Goal: Task Accomplishment & Management: Manage account settings

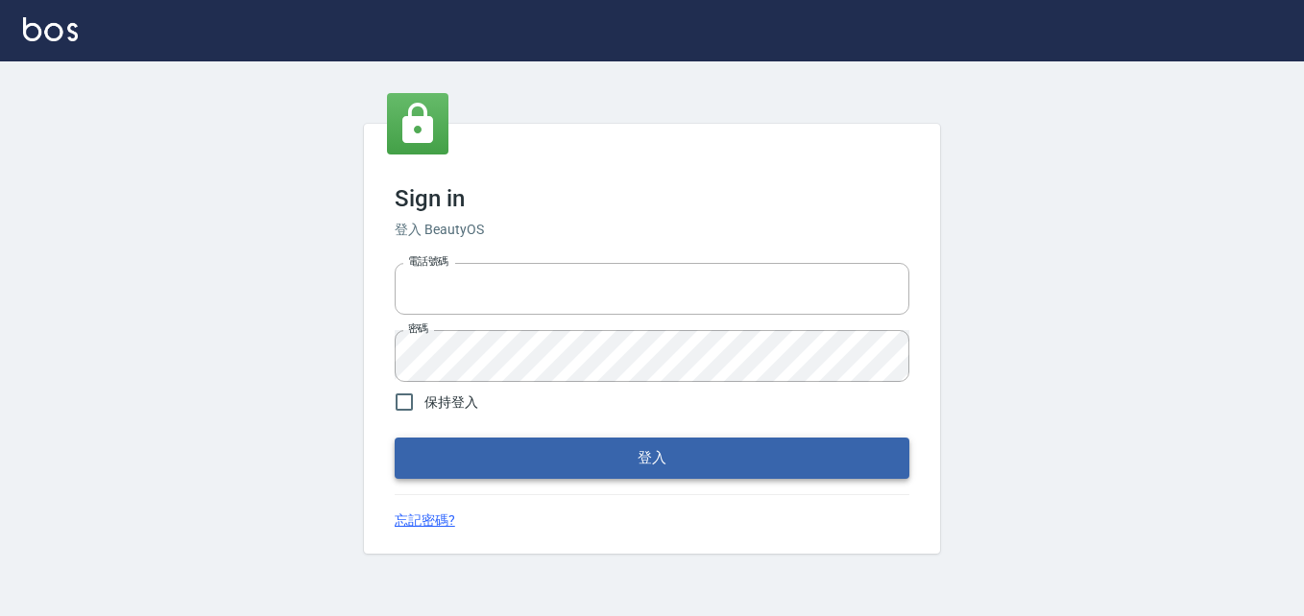
type input "0911903627"
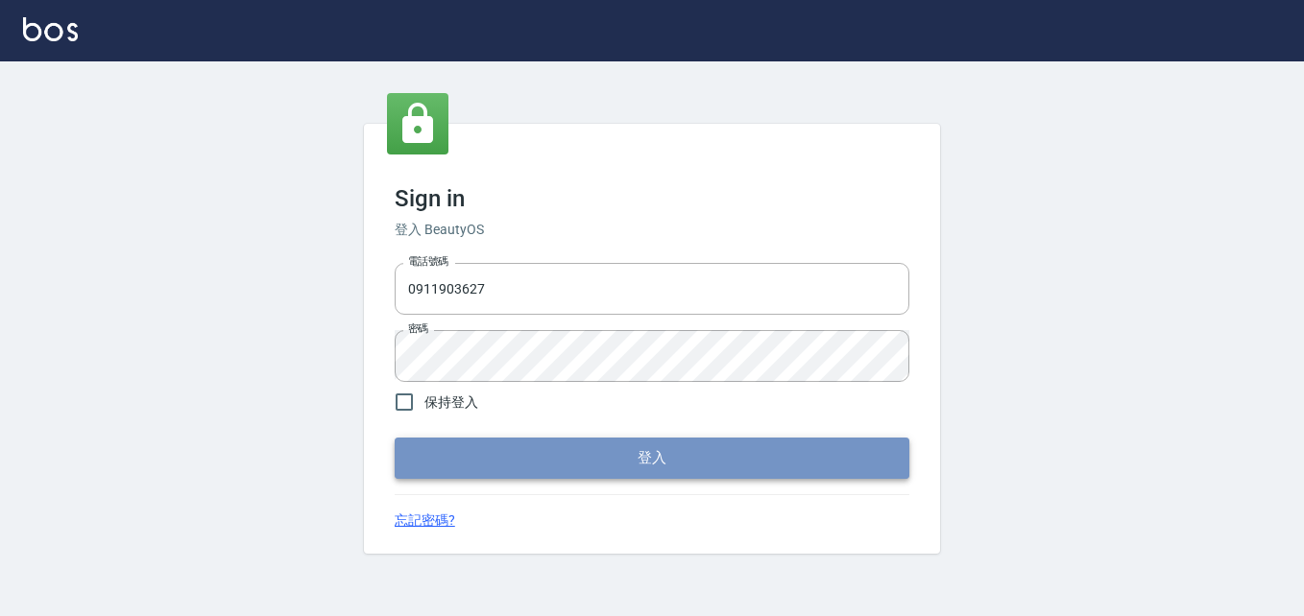
click at [612, 470] on button "登入" at bounding box center [652, 458] width 515 height 40
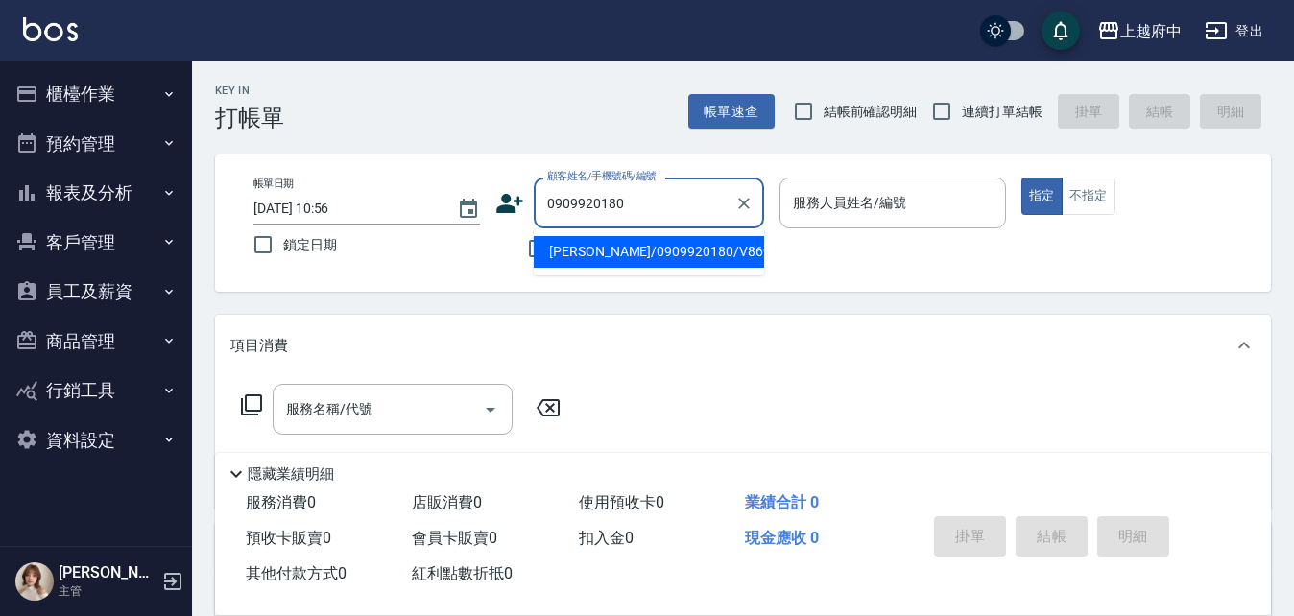
type input "龔永泰/0909920180/V86993"
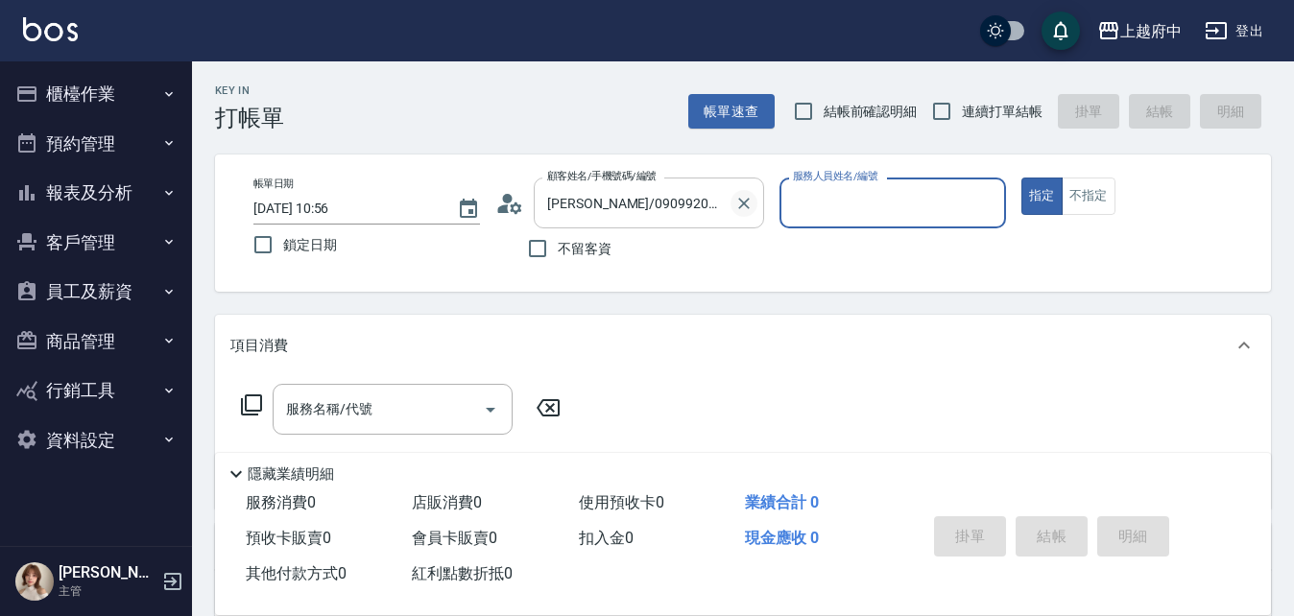
click at [746, 204] on icon "Clear" at bounding box center [744, 203] width 19 height 19
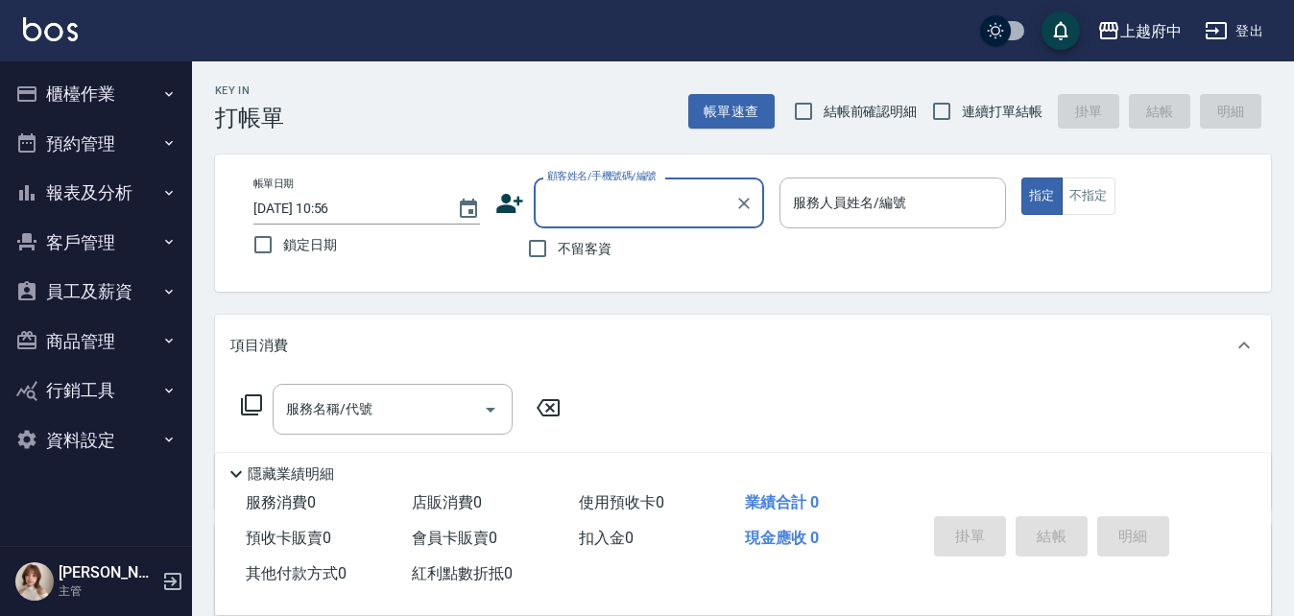
click at [625, 206] on input "顧客姓名/手機號碼/編號" at bounding box center [635, 203] width 184 height 34
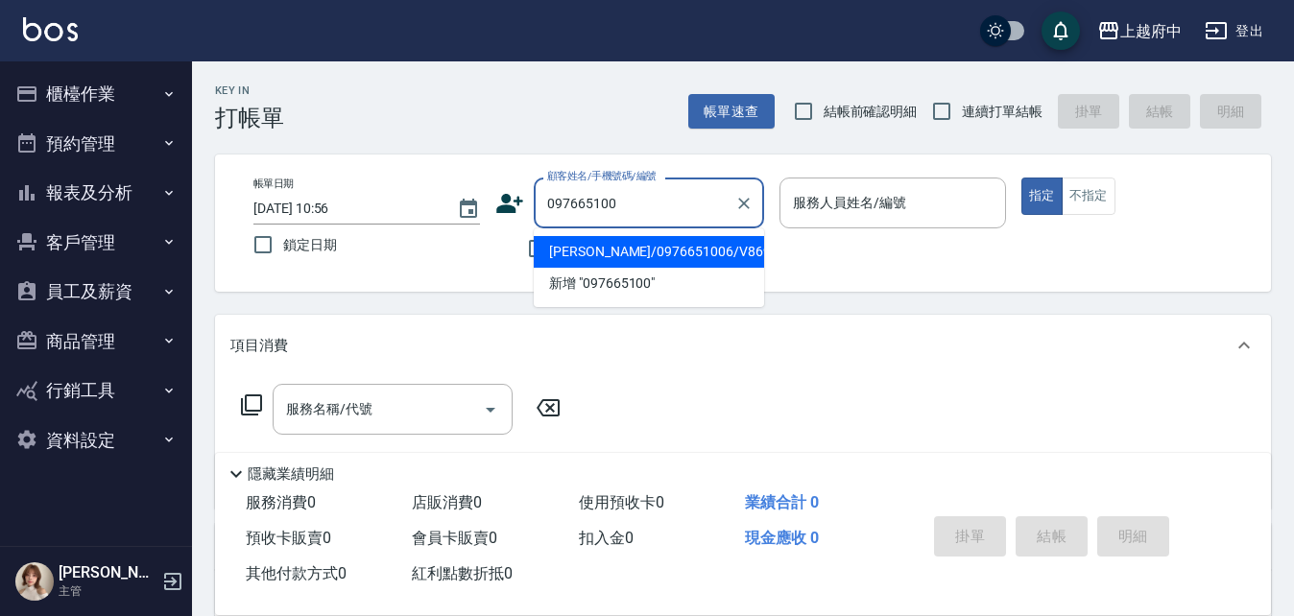
type input "0976651006"
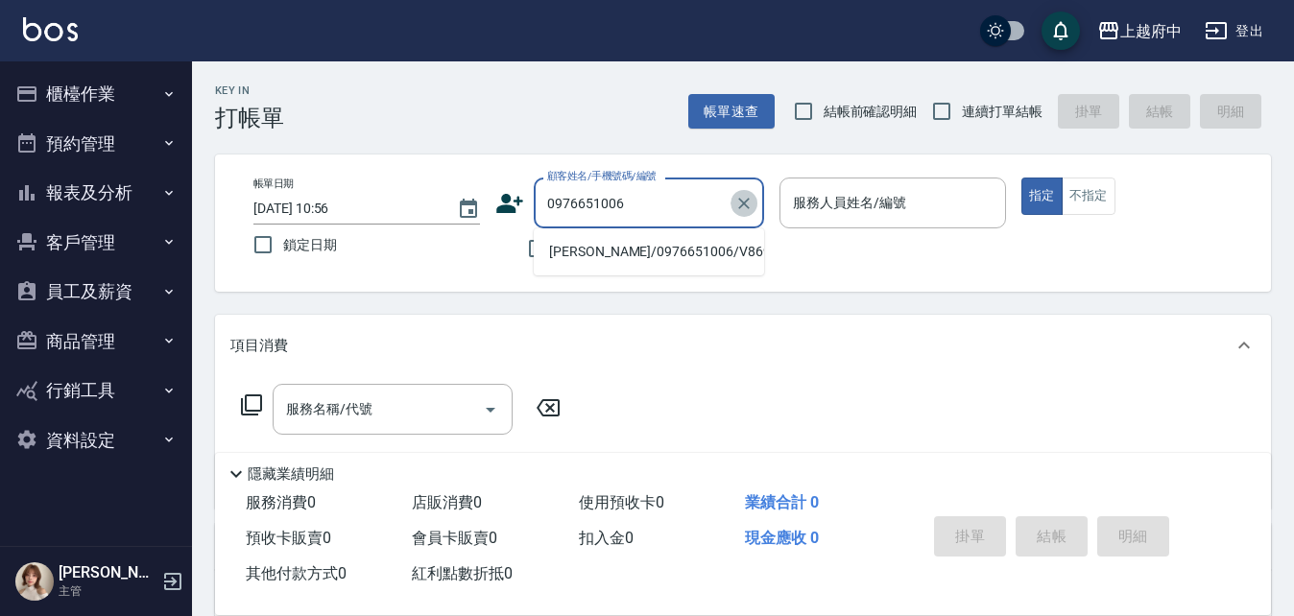
click at [747, 202] on icon "Clear" at bounding box center [744, 203] width 19 height 19
click at [95, 292] on button "員工及薪資" at bounding box center [96, 292] width 177 height 50
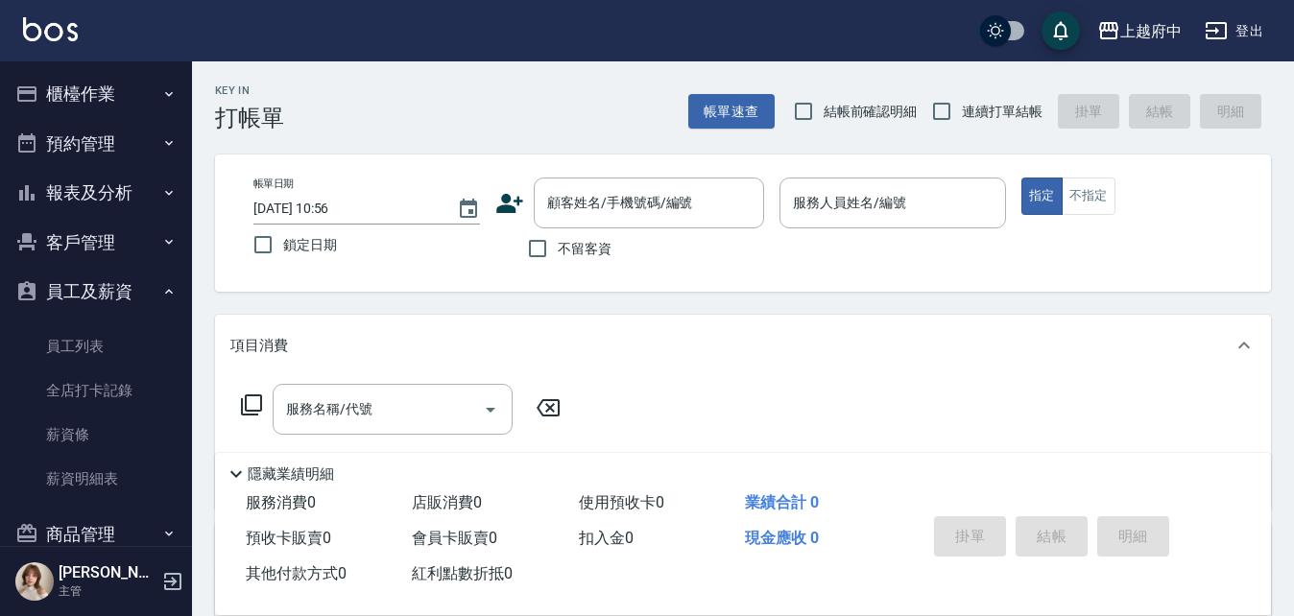
click at [93, 290] on button "員工及薪資" at bounding box center [96, 292] width 177 height 50
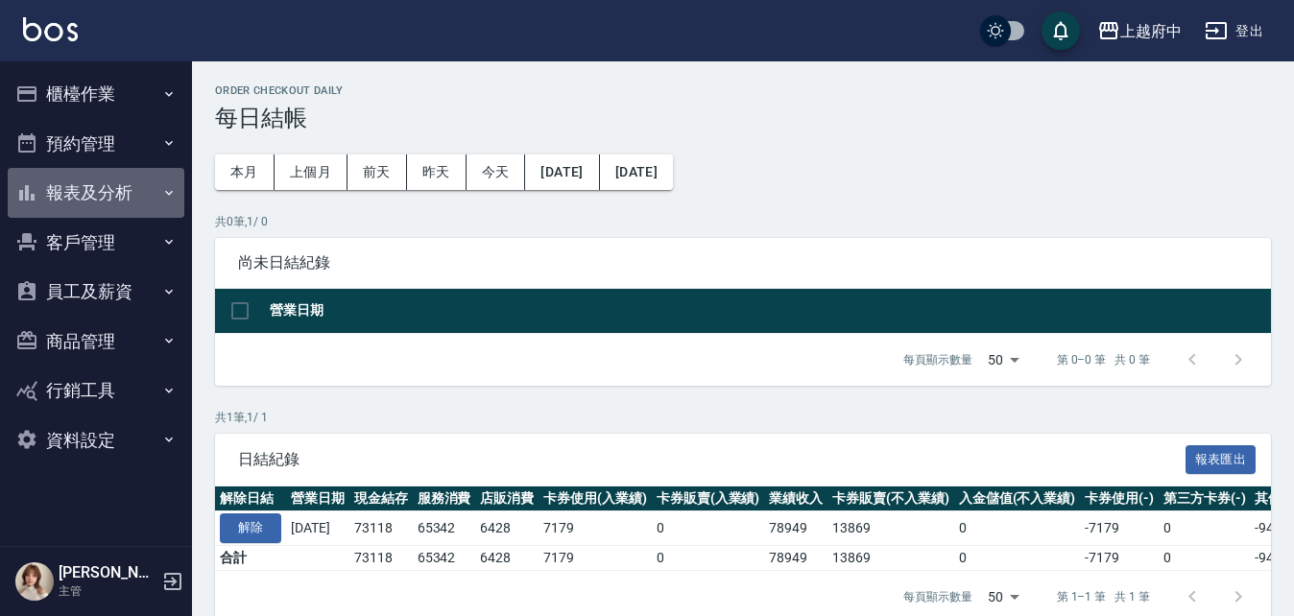
click at [79, 191] on button "報表及分析" at bounding box center [96, 193] width 177 height 50
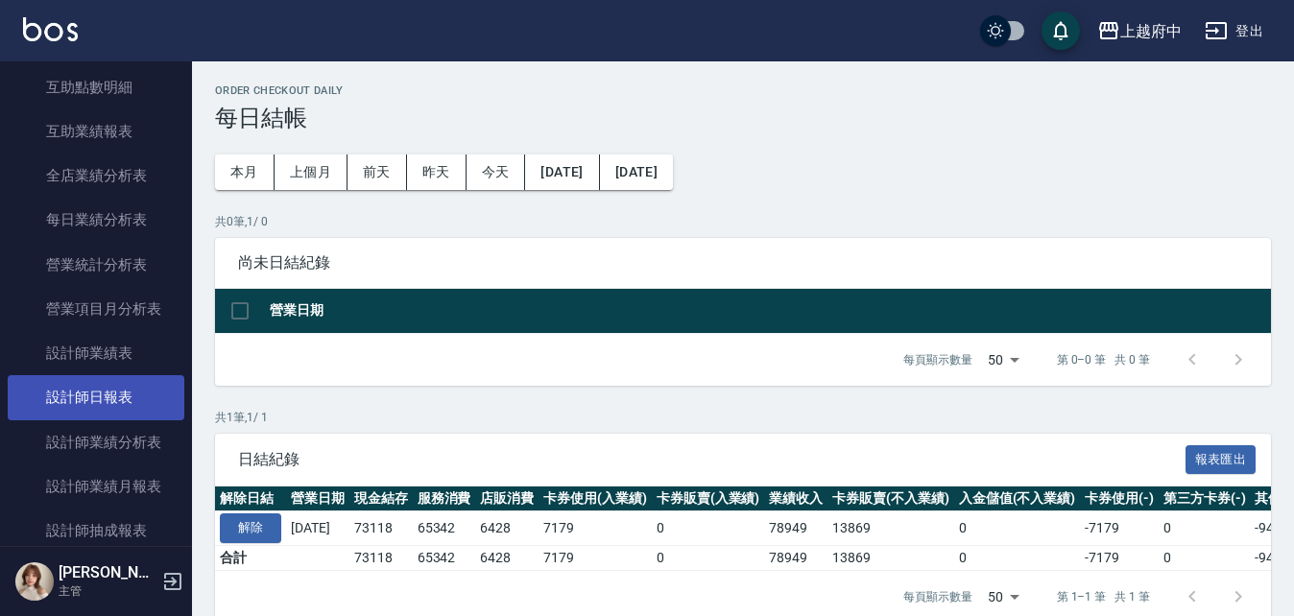
scroll to position [576, 0]
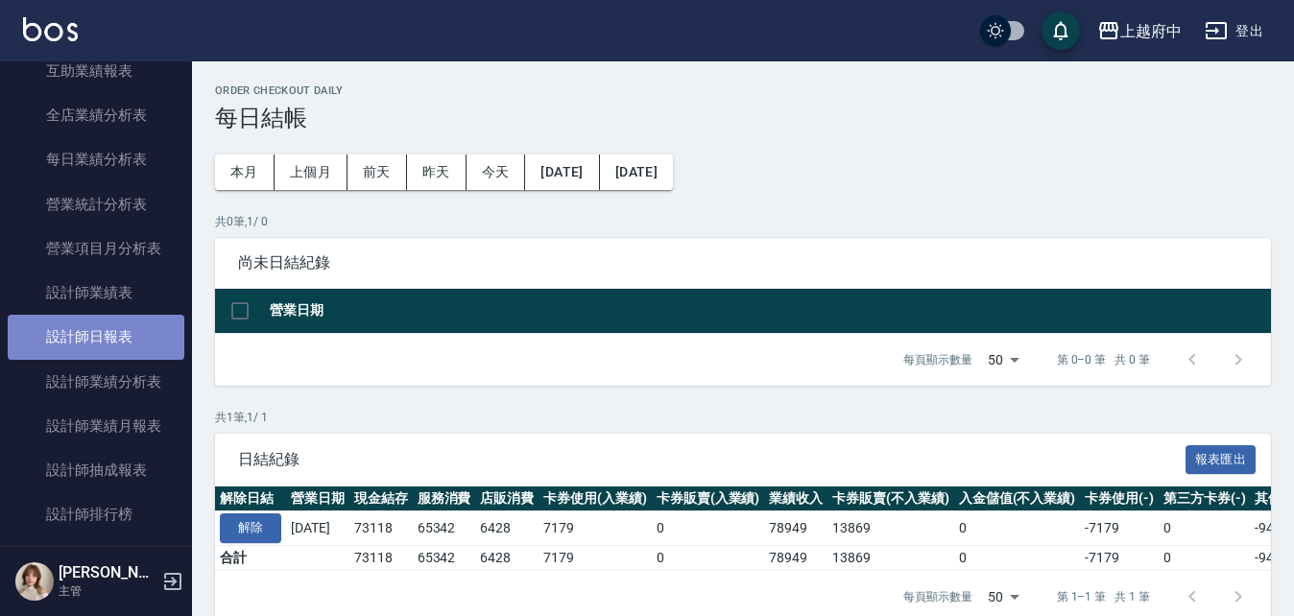
click at [98, 342] on link "設計師日報表" at bounding box center [96, 337] width 177 height 44
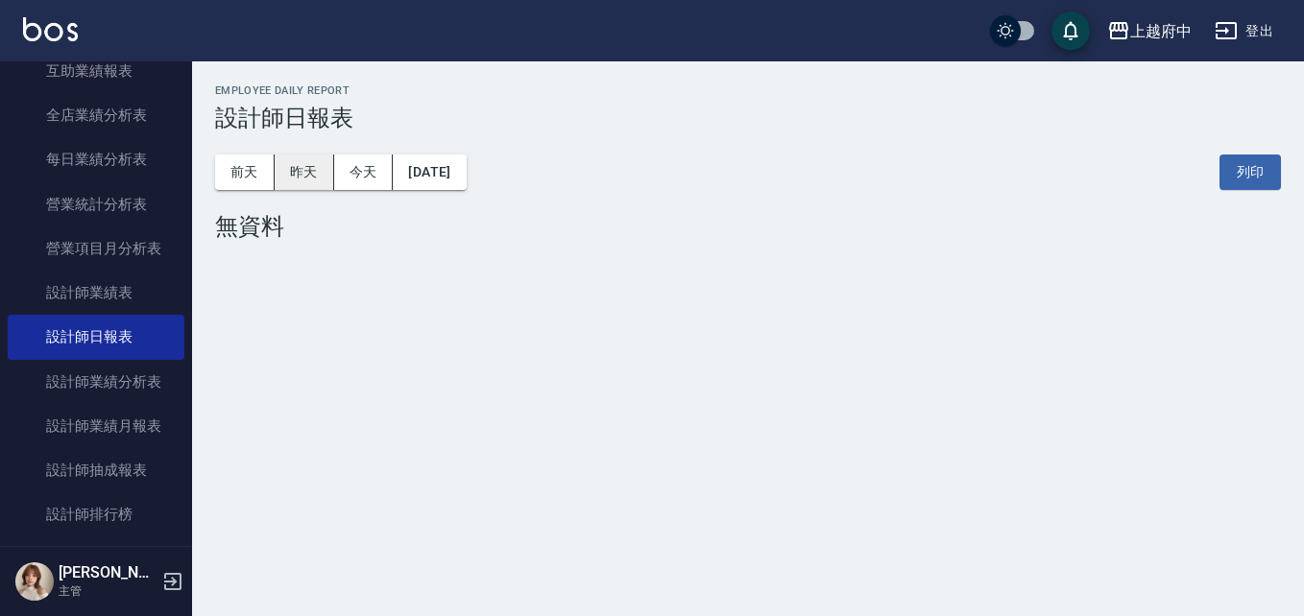
click at [316, 169] on button "昨天" at bounding box center [305, 173] width 60 height 36
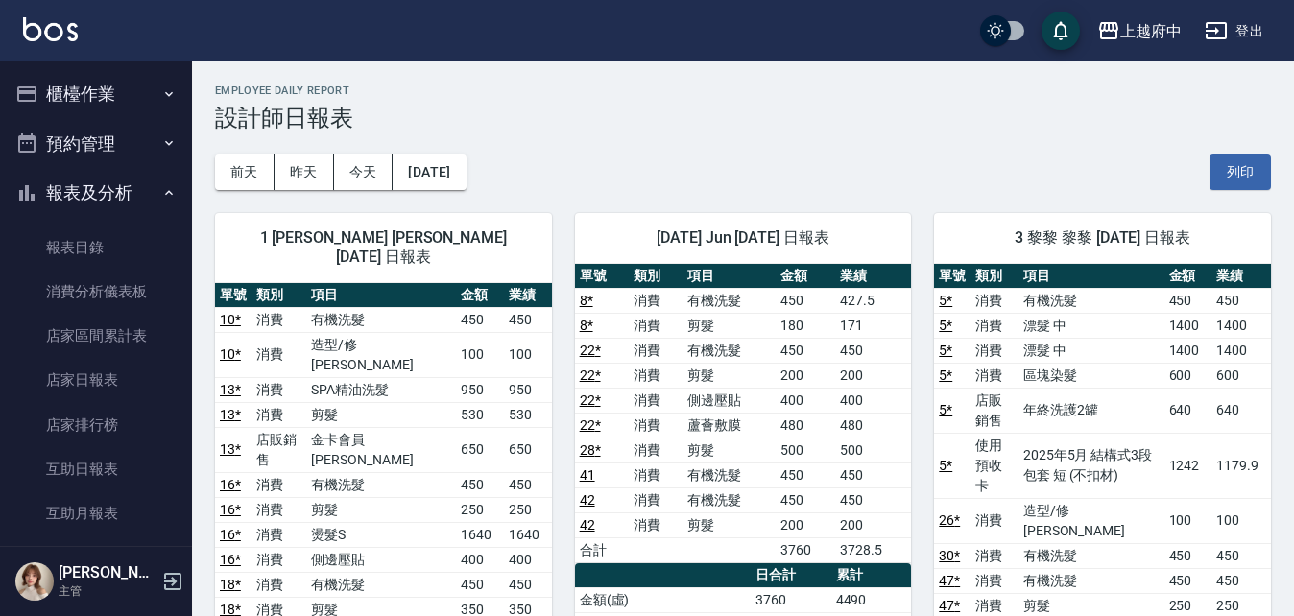
click at [99, 187] on button "報表及分析" at bounding box center [96, 193] width 177 height 50
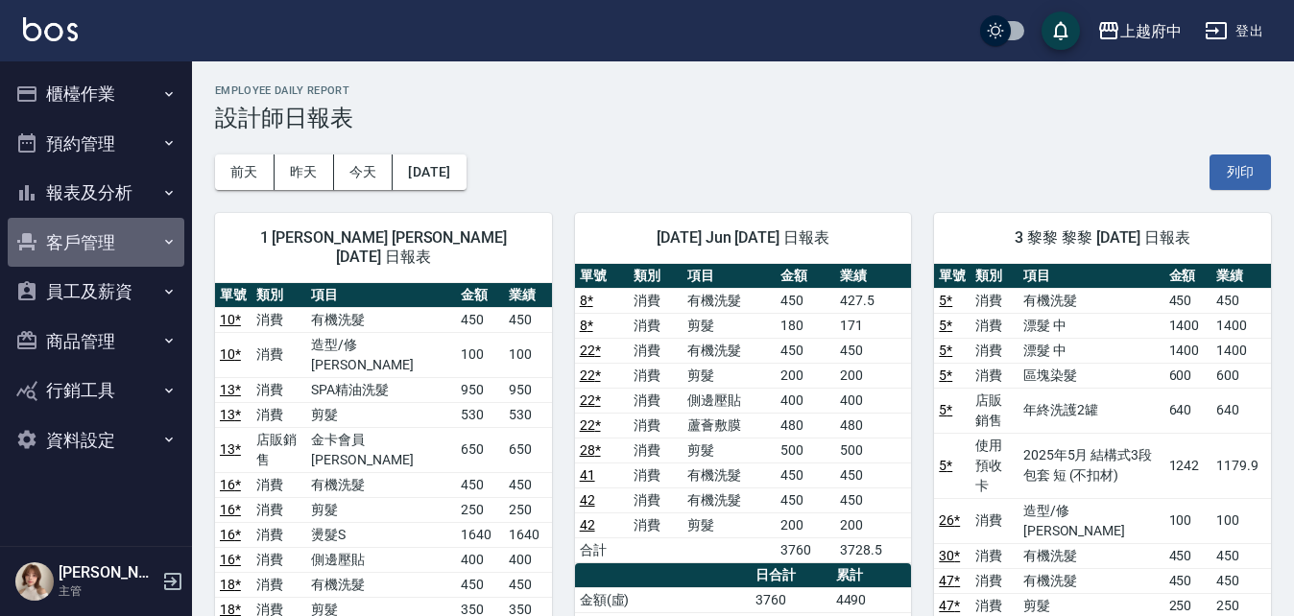
click at [71, 237] on button "客戶管理" at bounding box center [96, 243] width 177 height 50
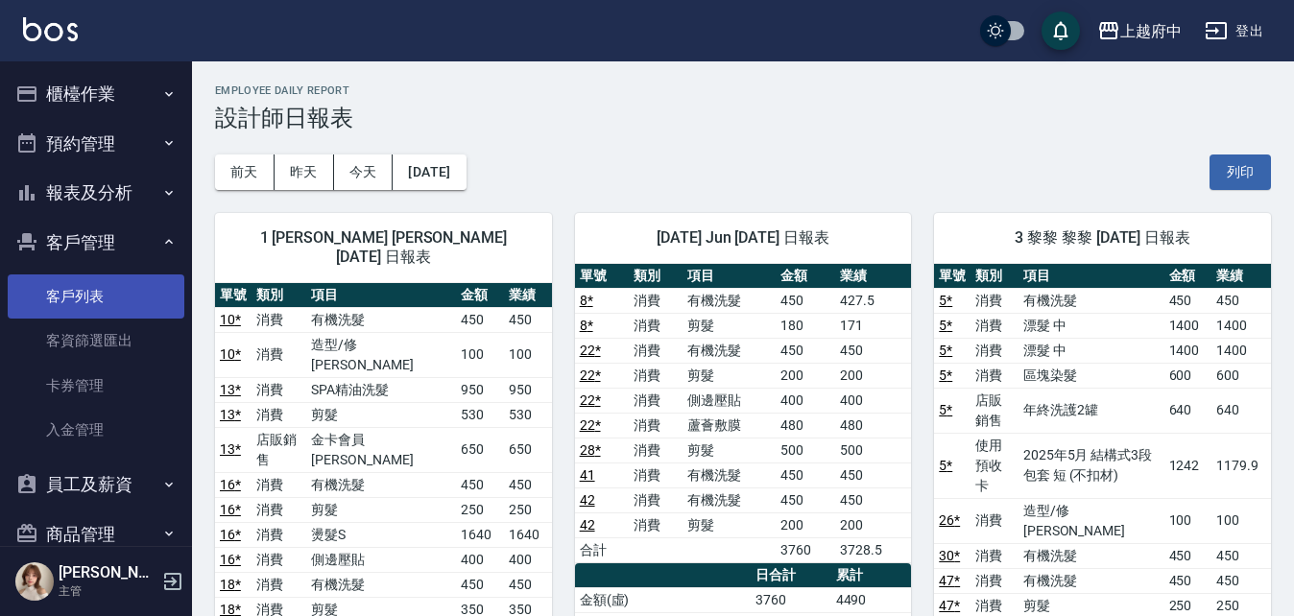
click at [85, 295] on link "客戶列表" at bounding box center [96, 297] width 177 height 44
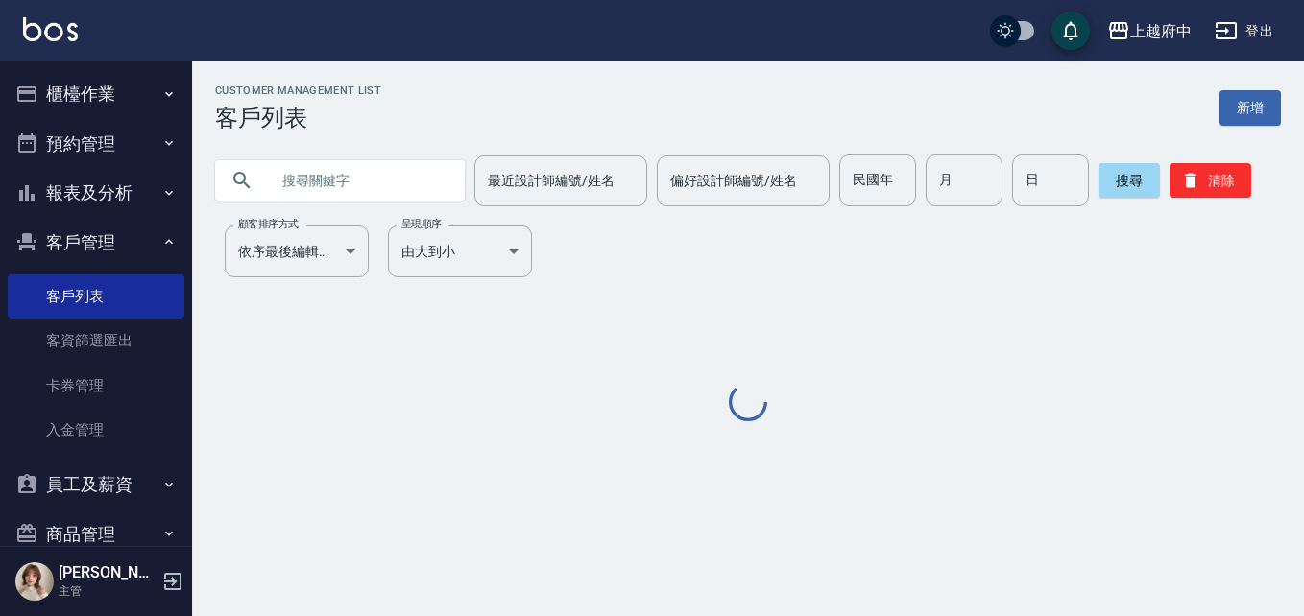
click at [361, 181] on input "text" at bounding box center [359, 181] width 181 height 52
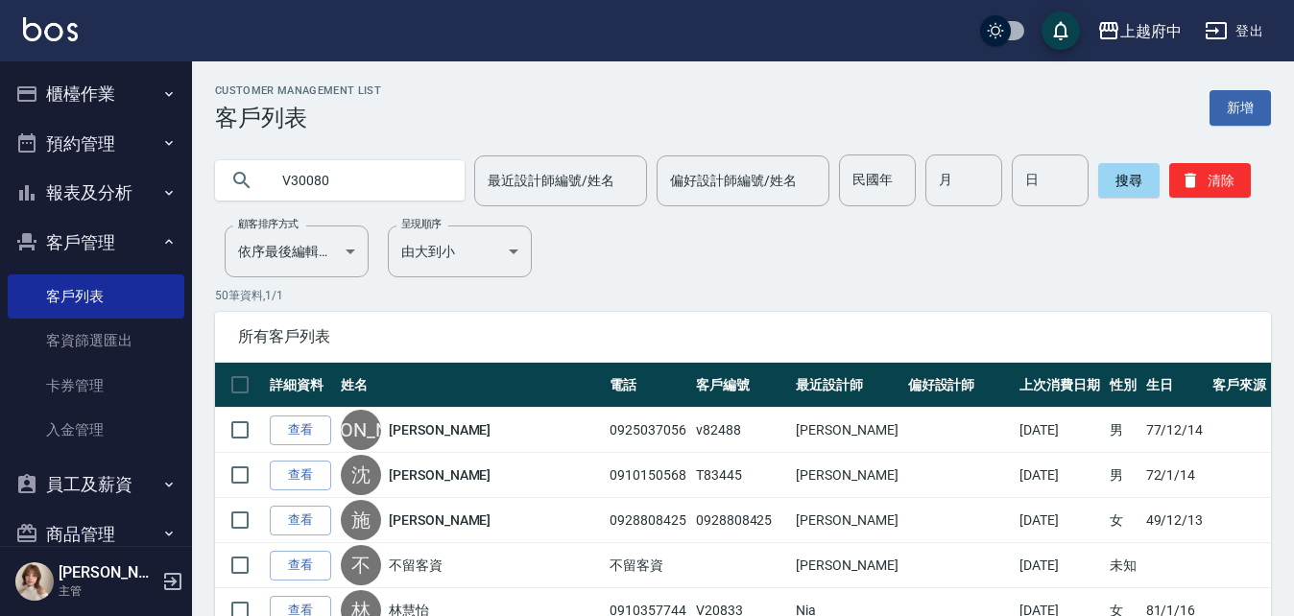
type input "V30080"
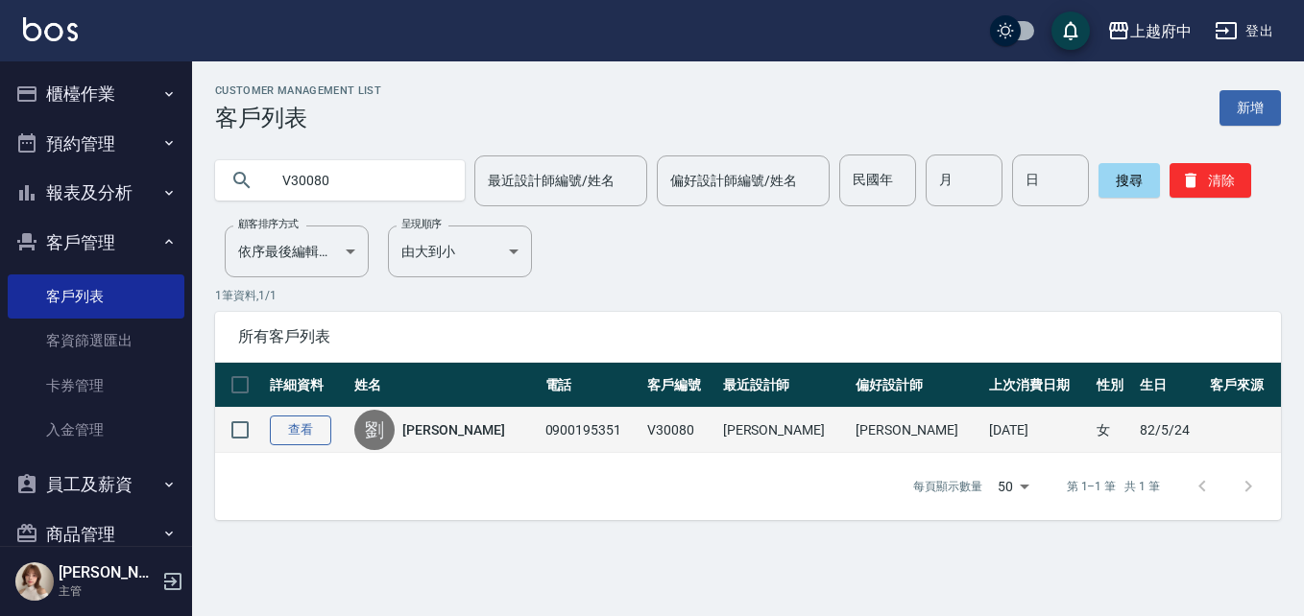
click at [297, 426] on link "查看" at bounding box center [300, 431] width 61 height 30
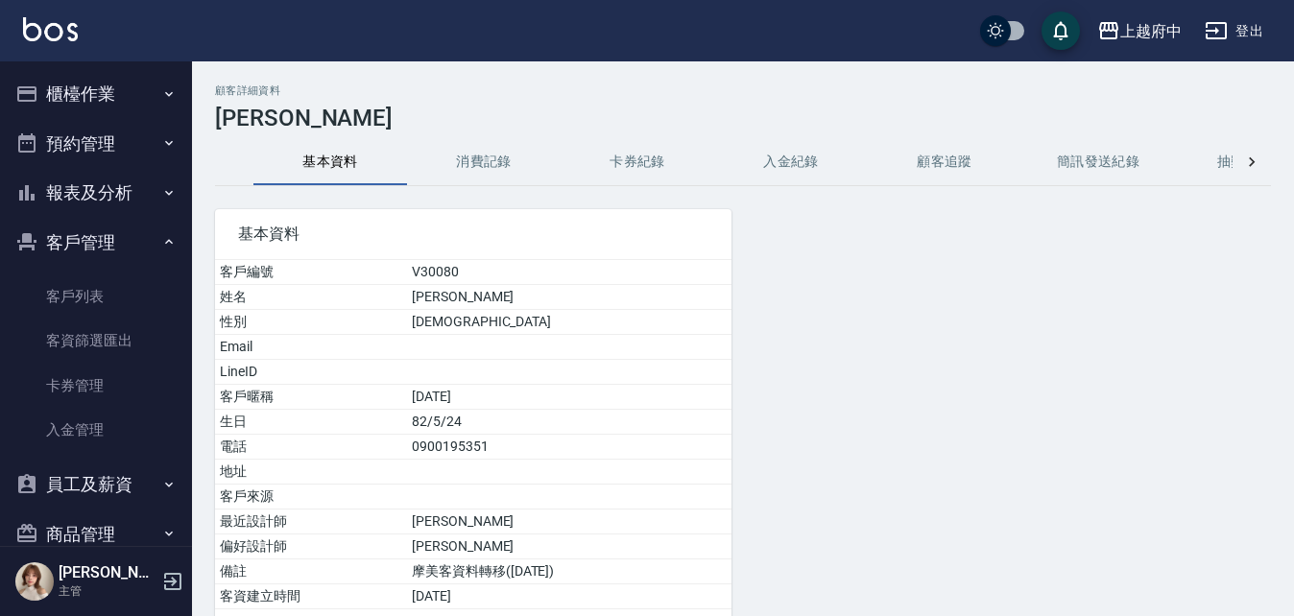
click at [485, 162] on button "消費記錄" at bounding box center [484, 162] width 154 height 46
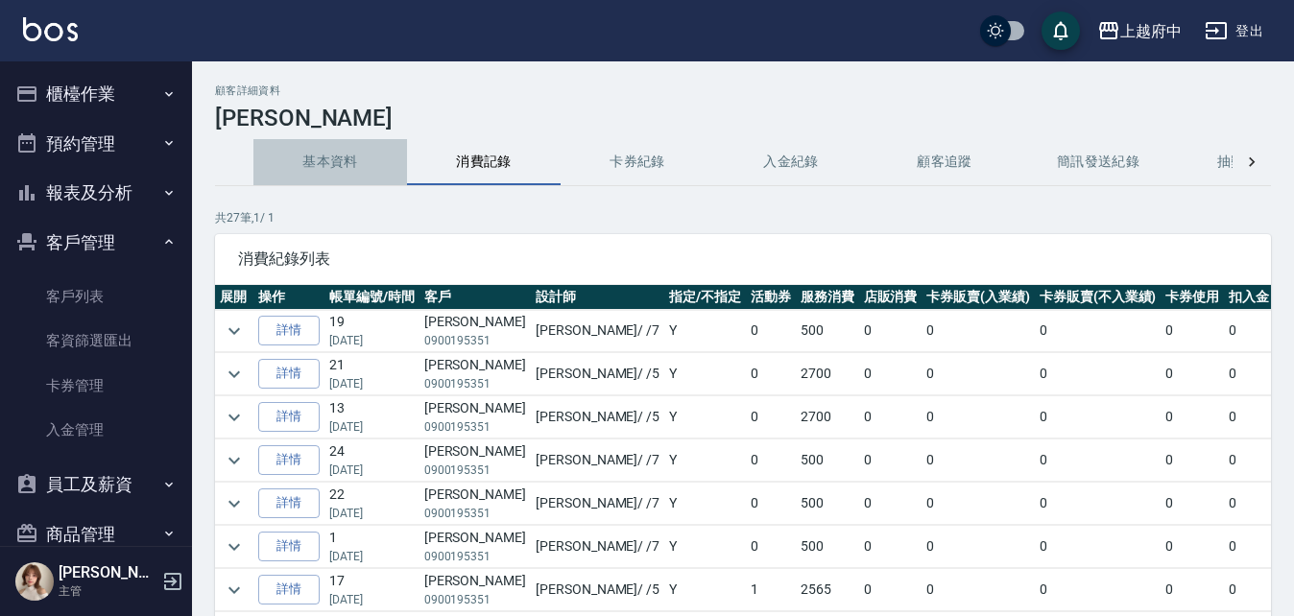
click at [326, 166] on button "基本資料" at bounding box center [331, 162] width 154 height 46
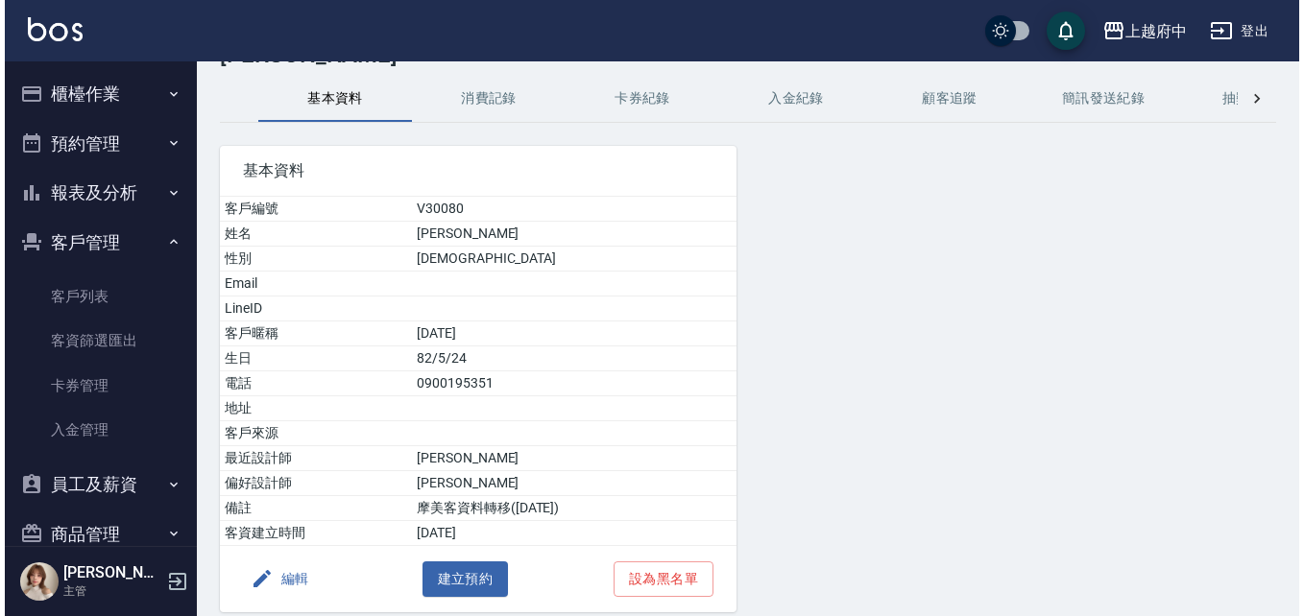
scroll to position [140, 0]
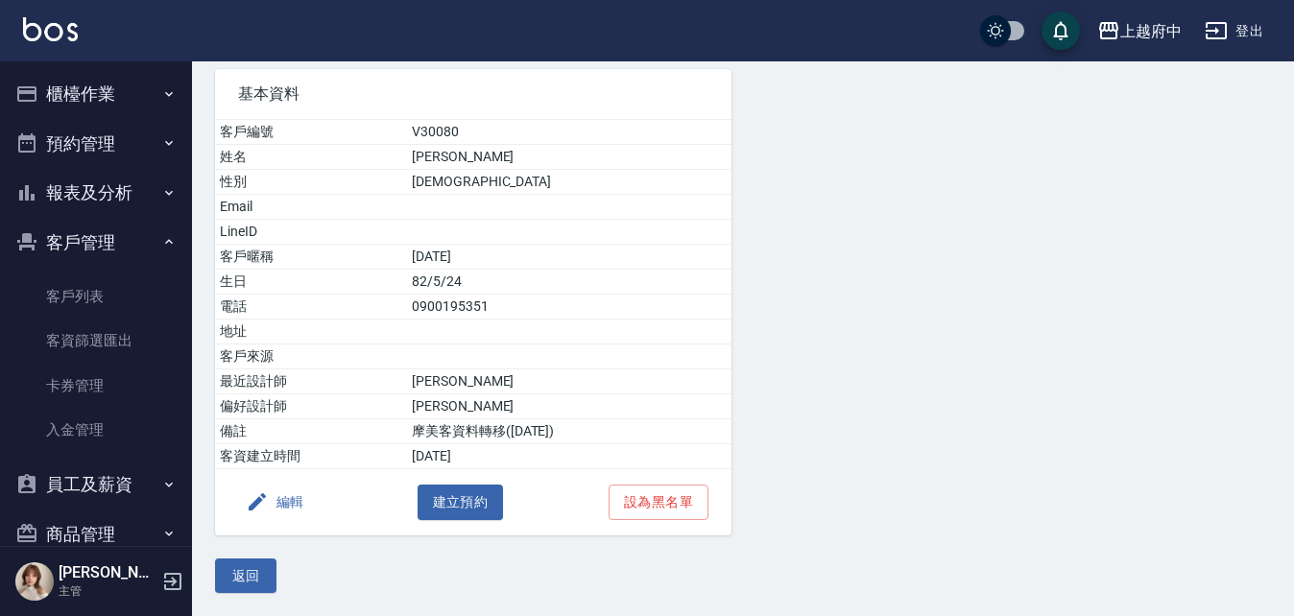
click at [298, 499] on button "編輯" at bounding box center [275, 503] width 74 height 36
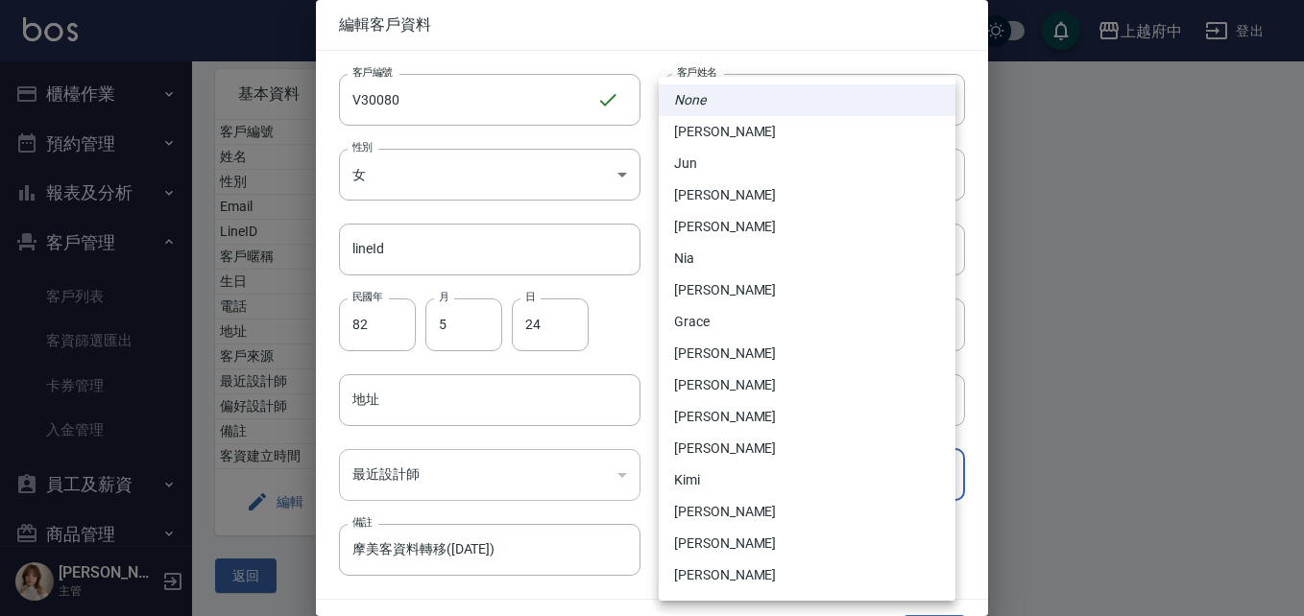
click at [936, 471] on body "上越府中 登出 櫃檯作業 打帳單 帳單列表 掛單列表 營業儀表板 現金收支登錄 材料自購登錄 每日結帳 排班表 現場電腦打卡 預約管理 預約管理 單日預約紀錄…" at bounding box center [652, 238] width 1304 height 757
click at [695, 101] on em "None" at bounding box center [690, 100] width 32 height 20
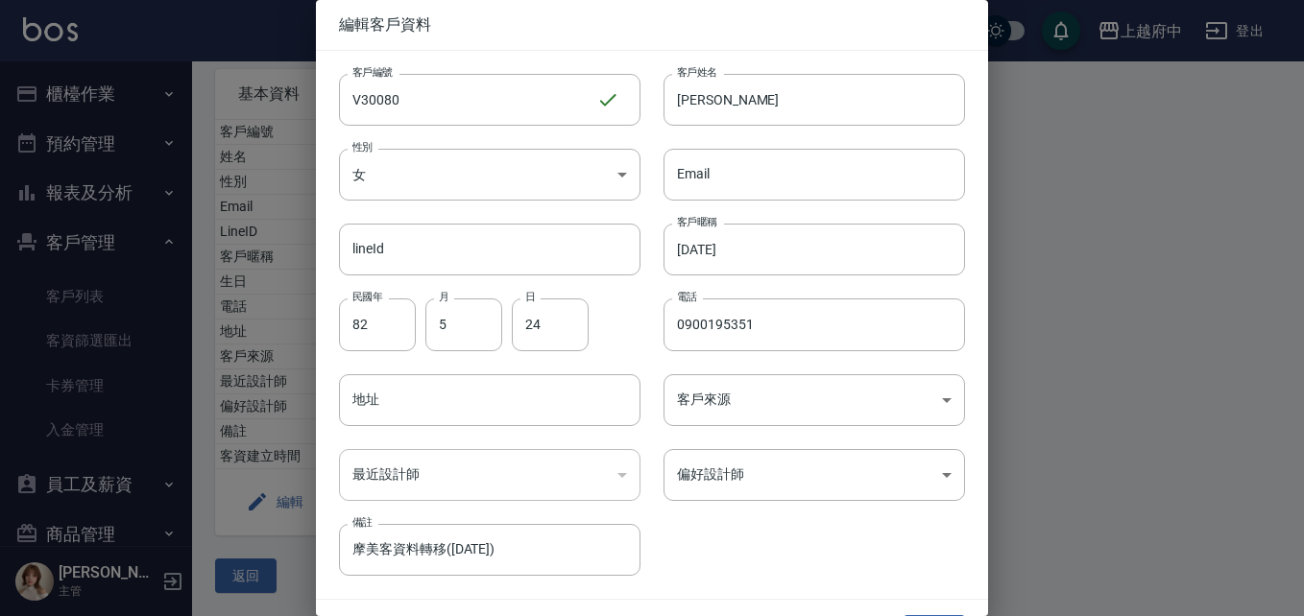
click at [754, 548] on div "客戶編號 V30080 ​ 客戶編號 客戶姓名 劉宣辰 客戶姓名 性別 女 FEMALE 性別 Email Email lineId lineId 客戶暱稱 …" at bounding box center [640, 313] width 649 height 525
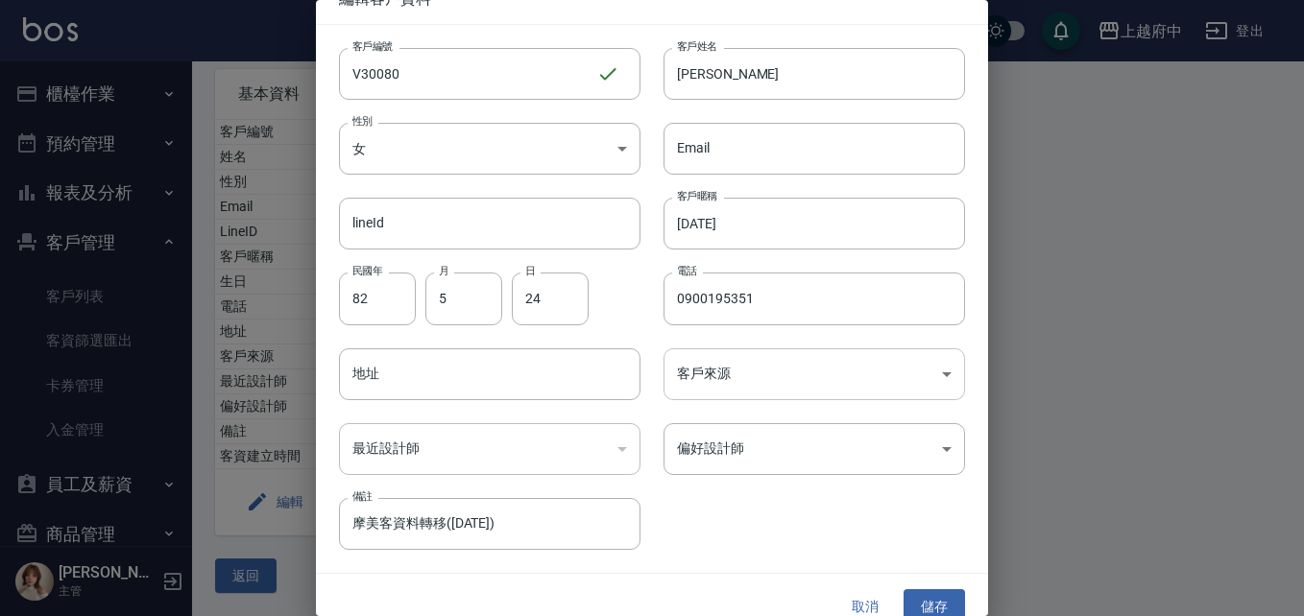
scroll to position [49, 0]
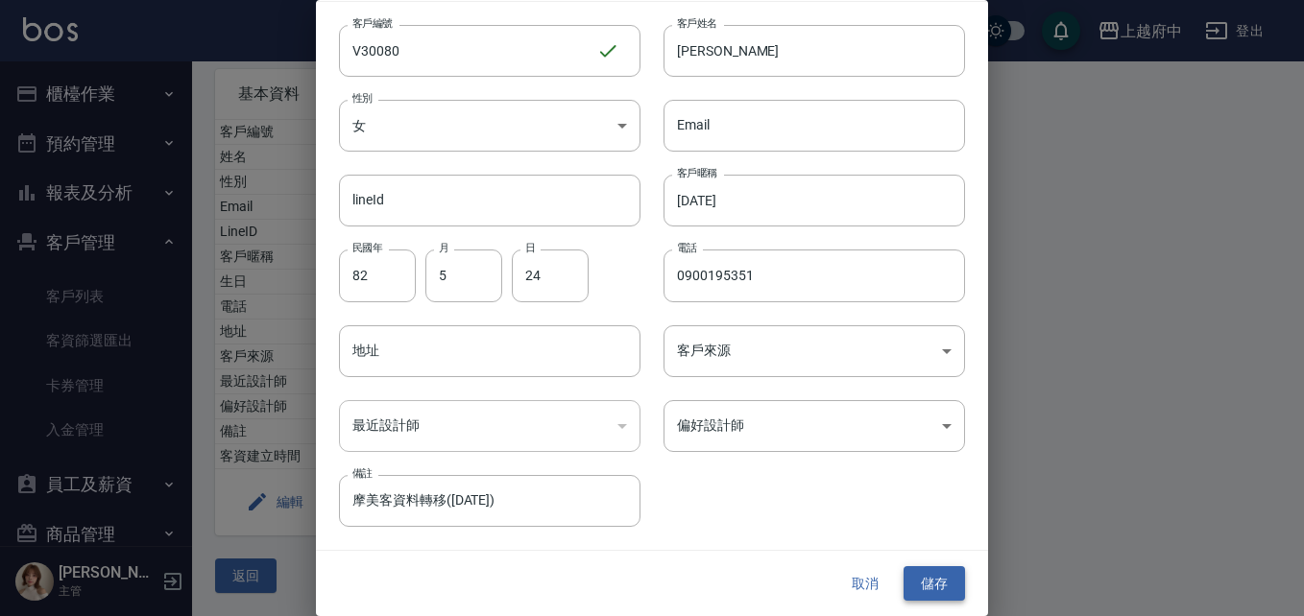
click at [943, 587] on button "儲存" at bounding box center [934, 585] width 61 height 36
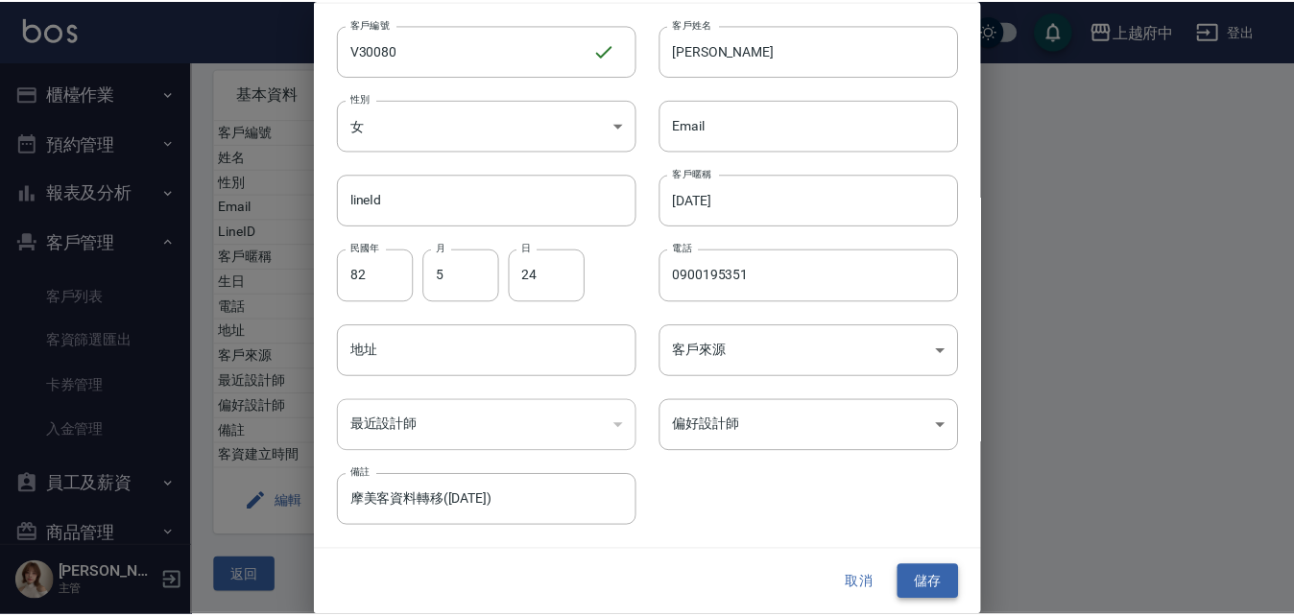
scroll to position [0, 0]
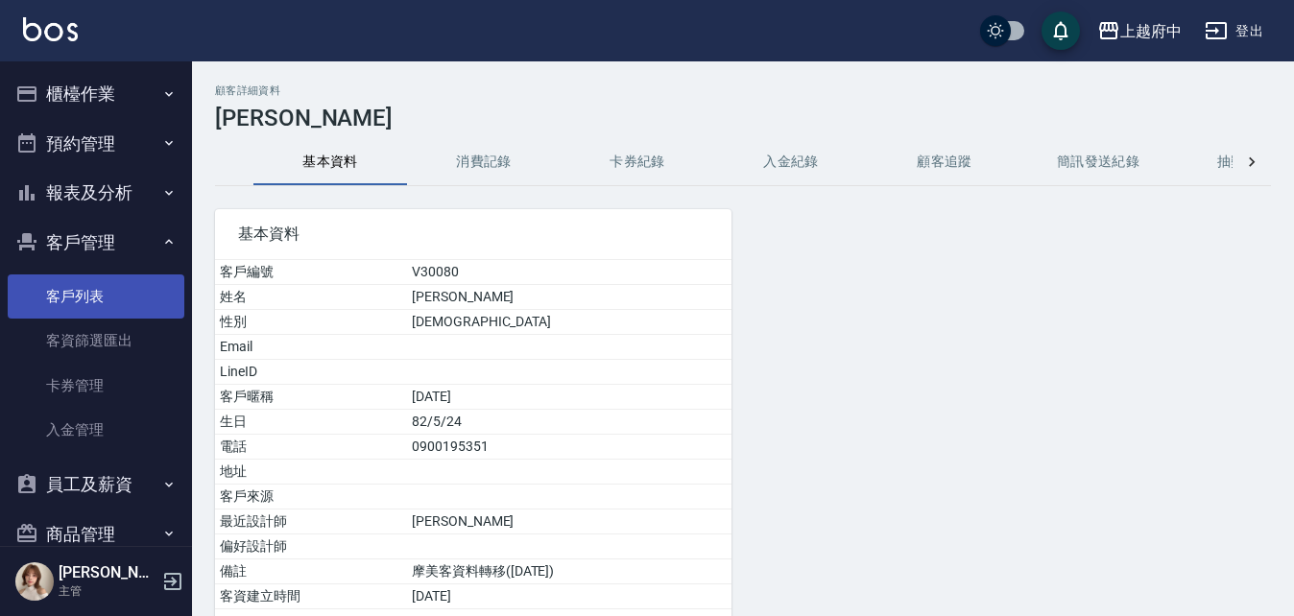
click at [74, 289] on link "客戶列表" at bounding box center [96, 297] width 177 height 44
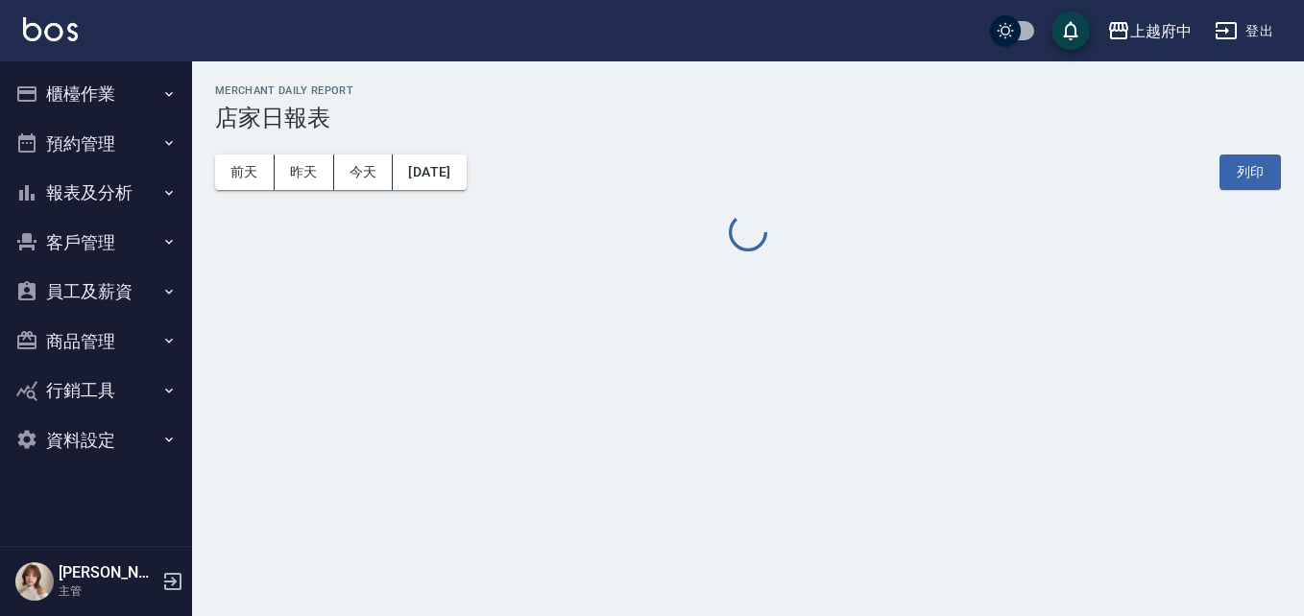
click at [171, 577] on icon "button" at bounding box center [172, 581] width 23 height 23
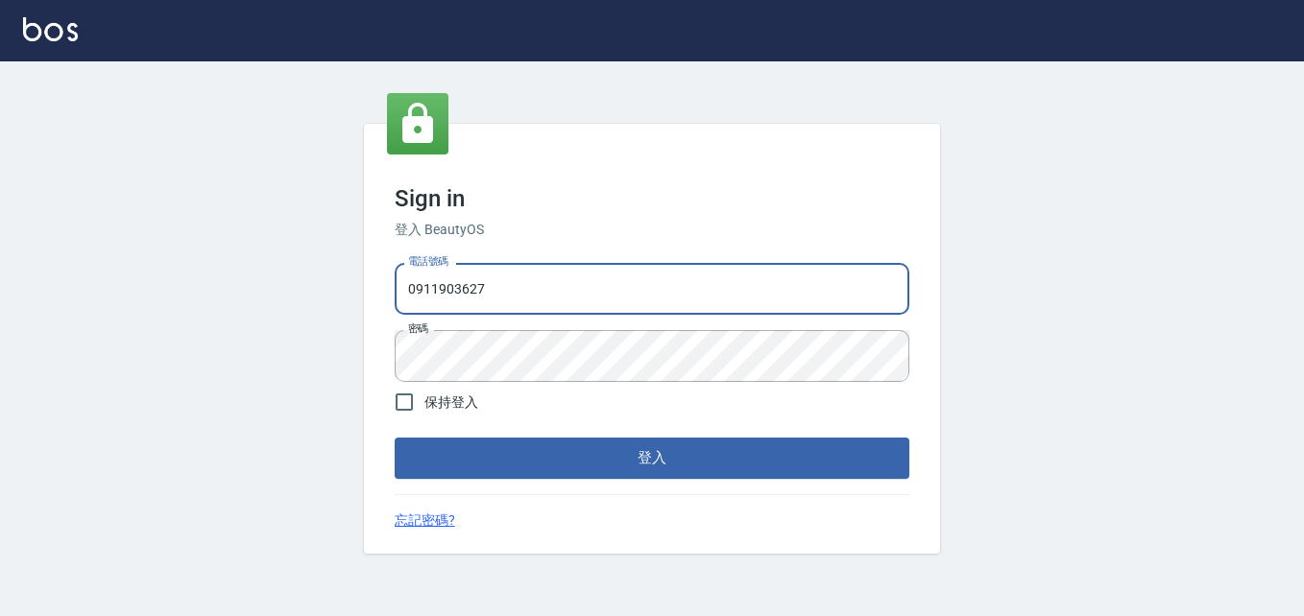
drag, startPoint x: 507, startPoint y: 289, endPoint x: 351, endPoint y: 283, distance: 155.7
click at [358, 291] on div "Sign in 登入 BeautyOS 電話號碼 0911903627 電話號碼 密碼 密碼 保持登入 登入 忘記密碼?" at bounding box center [652, 338] width 1304 height 555
type input "0932050354"
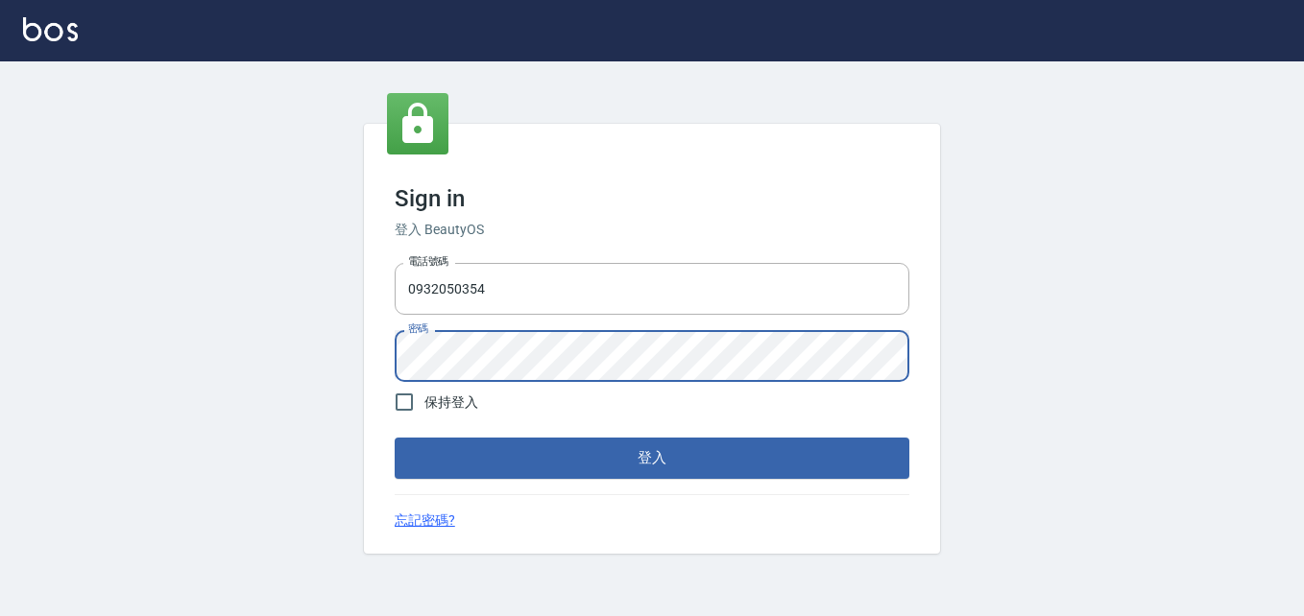
click at [379, 367] on div "Sign in 登入 BeautyOS 電話號碼 0932050354 電話號碼 密碼 密碼 保持登入 登入 忘記密碼?" at bounding box center [652, 338] width 576 height 429
click at [395, 438] on button "登入" at bounding box center [652, 458] width 515 height 40
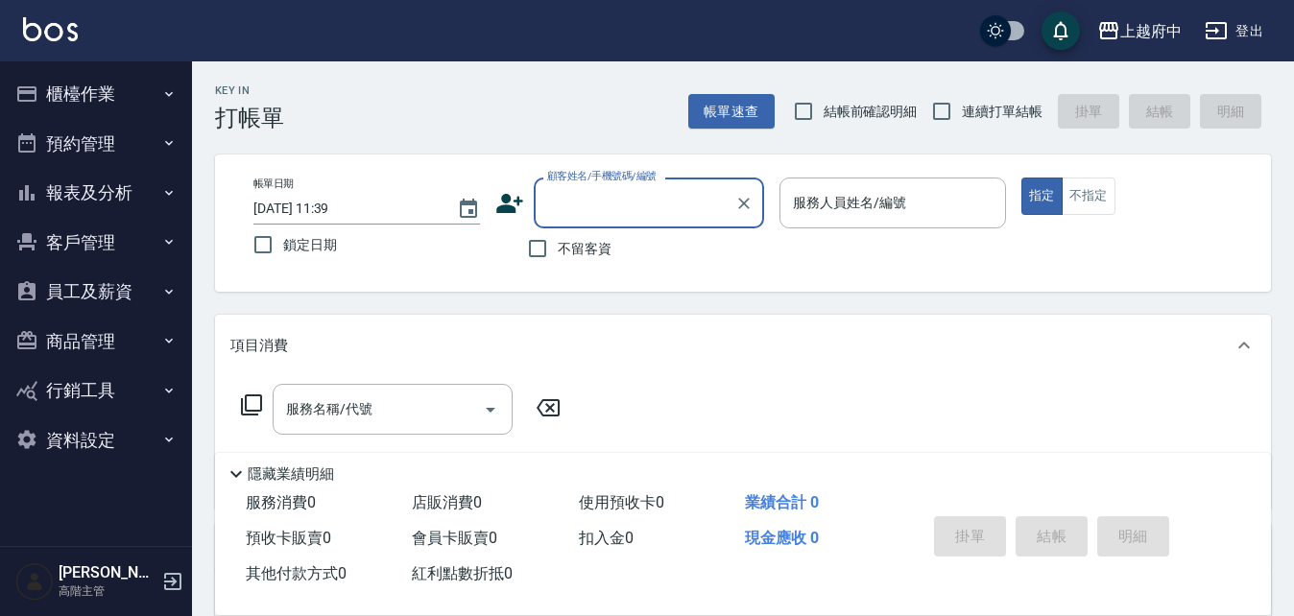
click at [98, 292] on button "員工及薪資" at bounding box center [96, 292] width 177 height 50
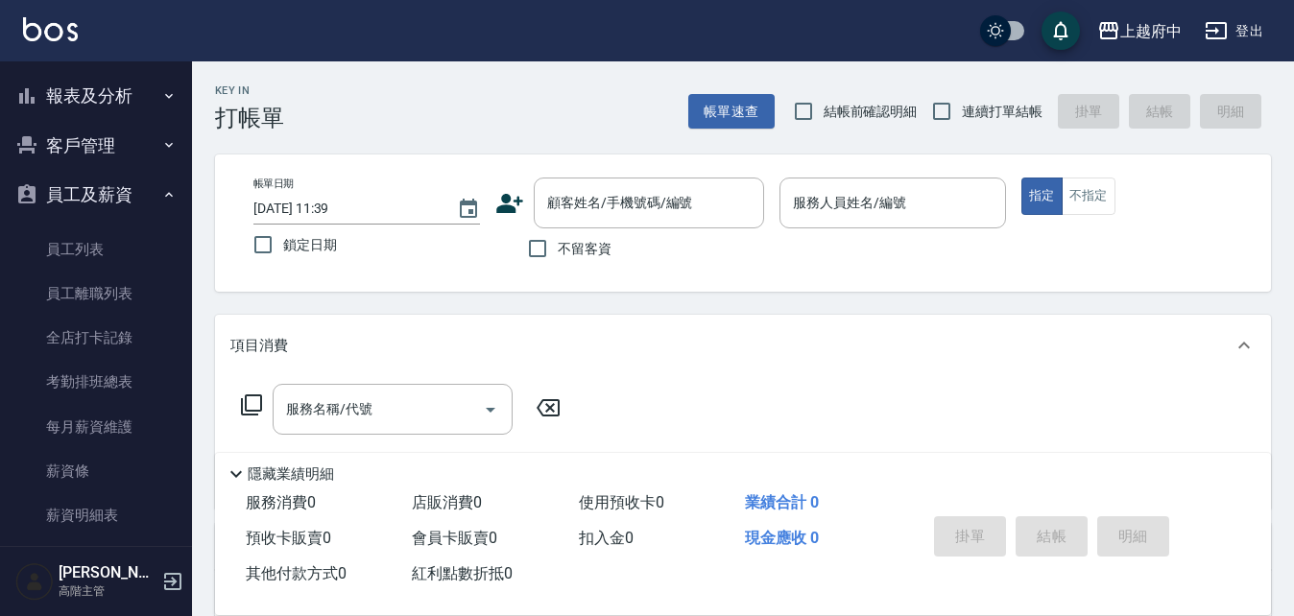
scroll to position [192, 0]
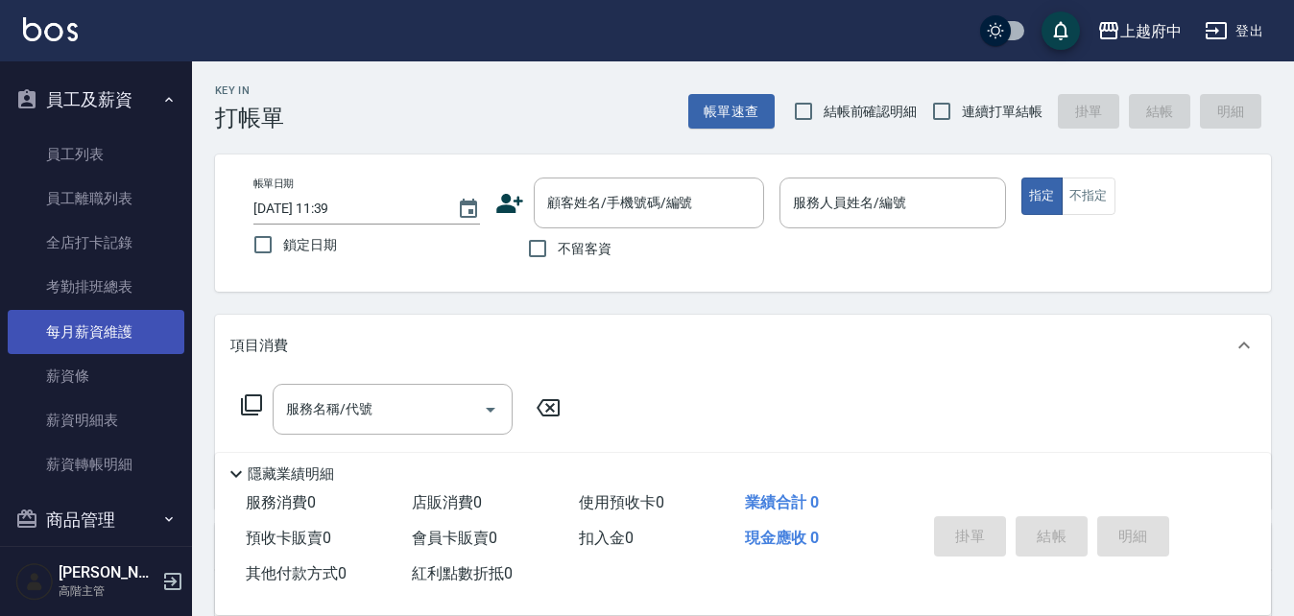
click at [109, 321] on link "每月薪資維護" at bounding box center [96, 332] width 177 height 44
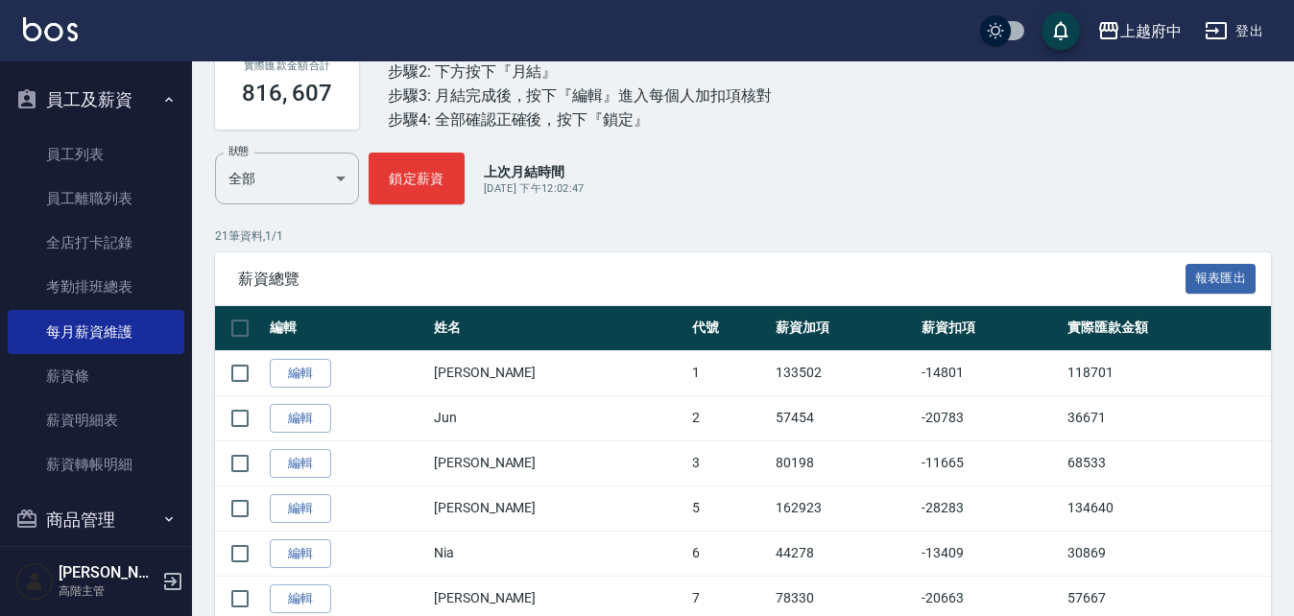
scroll to position [192, 0]
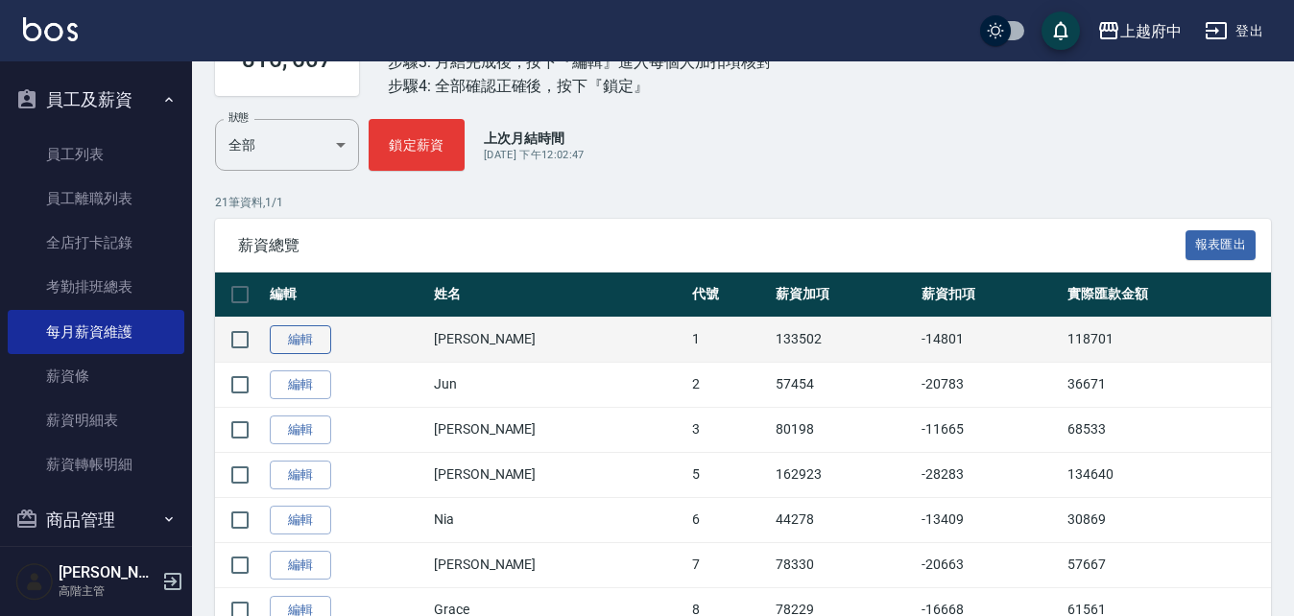
click at [305, 350] on link "編輯" at bounding box center [300, 341] width 61 height 30
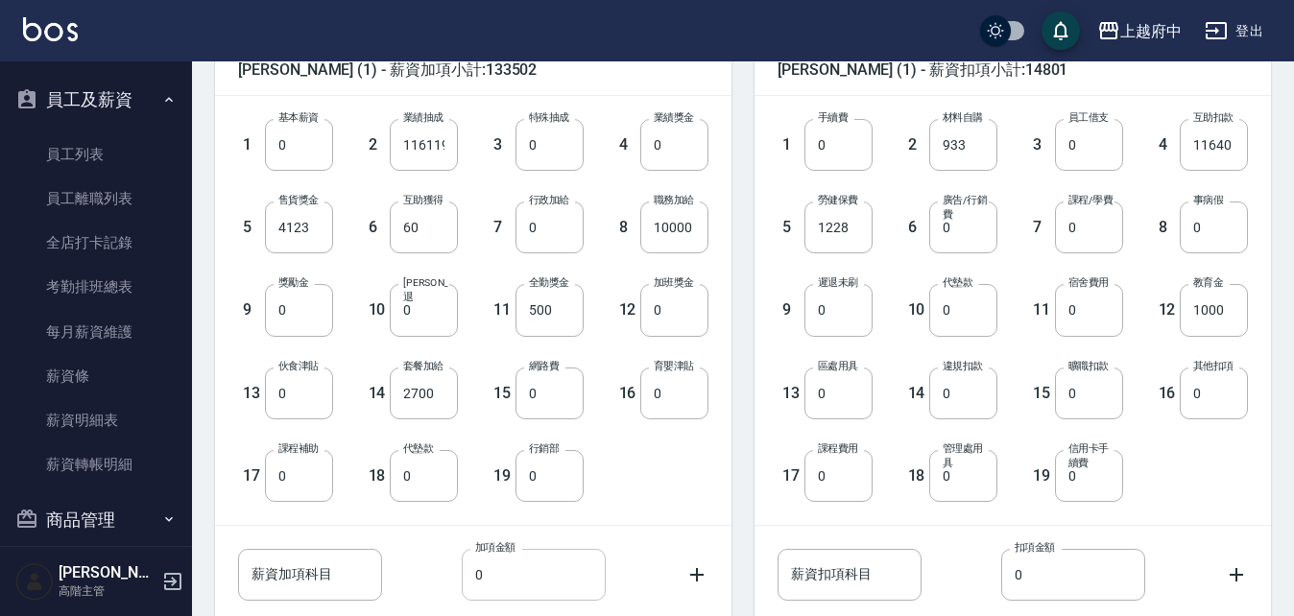
scroll to position [631, 0]
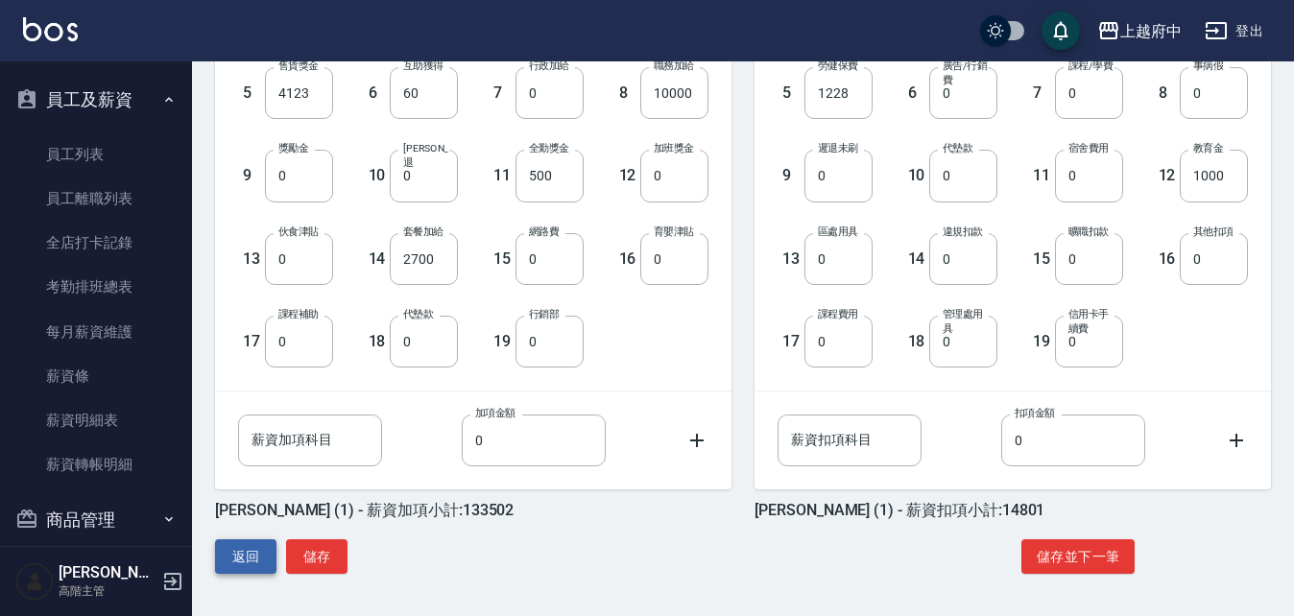
click at [246, 554] on button "返回" at bounding box center [245, 558] width 61 height 36
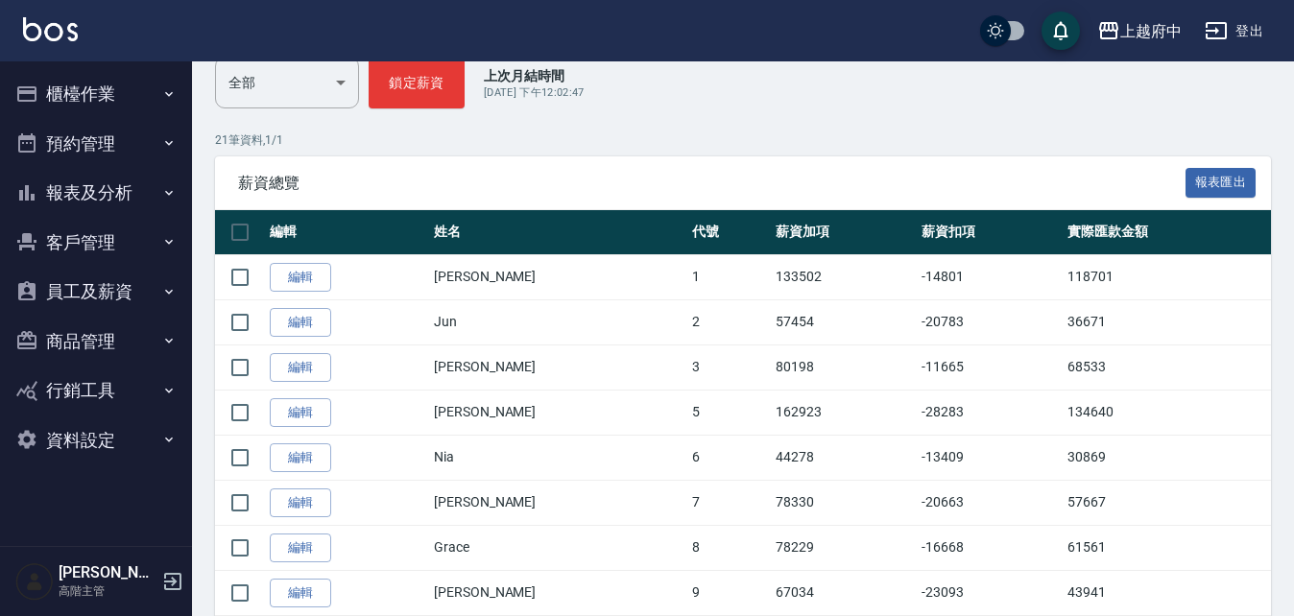
scroll to position [288, 0]
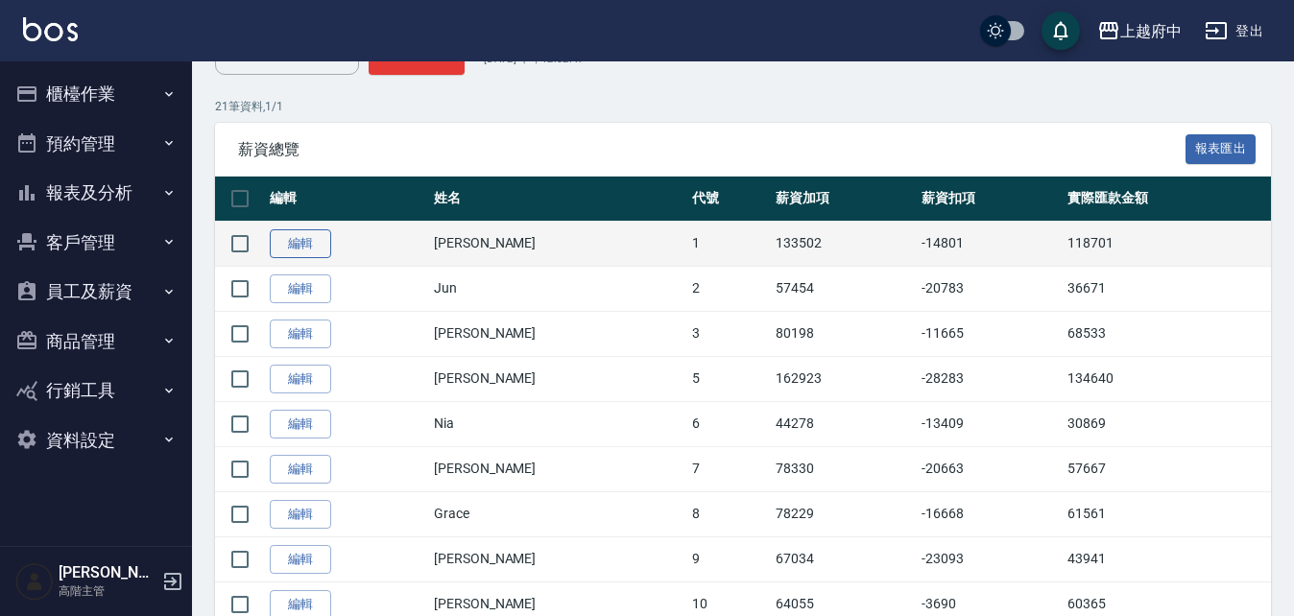
click at [322, 238] on link "編輯" at bounding box center [300, 245] width 61 height 30
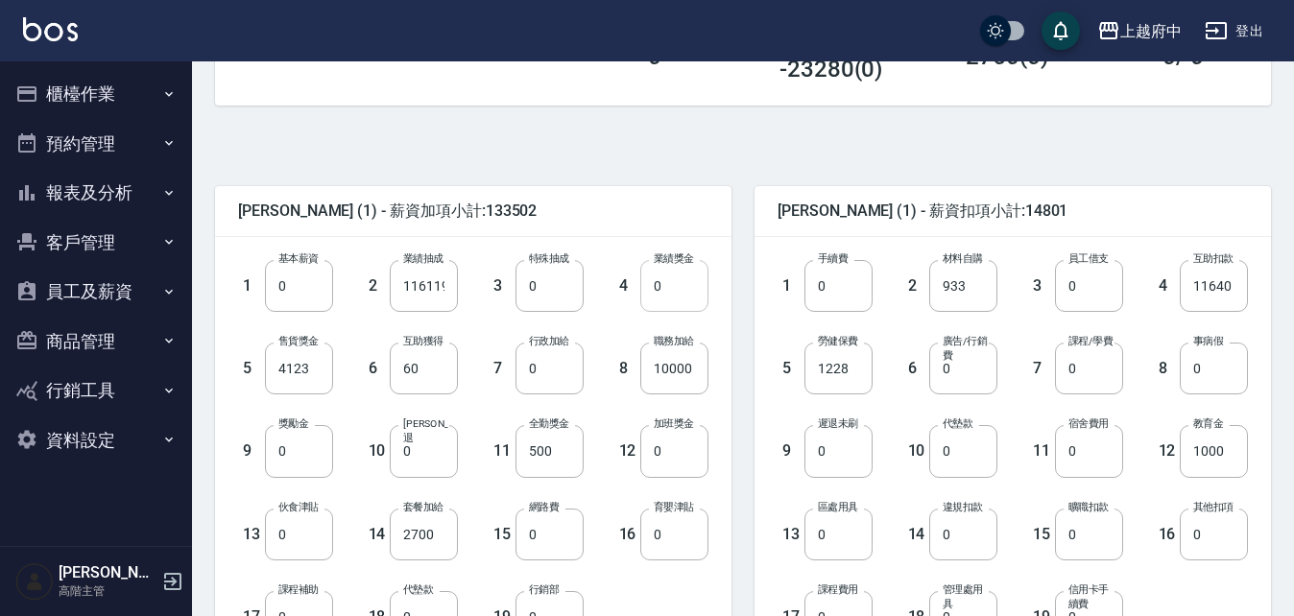
scroll to position [480, 0]
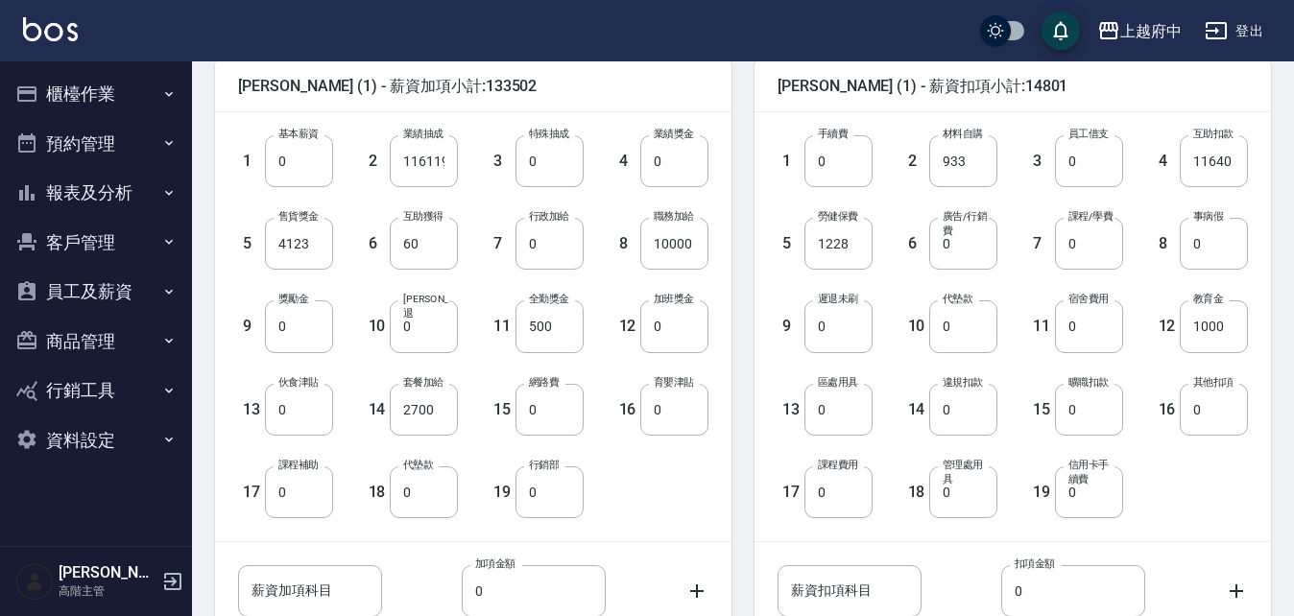
drag, startPoint x: 219, startPoint y: 64, endPoint x: 221, endPoint y: 74, distance: 9.8
click at [221, 74] on div "[PERSON_NAME] (1) - 薪資加項小計:133502" at bounding box center [473, 86] width 517 height 50
click at [223, 82] on div "[PERSON_NAME] (1) - 薪資加項小計:133502" at bounding box center [473, 86] width 517 height 50
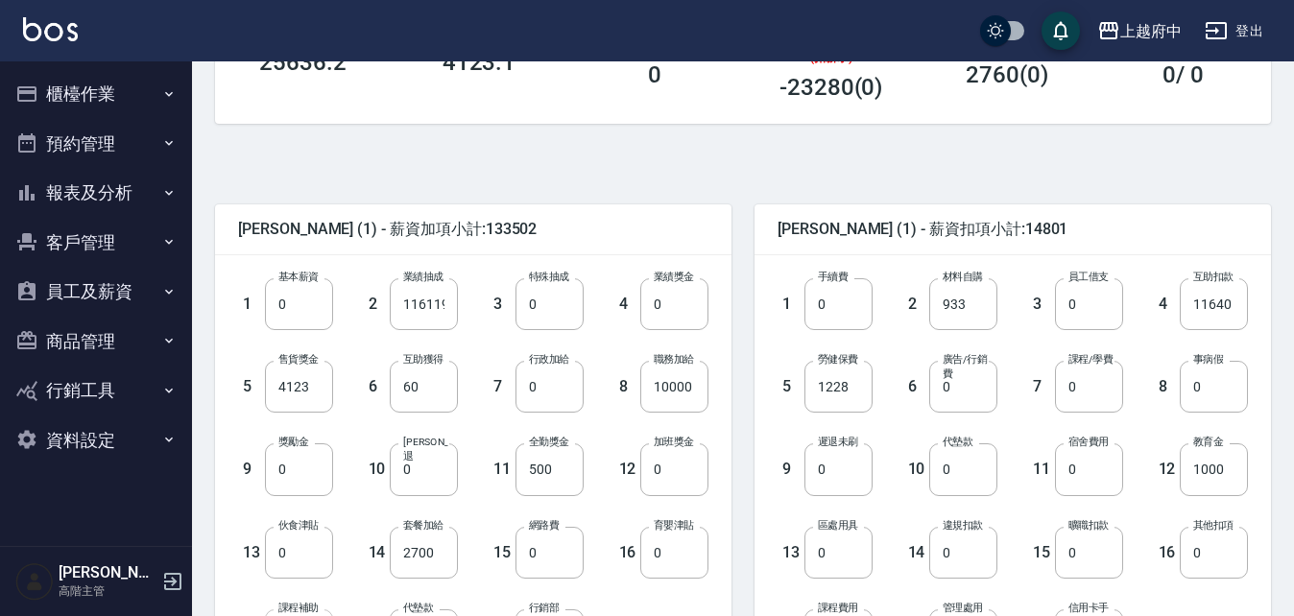
scroll to position [631, 0]
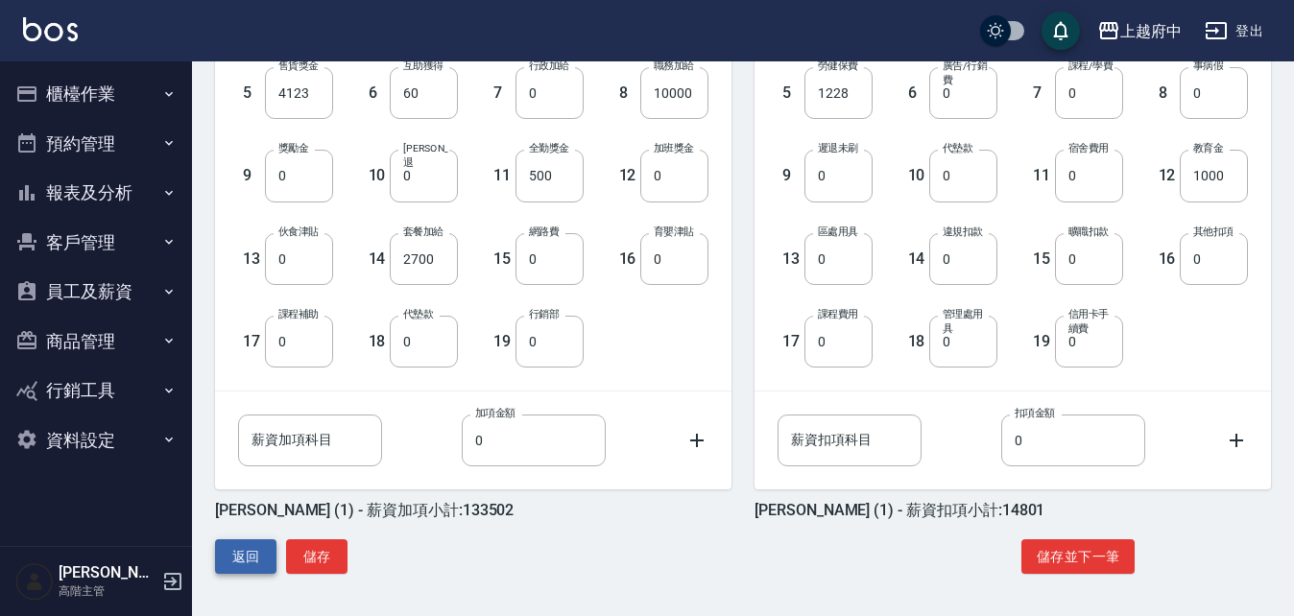
click at [257, 550] on button "返回" at bounding box center [245, 558] width 61 height 36
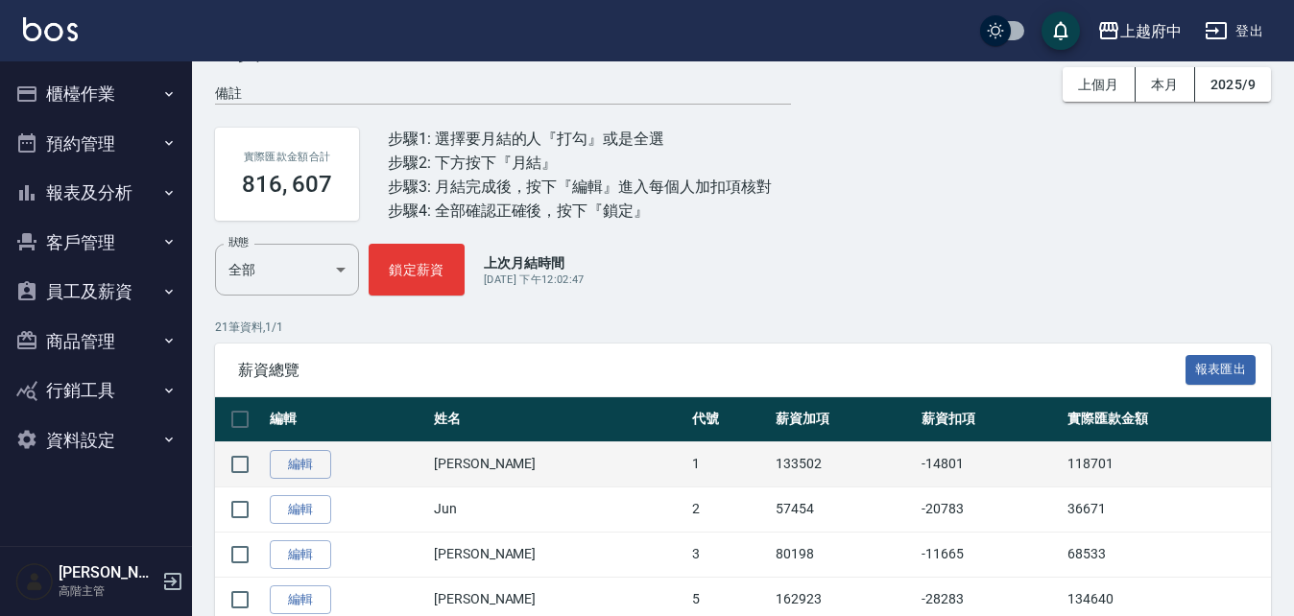
scroll to position [96, 0]
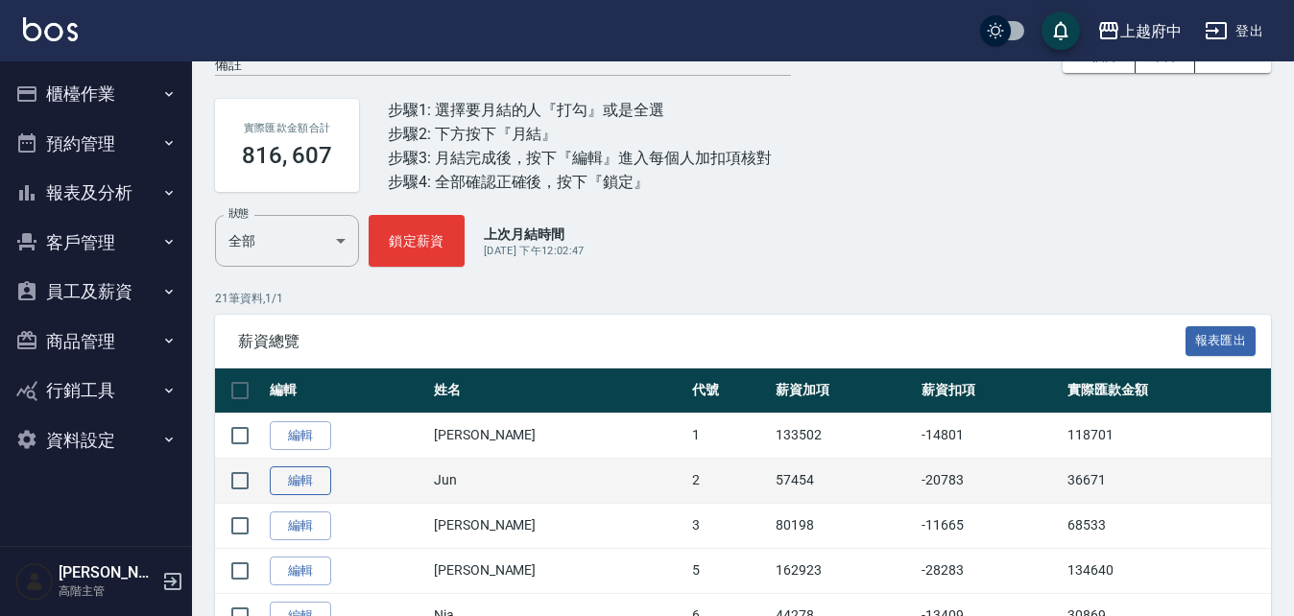
click at [321, 471] on link "編輯" at bounding box center [300, 482] width 61 height 30
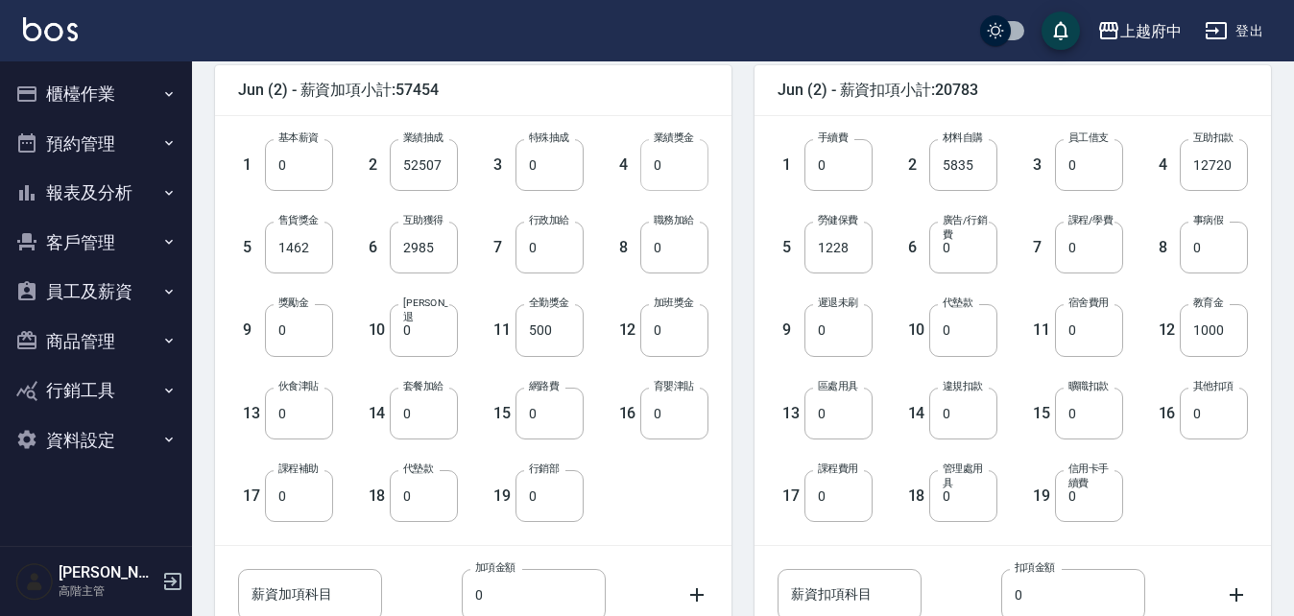
scroll to position [480, 0]
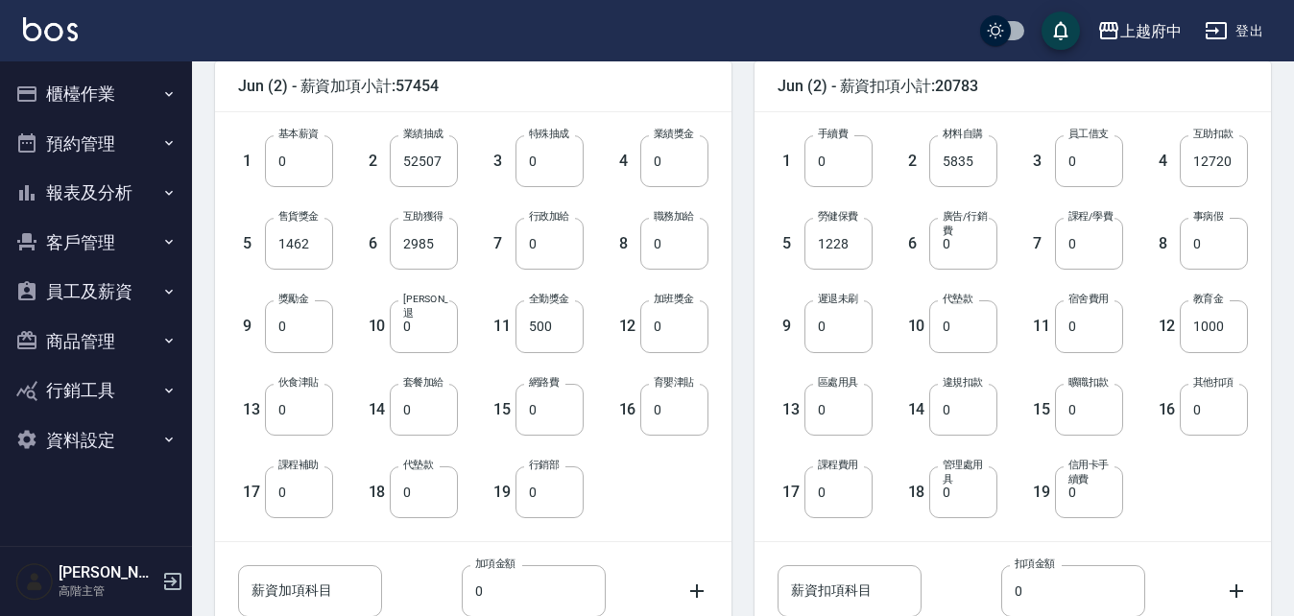
click at [683, 498] on div "1 基本薪資 0 基本薪資 2 業績抽成 52507 業績抽成 3 特殊抽成 0 特殊抽成 4 業績獎金 0 業績獎金 5 售貨獎金 1462 售貨獎金 6 …" at bounding box center [457, 312] width 501 height 414
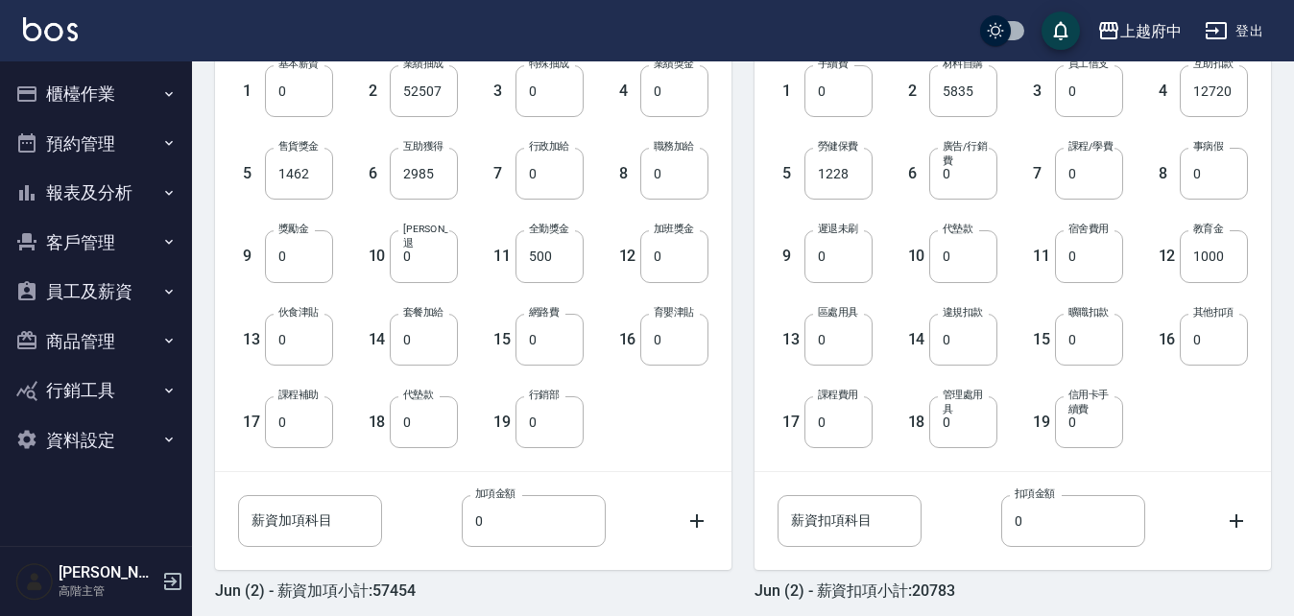
scroll to position [631, 0]
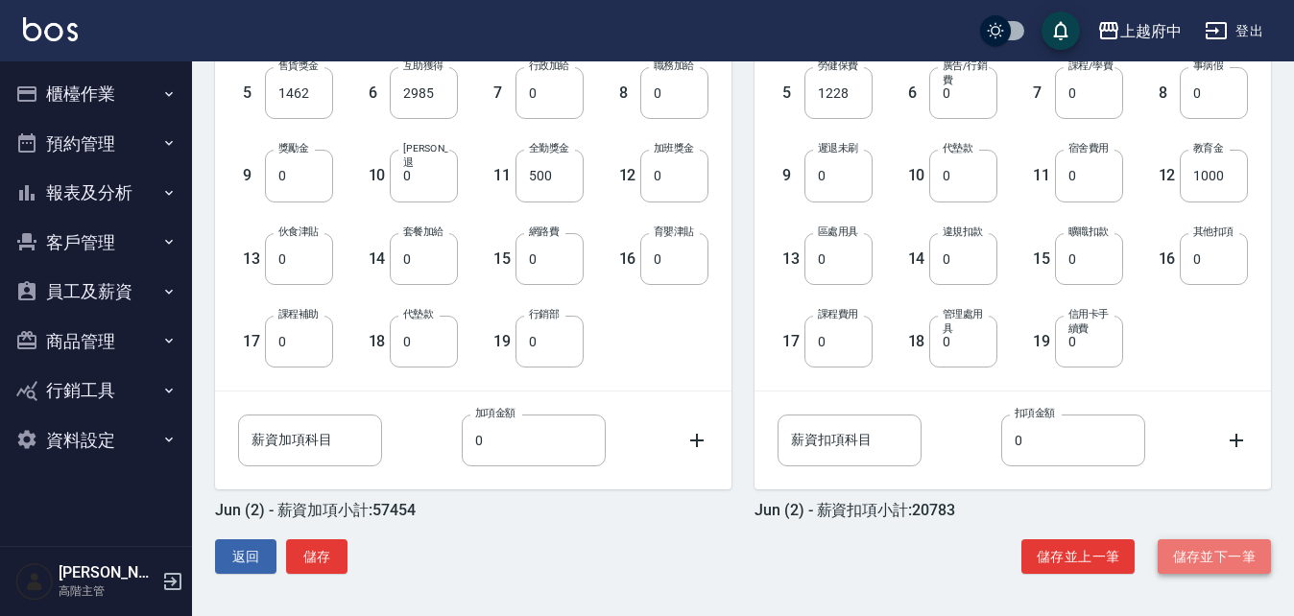
click at [1212, 556] on button "儲存並下一筆" at bounding box center [1214, 558] width 113 height 36
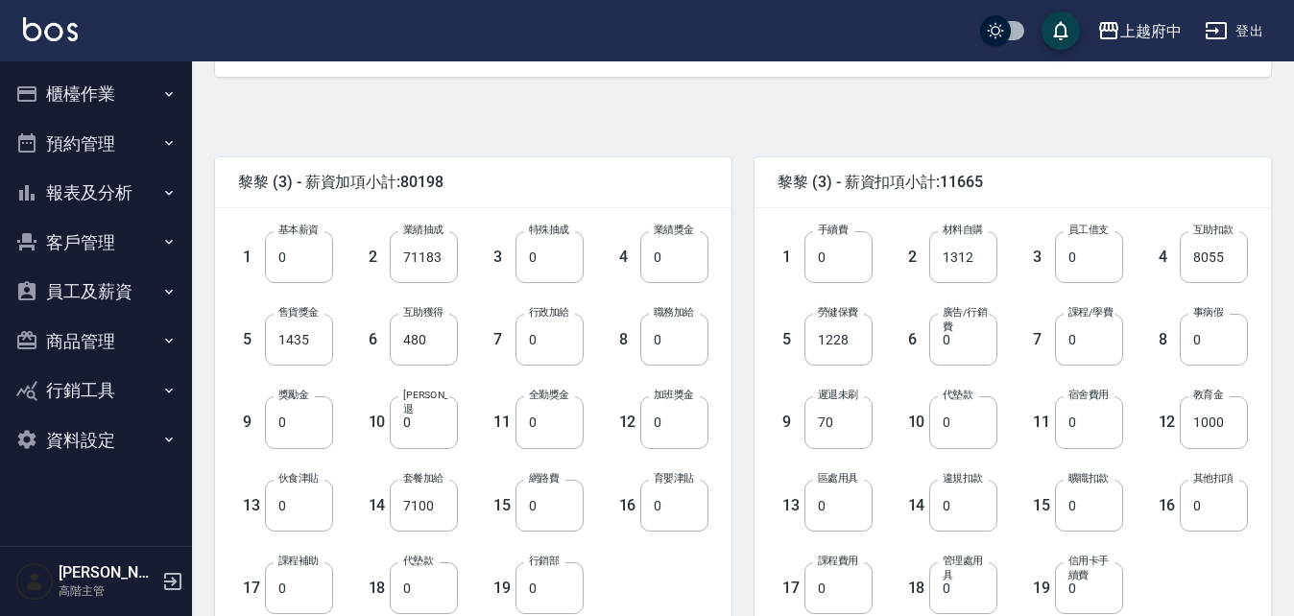
scroll to position [480, 0]
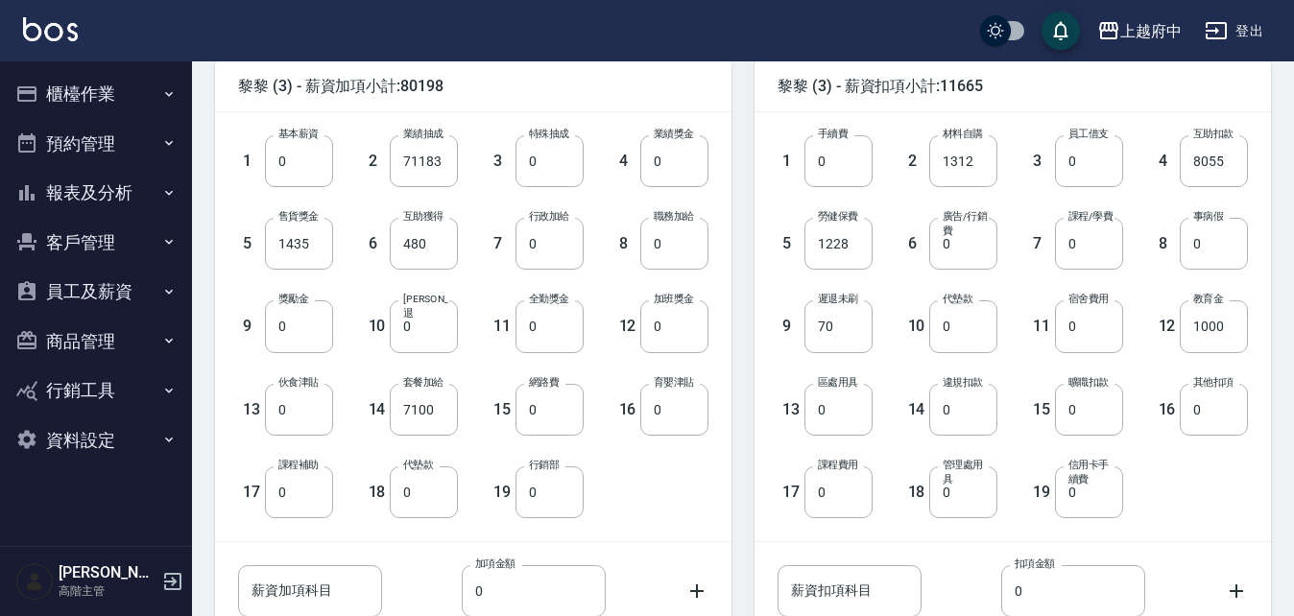
click at [696, 510] on div "1 基本薪資 0 基本薪資 2 業績抽成 71183 業績抽成 3 特殊抽成 0 特殊抽成 4 業績獎金 0 業績獎金 5 售貨獎金 1435 售貨獎金 6 …" at bounding box center [457, 312] width 501 height 414
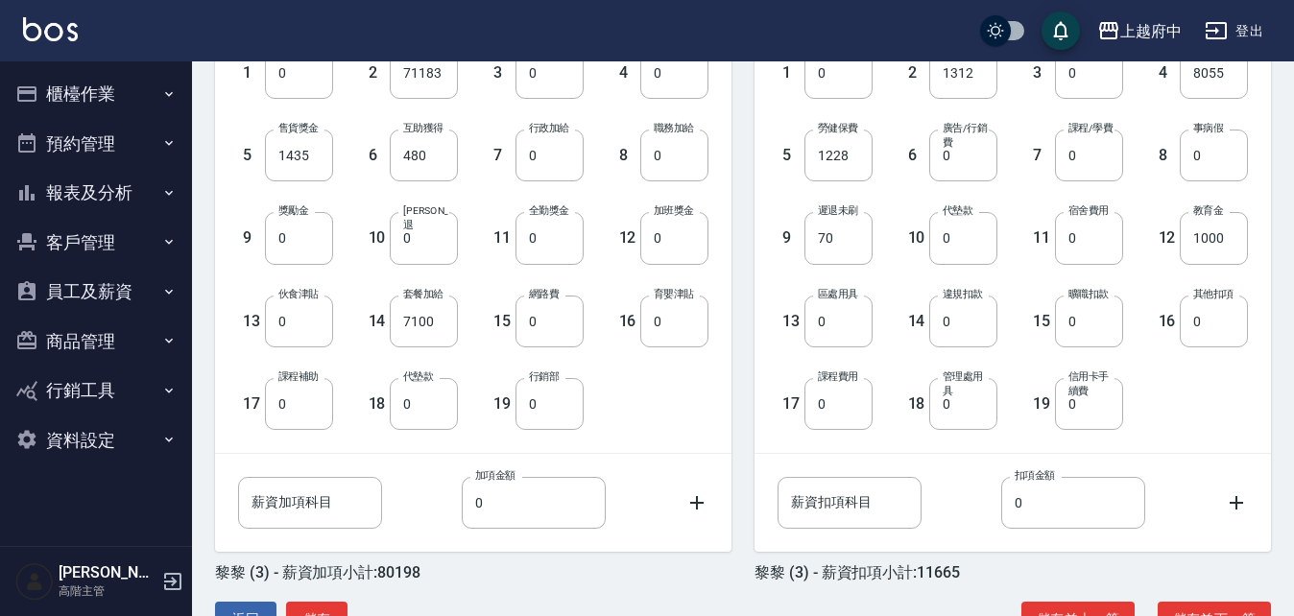
scroll to position [631, 0]
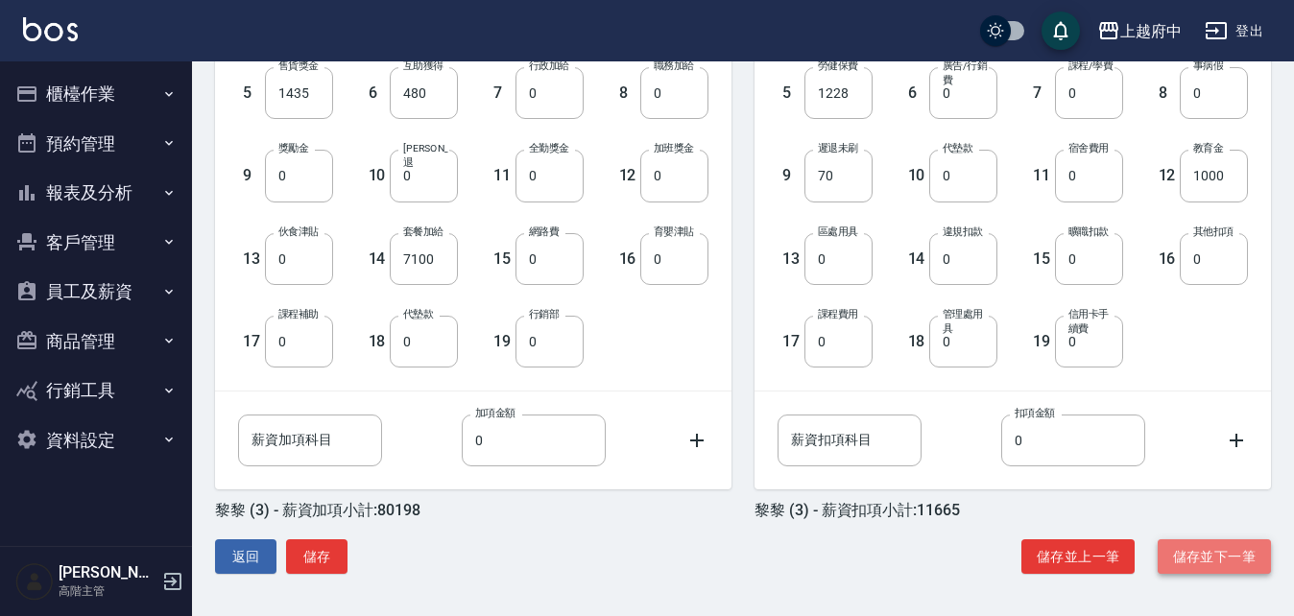
click at [1223, 551] on button "儲存並下一筆" at bounding box center [1214, 558] width 113 height 36
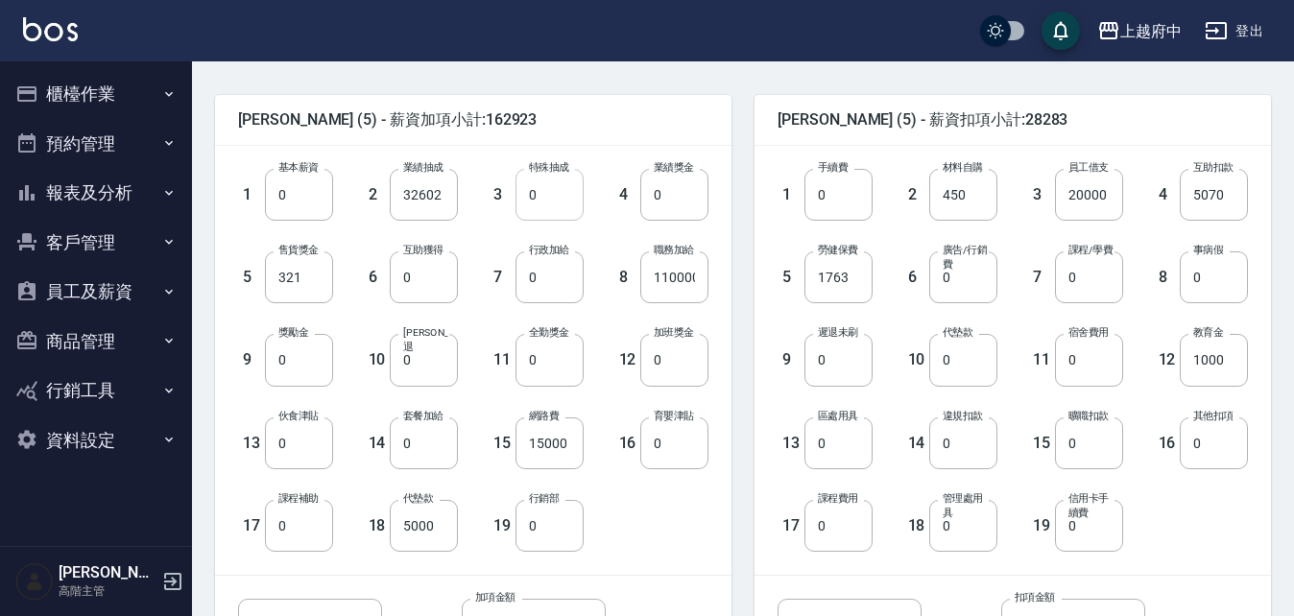
scroll to position [480, 0]
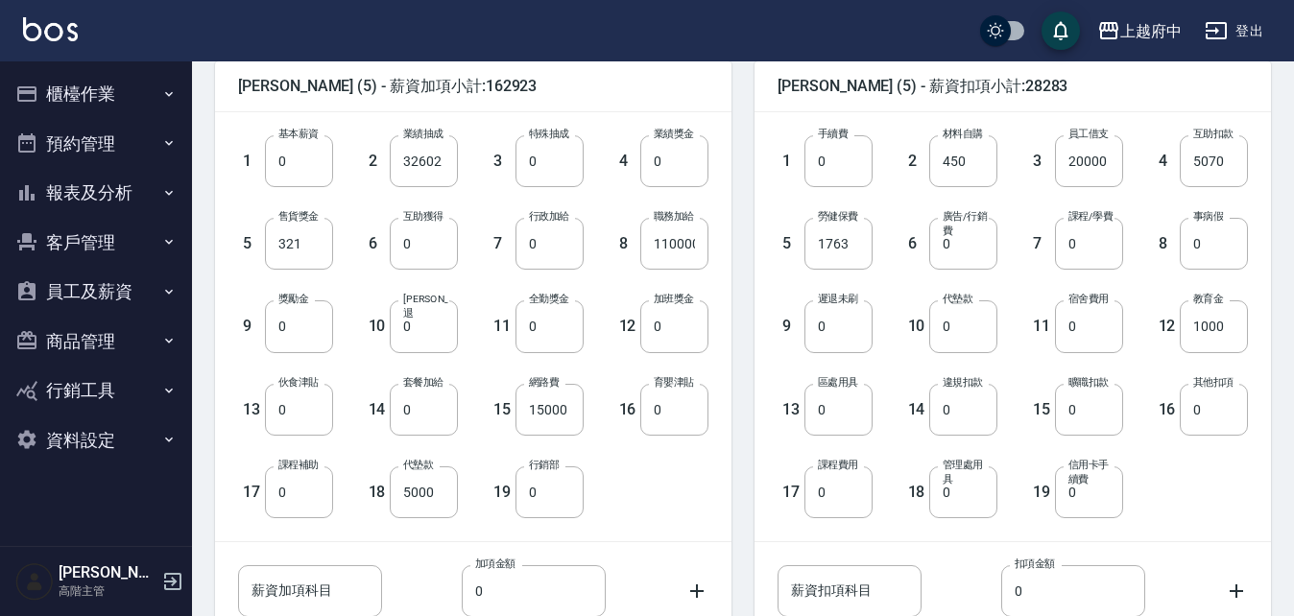
click at [700, 514] on div "1 基本薪資 0 基本薪資 2 業績抽成 32602 業績抽成 3 特殊抽成 0 特殊抽成 4 業績獎金 0 業績獎金 5 售貨獎金 321 售貨獎金 6 互…" at bounding box center [457, 312] width 501 height 414
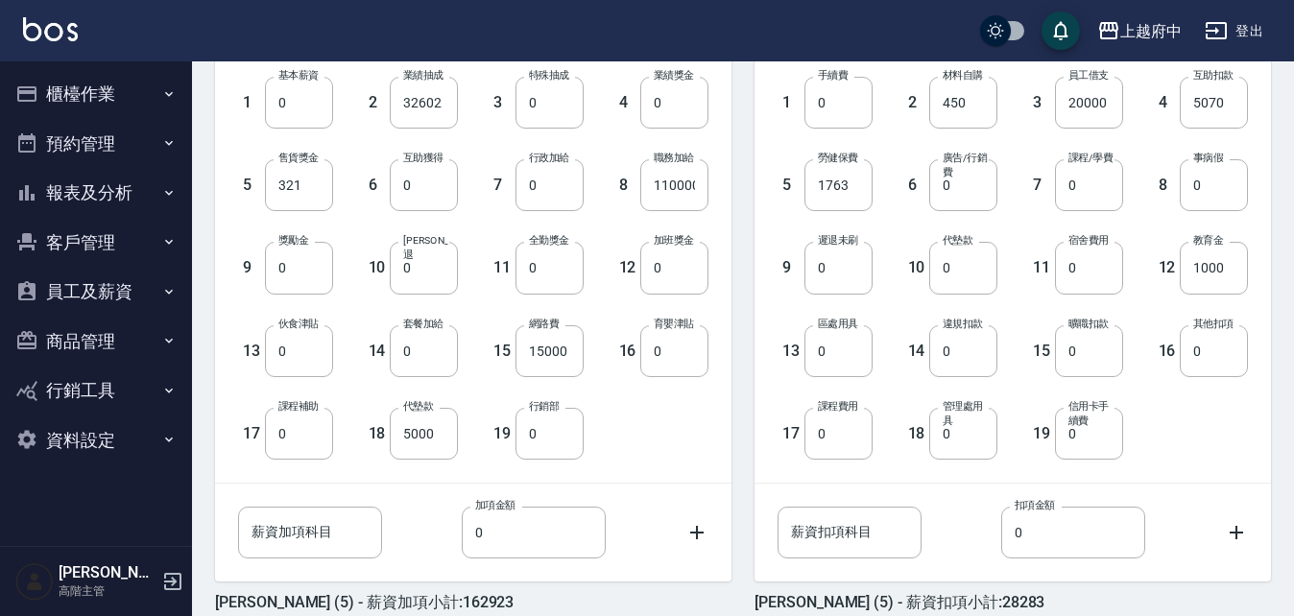
scroll to position [631, 0]
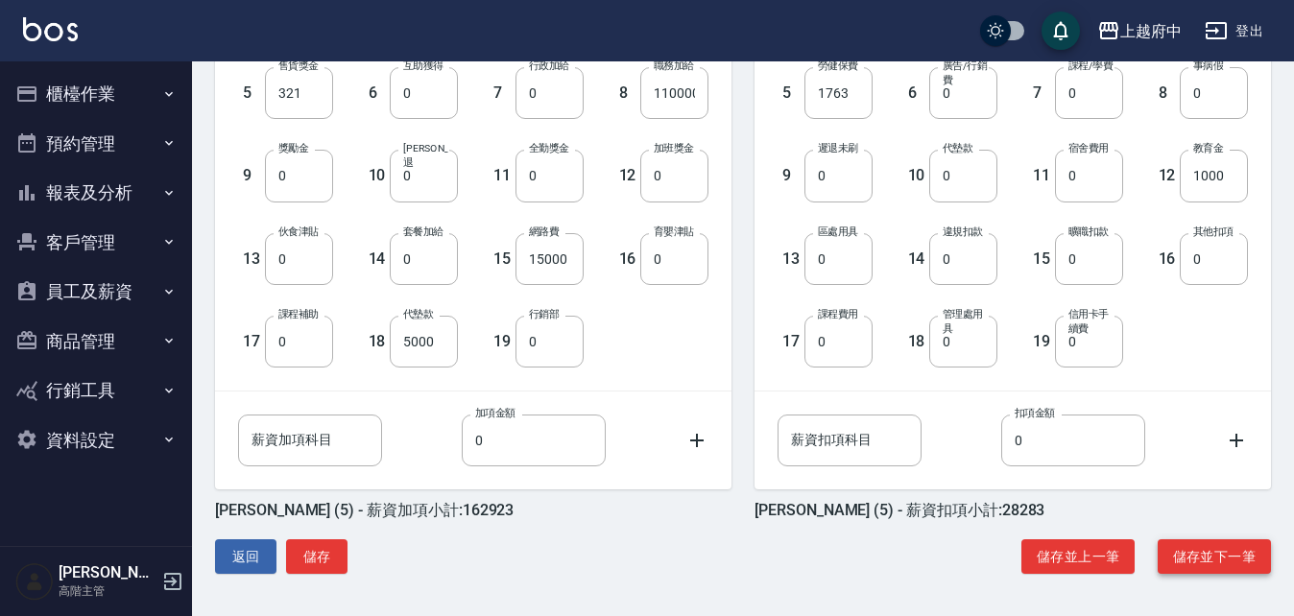
click at [1232, 549] on button "儲存並下一筆" at bounding box center [1214, 558] width 113 height 36
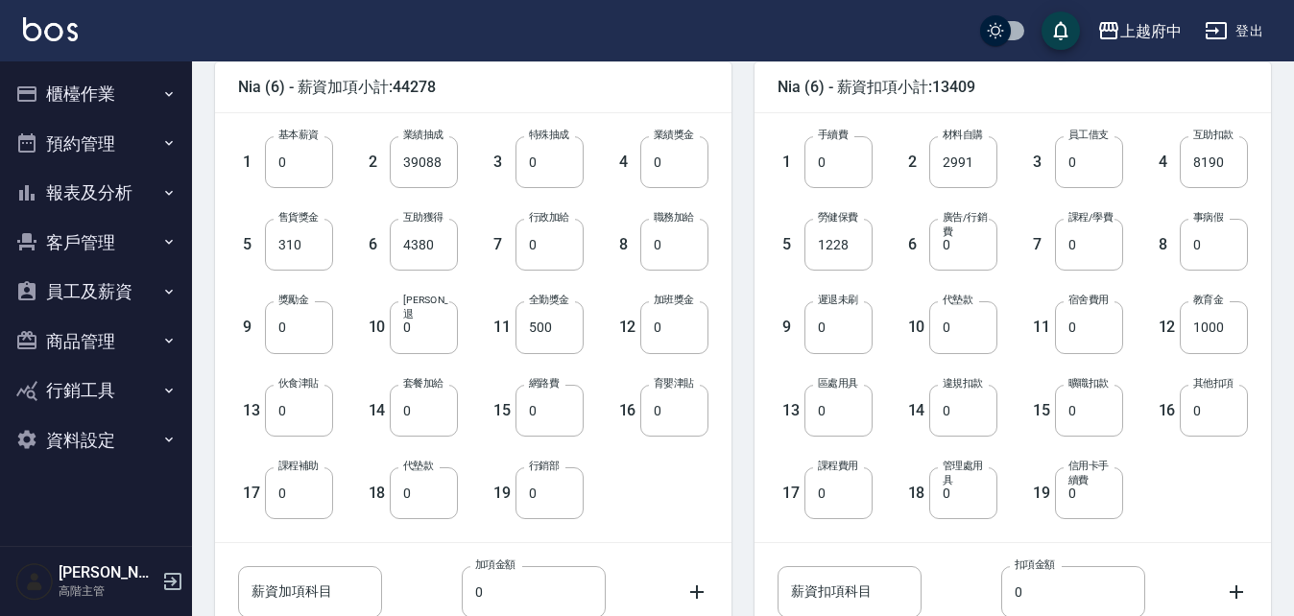
scroll to position [480, 0]
click at [672, 523] on div "1 基本薪資 0 基本薪資 2 業績抽成 39088 業績抽成 3 特殊抽成 0 特殊抽成 4 業績獎金 0 業績獎金 5 售貨獎金 310 售貨獎金 6 互…" at bounding box center [473, 326] width 517 height 429
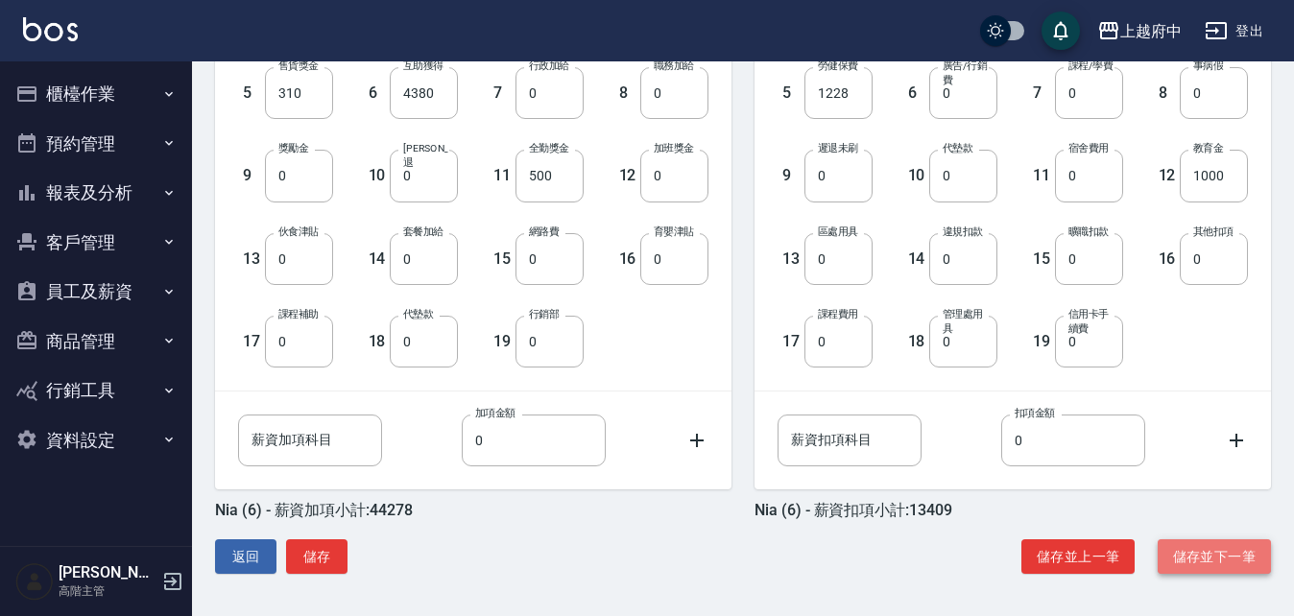
click at [1237, 556] on button "儲存並下一筆" at bounding box center [1214, 558] width 113 height 36
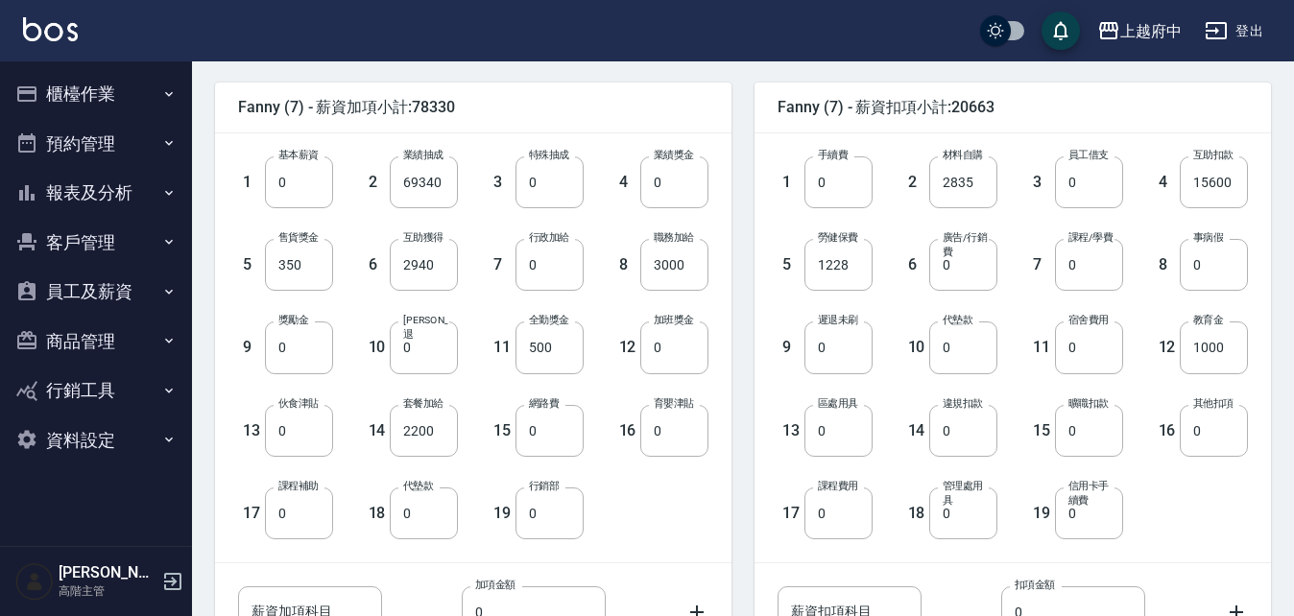
scroll to position [480, 0]
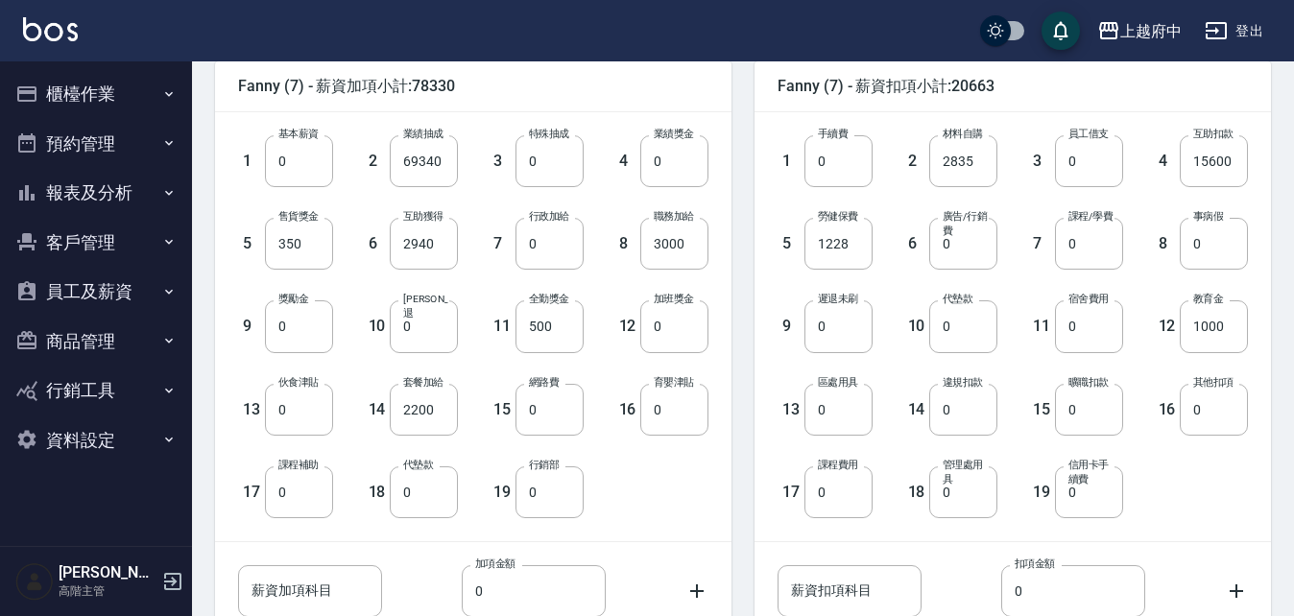
click at [712, 483] on div "1 基本薪資 0 基本薪資 2 業績抽成 69340 業績抽成 3 特殊抽成 0 特殊抽成 4 業績獎金 0 業績獎金 5 售貨獎金 350 售貨獎金 6 互…" at bounding box center [473, 326] width 517 height 429
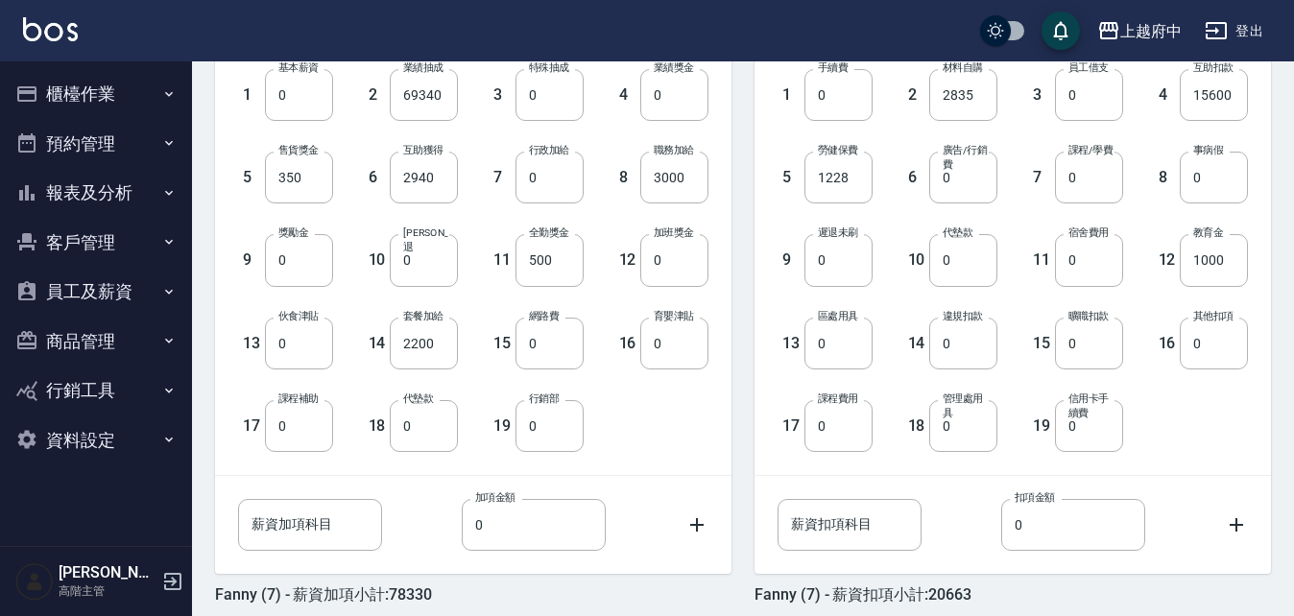
scroll to position [631, 0]
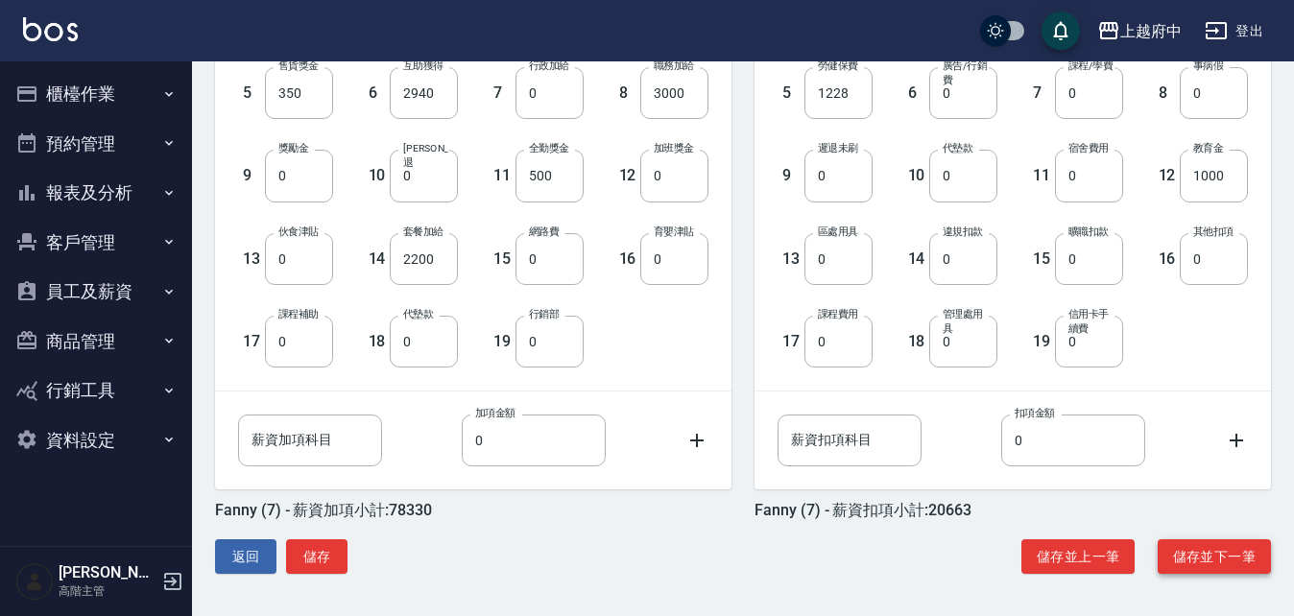
click at [1236, 556] on button "儲存並下一筆" at bounding box center [1214, 558] width 113 height 36
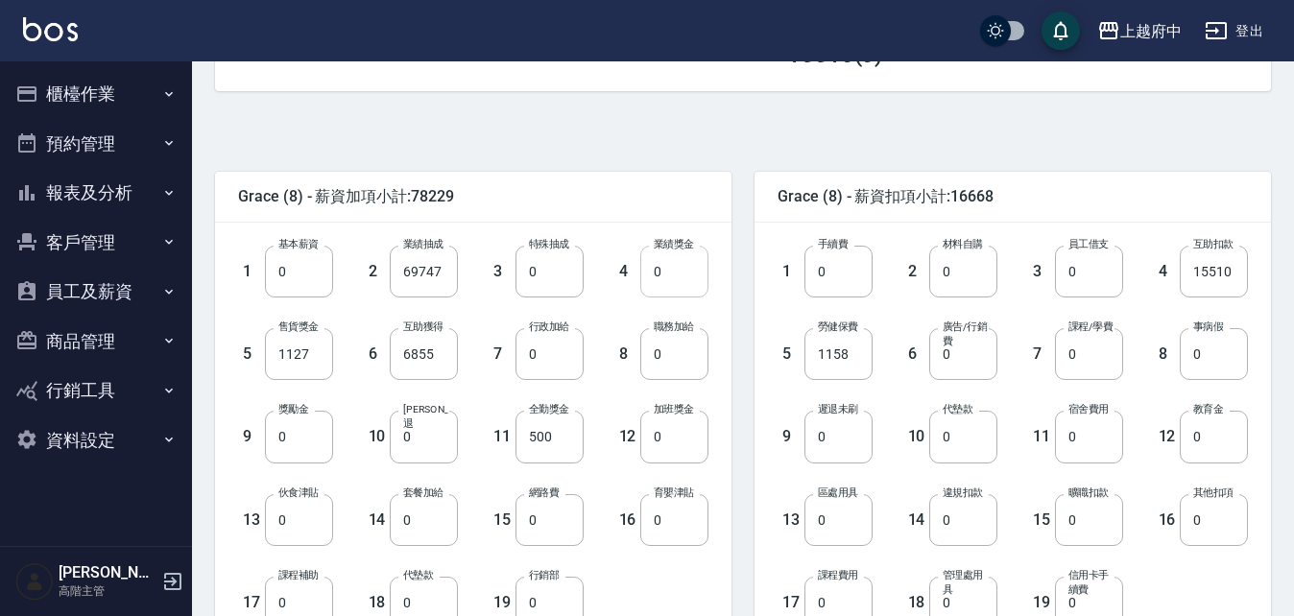
scroll to position [480, 0]
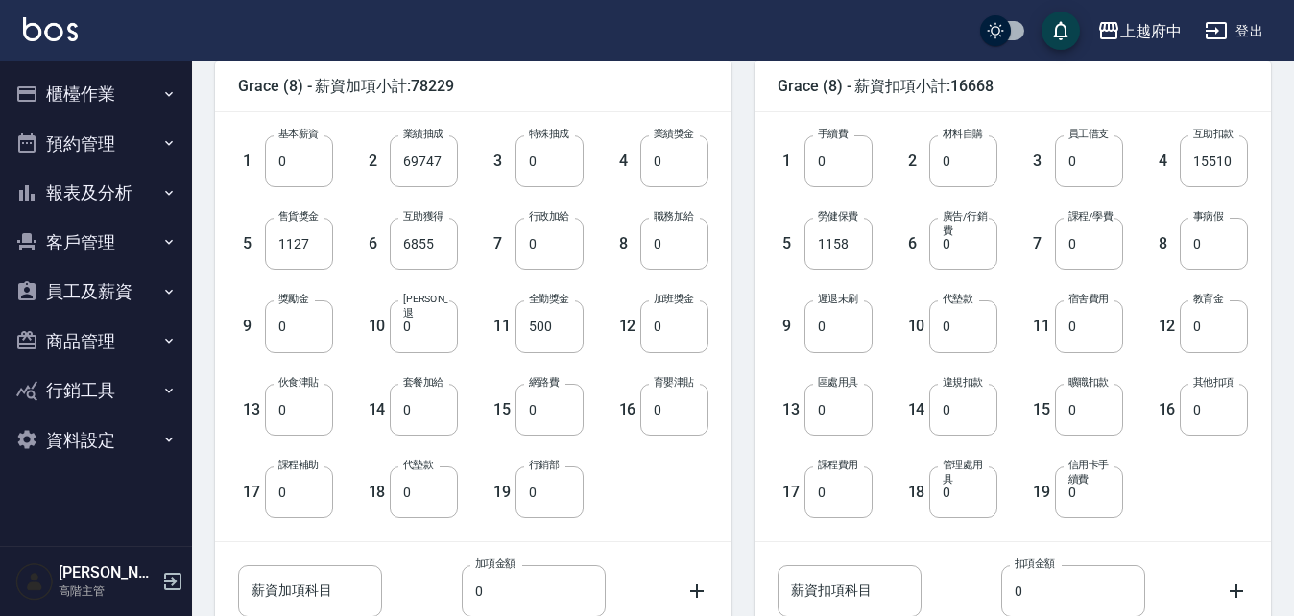
click at [694, 530] on div "1 基本薪資 0 基本薪資 2 業績抽成 69747 業績抽成 3 特殊抽成 0 特殊抽成 4 業績獎金 0 業績獎金 5 售貨獎金 1127 售貨獎金 6 …" at bounding box center [473, 326] width 517 height 429
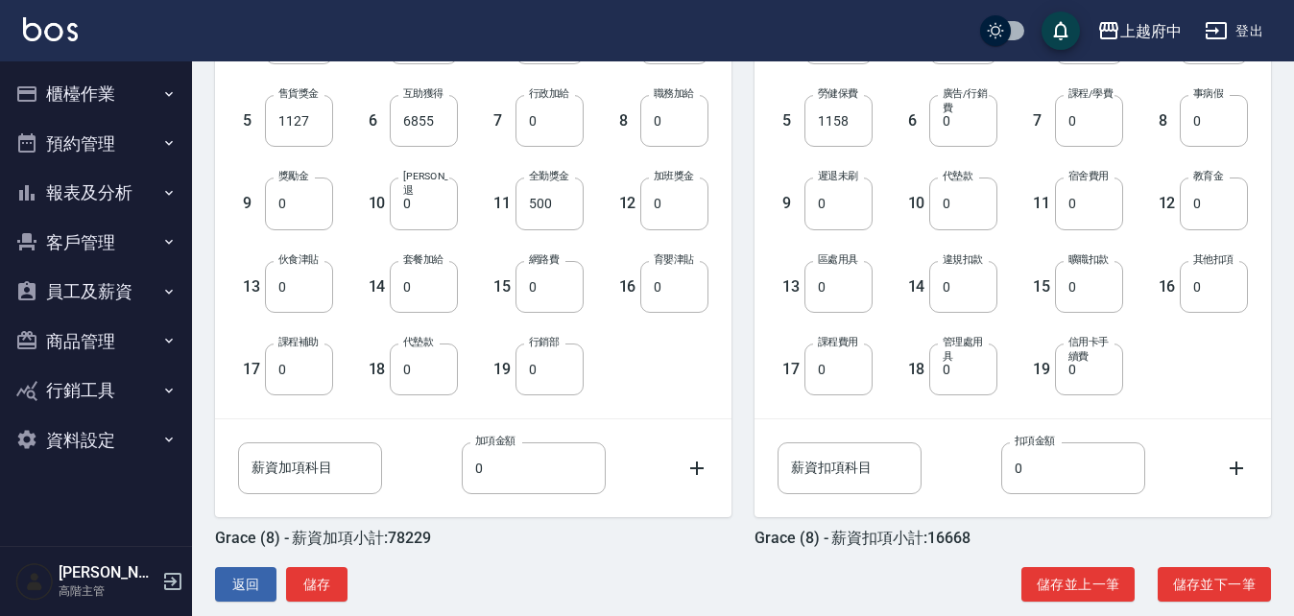
scroll to position [631, 0]
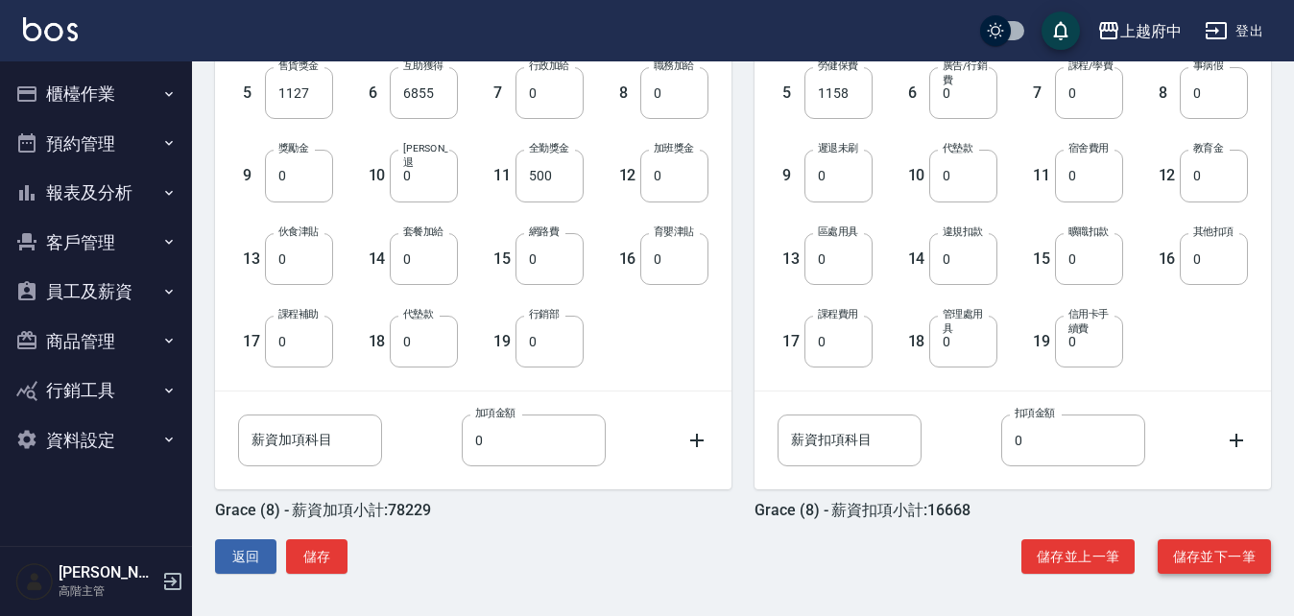
click at [1223, 561] on button "儲存並下一筆" at bounding box center [1214, 558] width 113 height 36
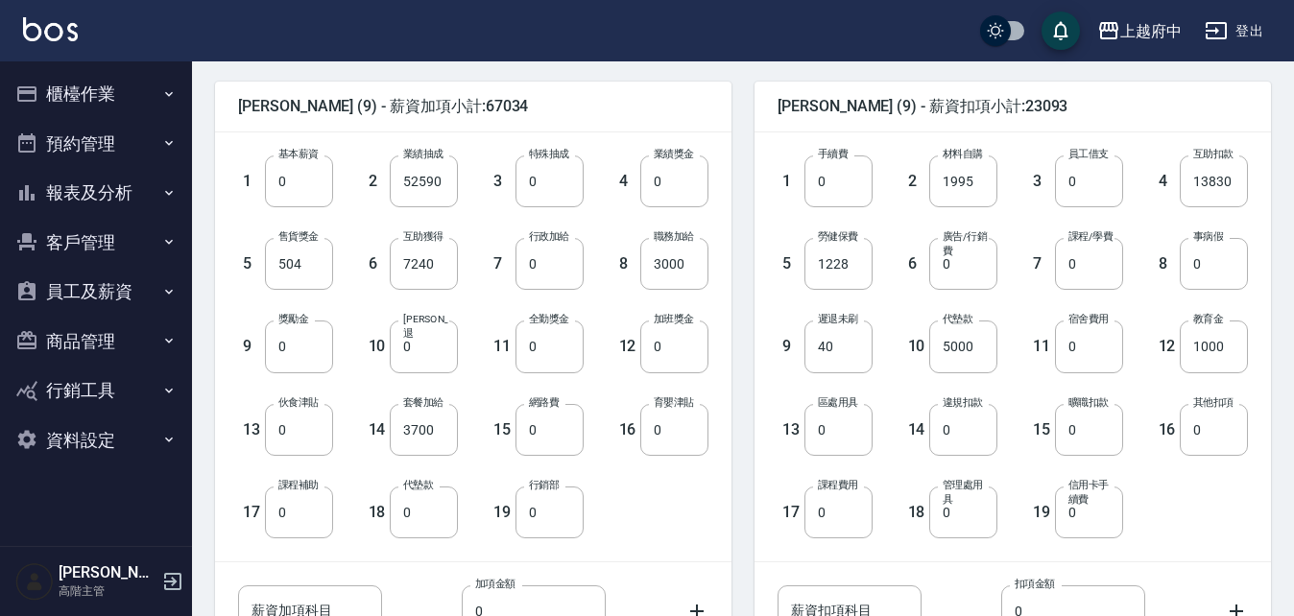
scroll to position [480, 0]
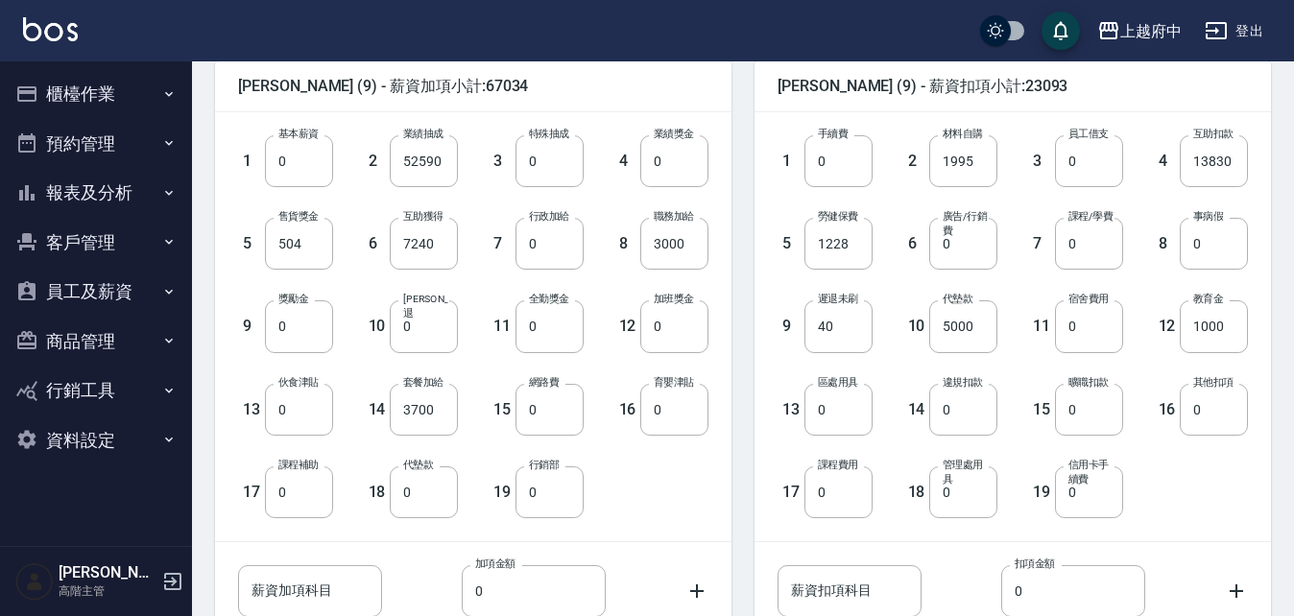
click at [692, 496] on div "1 基本薪資 0 基本薪資 2 業績抽成 52590 業績抽成 3 特殊抽成 0 特殊抽成 4 業績獎金 0 業績獎金 5 售貨獎金 504 售貨獎金 6 互…" at bounding box center [457, 312] width 501 height 414
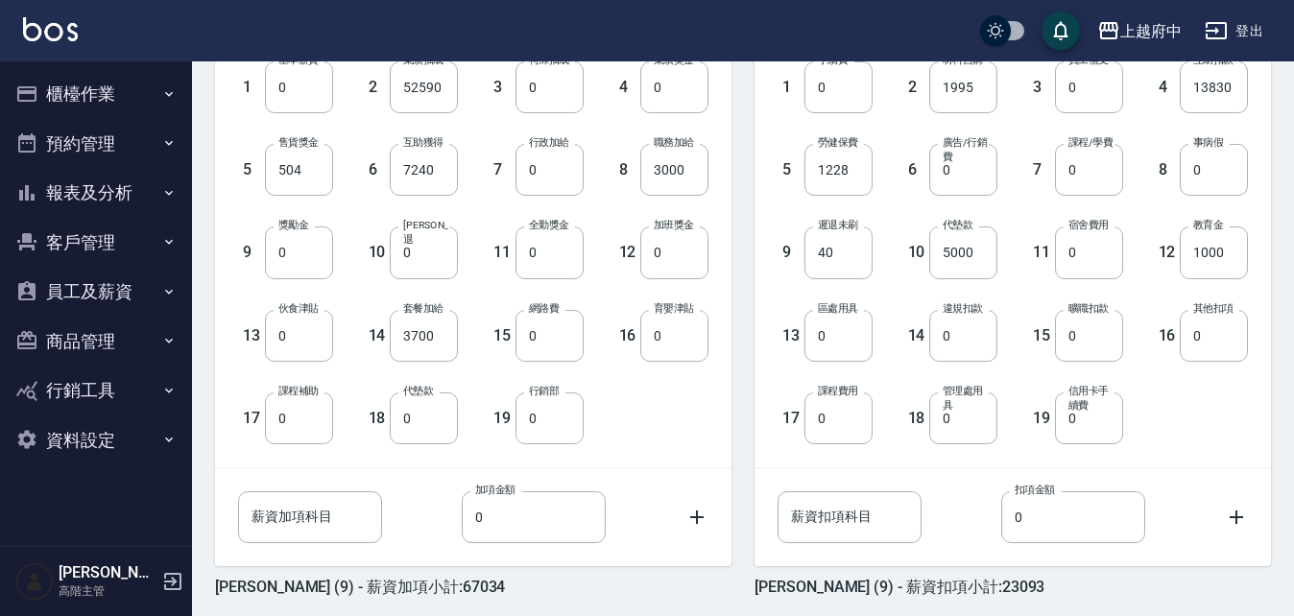
scroll to position [631, 0]
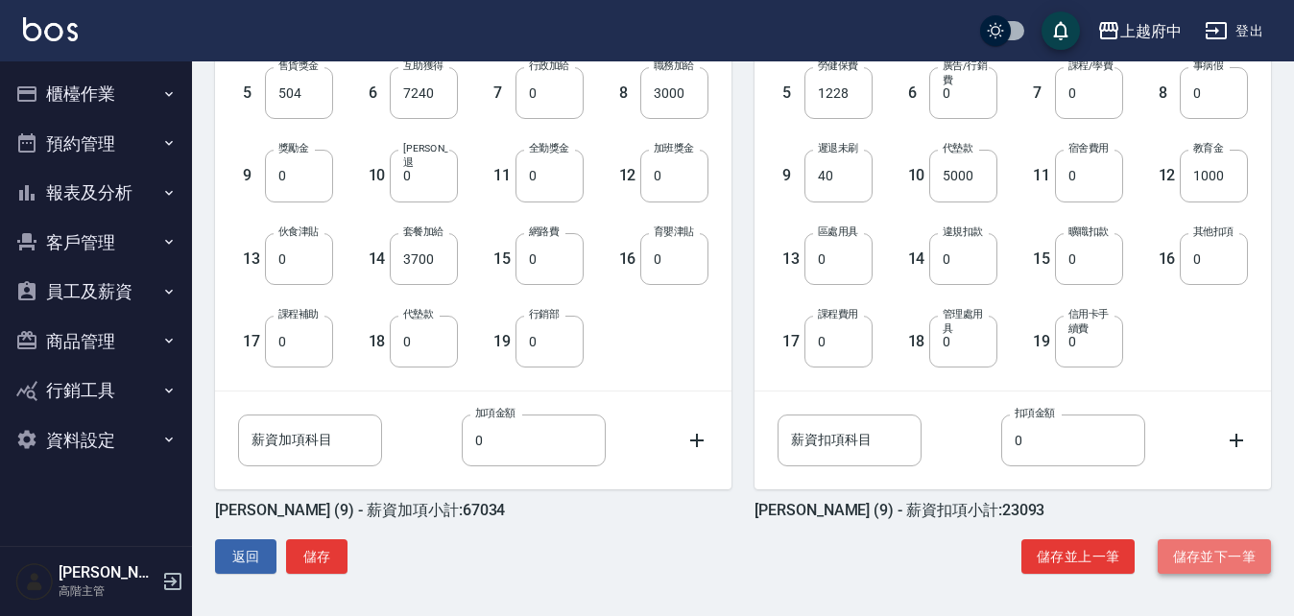
click at [1221, 550] on button "儲存並下一筆" at bounding box center [1214, 558] width 113 height 36
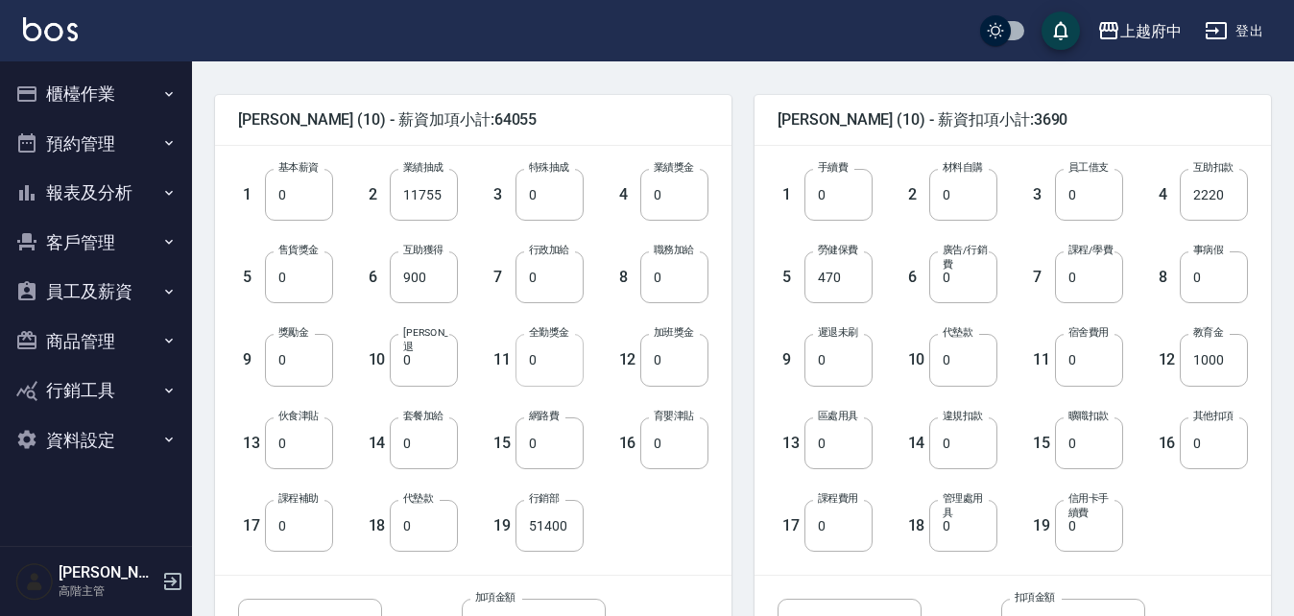
scroll to position [480, 0]
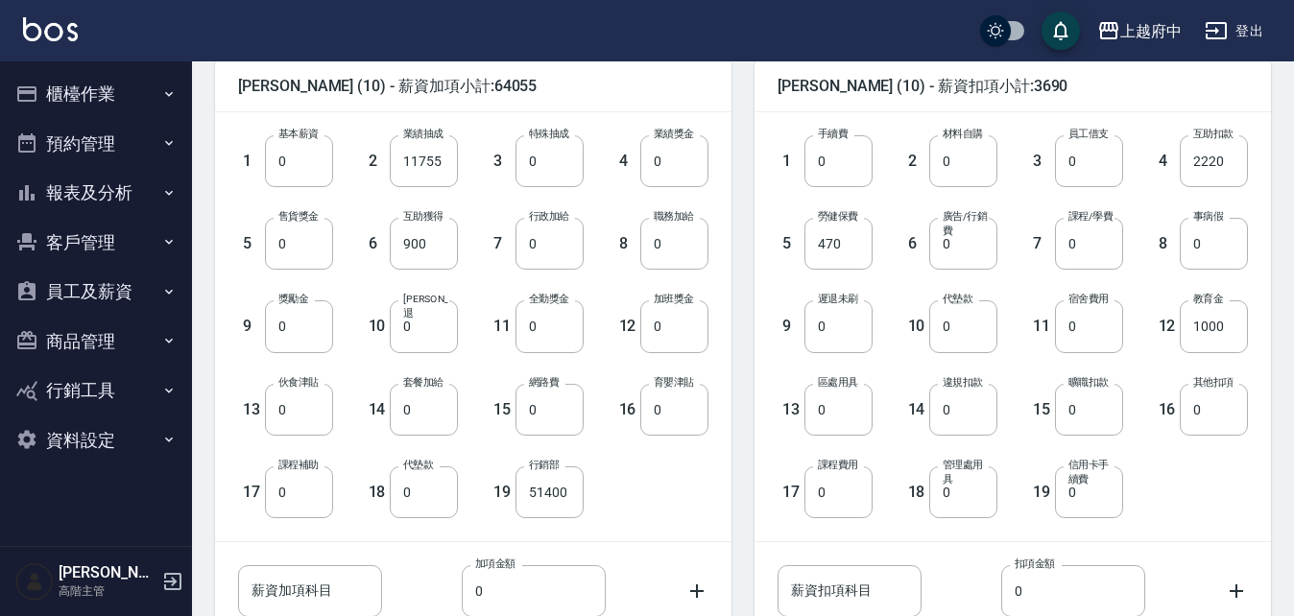
click at [700, 492] on div "1 基本薪資 0 基本薪資 2 業績抽成 11755 業績抽成 3 特殊抽成 0 特殊抽成 4 業績獎金 0 業績獎金 5 售貨獎金 0 售貨獎金 6 互助獲…" at bounding box center [457, 312] width 501 height 414
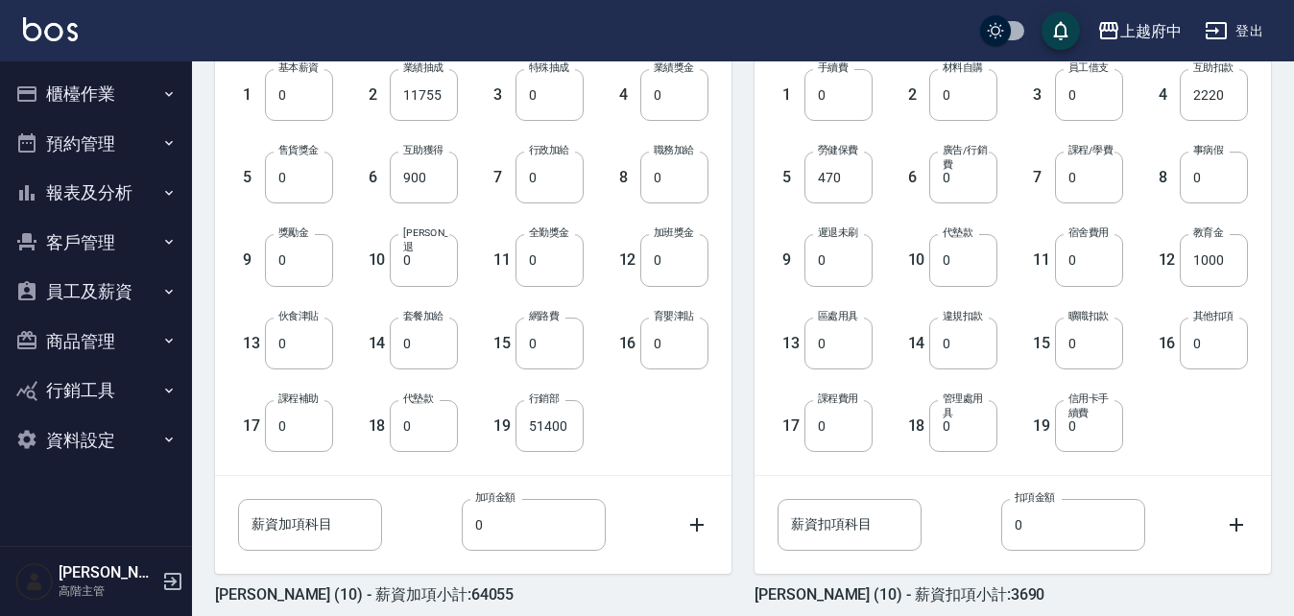
scroll to position [631, 0]
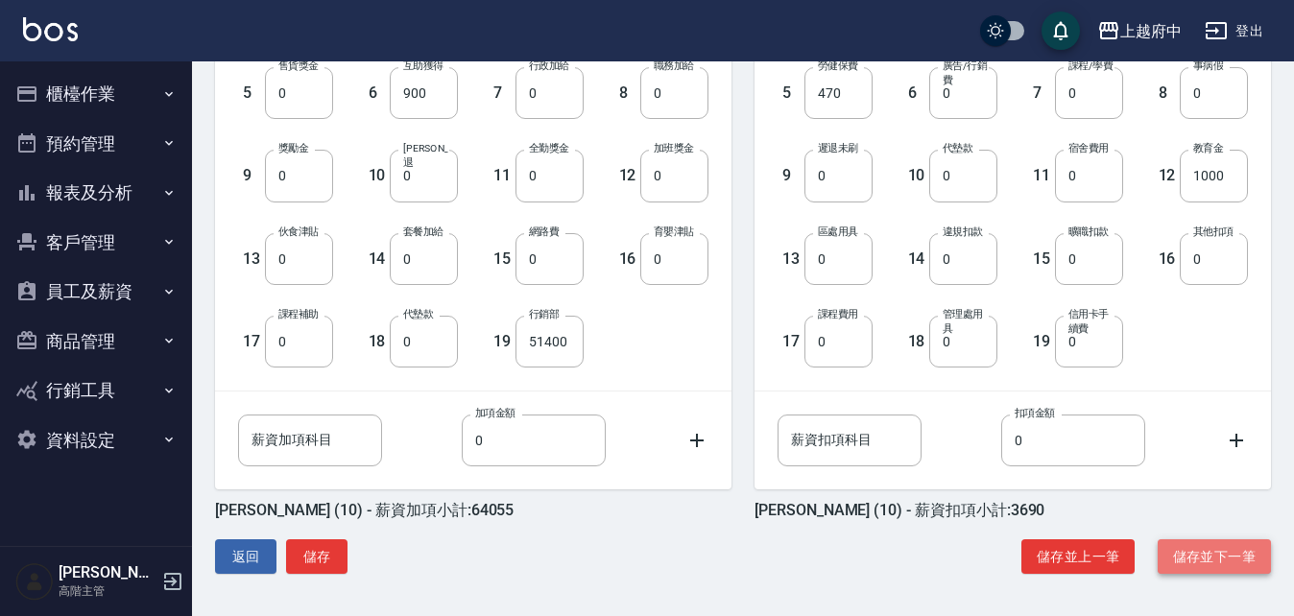
click at [1239, 559] on button "儲存並下一筆" at bounding box center [1214, 558] width 113 height 36
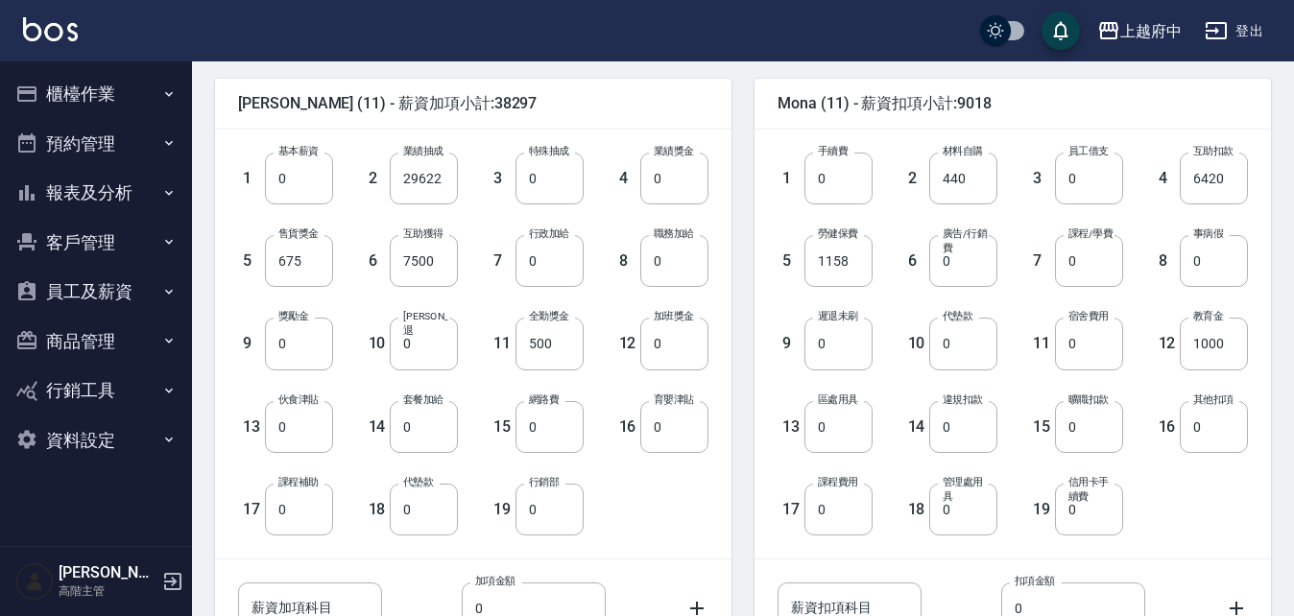
scroll to position [480, 0]
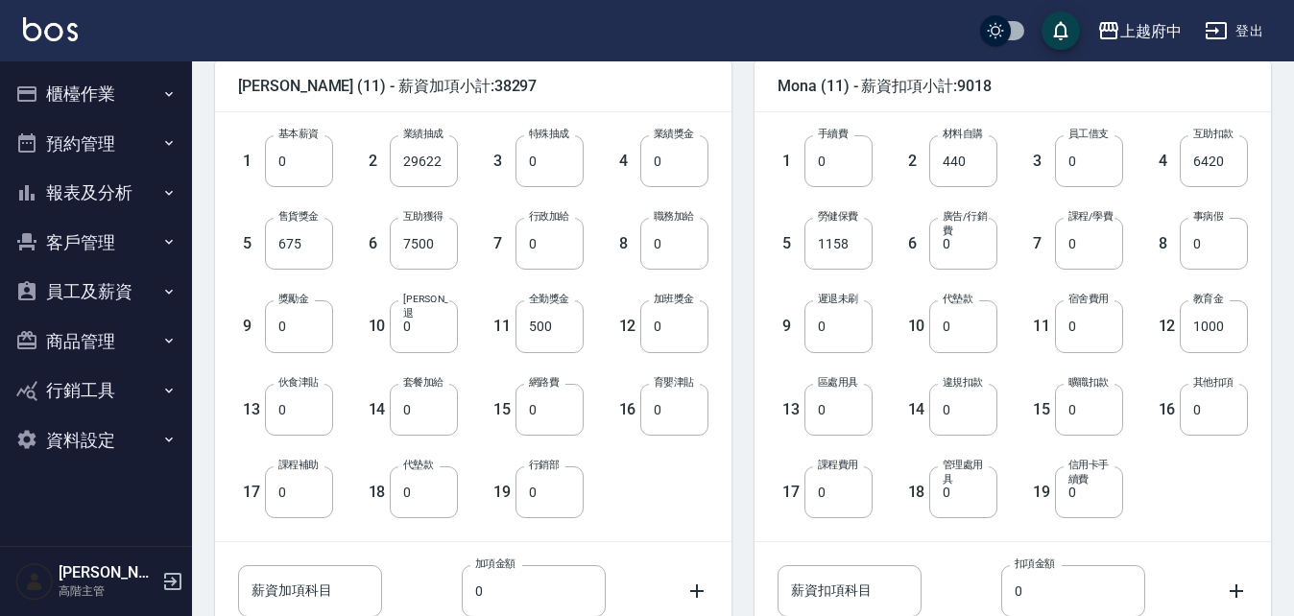
click at [652, 505] on div "1 基本薪資 0 基本薪資 2 業績抽成 29622 業績抽成 3 特殊抽成 0 特殊抽成 4 業績獎金 0 業績獎金 5 售貨獎金 675 售貨獎金 6 互…" at bounding box center [457, 312] width 501 height 414
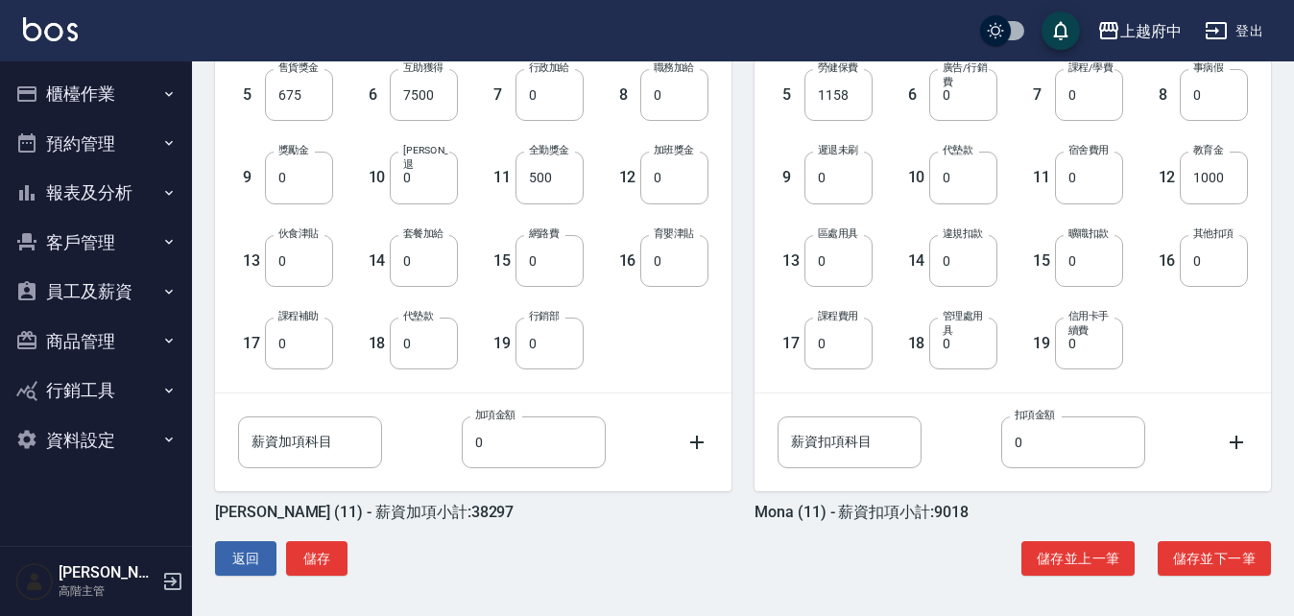
scroll to position [631, 0]
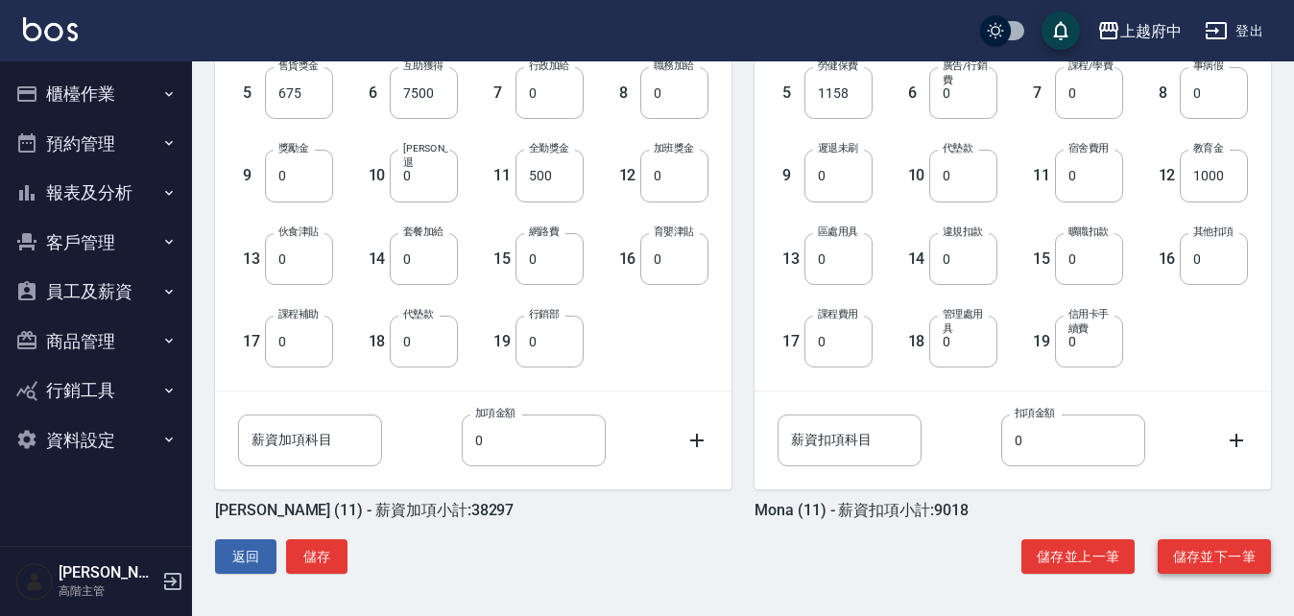
click at [1251, 556] on button "儲存並下一筆" at bounding box center [1214, 558] width 113 height 36
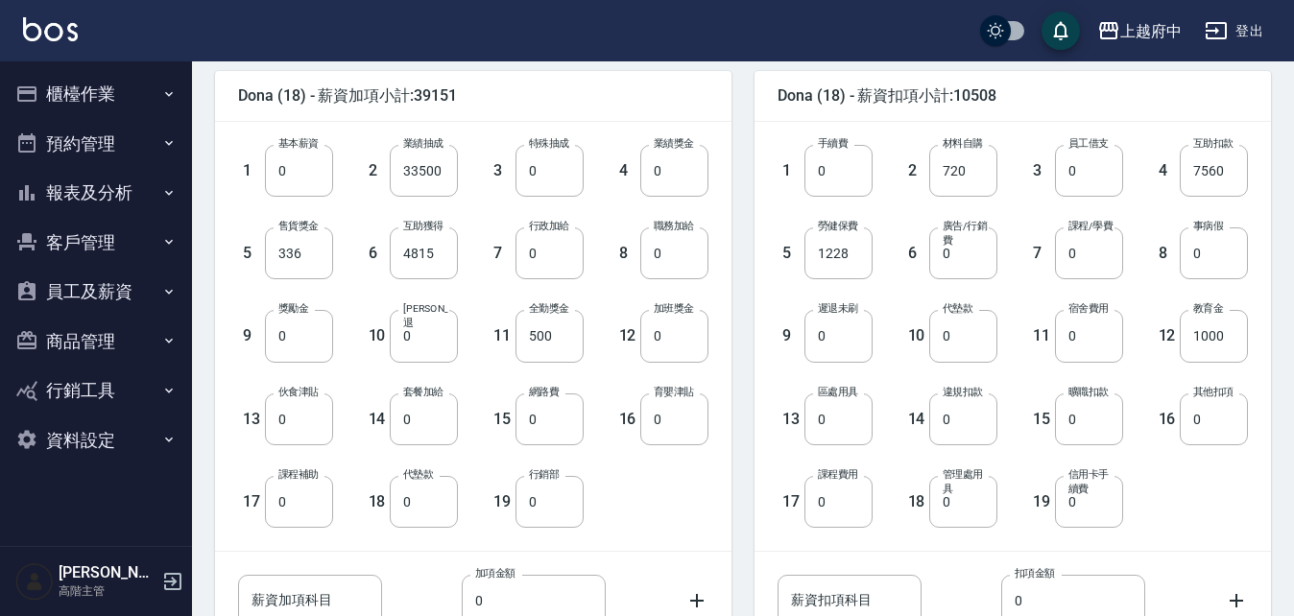
scroll to position [480, 0]
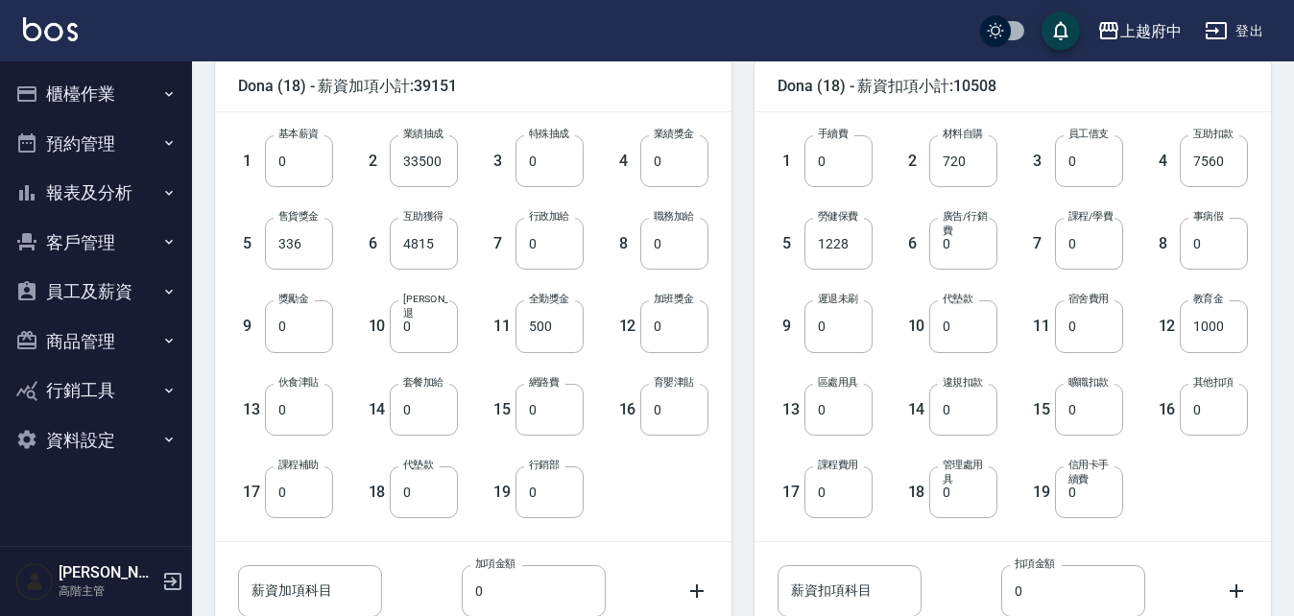
drag, startPoint x: 725, startPoint y: 521, endPoint x: 711, endPoint y: 520, distance: 14.4
click at [725, 520] on div "1 基本薪資 0 基本薪資 2 業績抽成 33500 業績抽成 3 特殊抽成 0 特殊抽成 4 業績獎金 0 業績獎金 5 售貨獎金 336 售貨獎金 6 互…" at bounding box center [473, 326] width 517 height 429
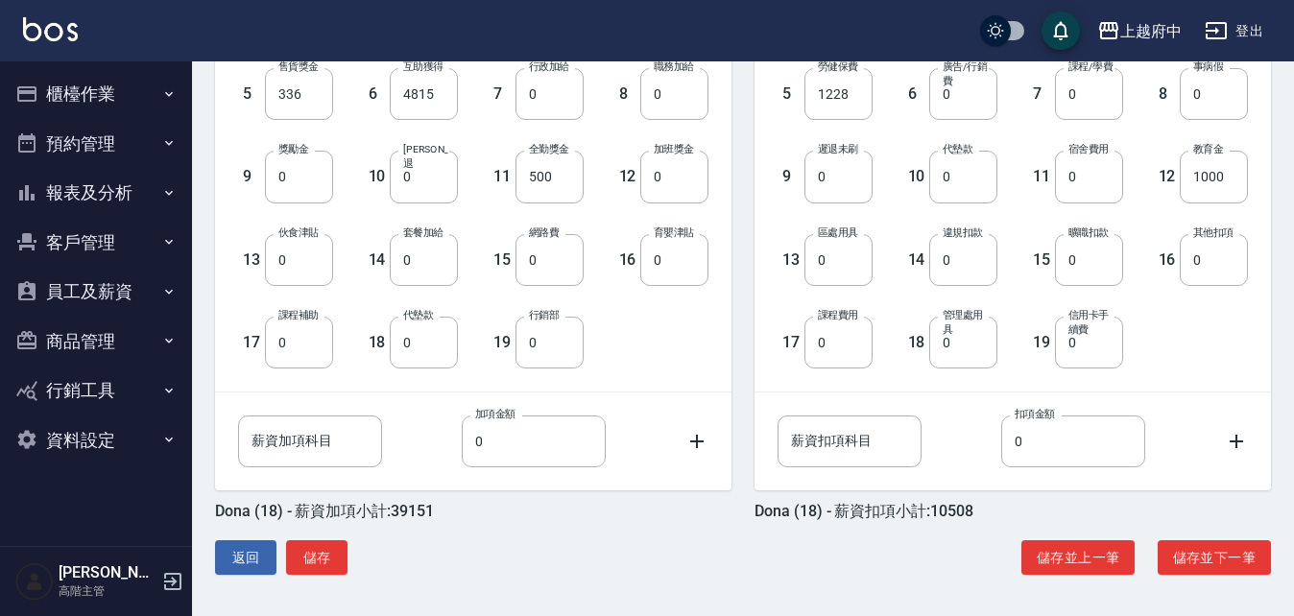
scroll to position [631, 0]
click at [1232, 557] on button "儲存並下一筆" at bounding box center [1214, 558] width 113 height 36
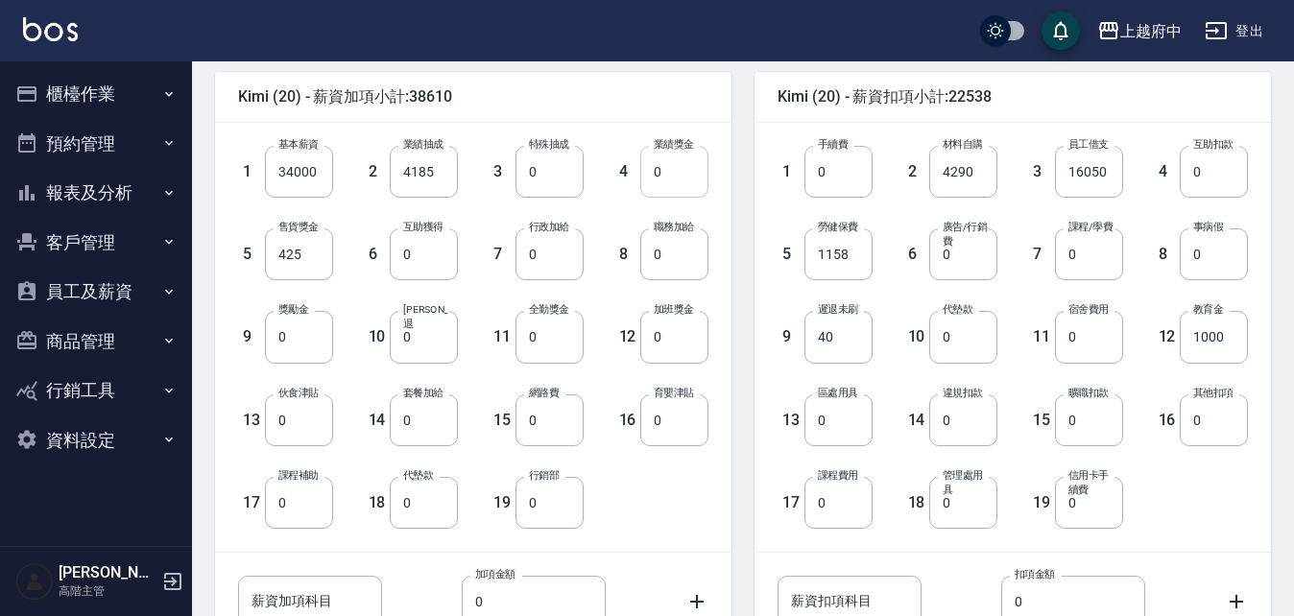
scroll to position [480, 0]
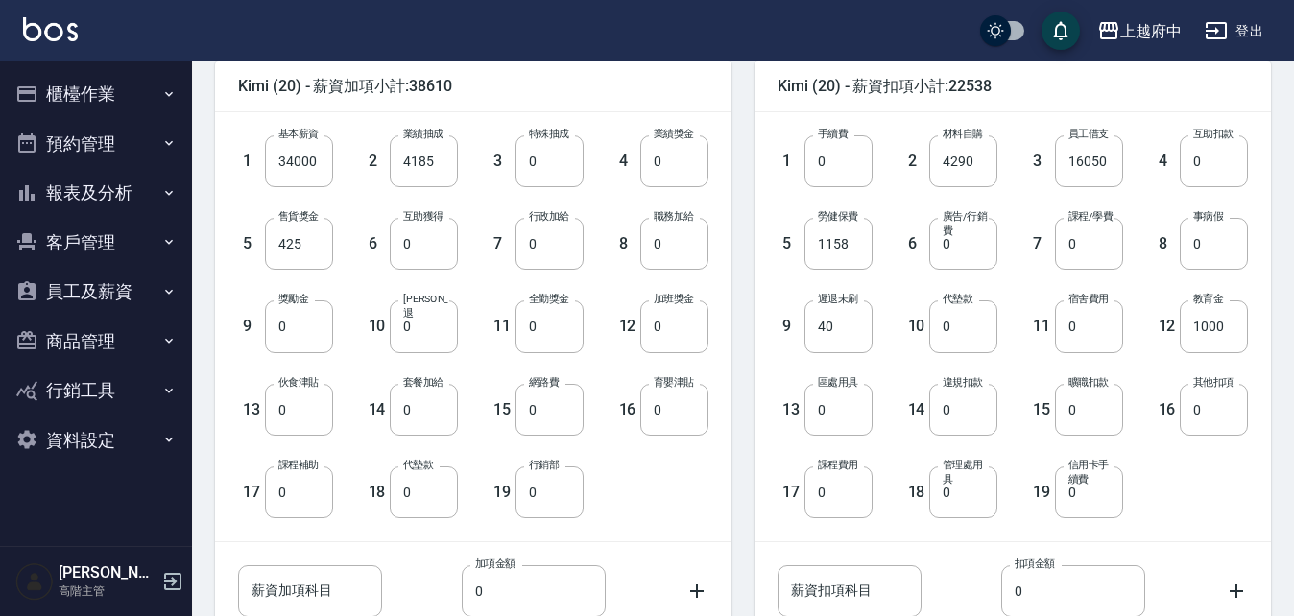
click at [682, 513] on div "1 基本薪資 34000 基本薪資 2 業績抽成 4185 業績抽成 3 特殊抽成 0 特殊抽成 4 業績獎金 0 業績獎金 5 售貨獎金 425 售貨獎金 …" at bounding box center [457, 312] width 501 height 414
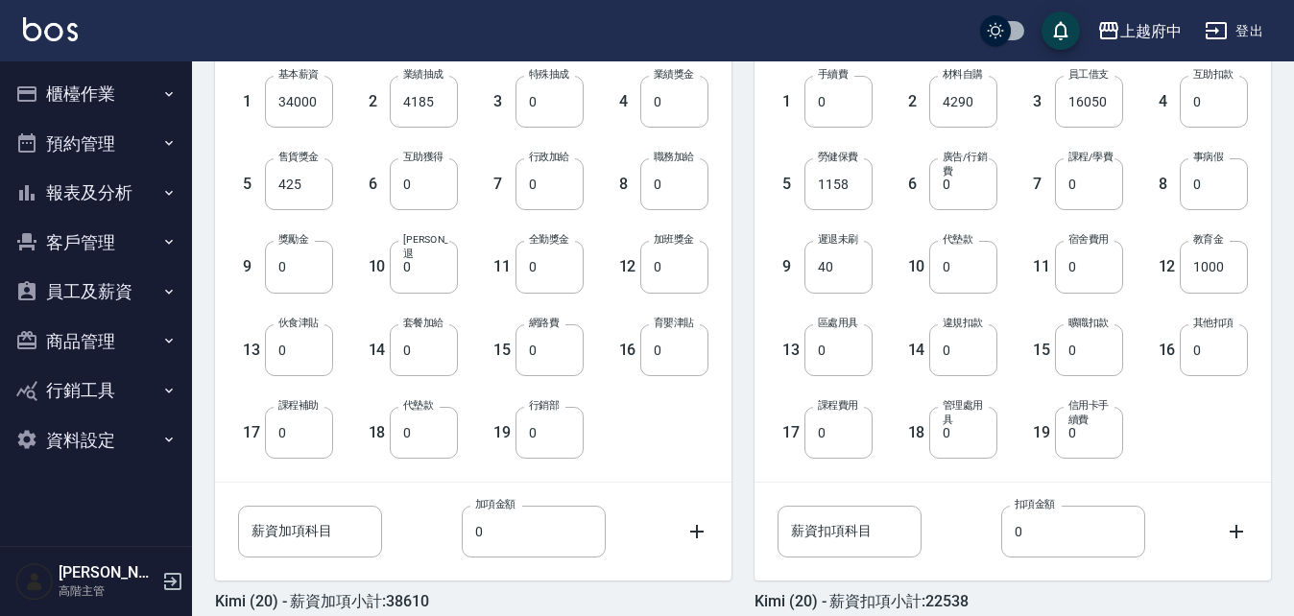
scroll to position [631, 0]
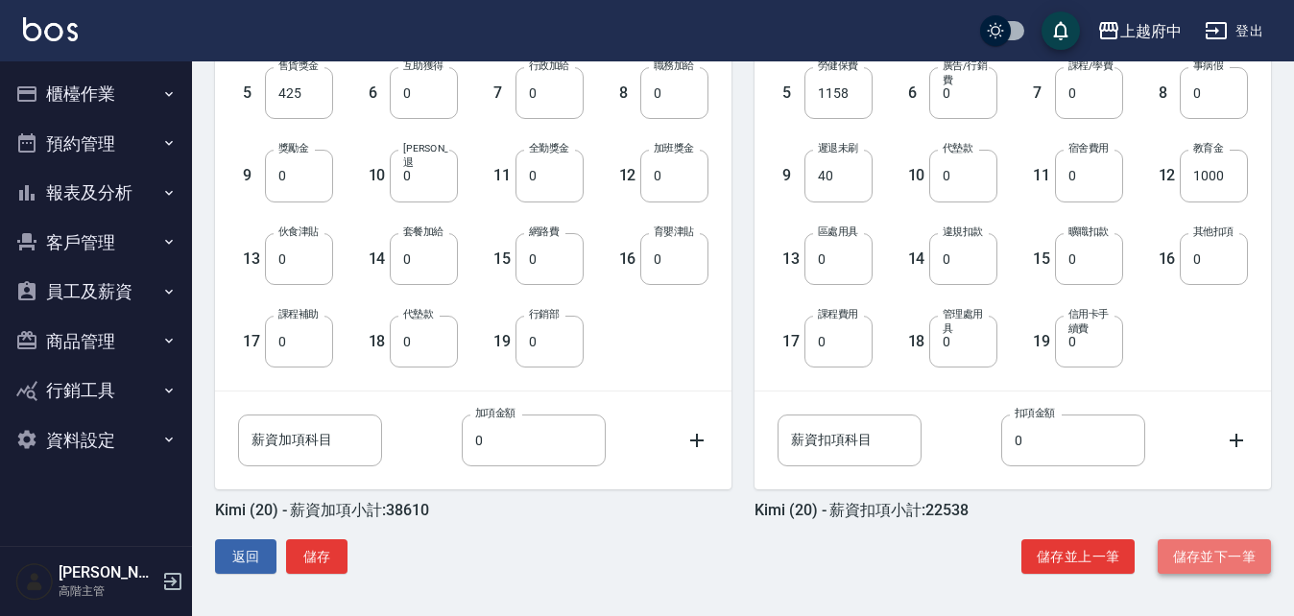
click at [1208, 555] on button "儲存並下一筆" at bounding box center [1214, 558] width 113 height 36
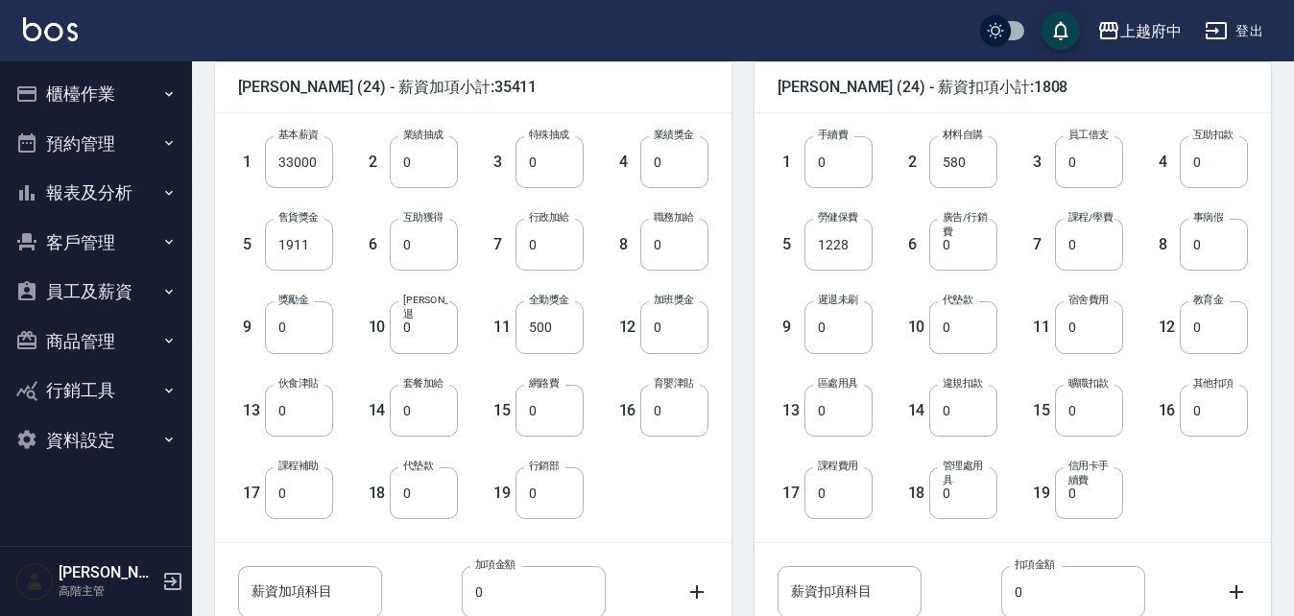
scroll to position [480, 0]
click at [682, 500] on div "1 基本薪資 33000 基本薪資 2 業績抽成 0 業績抽成 3 特殊抽成 0 特殊抽成 4 業績獎金 0 業績獎金 5 售貨獎金 1911 售貨獎金 6 …" at bounding box center [457, 312] width 501 height 414
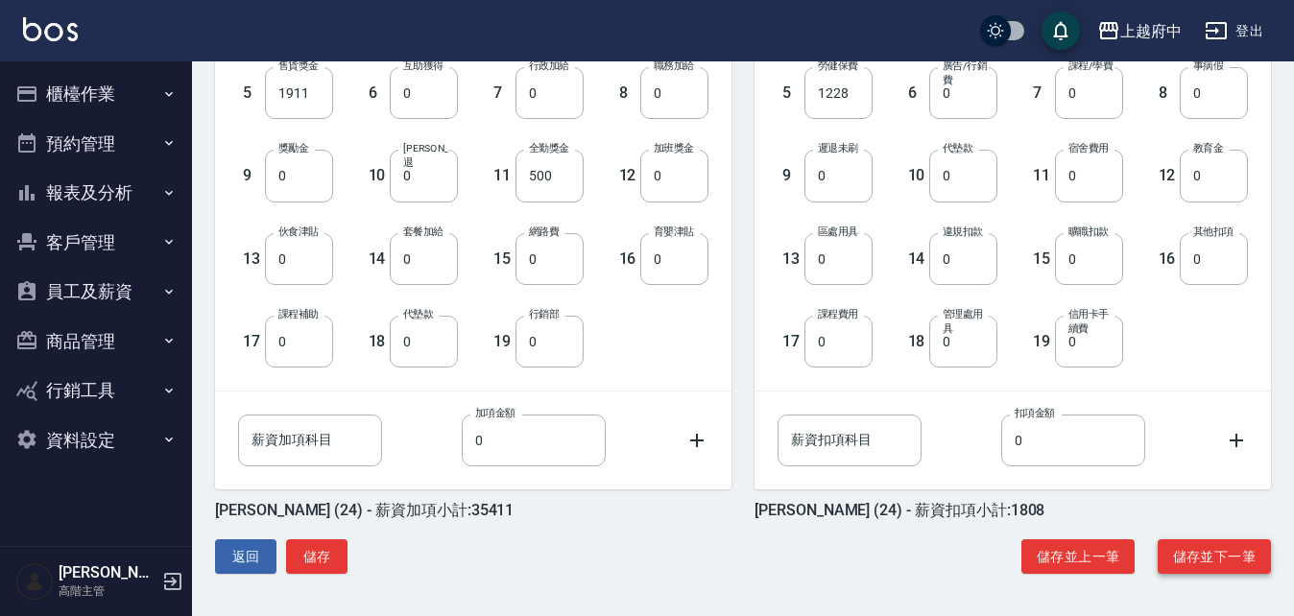
click at [1217, 555] on button "儲存並下一筆" at bounding box center [1214, 558] width 113 height 36
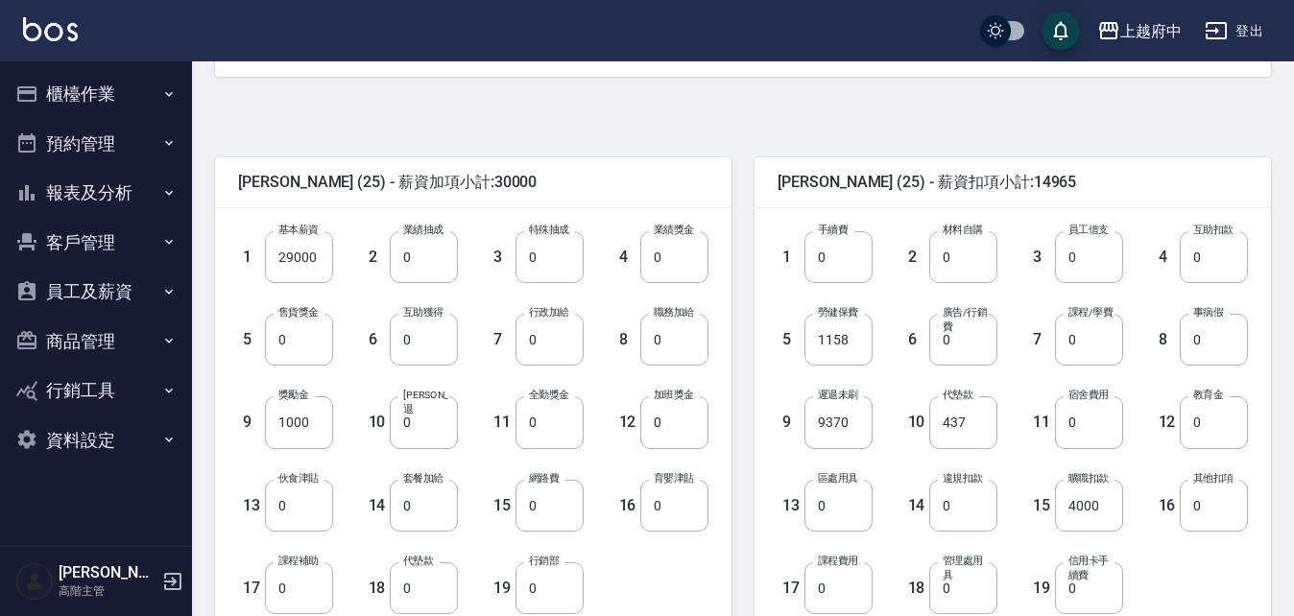
scroll to position [480, 0]
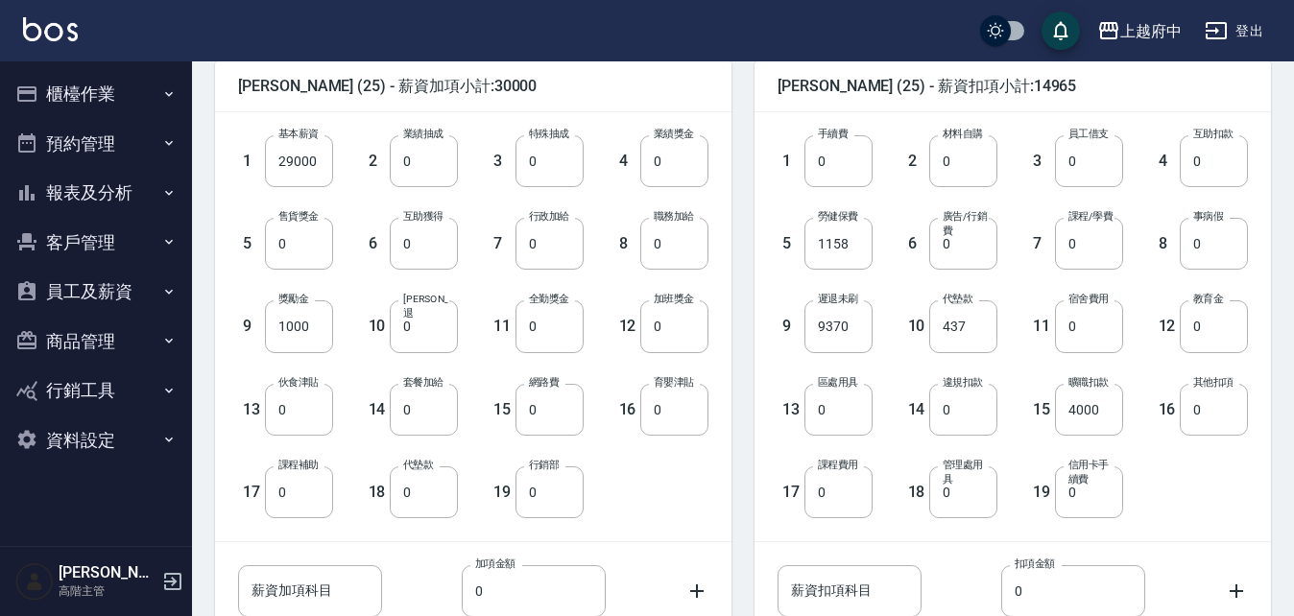
click at [663, 503] on div "1 基本薪資 29000 基本薪資 2 業績抽成 0 業績抽成 3 特殊抽成 0 特殊抽成 4 業績獎金 0 業績獎金 5 售貨獎金 0 售貨獎金 6 互助獲…" at bounding box center [457, 312] width 501 height 414
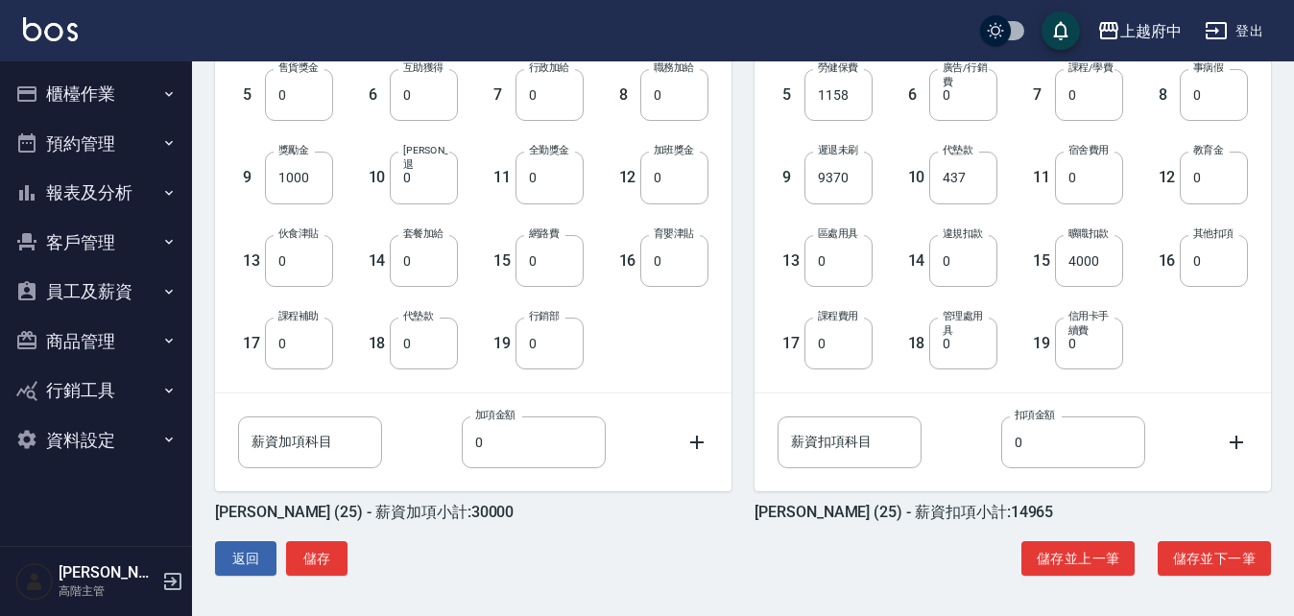
scroll to position [631, 0]
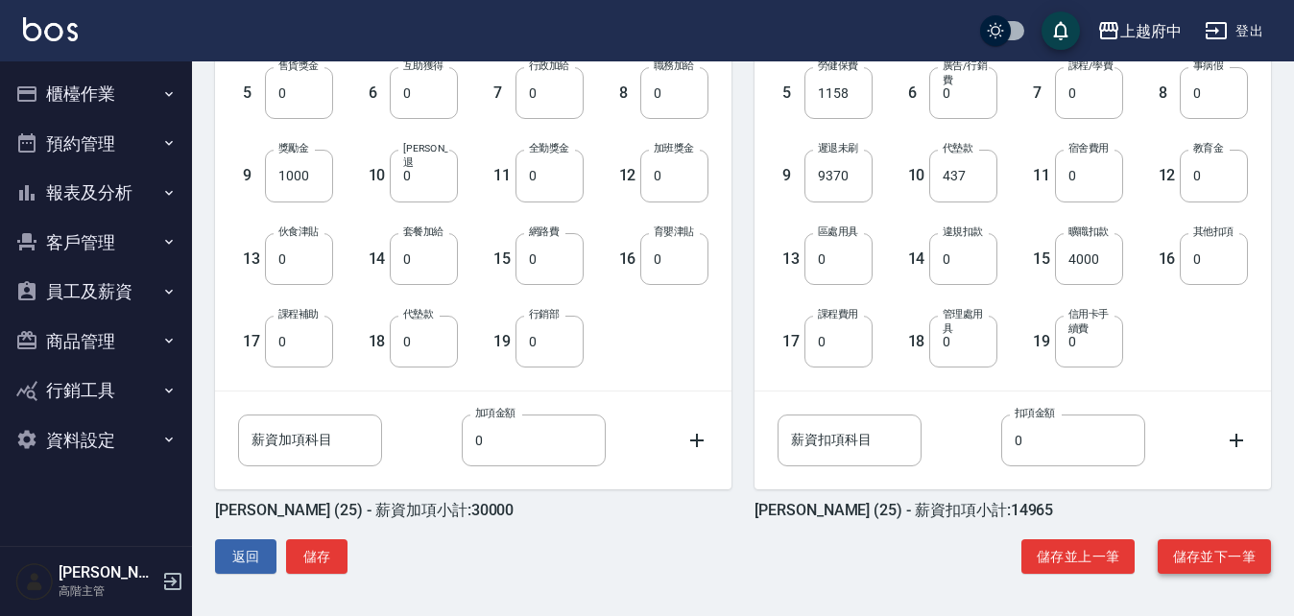
click at [1216, 552] on button "儲存並下一筆" at bounding box center [1214, 558] width 113 height 36
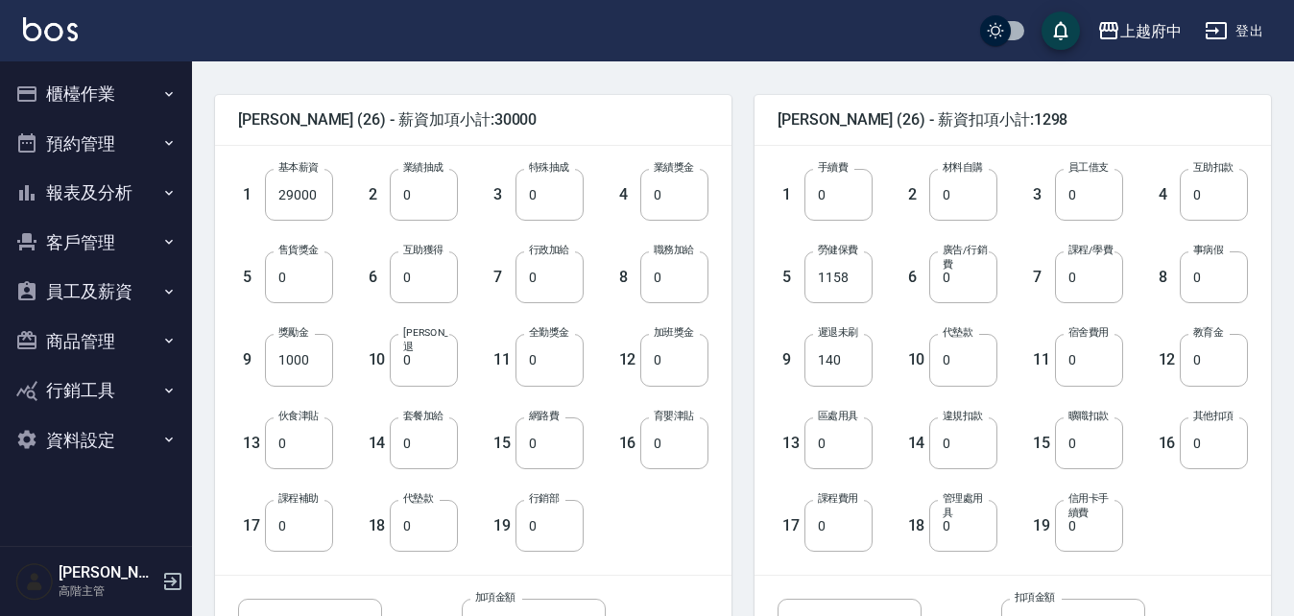
scroll to position [480, 0]
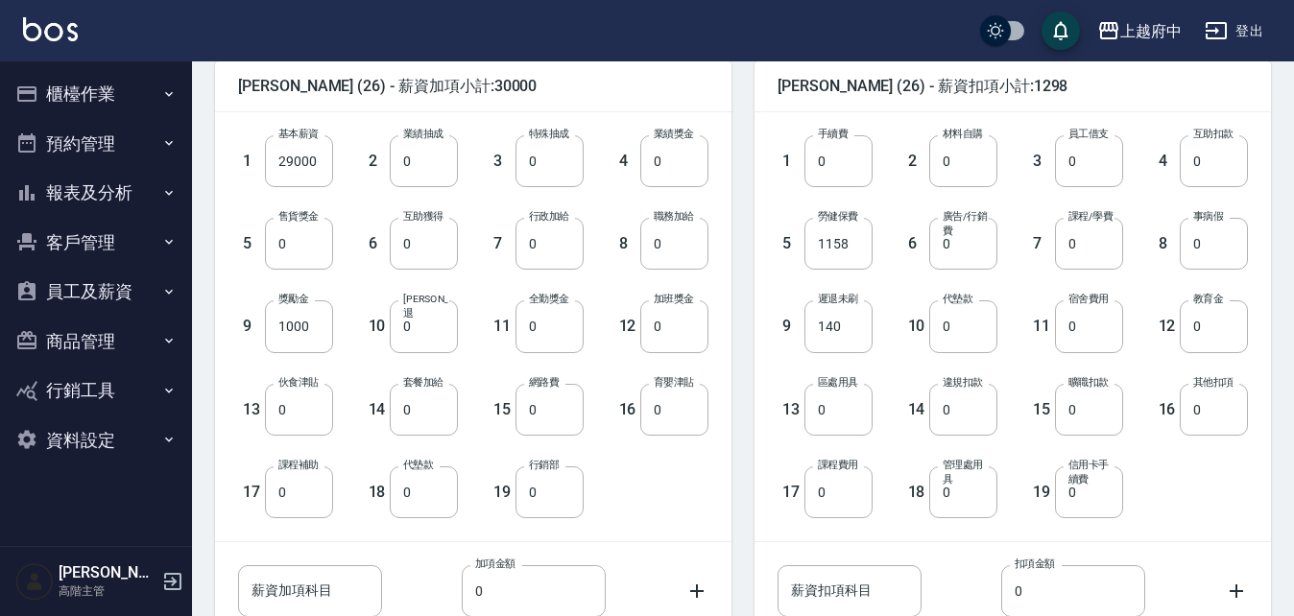
drag, startPoint x: 705, startPoint y: 483, endPoint x: 714, endPoint y: 484, distance: 9.7
click at [705, 483] on div "1 基本薪資 29000 基本薪資 2 業績抽成 0 業績抽成 3 特殊抽成 0 特殊抽成 4 業績獎金 0 業績獎金 5 售貨獎金 0 售貨獎金 6 互助獲…" at bounding box center [457, 312] width 501 height 414
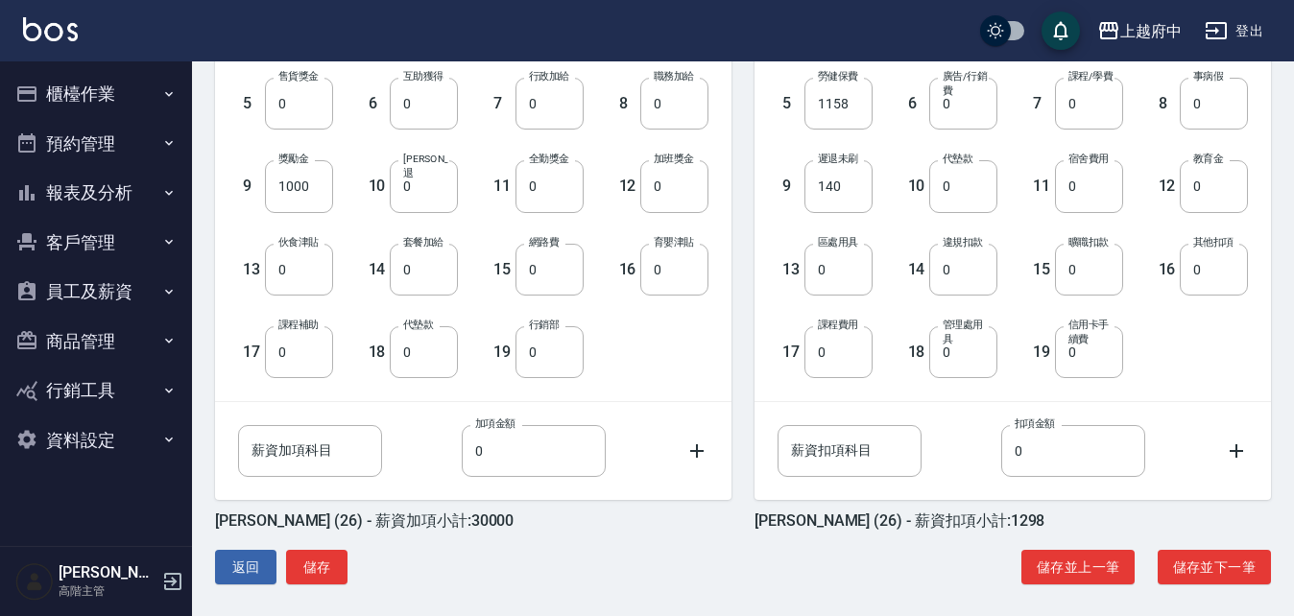
scroll to position [631, 0]
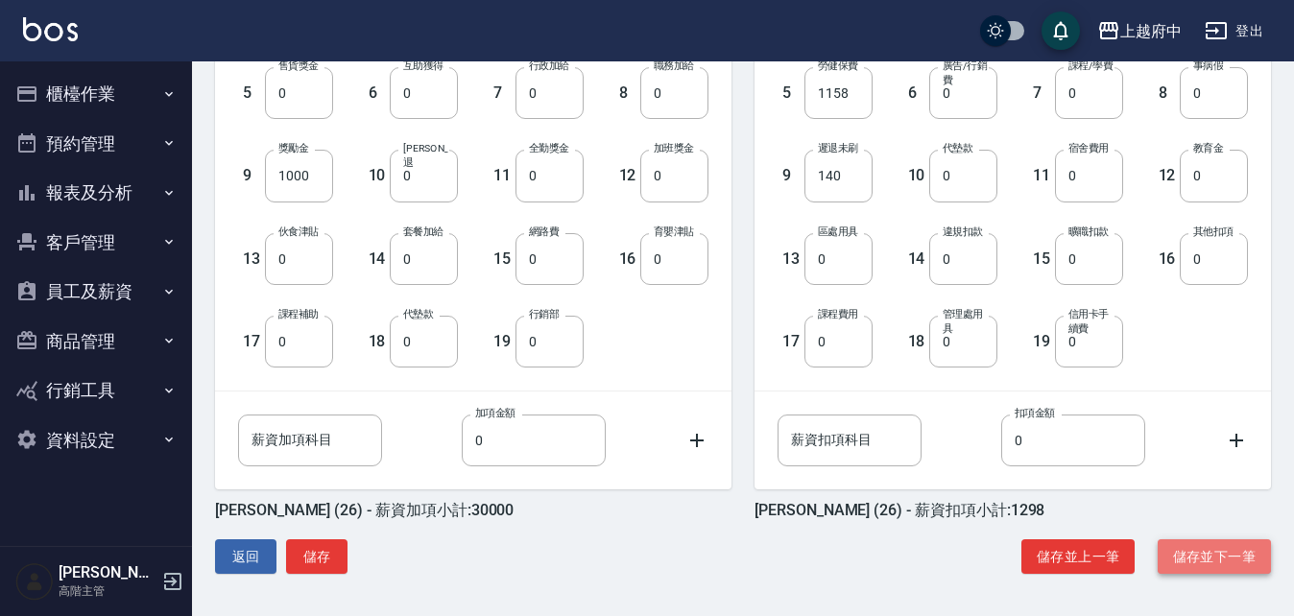
click at [1208, 550] on button "儲存並下一筆" at bounding box center [1214, 558] width 113 height 36
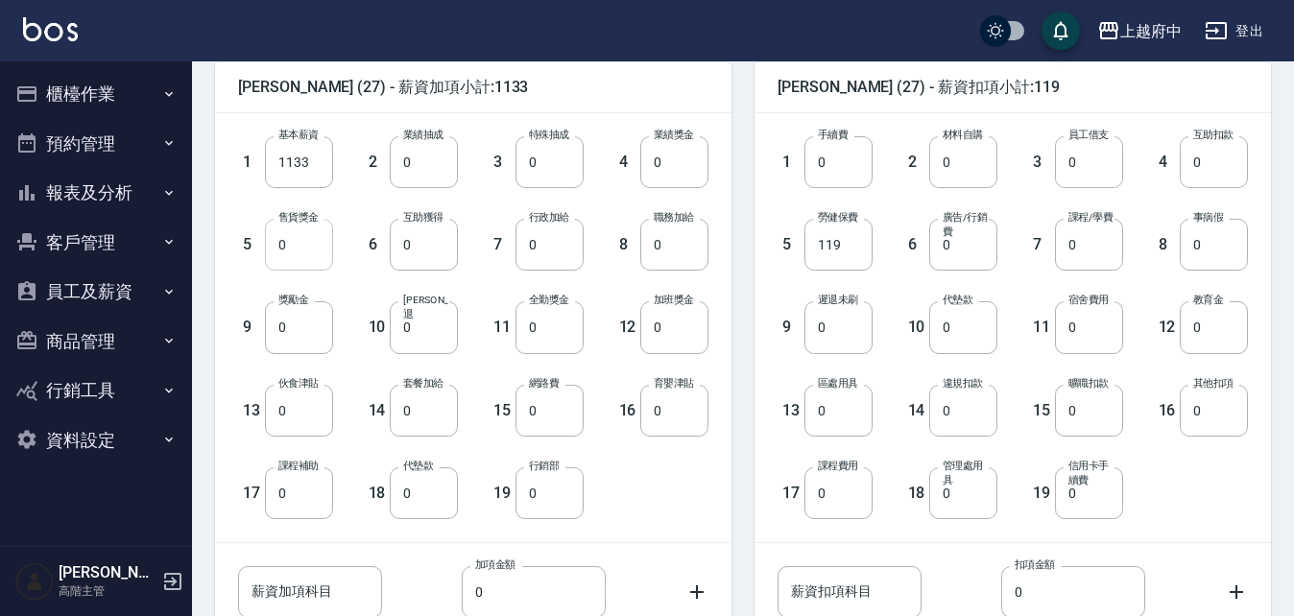
scroll to position [480, 0]
click at [708, 506] on div "1 基本薪資 1133 基本薪資 2 業績抽成 0 業績抽成 3 特殊抽成 0 特殊抽成 4 業績獎金 0 業績獎金 5 售貨獎金 0 售貨獎金 6 互助獲得…" at bounding box center [457, 312] width 501 height 414
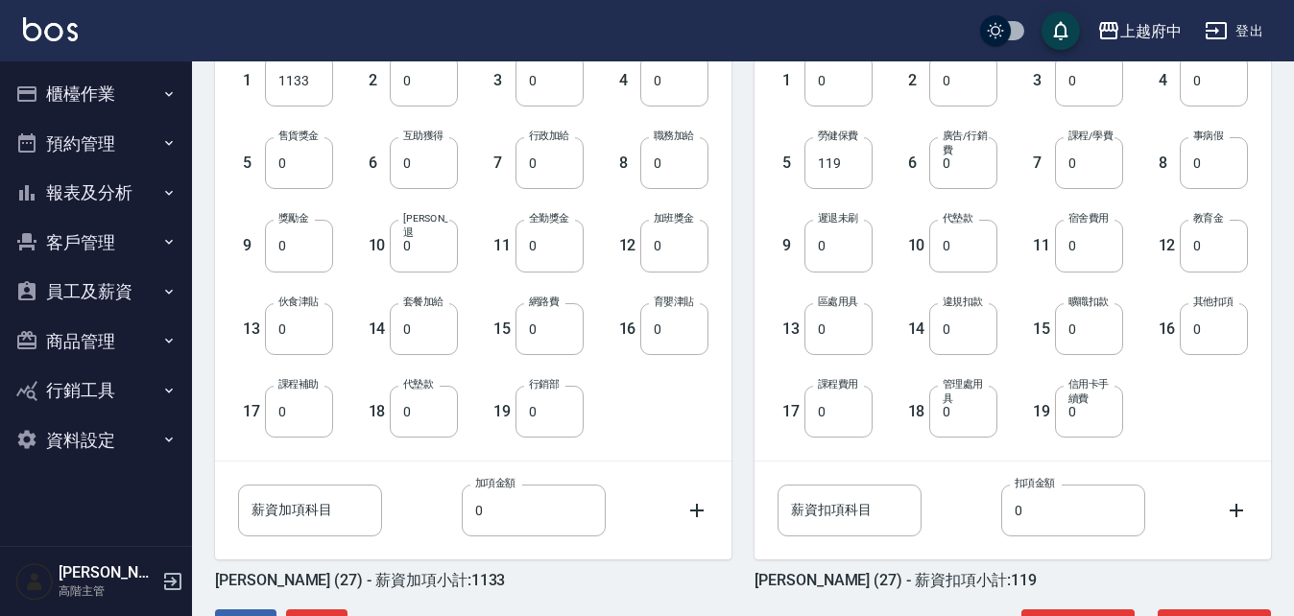
scroll to position [631, 0]
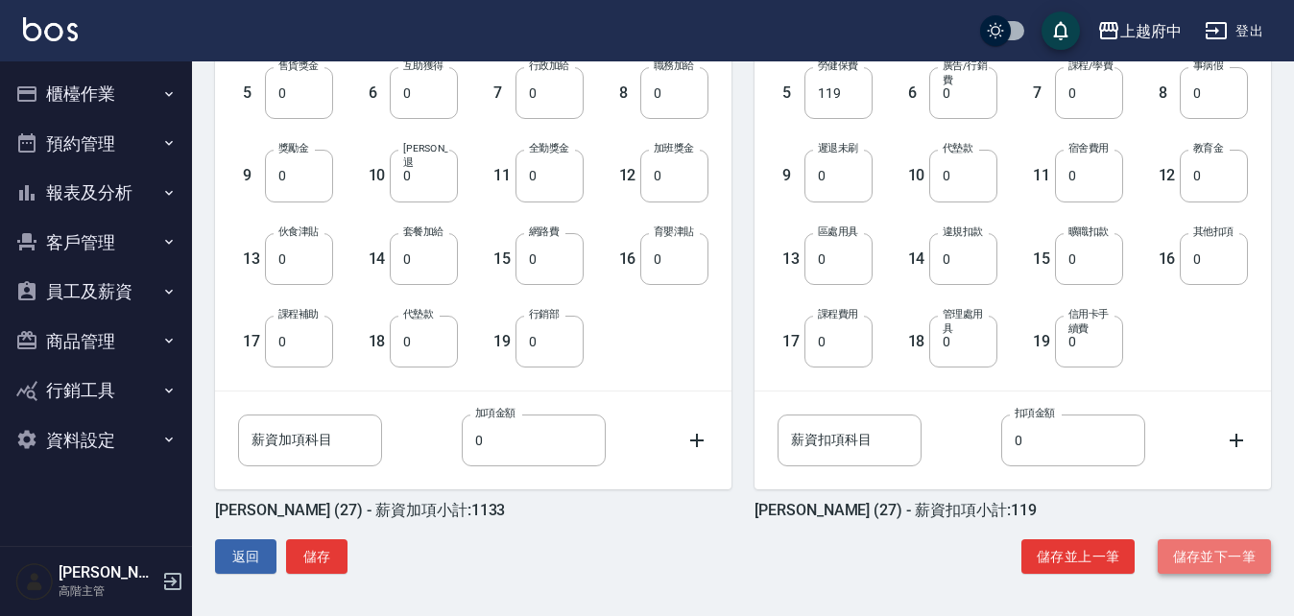
click at [1221, 548] on button "儲存並下一筆" at bounding box center [1214, 558] width 113 height 36
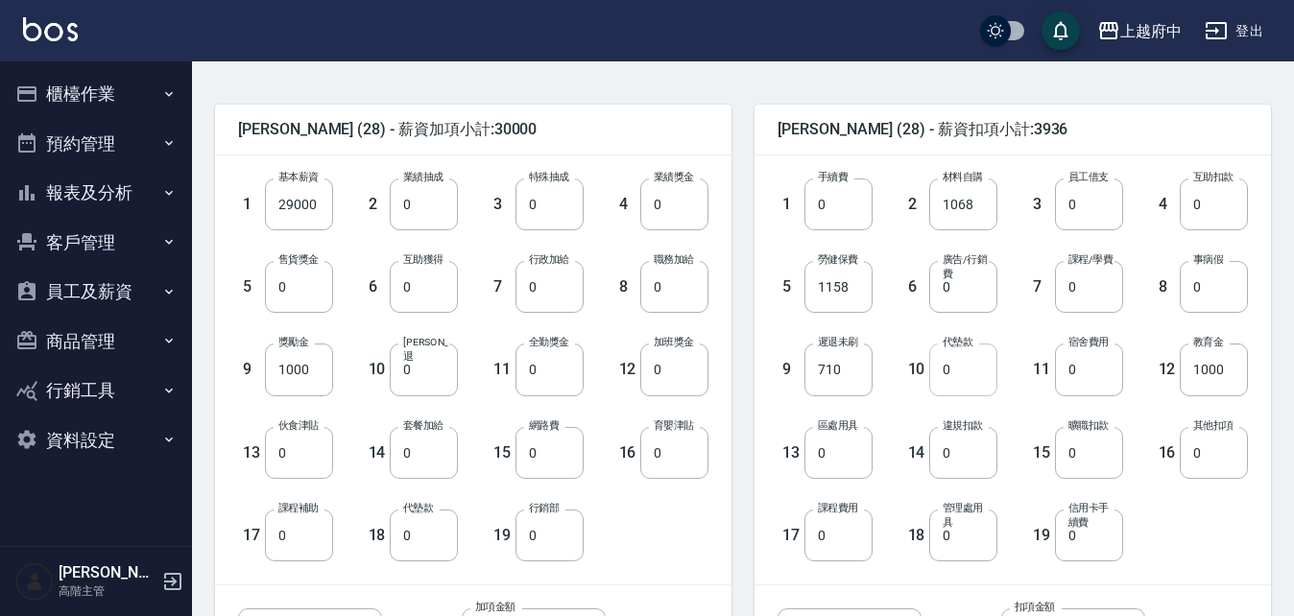
scroll to position [480, 0]
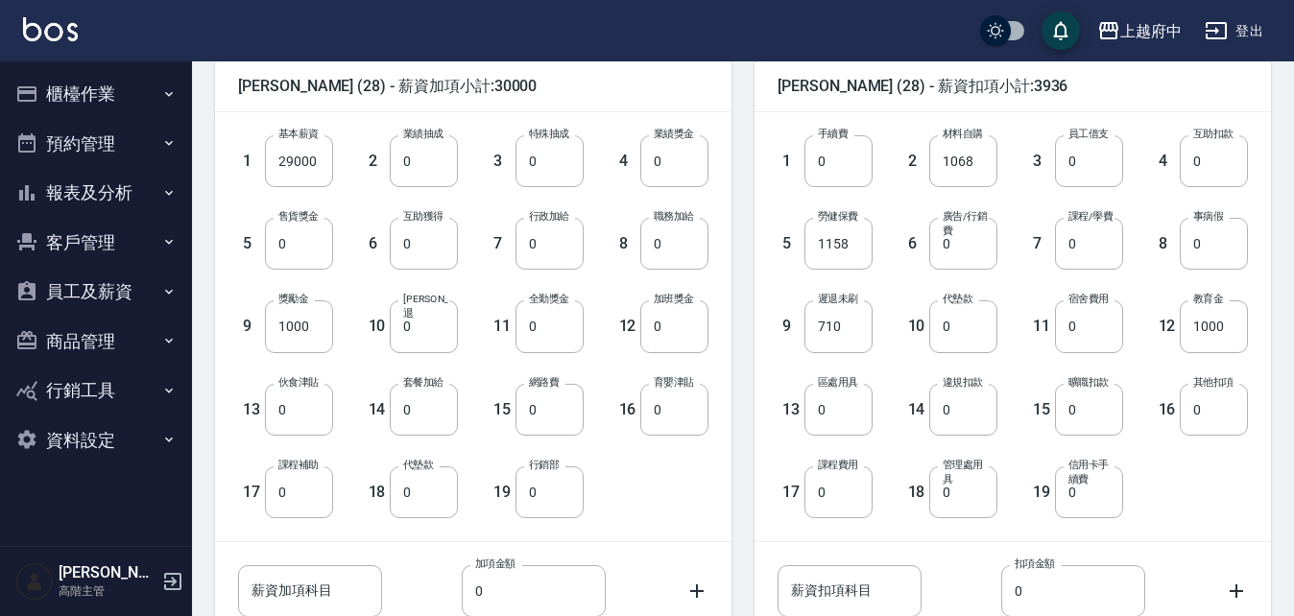
click at [701, 496] on div "1 基本薪資 29000 基本薪資 2 業績抽成 0 業績抽成 3 特殊抽成 0 特殊抽成 4 業績獎金 0 業績獎金 5 售貨獎金 0 售貨獎金 6 互助獲…" at bounding box center [457, 312] width 501 height 414
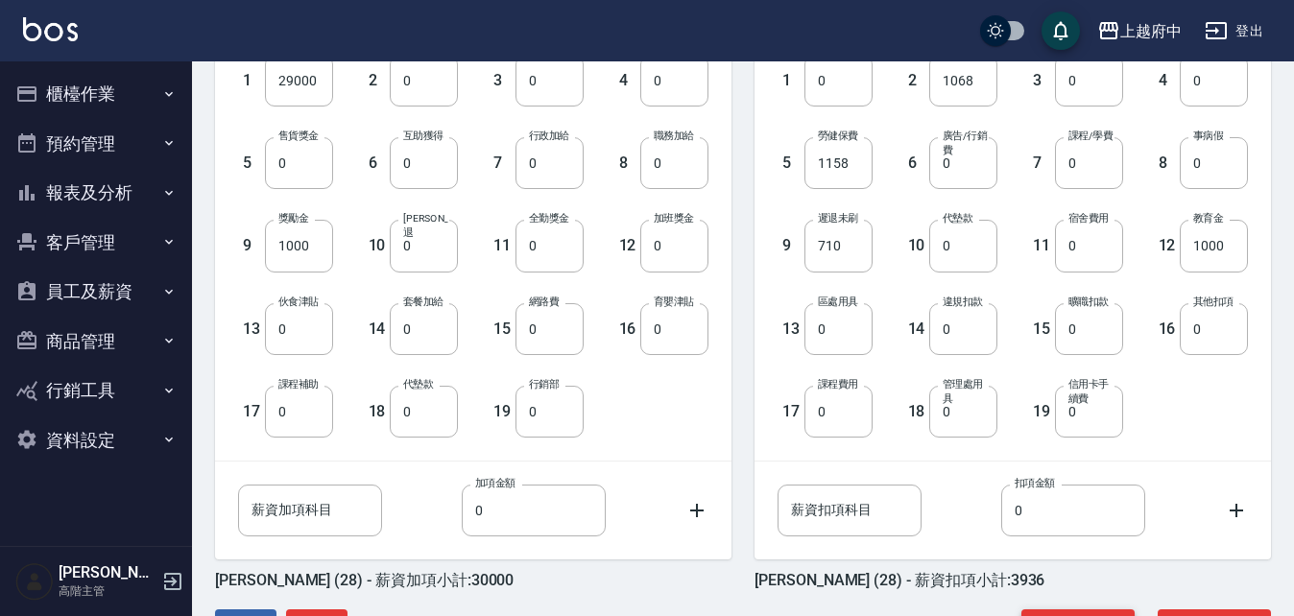
scroll to position [631, 0]
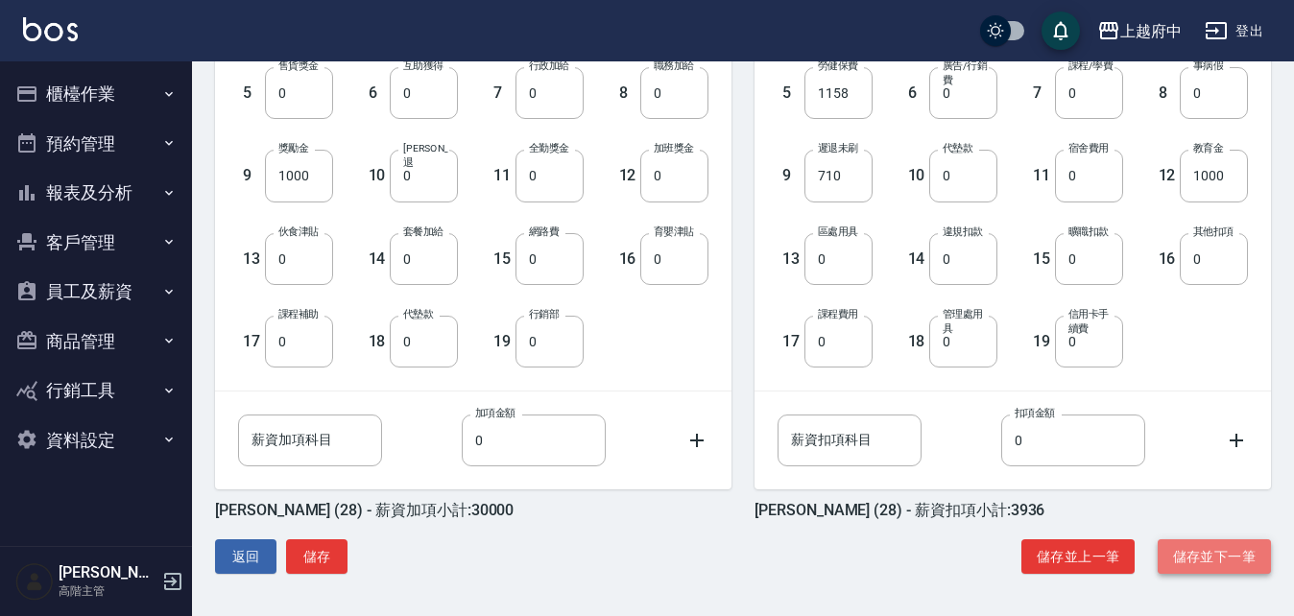
click at [1260, 554] on button "儲存並下一筆" at bounding box center [1214, 558] width 113 height 36
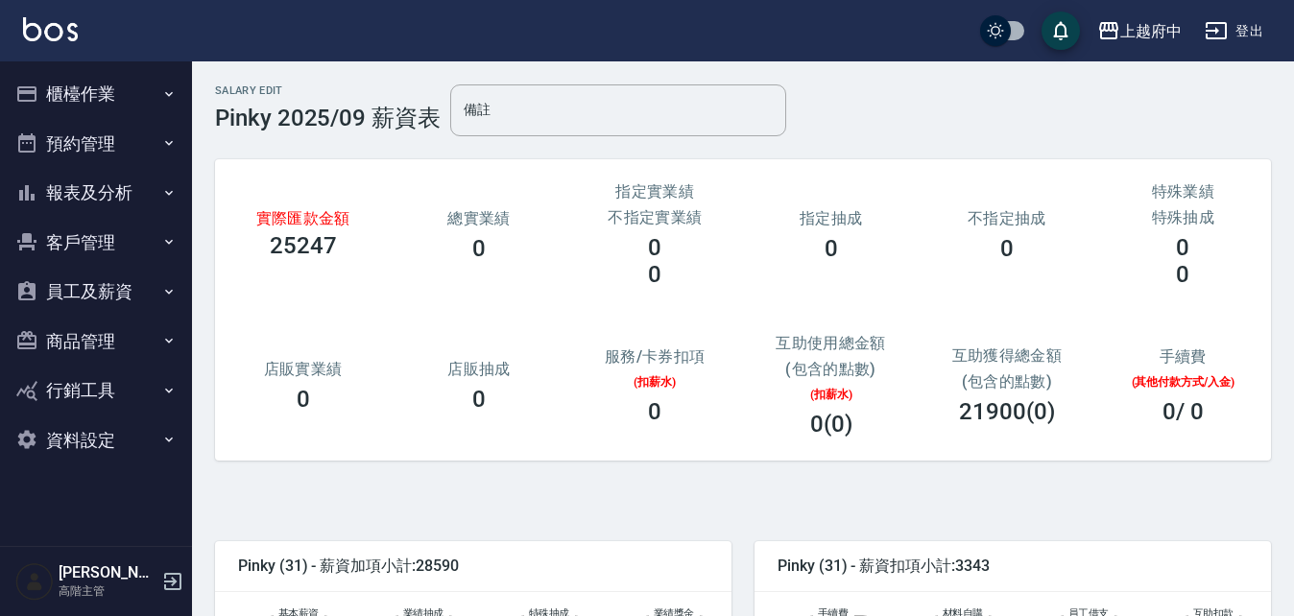
click at [75, 286] on button "員工及薪資" at bounding box center [96, 292] width 177 height 50
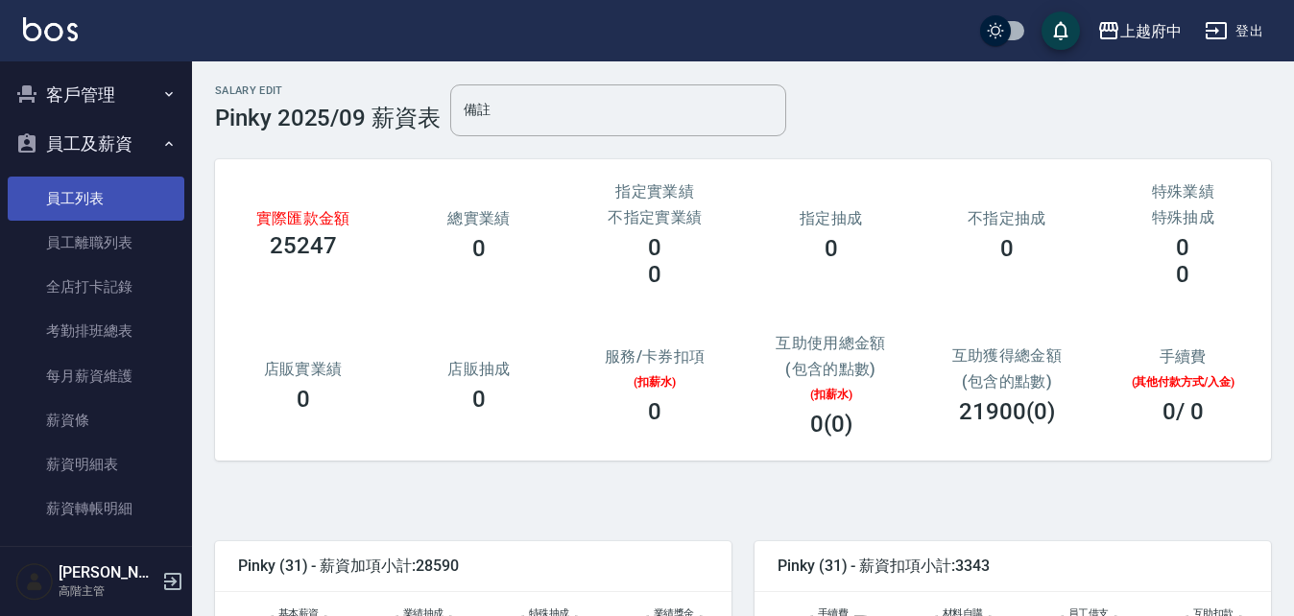
scroll to position [192, 0]
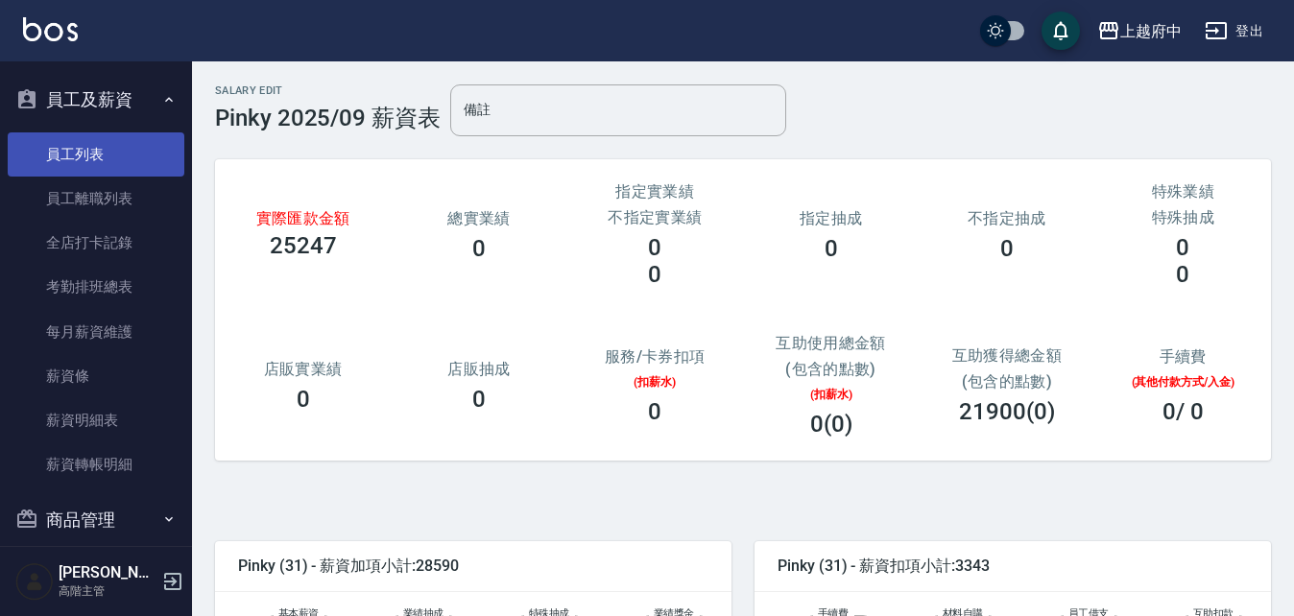
click at [87, 151] on link "員工列表" at bounding box center [96, 155] width 177 height 44
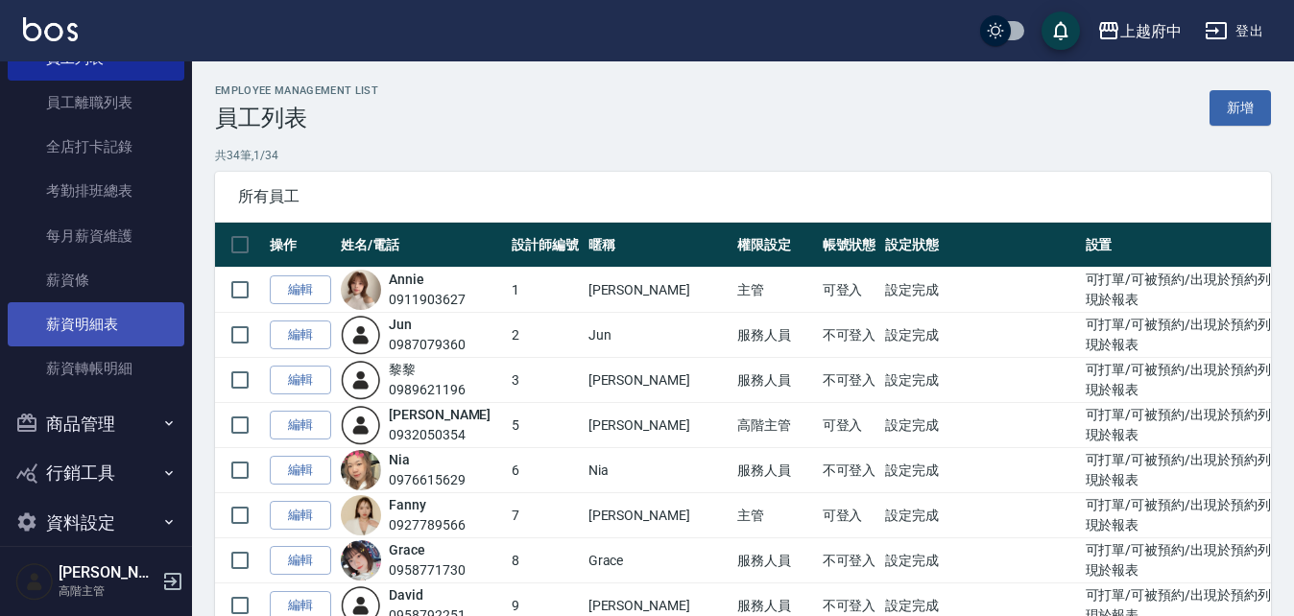
scroll to position [312, 0]
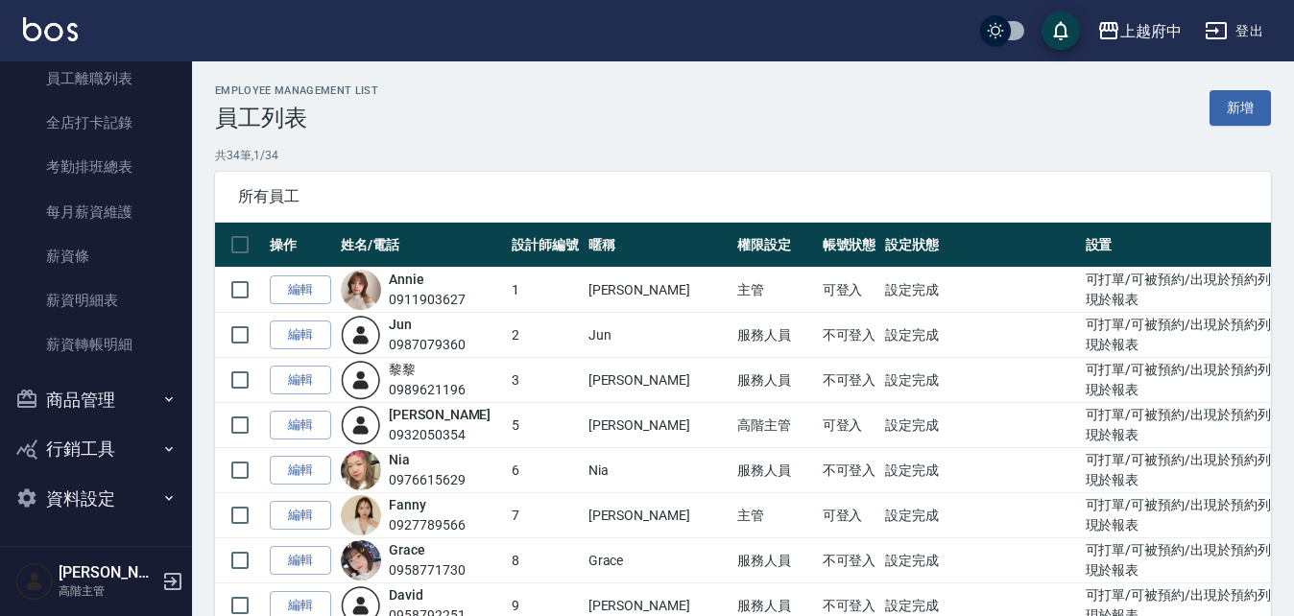
drag, startPoint x: 75, startPoint y: 496, endPoint x: 97, endPoint y: 482, distance: 26.4
click at [75, 496] on button "資料設定" at bounding box center [96, 499] width 177 height 50
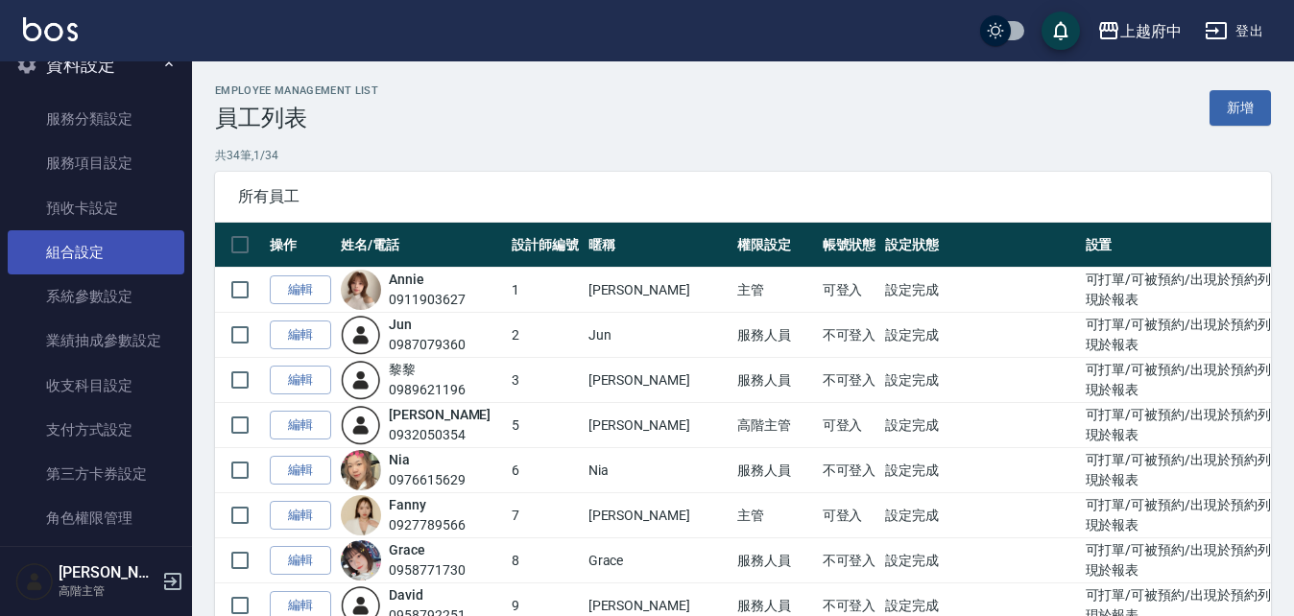
scroll to position [772, 0]
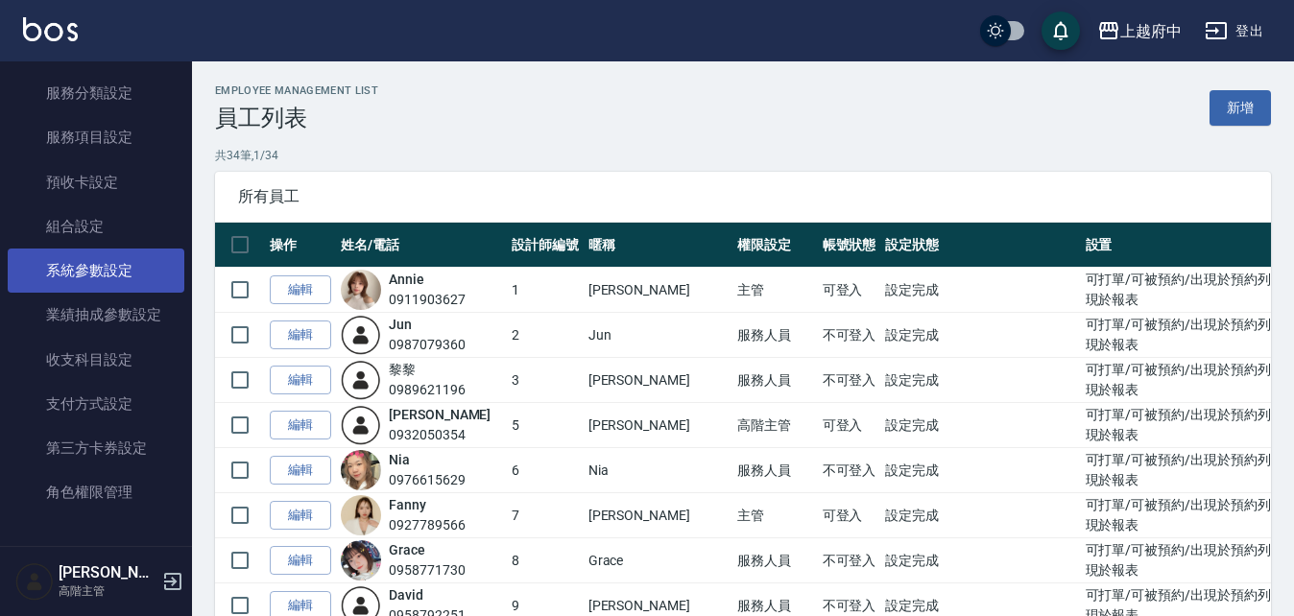
click at [96, 265] on link "系統參數設定" at bounding box center [96, 271] width 177 height 44
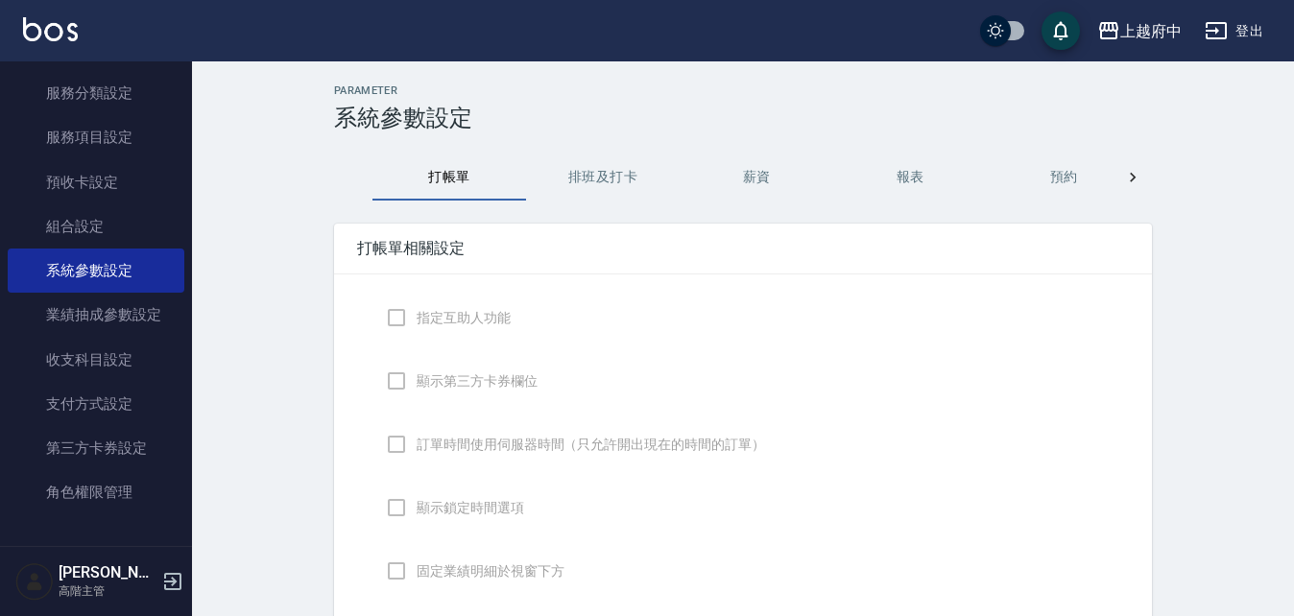
checkbox input "true"
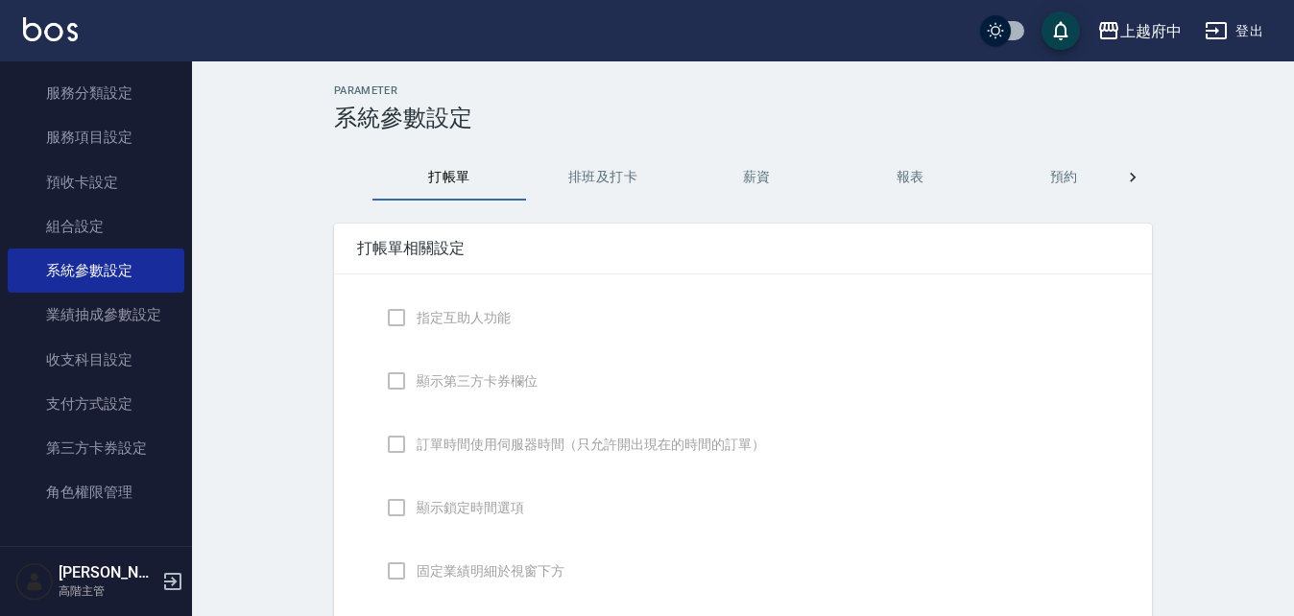
checkbox input "true"
checkbox input "false"
type input "NICKNAME"
type input "LASTORDER"
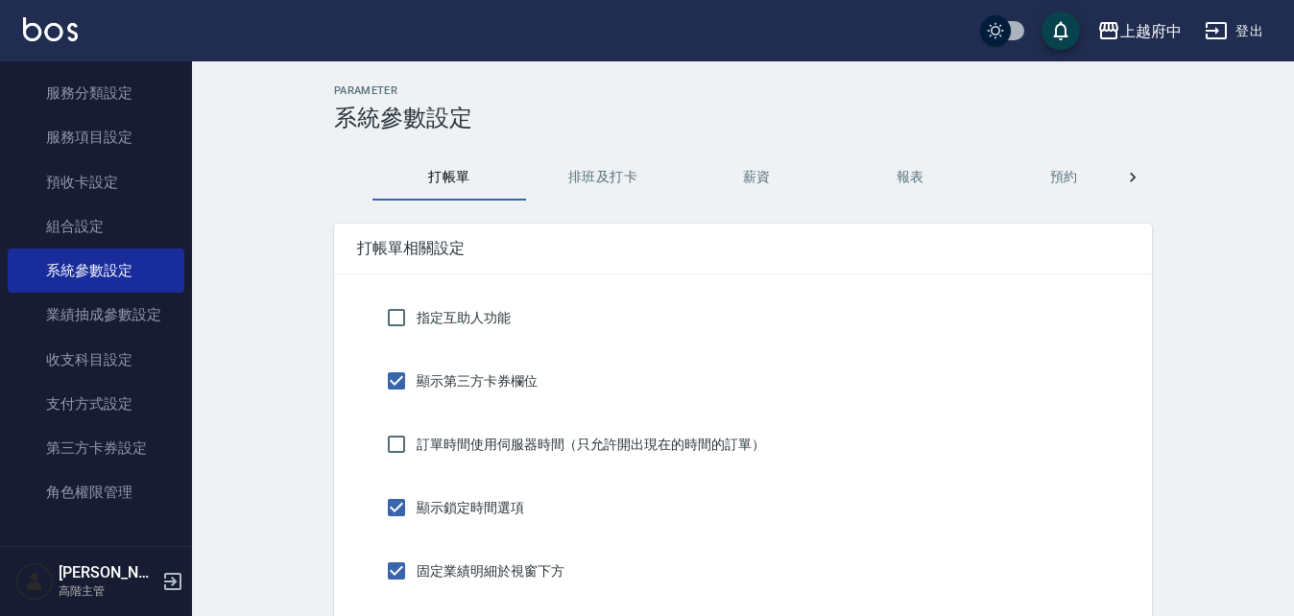
click at [753, 178] on button "薪資" at bounding box center [757, 178] width 154 height 46
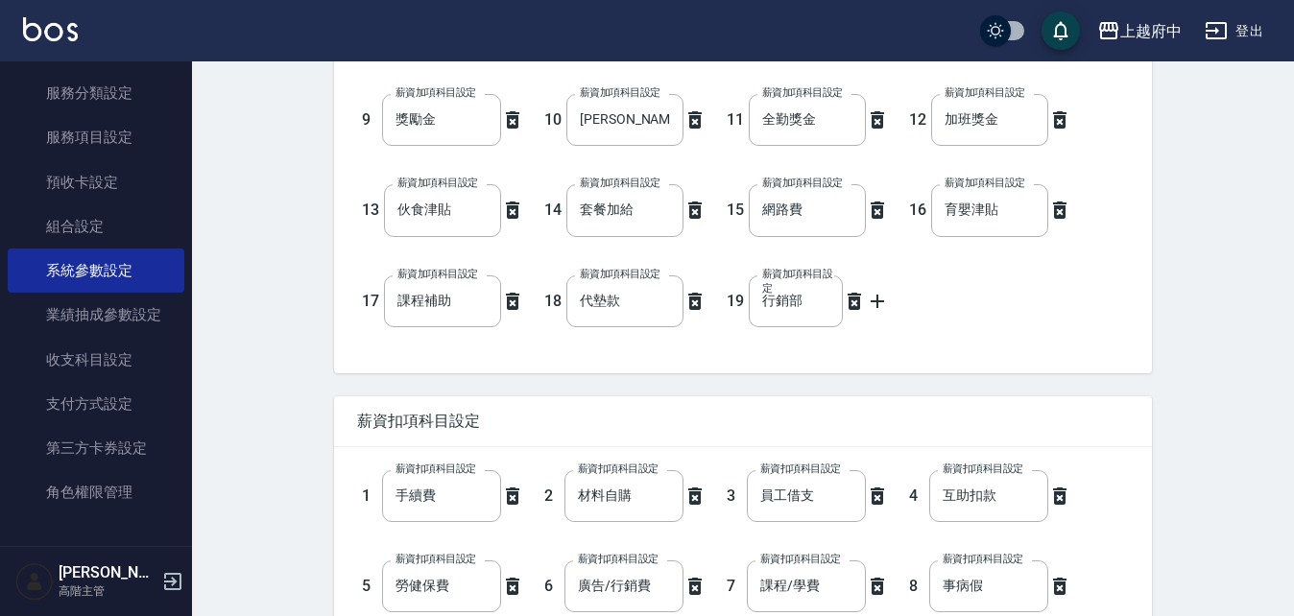
scroll to position [288, 0]
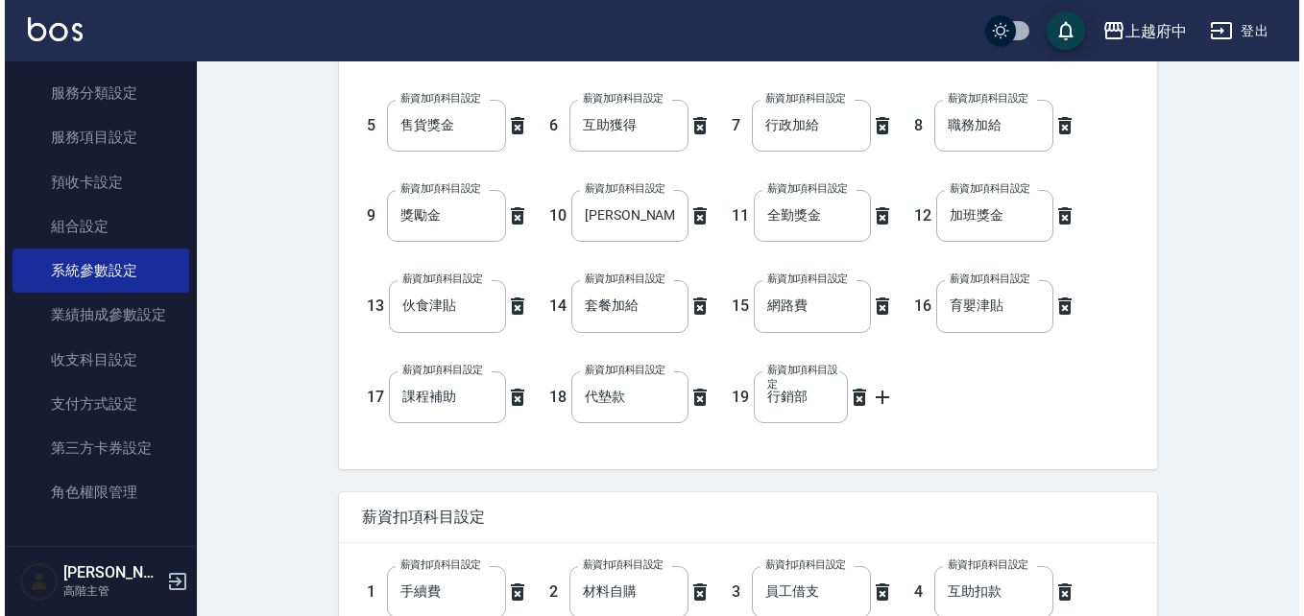
scroll to position [0, 0]
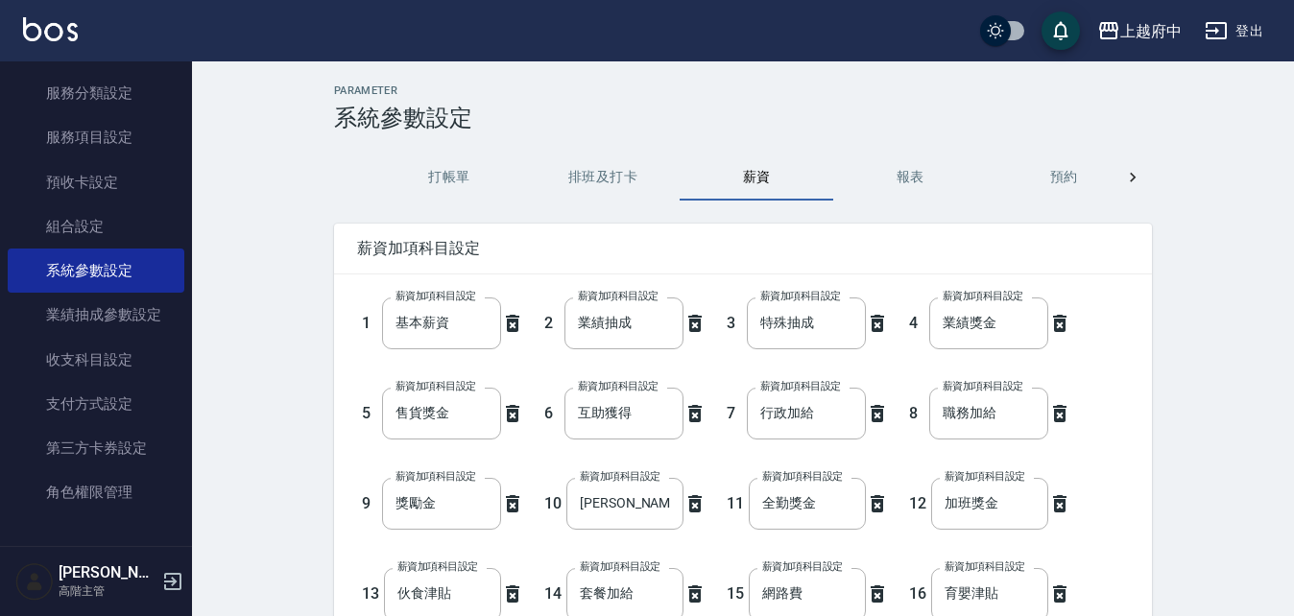
click at [171, 583] on icon "button" at bounding box center [172, 581] width 17 height 17
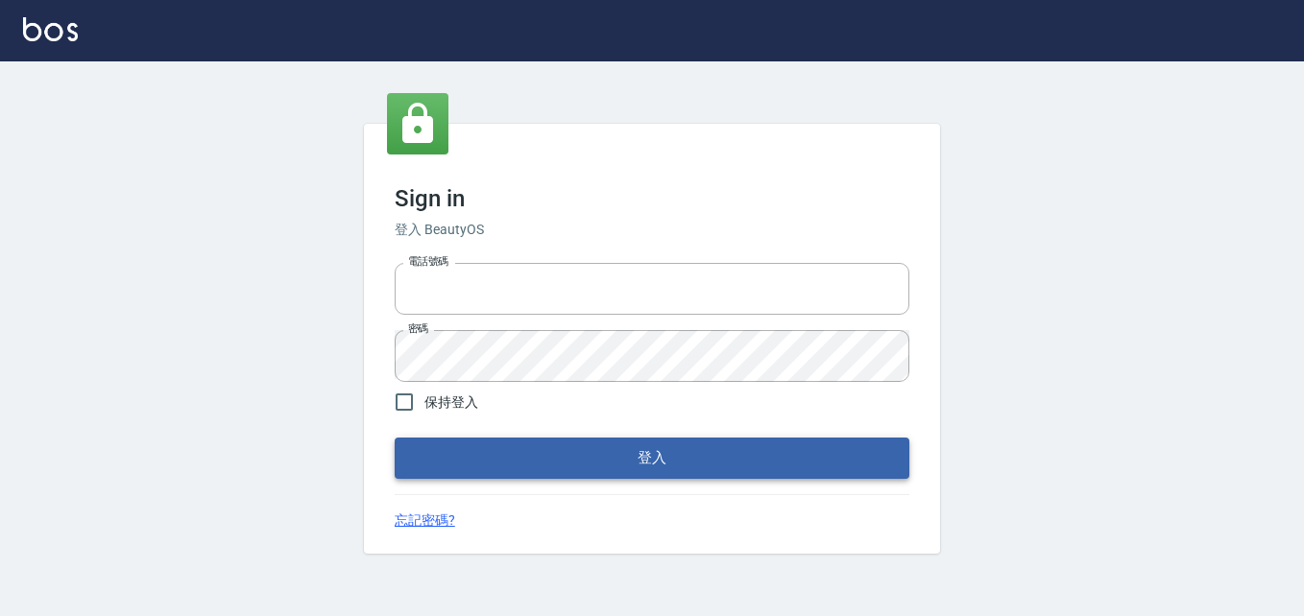
type input "0911903627"
click at [601, 457] on button "登入" at bounding box center [652, 458] width 515 height 40
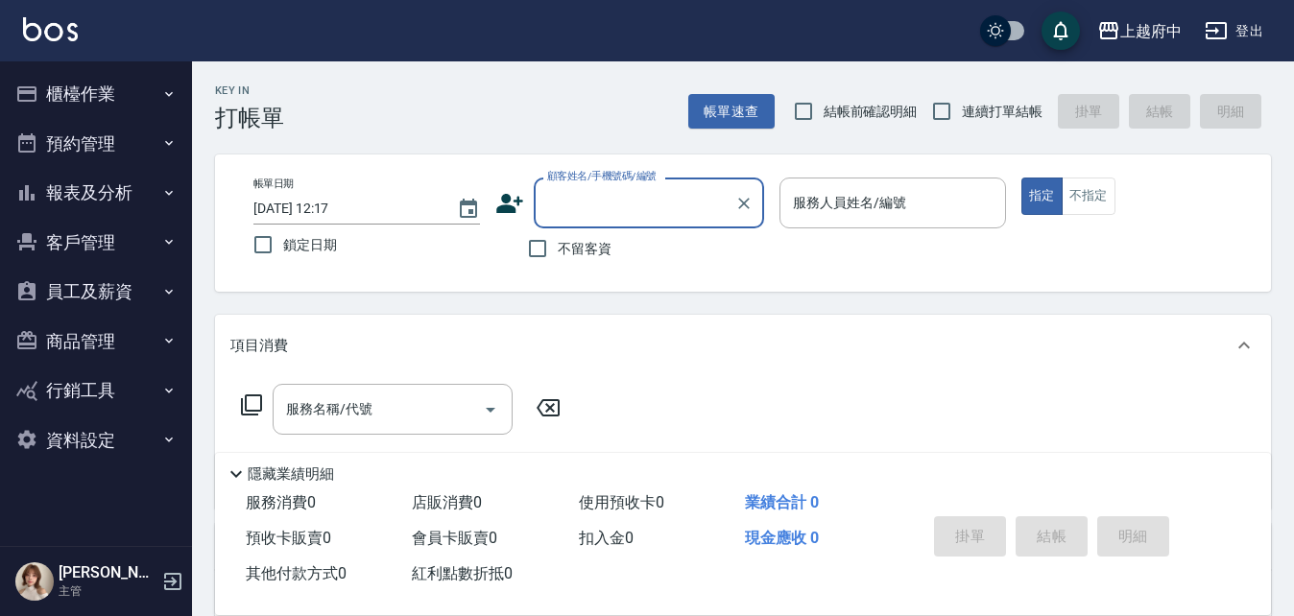
click at [593, 206] on input "顧客姓名/手機號碼/編號" at bounding box center [635, 203] width 184 height 34
click at [89, 91] on button "櫃檯作業" at bounding box center [96, 94] width 177 height 50
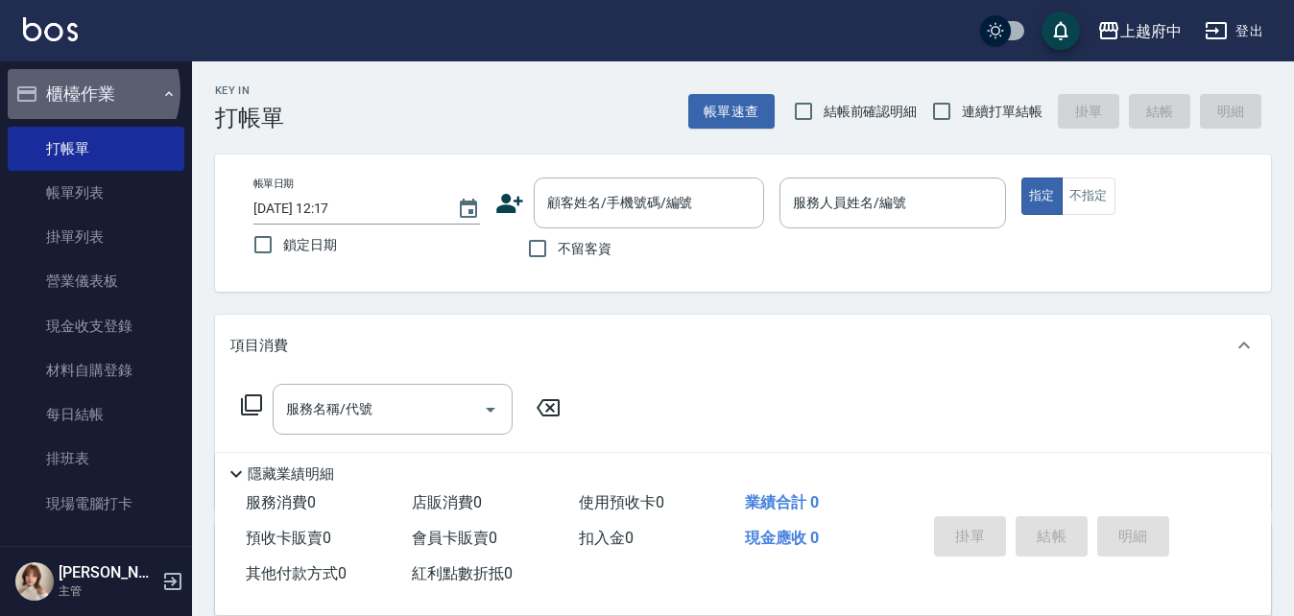
click at [89, 91] on button "櫃檯作業" at bounding box center [96, 94] width 177 height 50
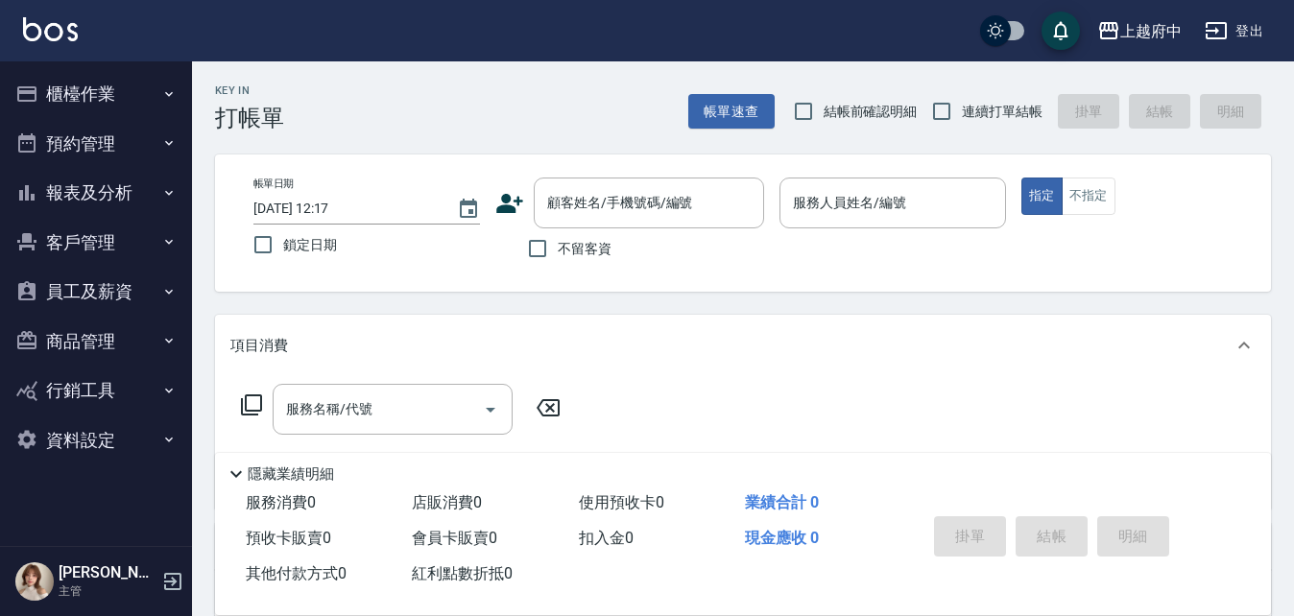
click at [87, 180] on button "報表及分析" at bounding box center [96, 193] width 177 height 50
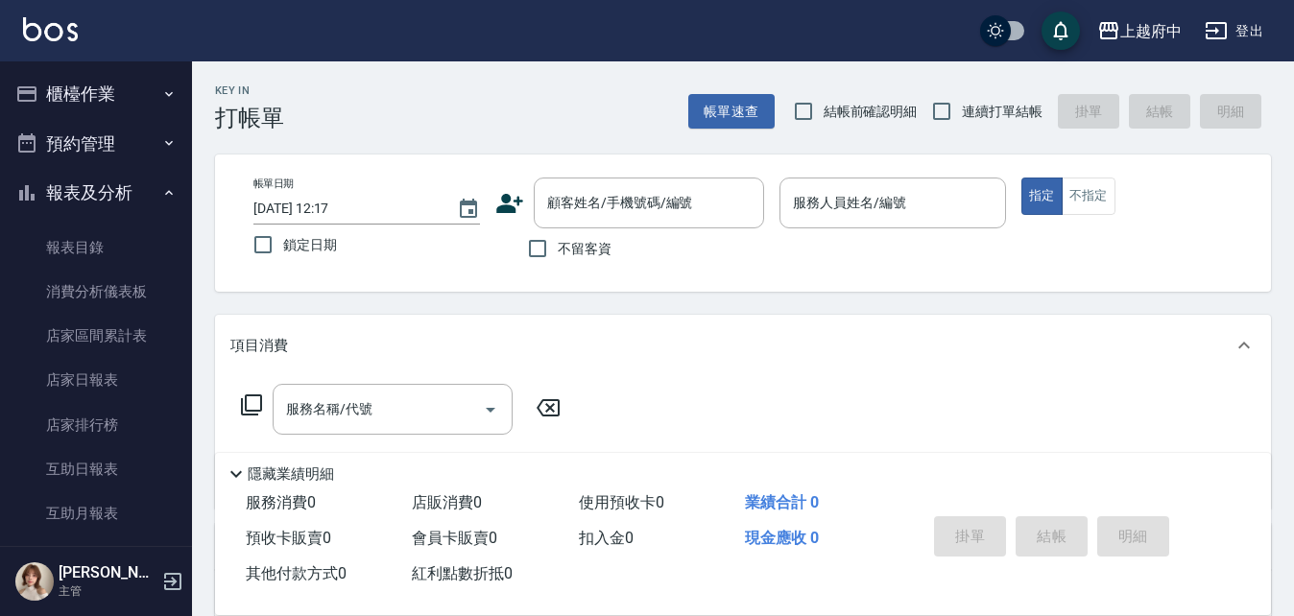
drag, startPoint x: 98, startPoint y: 196, endPoint x: 91, endPoint y: 164, distance: 32.4
click at [98, 190] on button "報表及分析" at bounding box center [96, 193] width 177 height 50
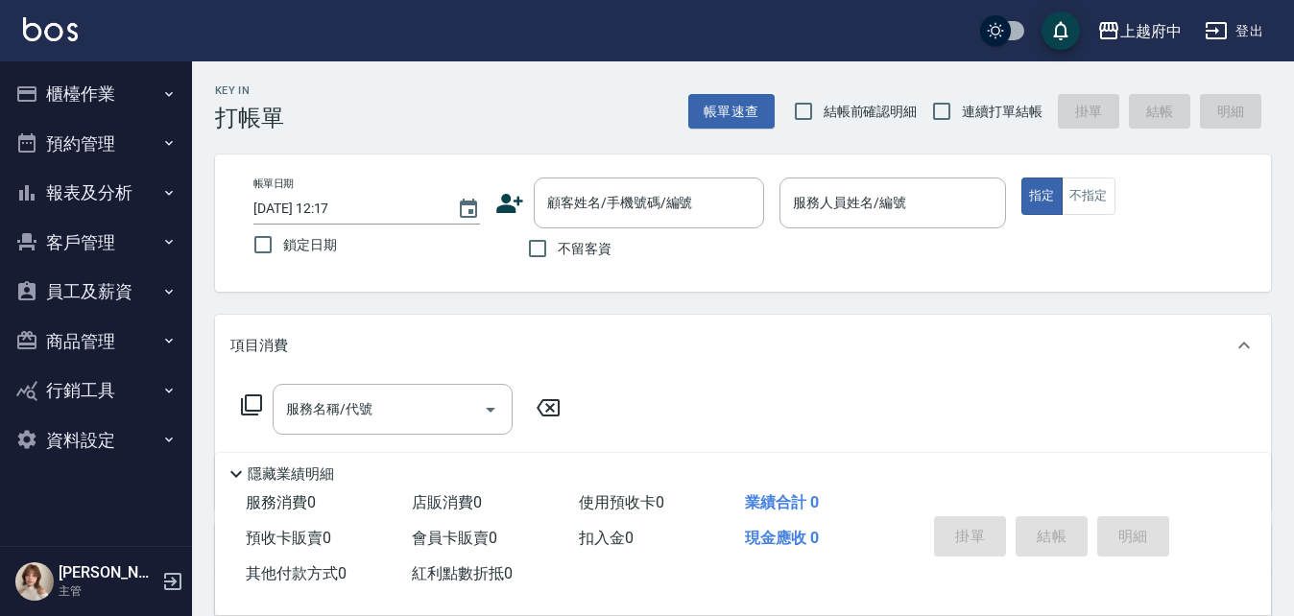
click at [90, 87] on button "櫃檯作業" at bounding box center [96, 94] width 177 height 50
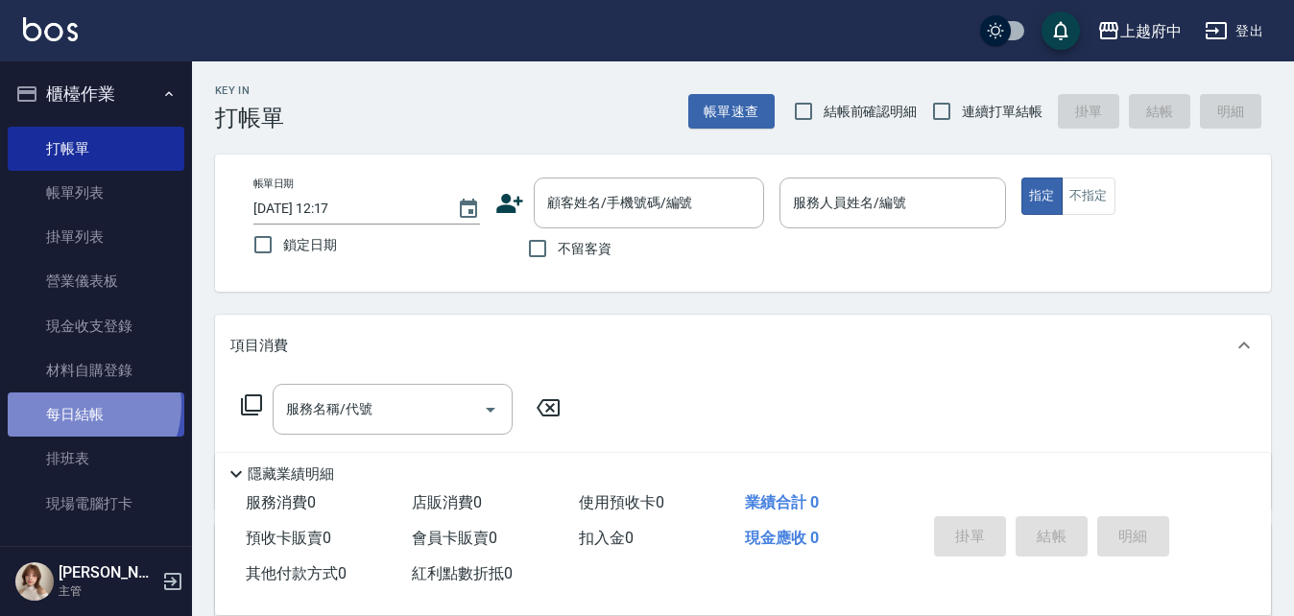
click at [78, 405] on link "每日結帳" at bounding box center [96, 415] width 177 height 44
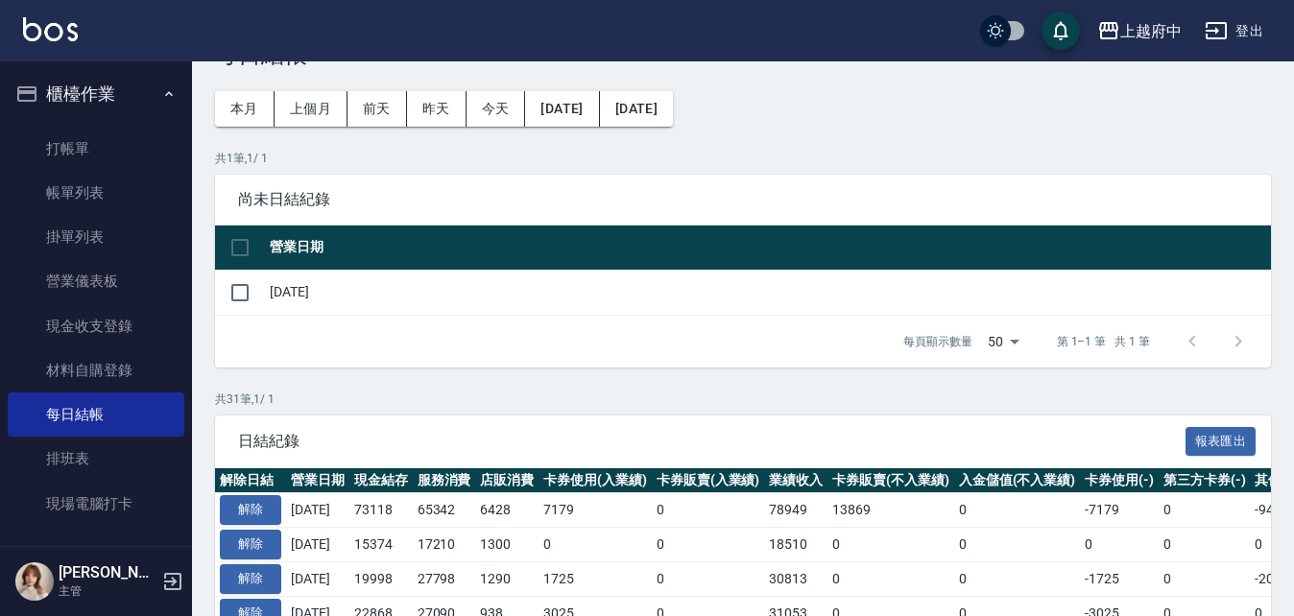
scroll to position [96, 0]
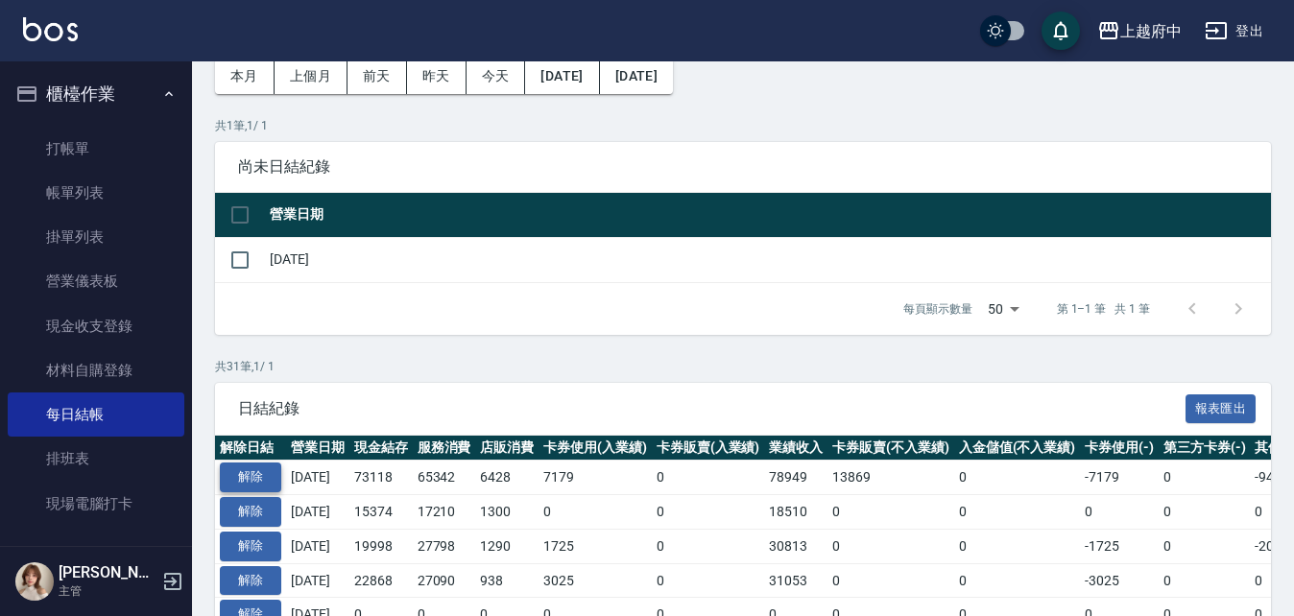
click at [256, 467] on button "解除" at bounding box center [250, 478] width 61 height 30
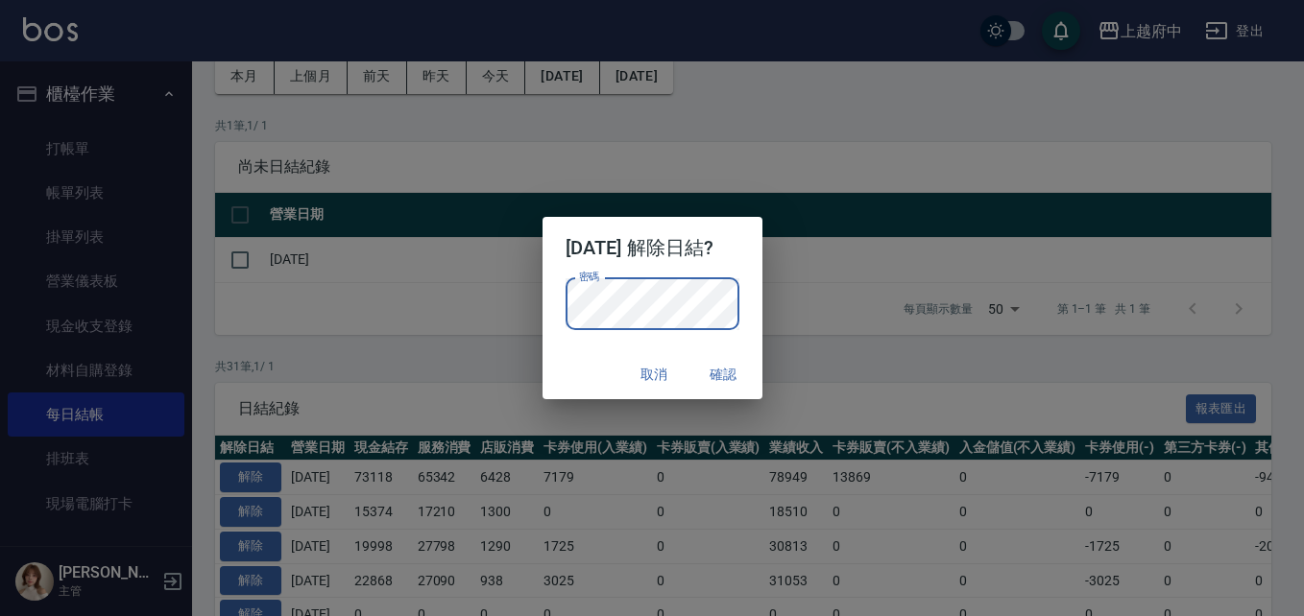
click at [585, 346] on div "密碼 密碼" at bounding box center [653, 313] width 220 height 71
click at [727, 370] on button "確認" at bounding box center [723, 375] width 61 height 36
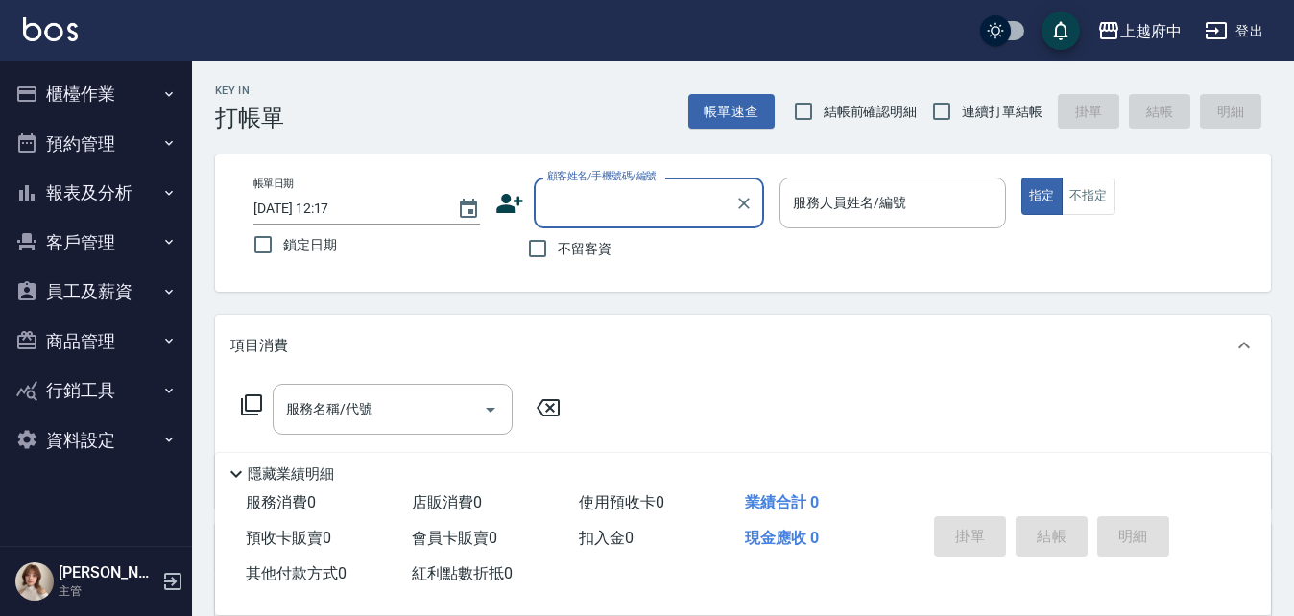
click at [78, 237] on button "客戶管理" at bounding box center [96, 243] width 177 height 50
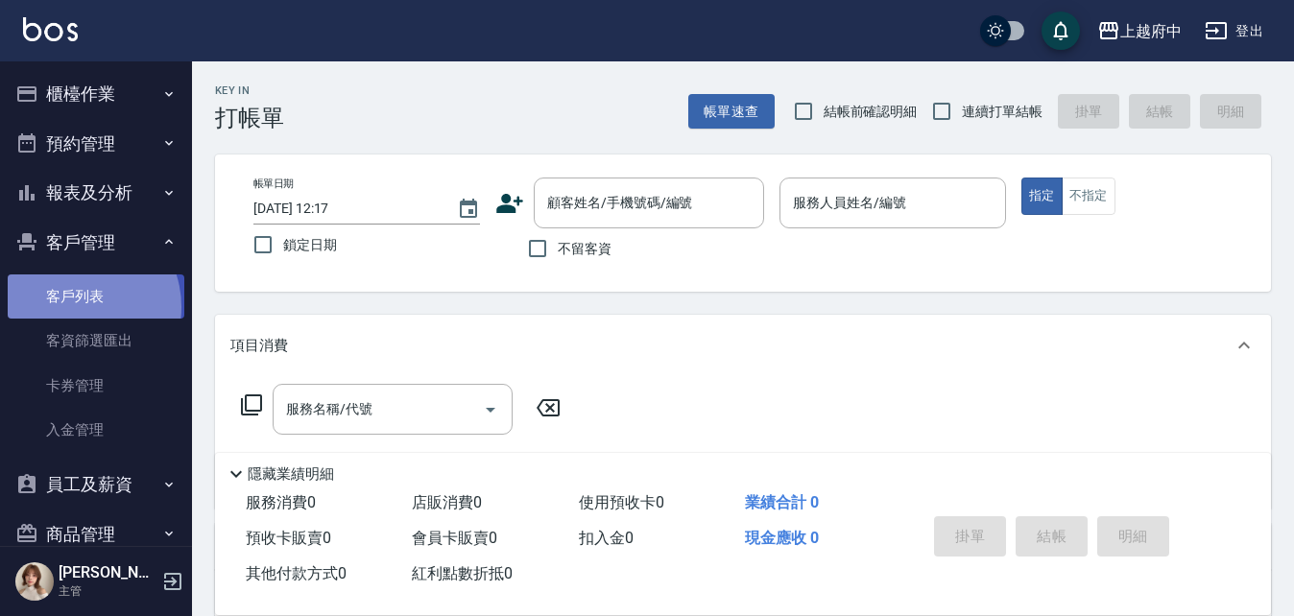
click at [75, 307] on link "客戶列表" at bounding box center [96, 297] width 177 height 44
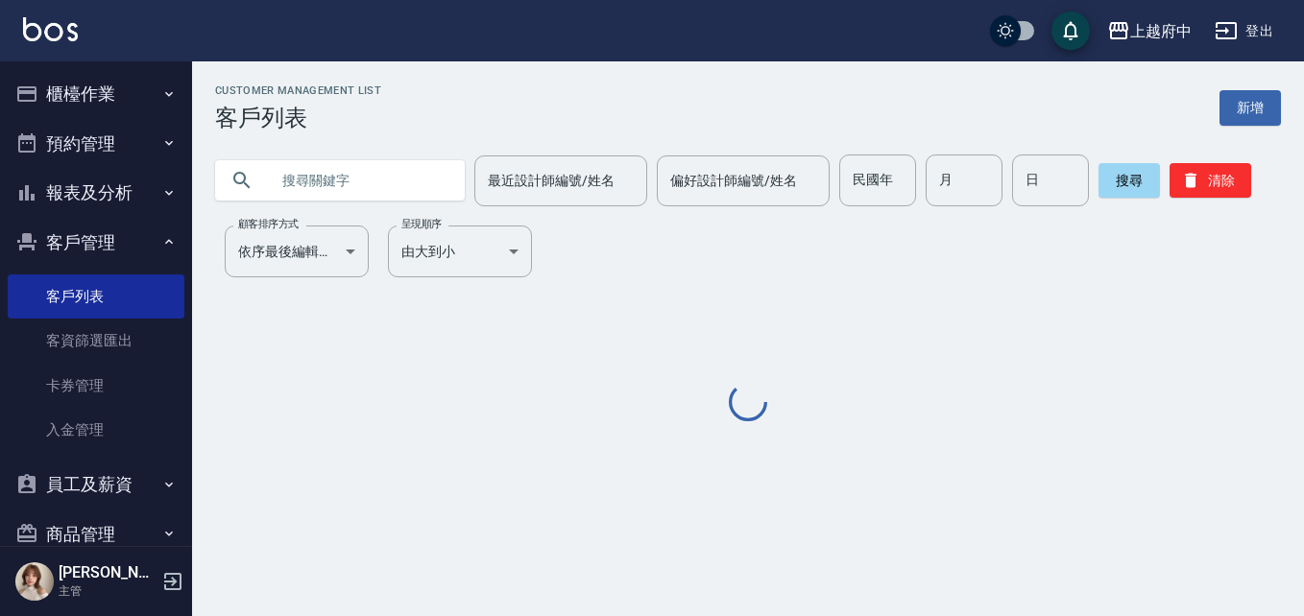
click at [314, 191] on input "text" at bounding box center [359, 181] width 181 height 52
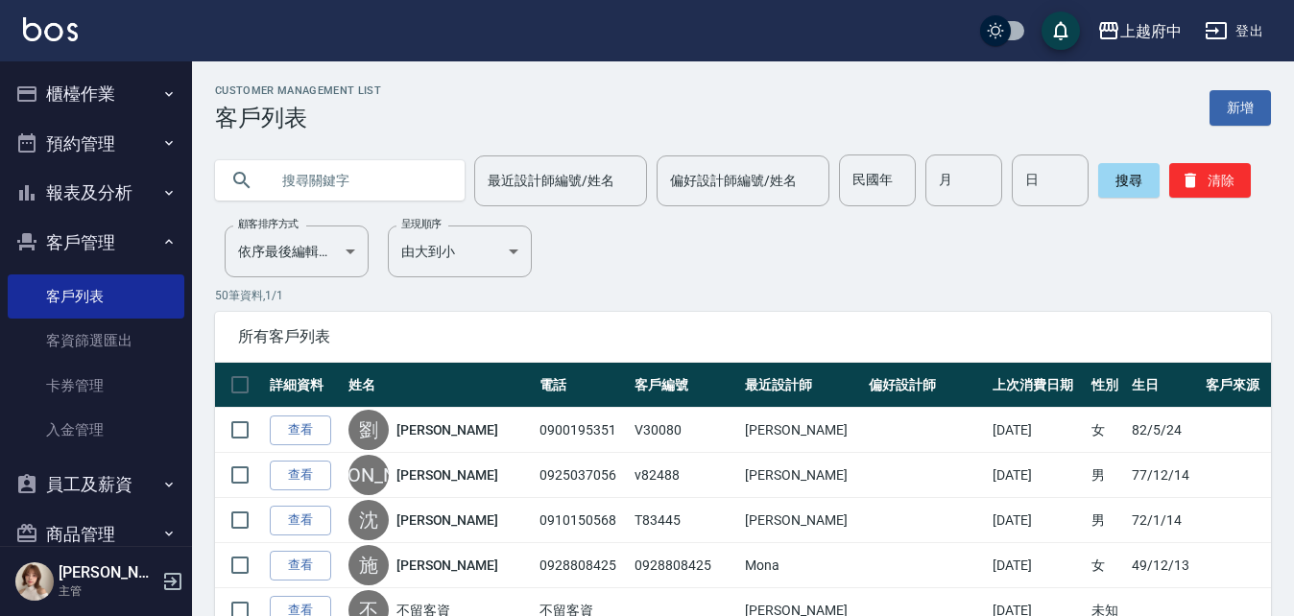
paste input "0988970827"
type input "0988970827"
click at [1125, 184] on button "搜尋" at bounding box center [1129, 180] width 61 height 35
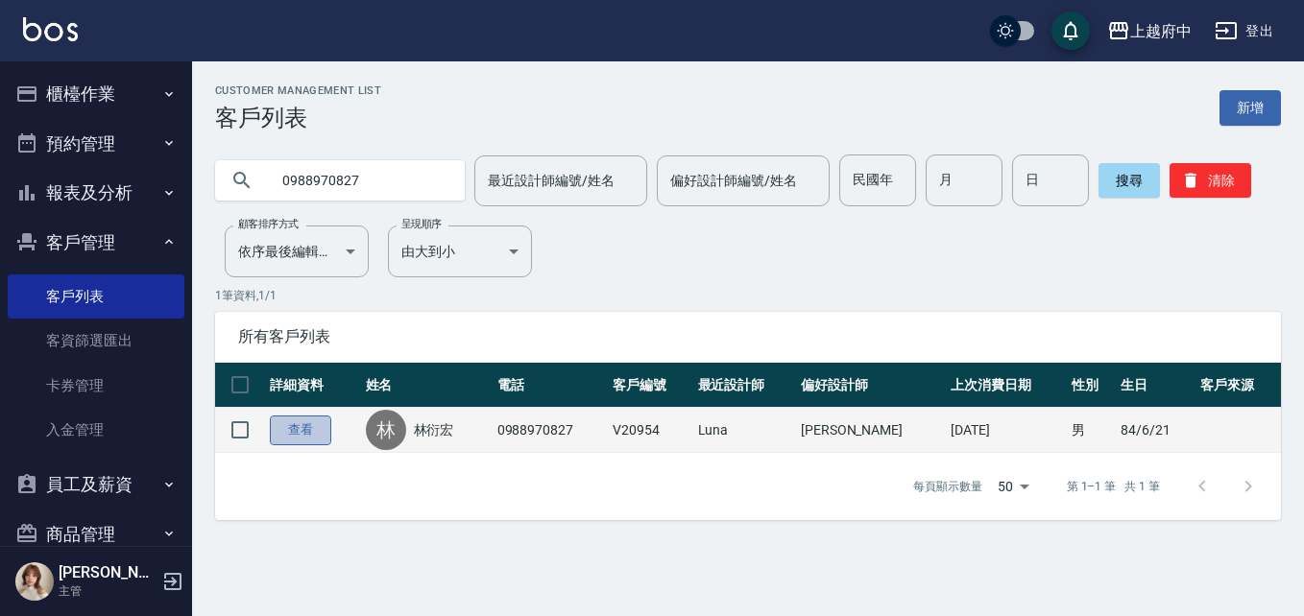
click at [298, 429] on link "查看" at bounding box center [300, 431] width 61 height 30
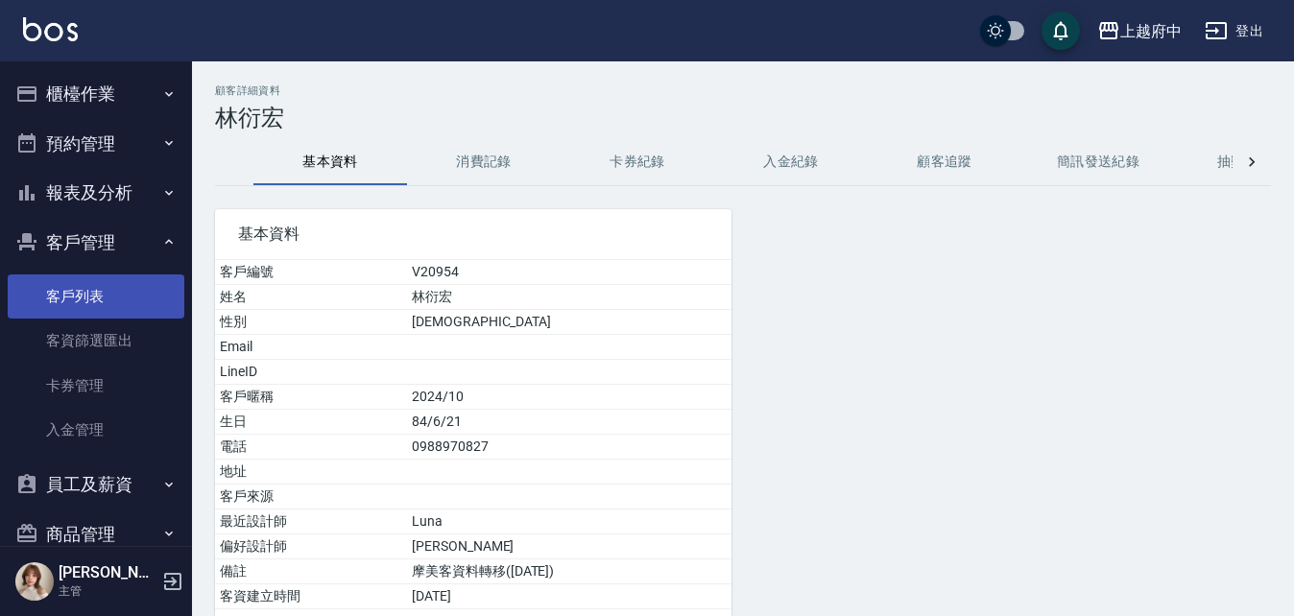
click at [160, 302] on link "客戶列表" at bounding box center [96, 297] width 177 height 44
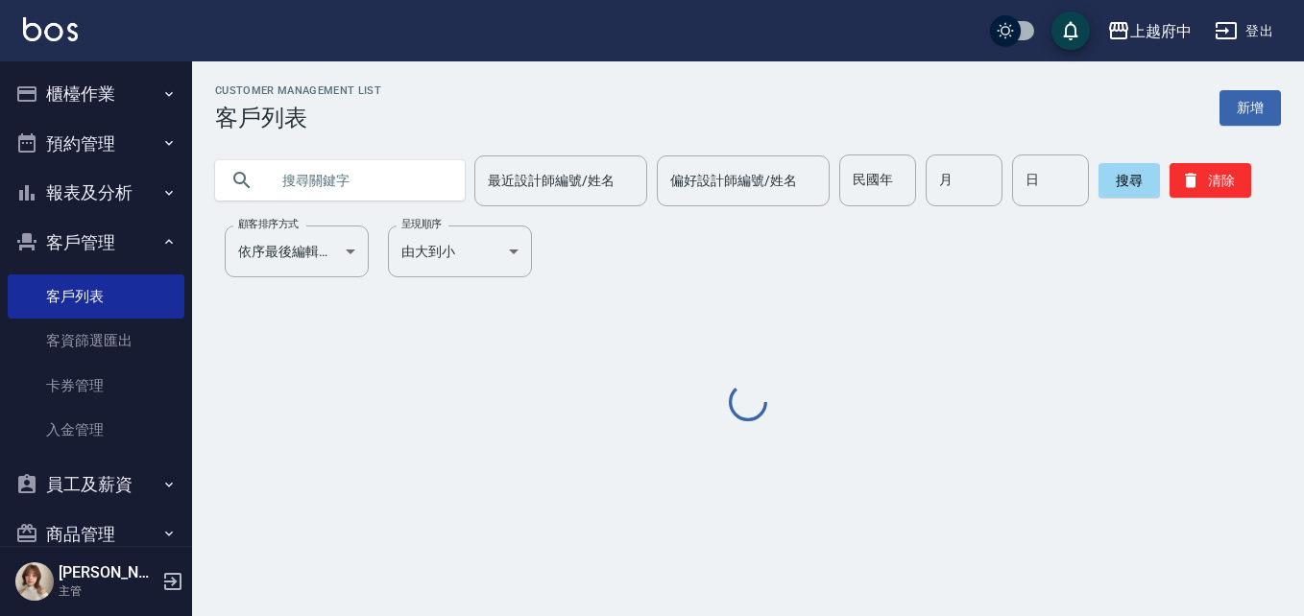
click at [300, 194] on input "text" at bounding box center [359, 181] width 181 height 52
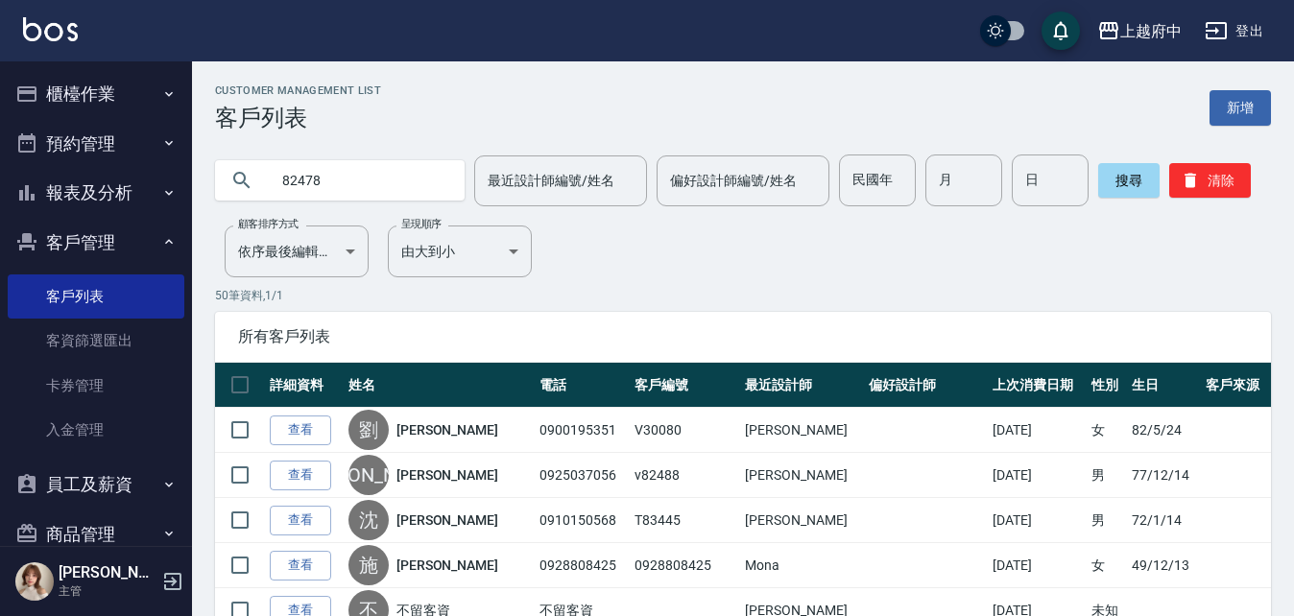
type input "82478"
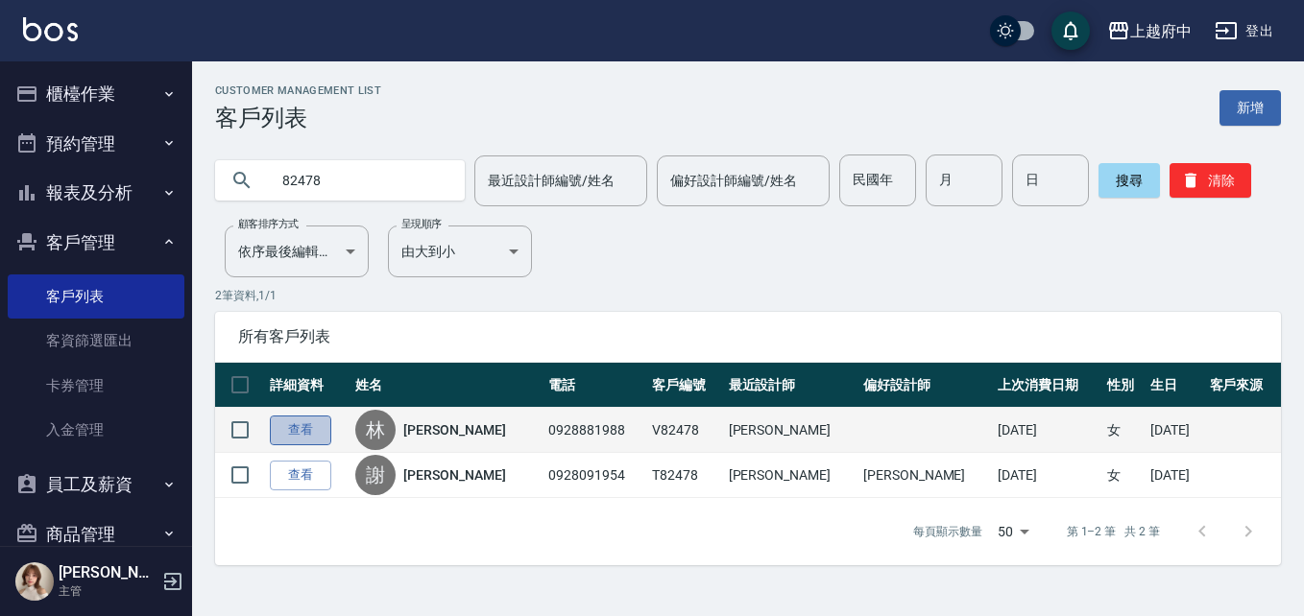
click at [313, 422] on link "查看" at bounding box center [300, 431] width 61 height 30
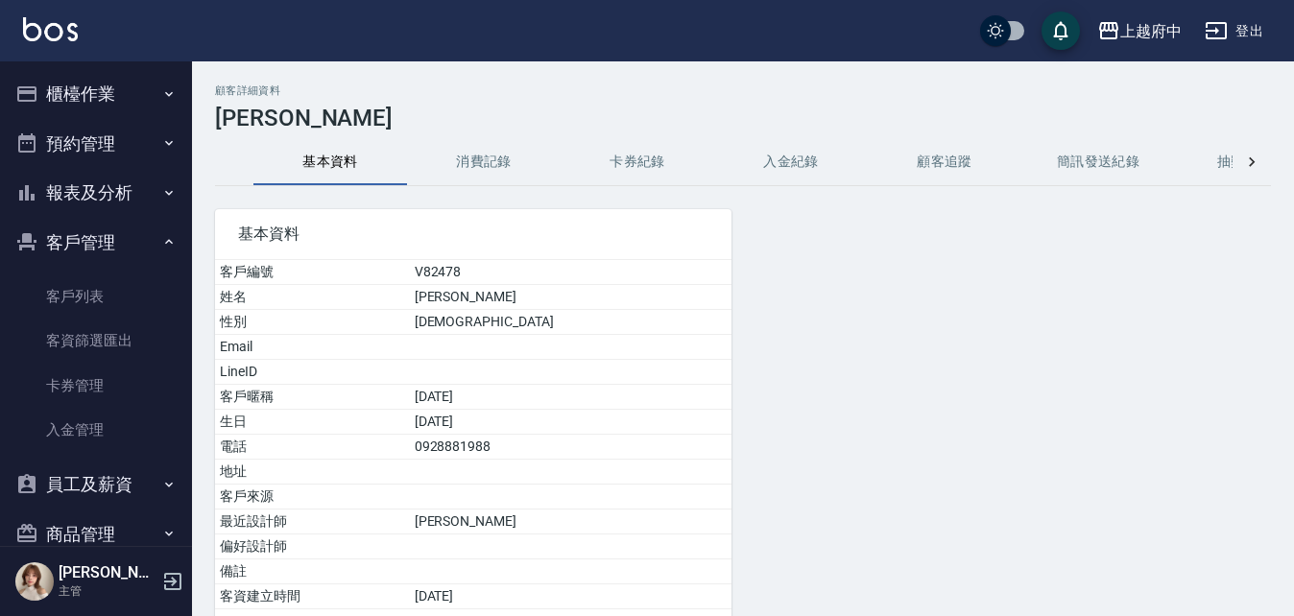
click at [457, 161] on button "消費記錄" at bounding box center [484, 162] width 154 height 46
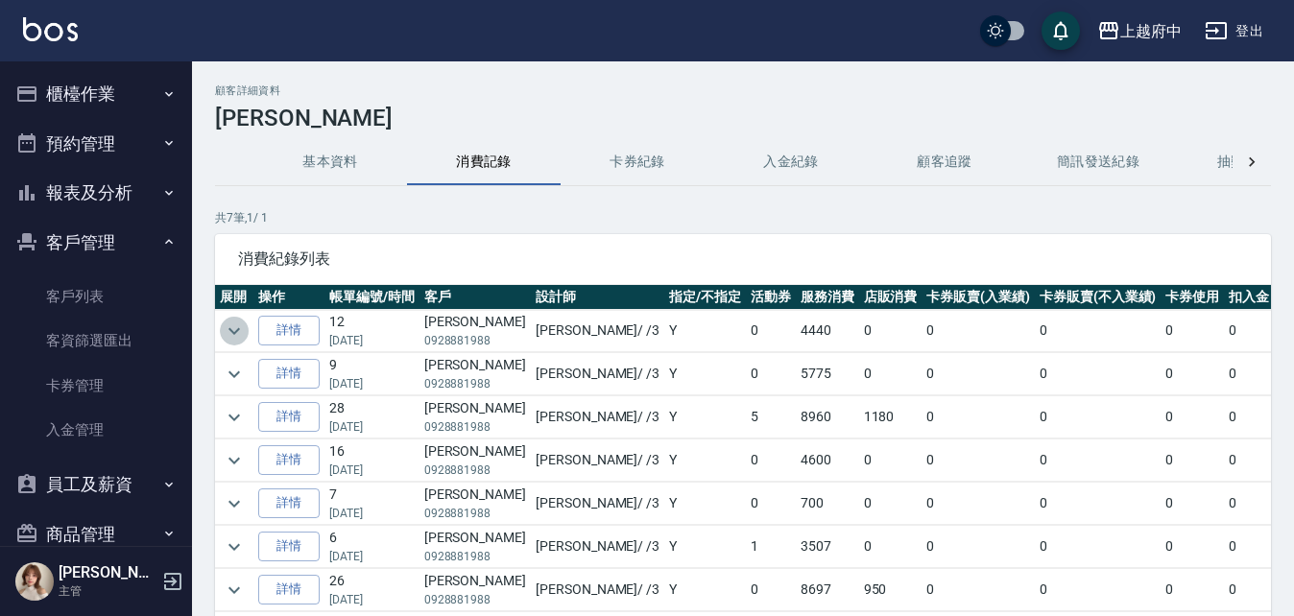
click at [230, 326] on icon "expand row" at bounding box center [234, 331] width 23 height 23
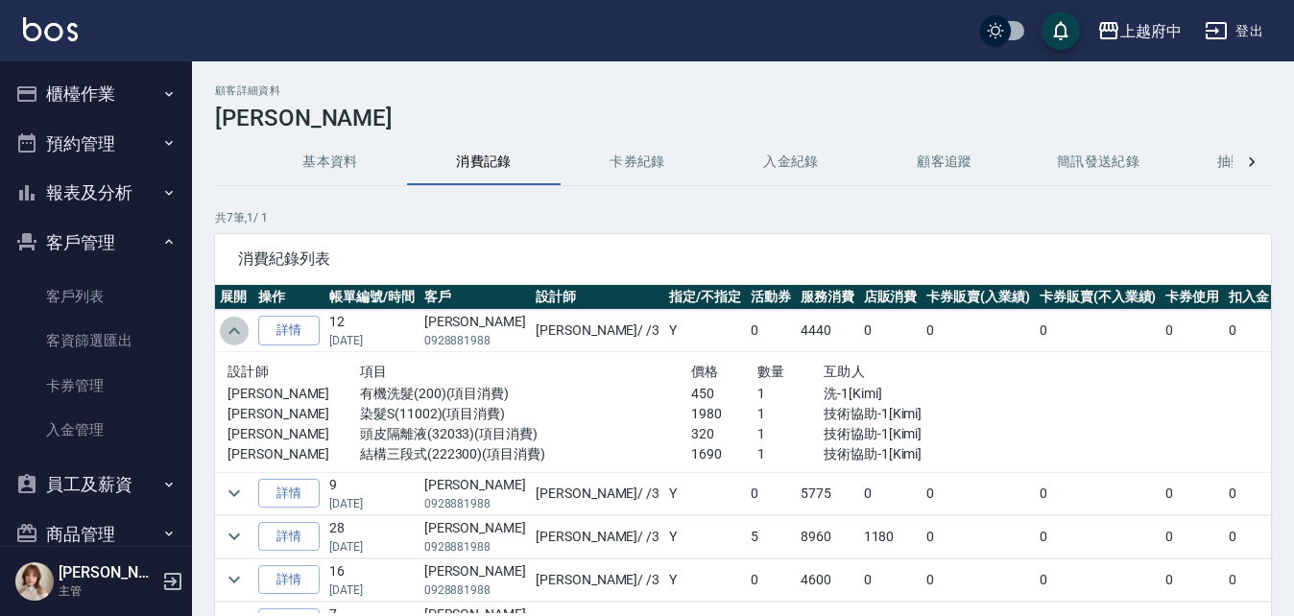
click at [230, 326] on icon "expand row" at bounding box center [234, 331] width 23 height 23
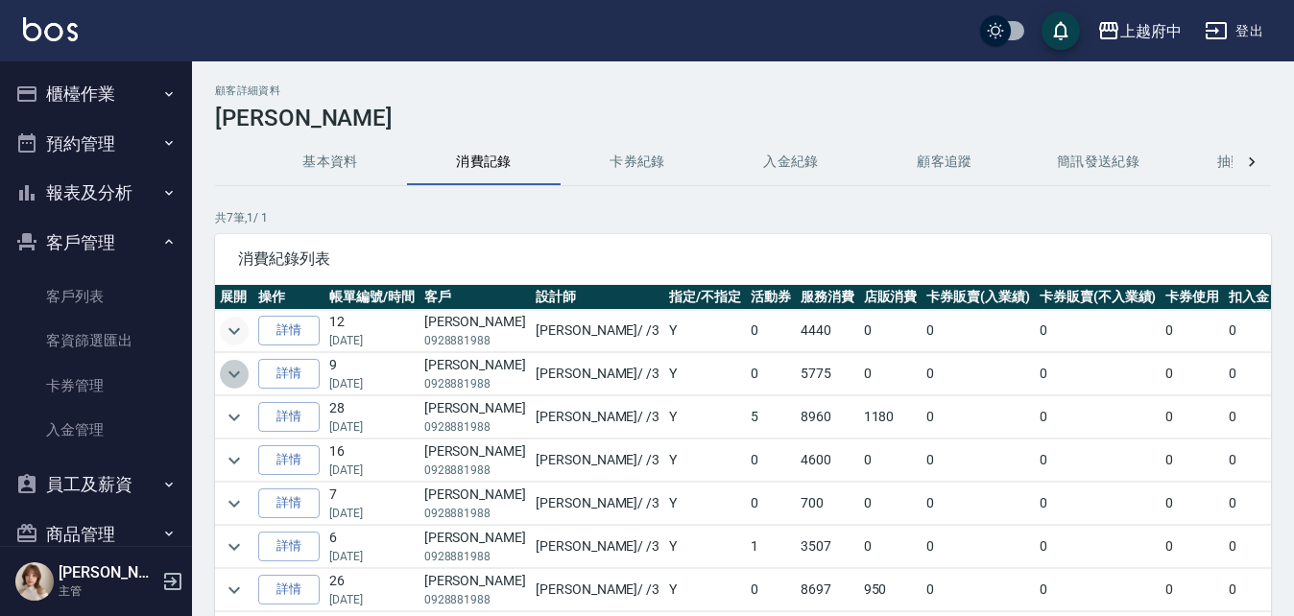
click at [232, 373] on icon "expand row" at bounding box center [234, 374] width 23 height 23
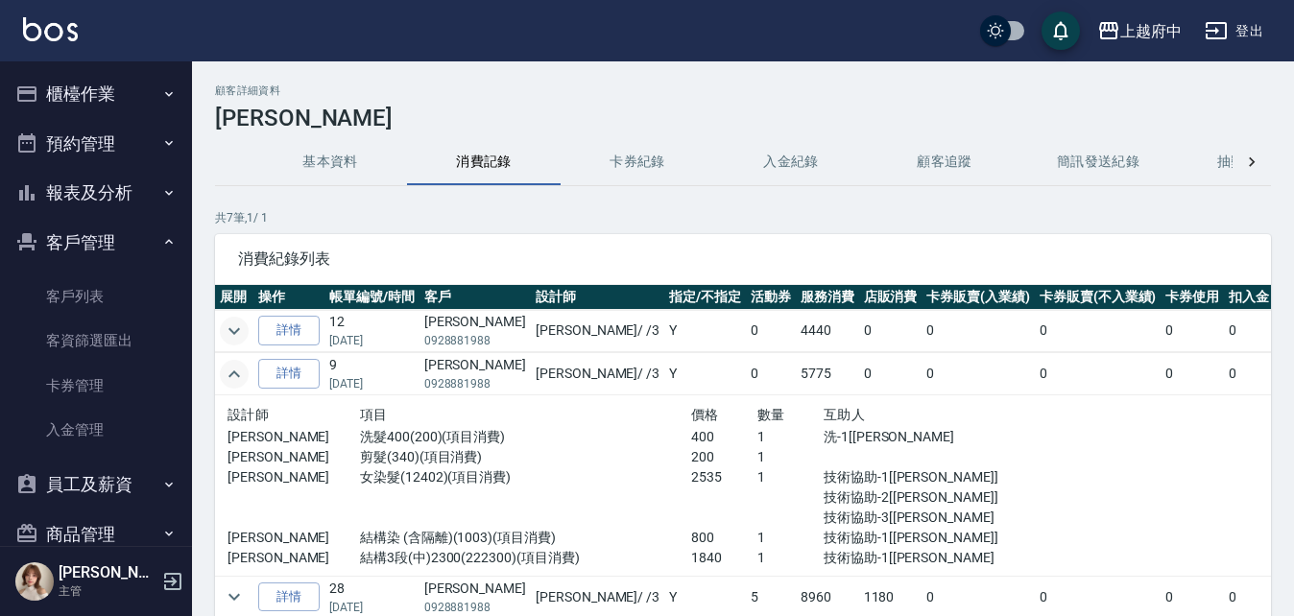
click at [232, 373] on icon "expand row" at bounding box center [235, 374] width 12 height 7
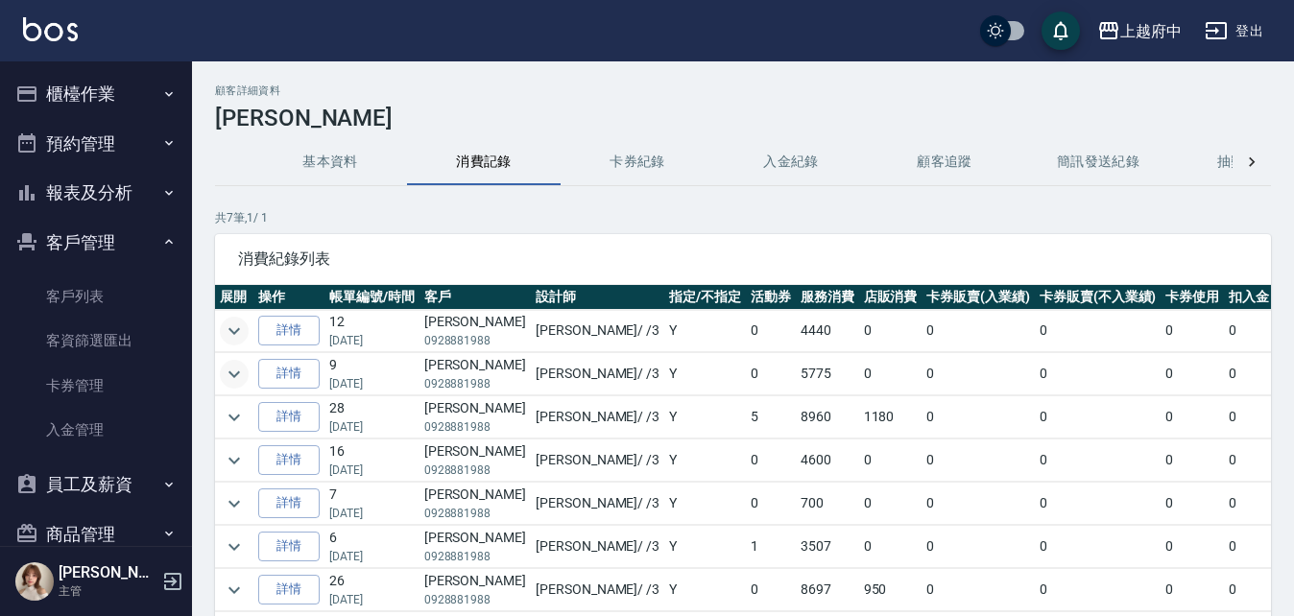
scroll to position [13, 0]
click at [242, 407] on icon "expand row" at bounding box center [234, 417] width 23 height 23
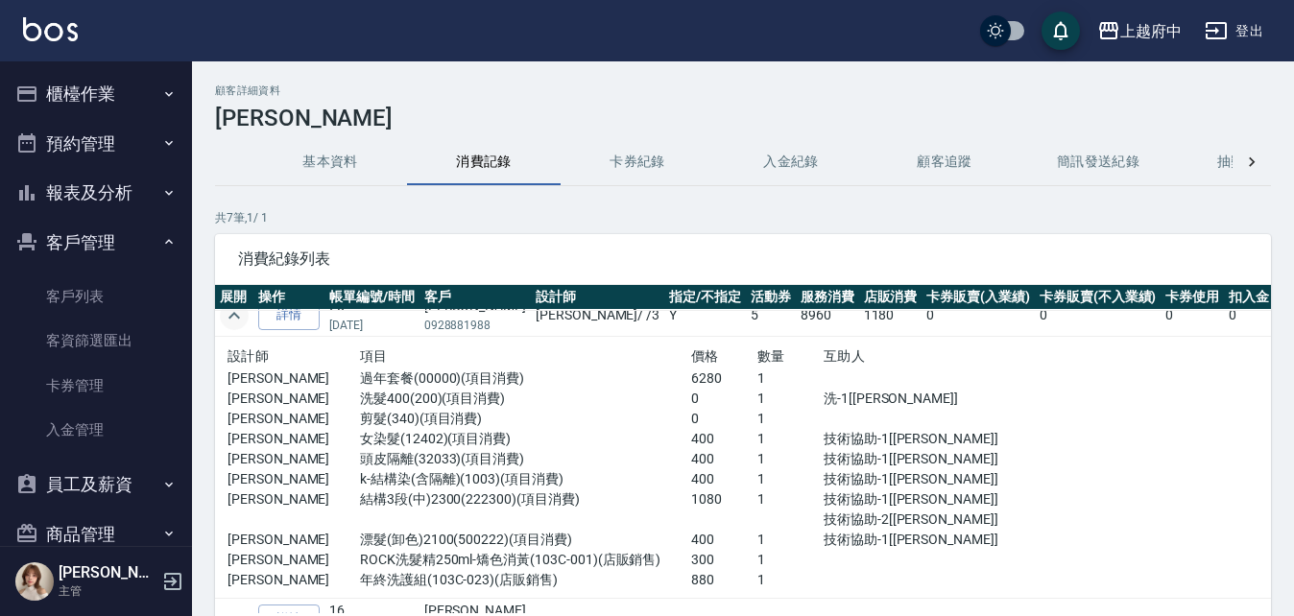
scroll to position [205, 0]
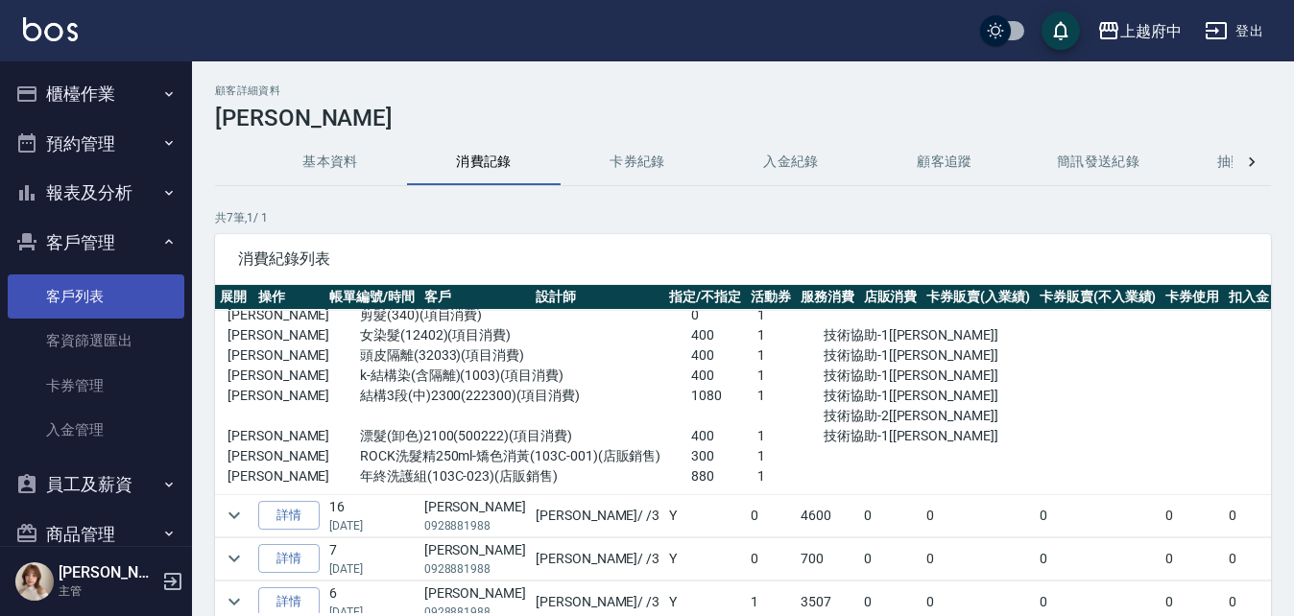
click at [71, 297] on link "客戶列表" at bounding box center [96, 297] width 177 height 44
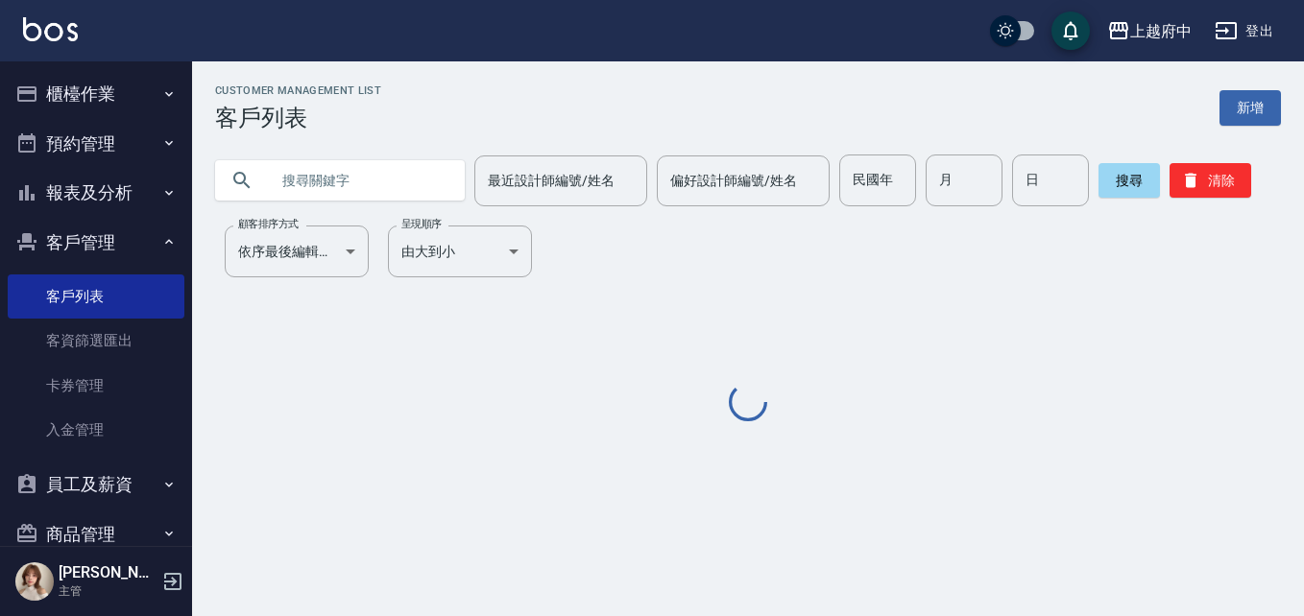
click at [355, 176] on input "text" at bounding box center [359, 181] width 181 height 52
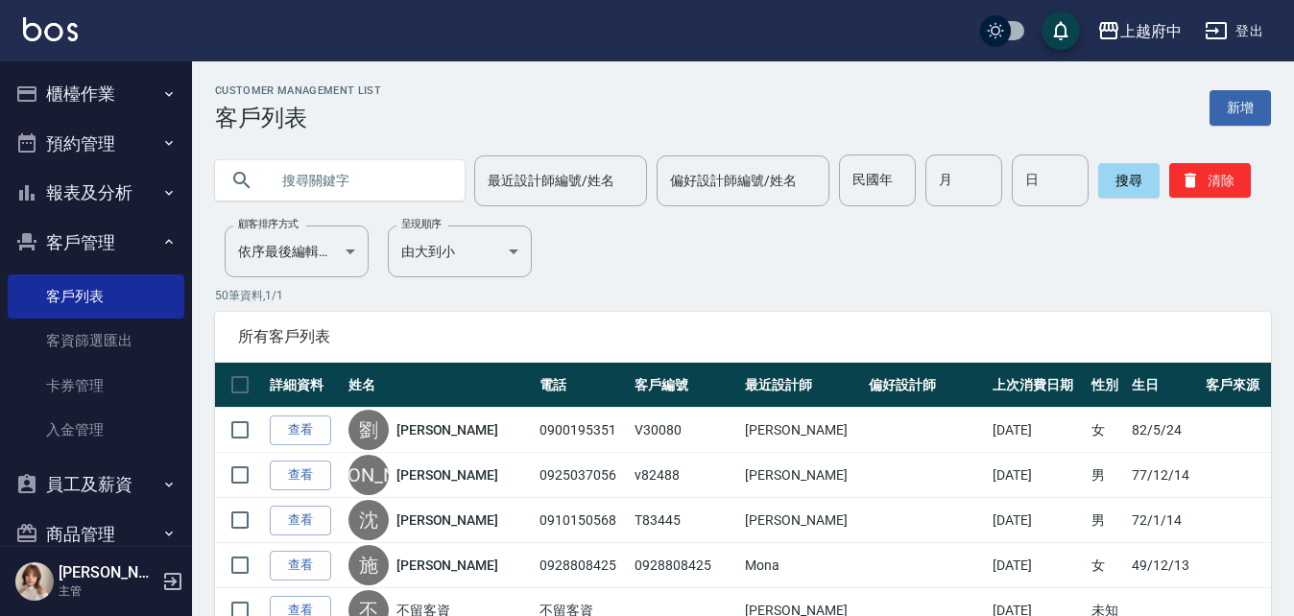
paste input "0988970827"
type input "0988970827"
click at [1110, 188] on button "搜尋" at bounding box center [1129, 180] width 61 height 35
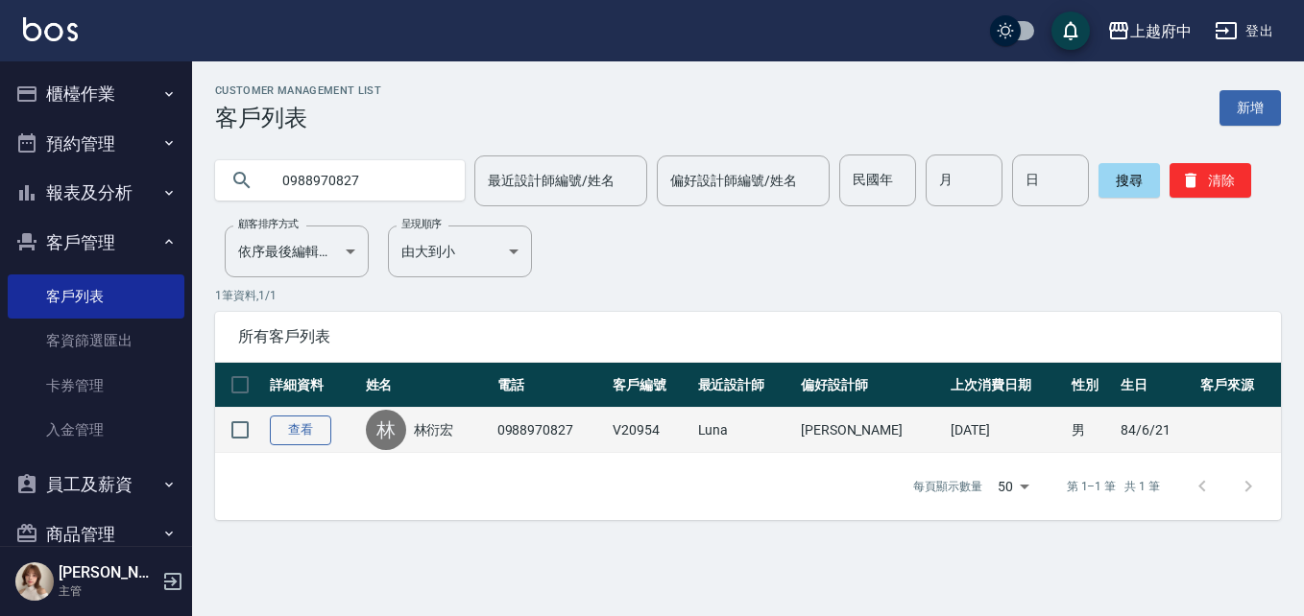
click at [299, 431] on link "查看" at bounding box center [300, 431] width 61 height 30
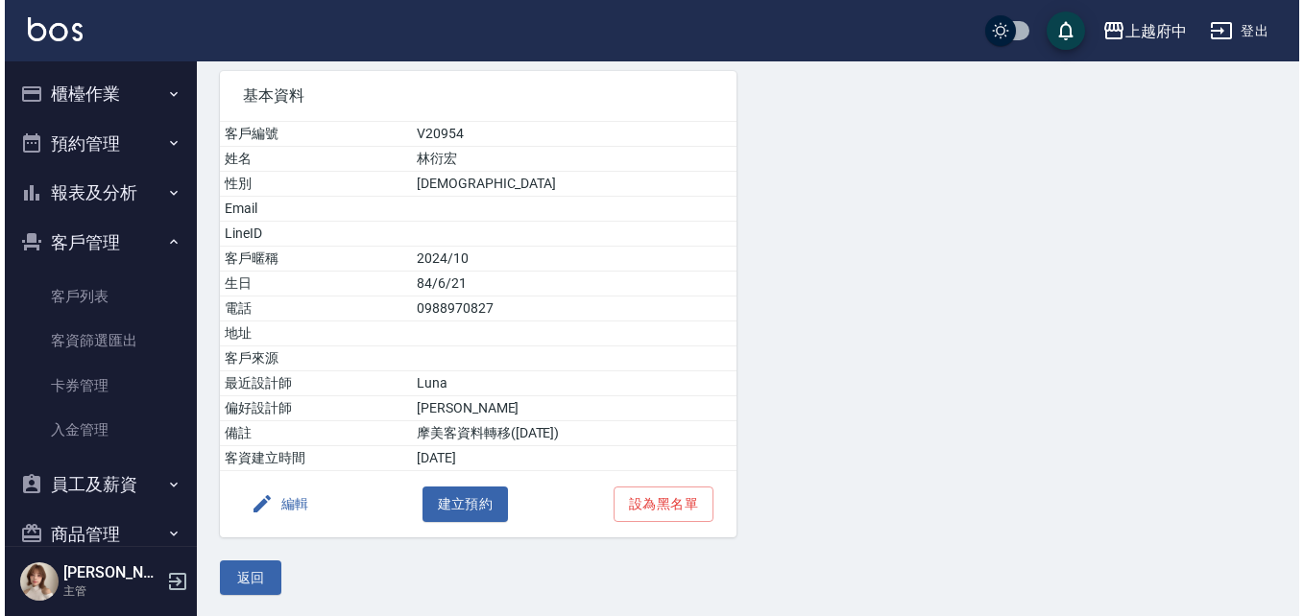
scroll to position [140, 0]
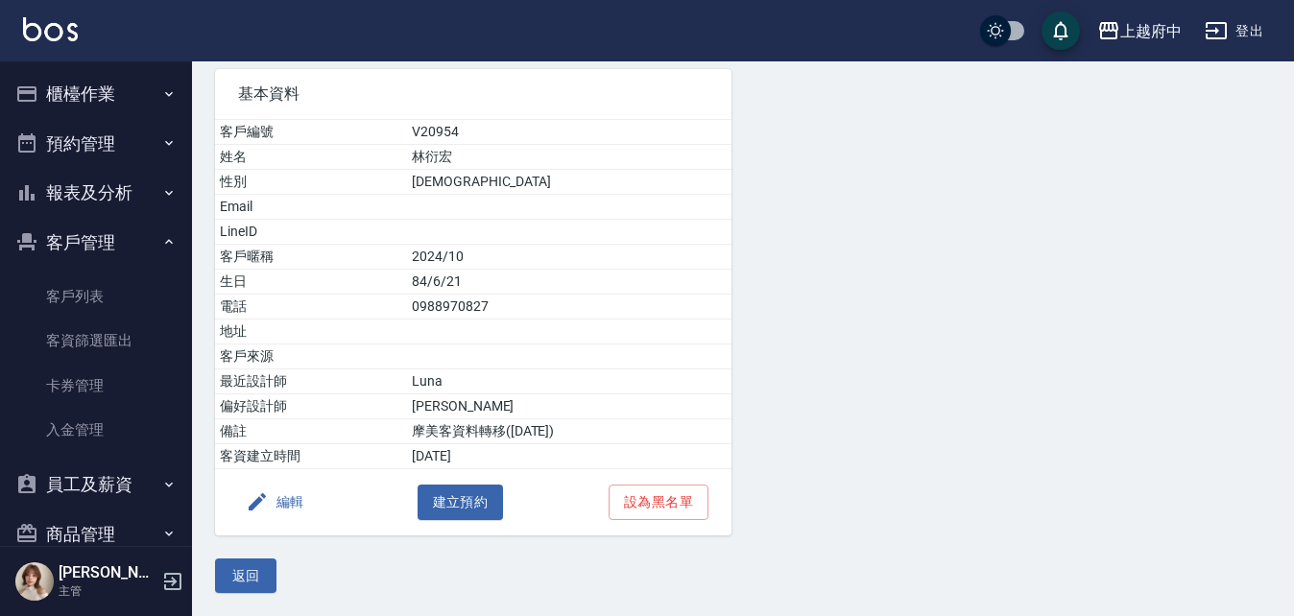
click at [307, 496] on button "編輯" at bounding box center [275, 503] width 74 height 36
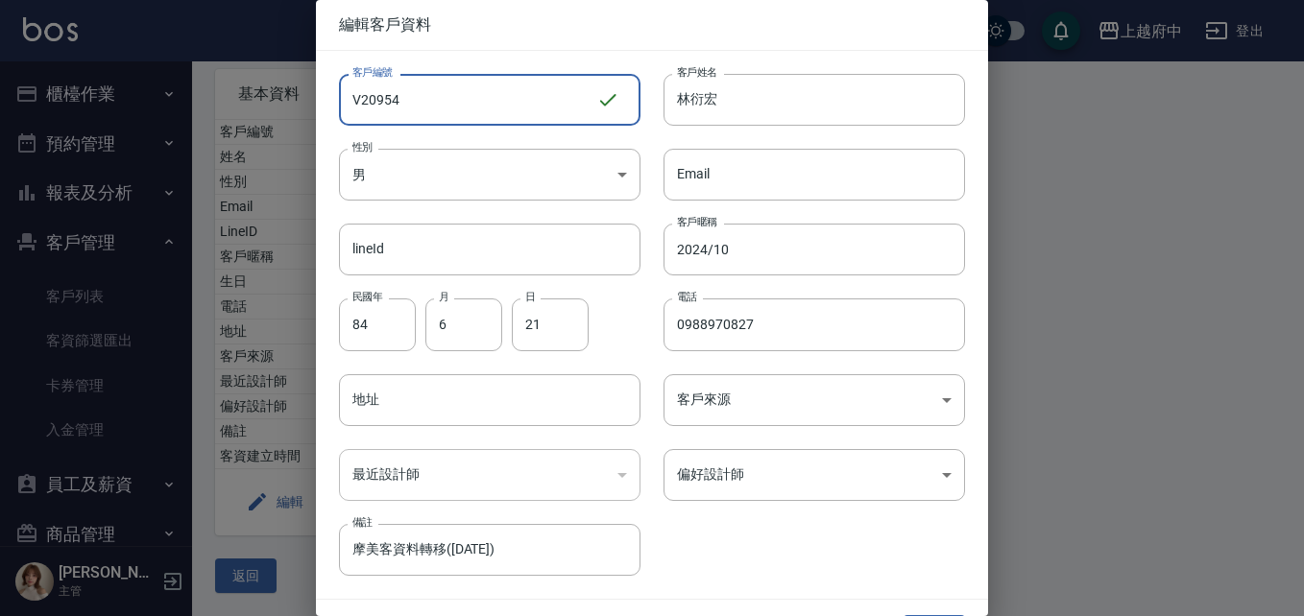
drag, startPoint x: 440, startPoint y: 109, endPoint x: 336, endPoint y: 111, distance: 103.7
click at [336, 111] on div "客戶編號 V20954 ​ 客戶編號" at bounding box center [478, 88] width 325 height 75
click at [802, 539] on div "客戶編號 V20954 ​ 客戶編號 客戶姓名 林衍宏 客戶姓名 性別 男 MALE 性別 Email Email lineId lineId 客戶暱稱 20…" at bounding box center [640, 313] width 649 height 525
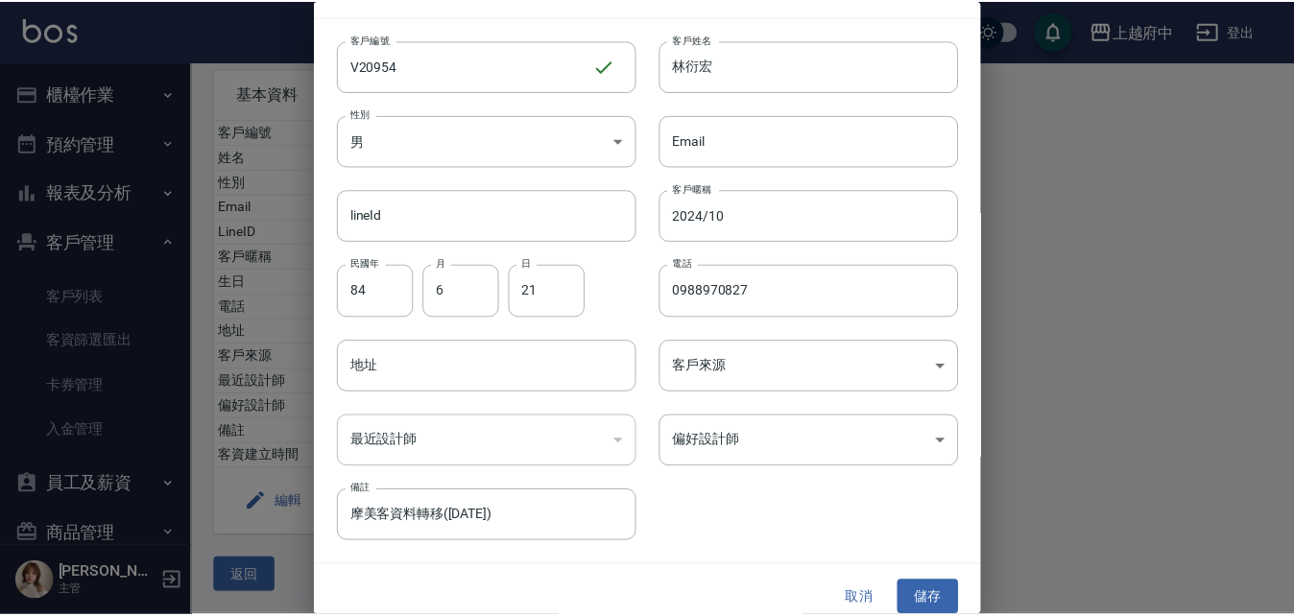
scroll to position [49, 0]
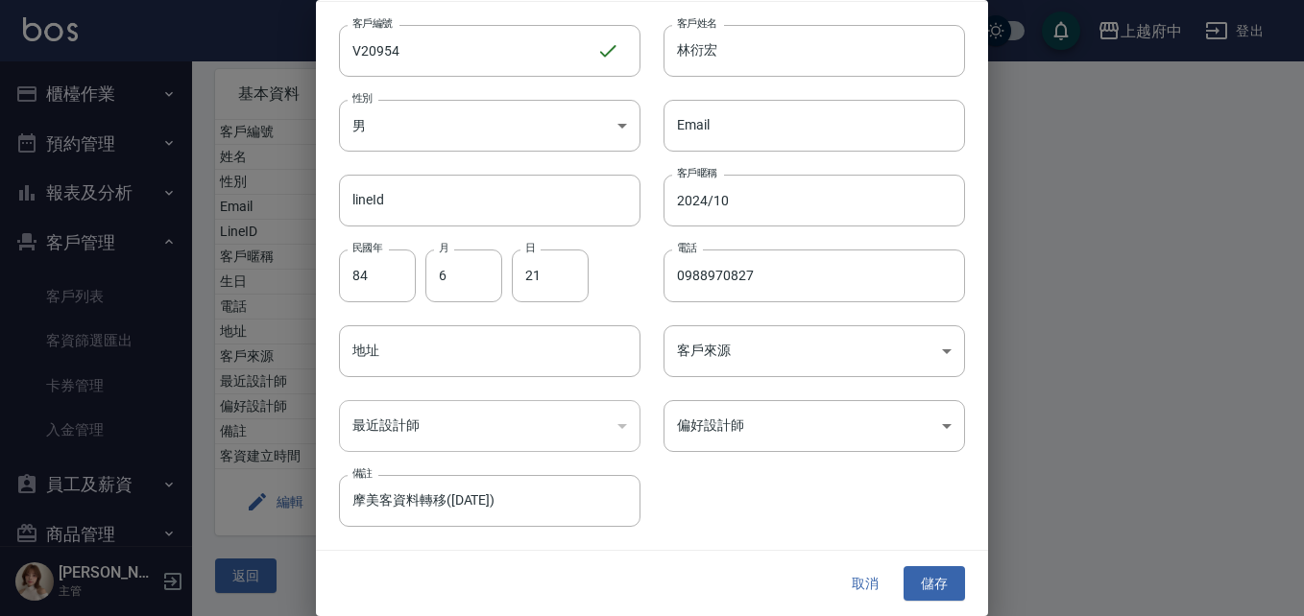
click at [860, 585] on button "取消" at bounding box center [864, 585] width 61 height 36
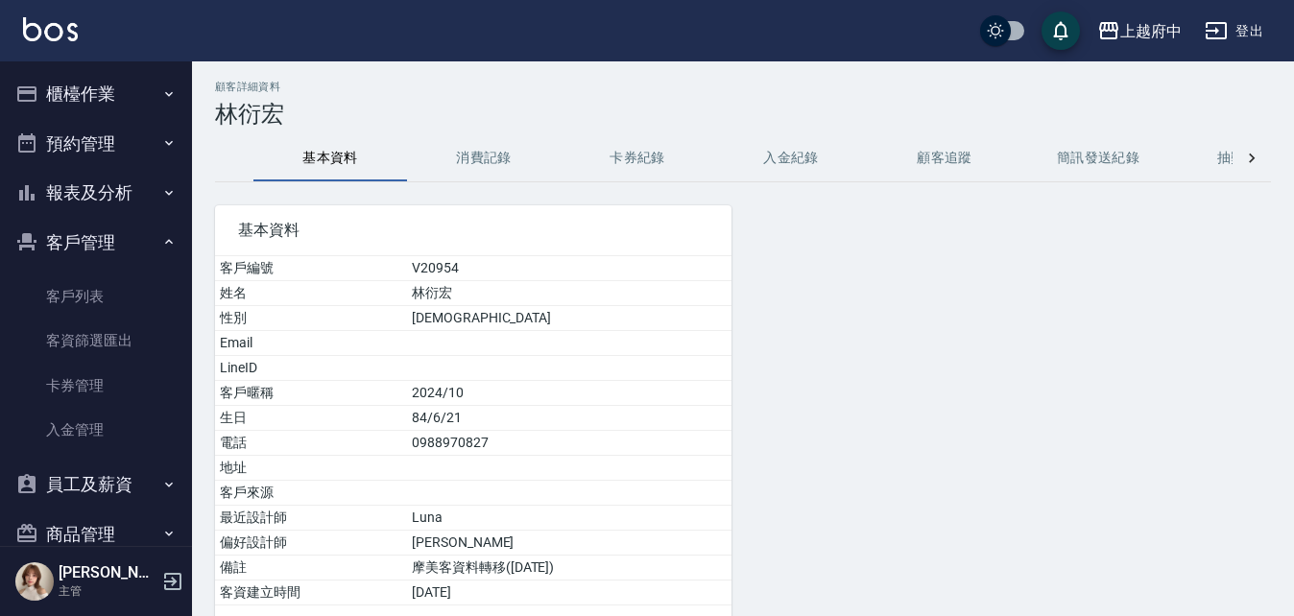
scroll to position [0, 0]
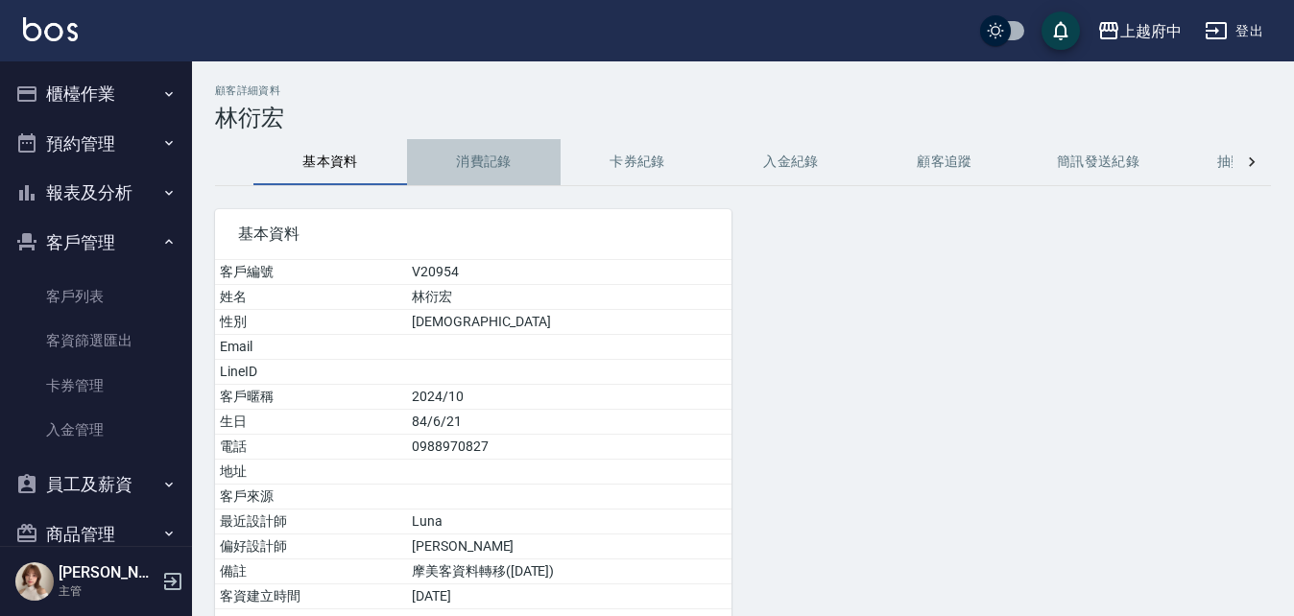
click at [493, 158] on button "消費記錄" at bounding box center [484, 162] width 154 height 46
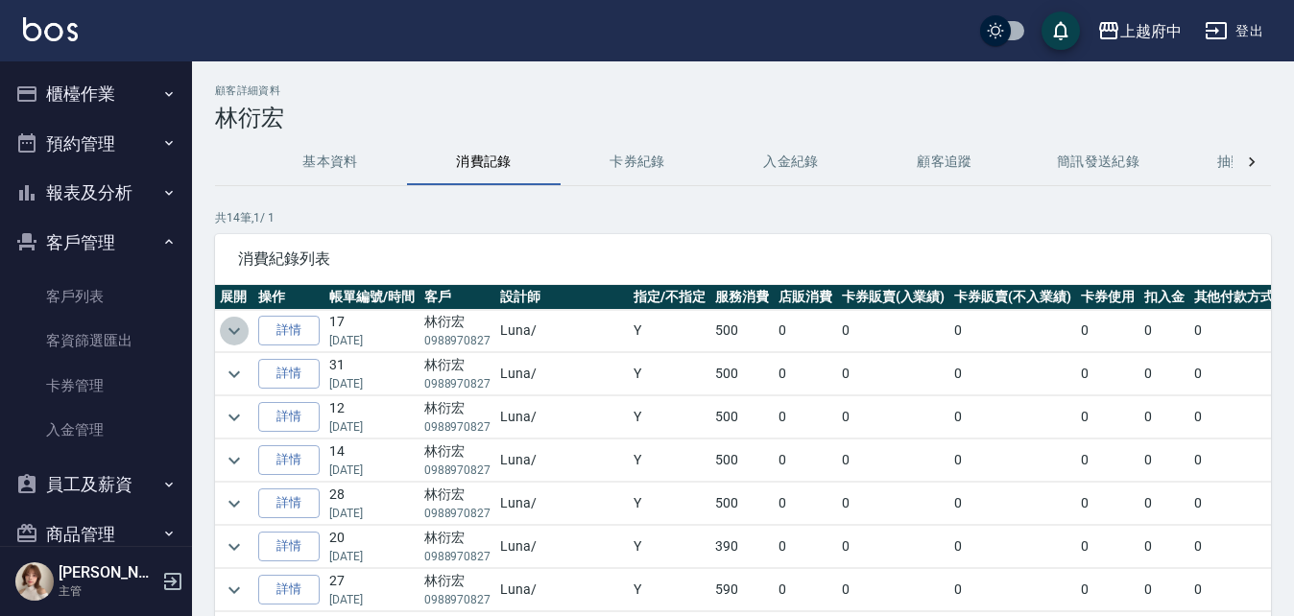
click at [238, 331] on icon "expand row" at bounding box center [234, 331] width 23 height 23
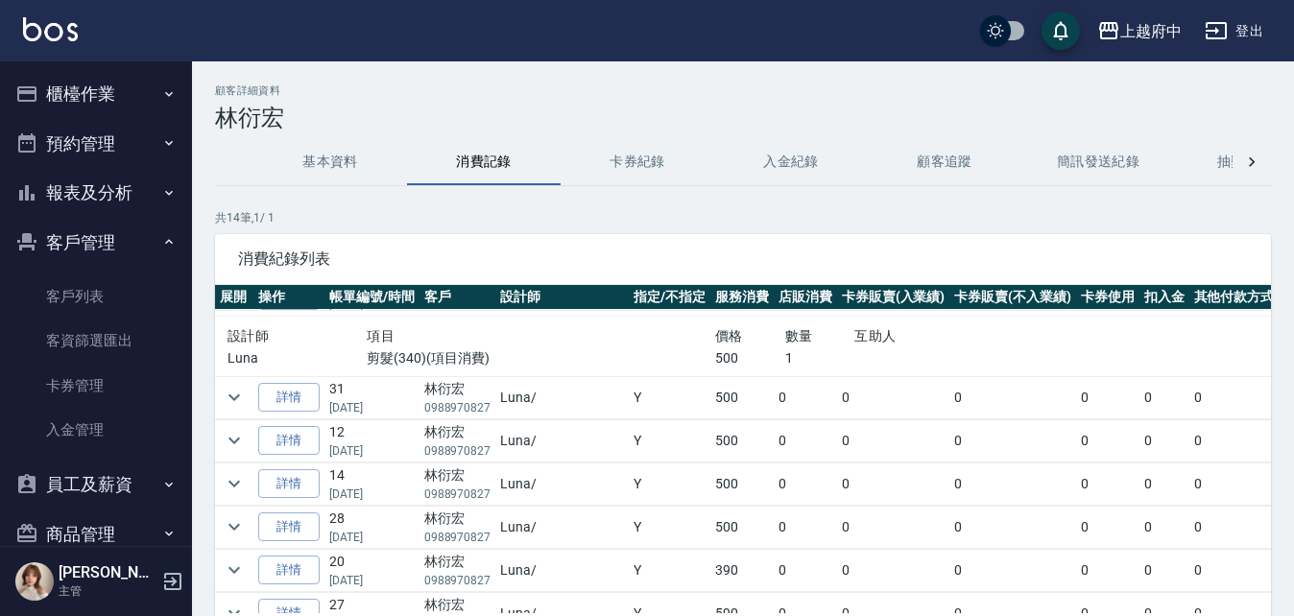
scroll to position [96, 0]
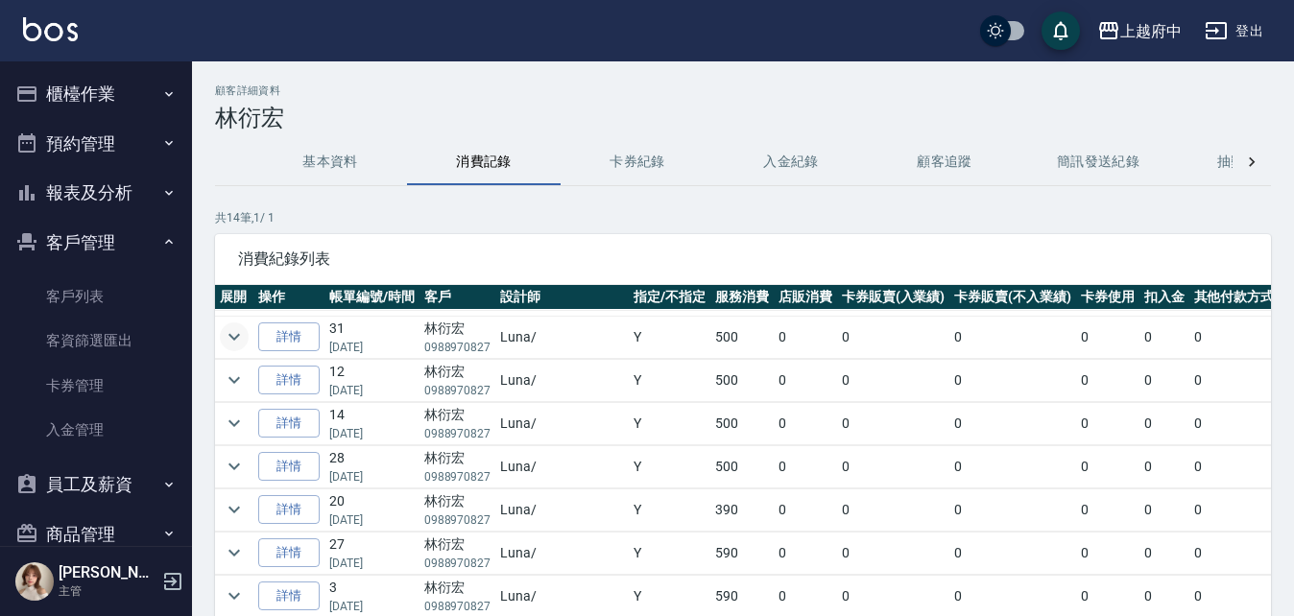
click at [233, 337] on icon "expand row" at bounding box center [234, 337] width 23 height 23
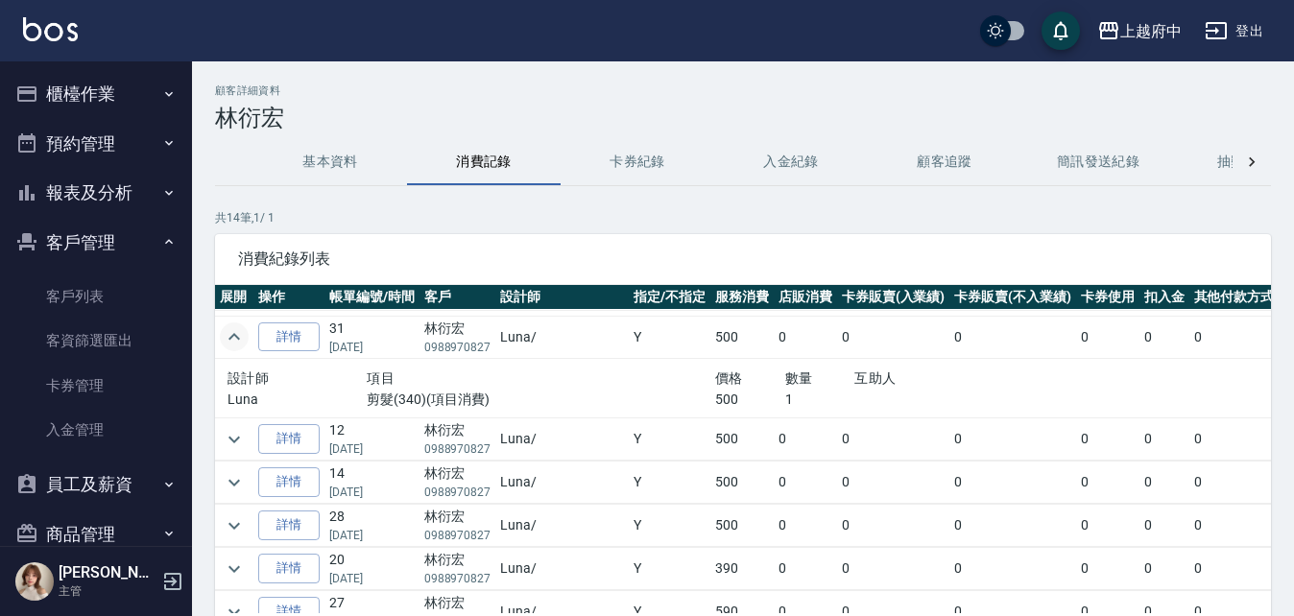
click at [250, 332] on td at bounding box center [234, 337] width 38 height 42
click at [236, 331] on icon "expand row" at bounding box center [234, 337] width 23 height 23
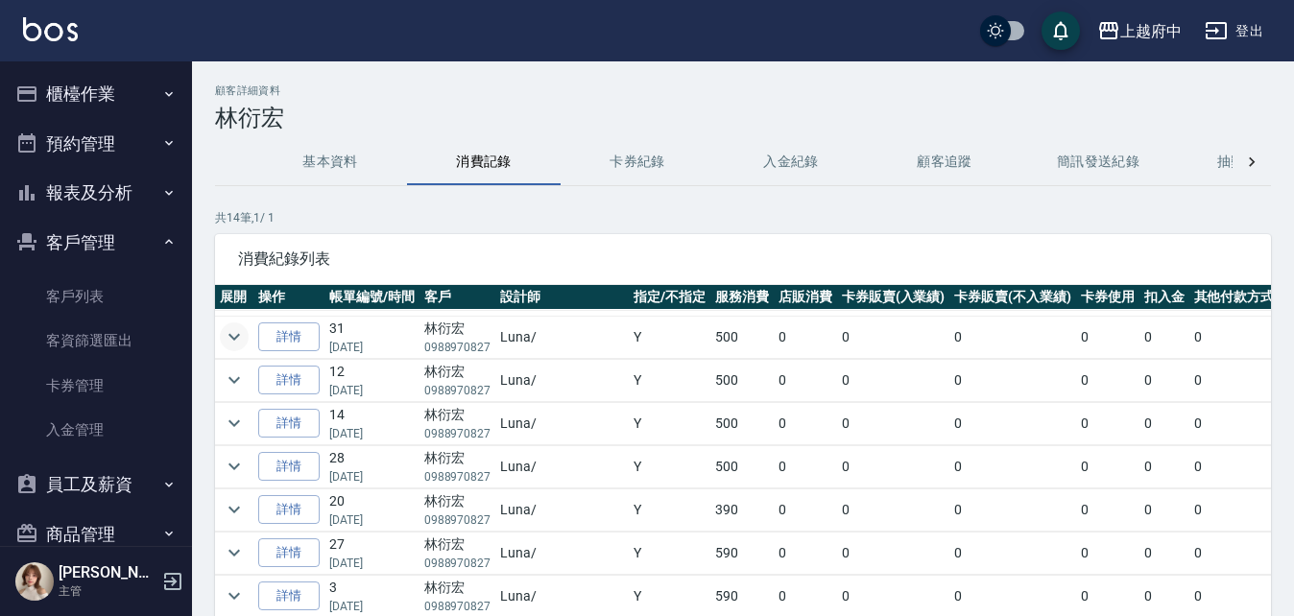
scroll to position [0, 0]
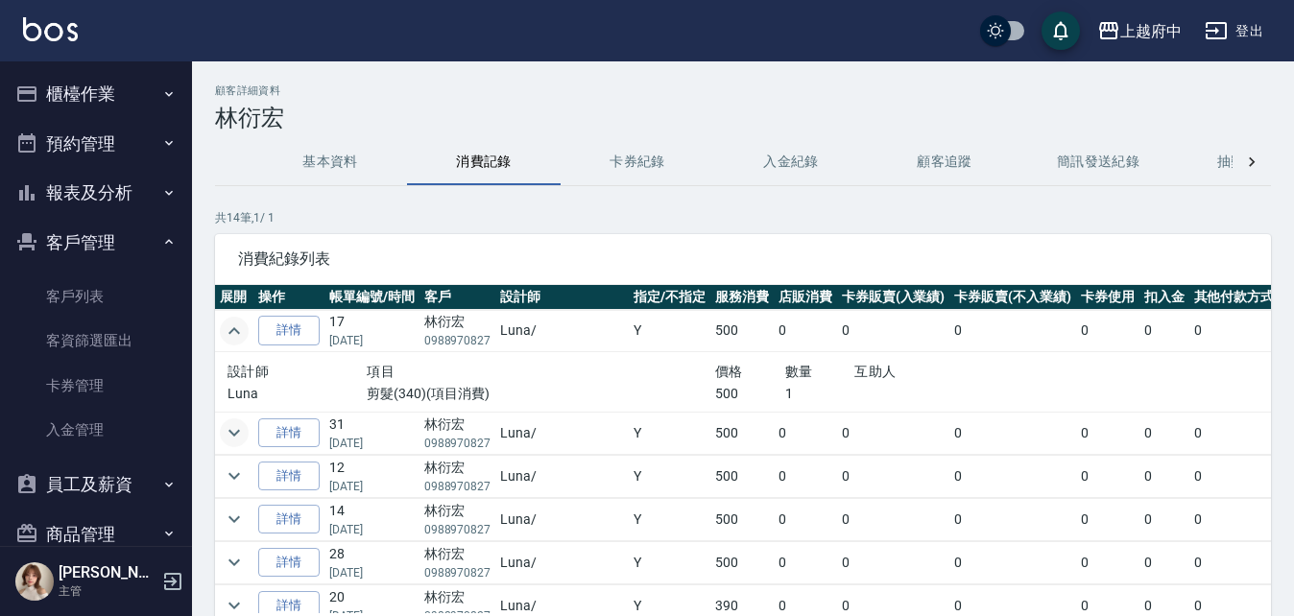
click at [234, 326] on icon "expand row" at bounding box center [234, 331] width 23 height 23
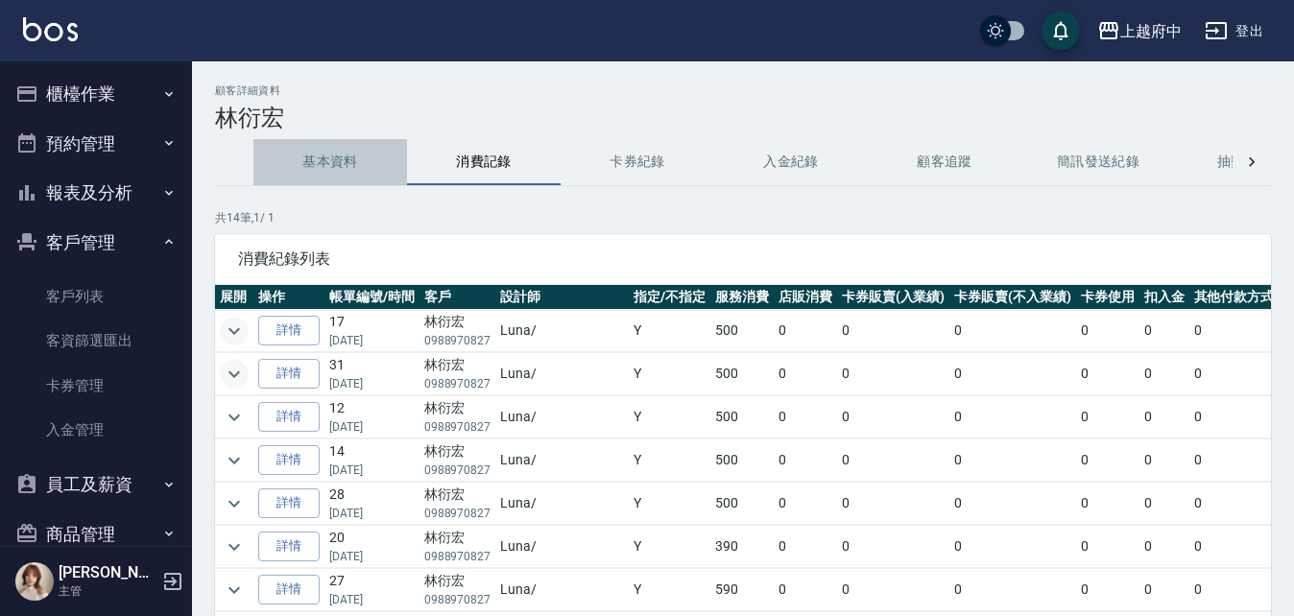
click at [315, 151] on button "基本資料" at bounding box center [331, 162] width 154 height 46
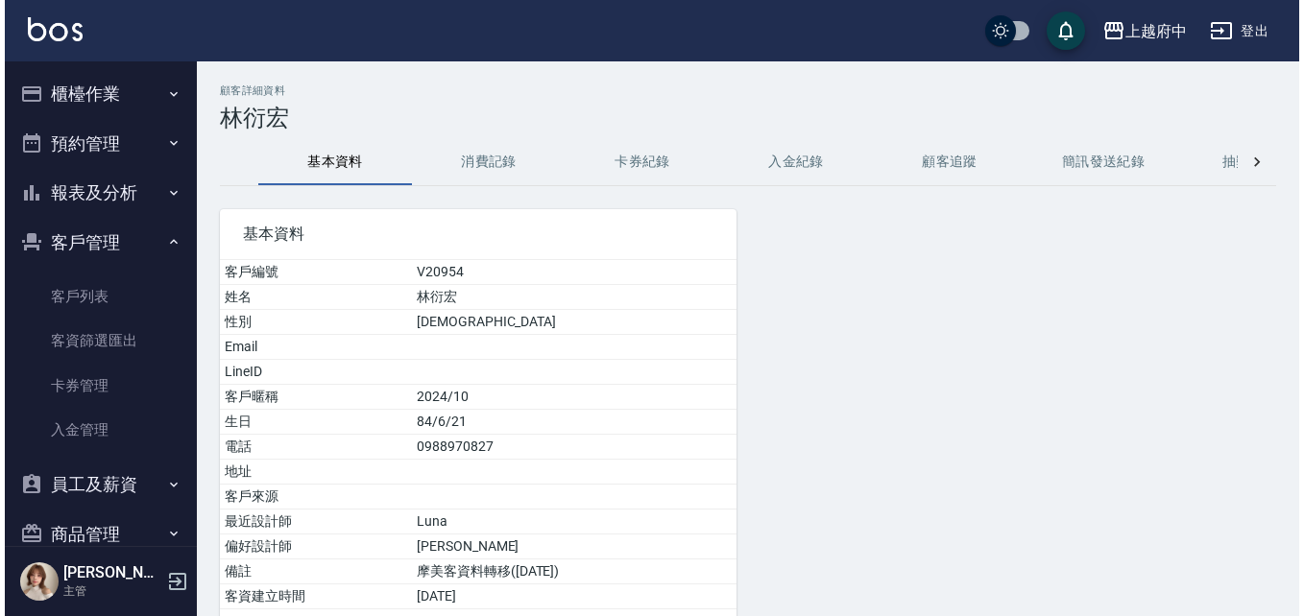
scroll to position [140, 0]
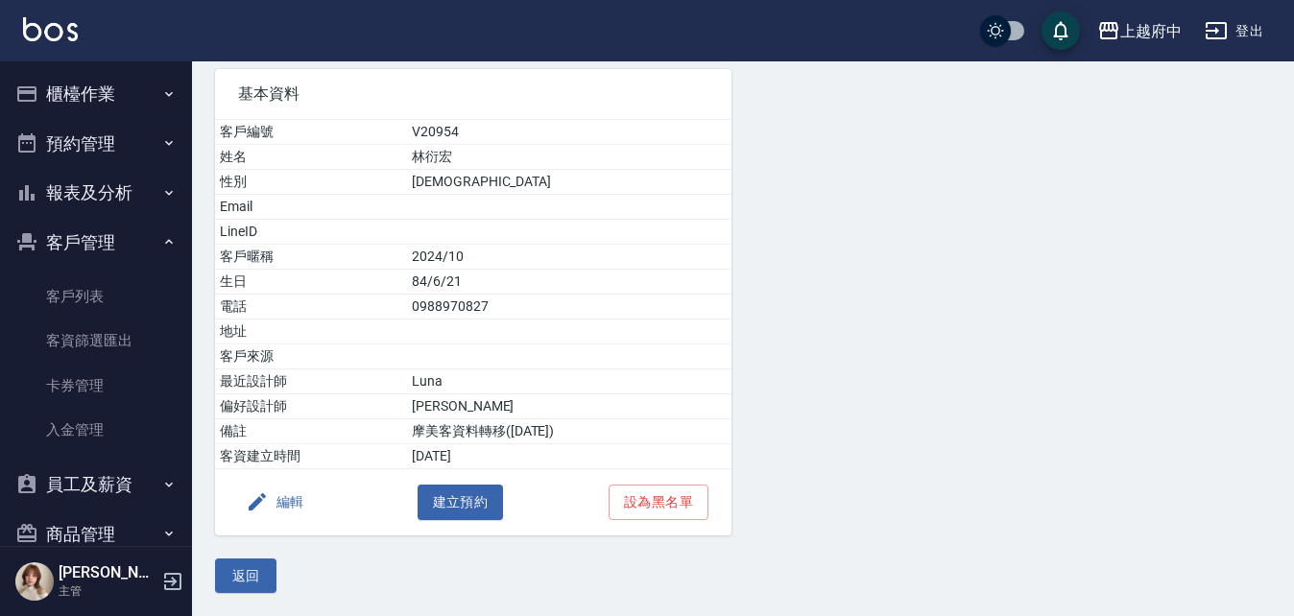
click at [271, 505] on button "編輯" at bounding box center [275, 503] width 74 height 36
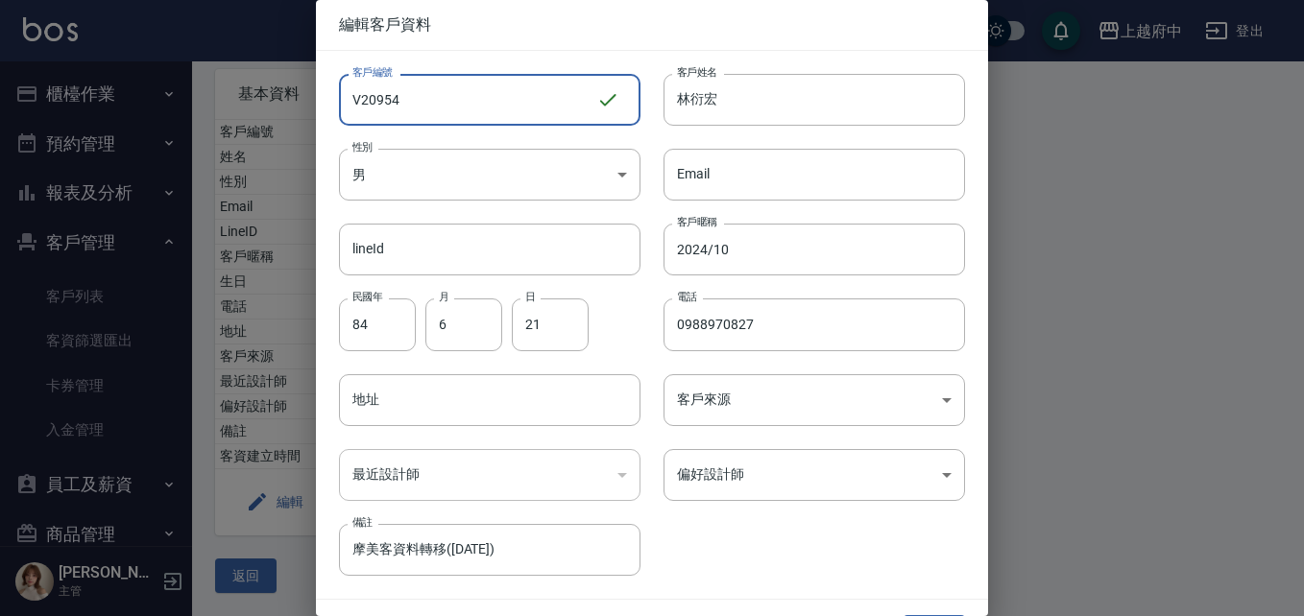
drag, startPoint x: 438, startPoint y: 109, endPoint x: 296, endPoint y: 96, distance: 142.7
click at [298, 107] on div "編輯客戶資料 客戶編號 V20954 ​ 客戶編號 客戶姓名 林衍宏 客戶姓名 性別 男 MALE 性別 Email Email lineId lineId …" at bounding box center [652, 308] width 1304 height 616
type input "ㄔ"
type input "T91529"
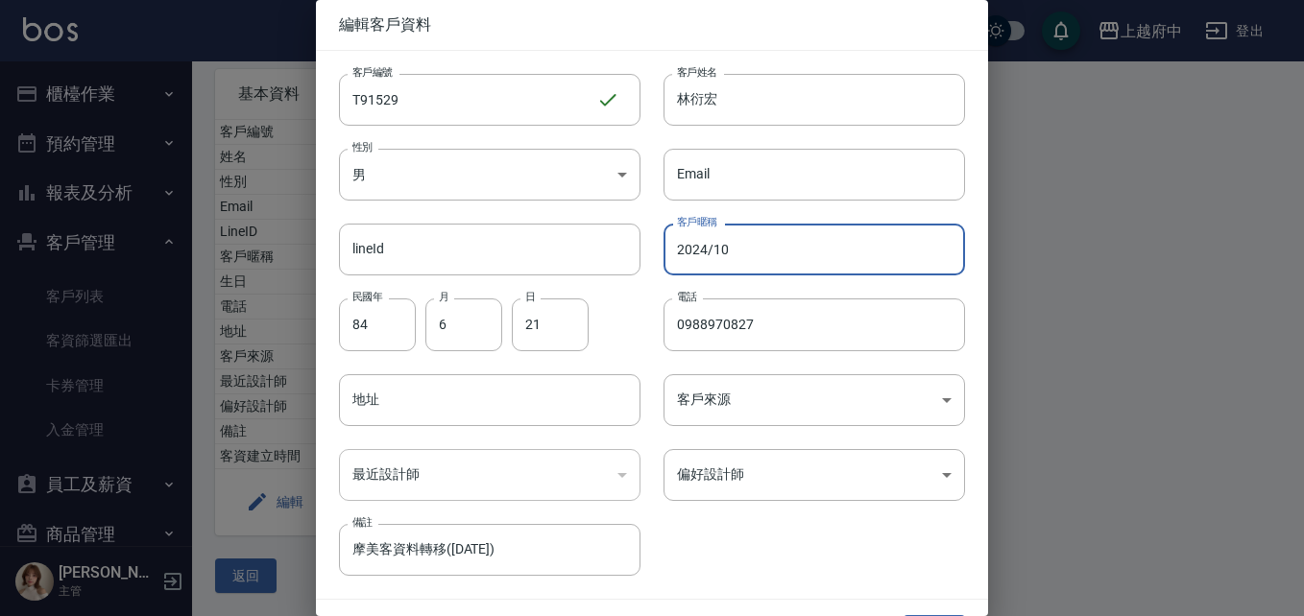
drag, startPoint x: 698, startPoint y: 254, endPoint x: 564, endPoint y: 205, distance: 143.1
click at [588, 253] on div "客戶編號 T91529 ​ 客戶編號 客戶姓名 林衍宏 客戶姓名 性別 男 MALE 性別 Email Email lineId lineId 客戶暱稱 20…" at bounding box center [640, 313] width 649 height 525
type input "2027/07"
click at [742, 533] on div "客戶編號 T91529 ​ 客戶編號 客戶姓名 林衍宏 客戶姓名 性別 男 MALE 性別 Email Email lineId lineId 客戶暱稱 20…" at bounding box center [640, 313] width 649 height 525
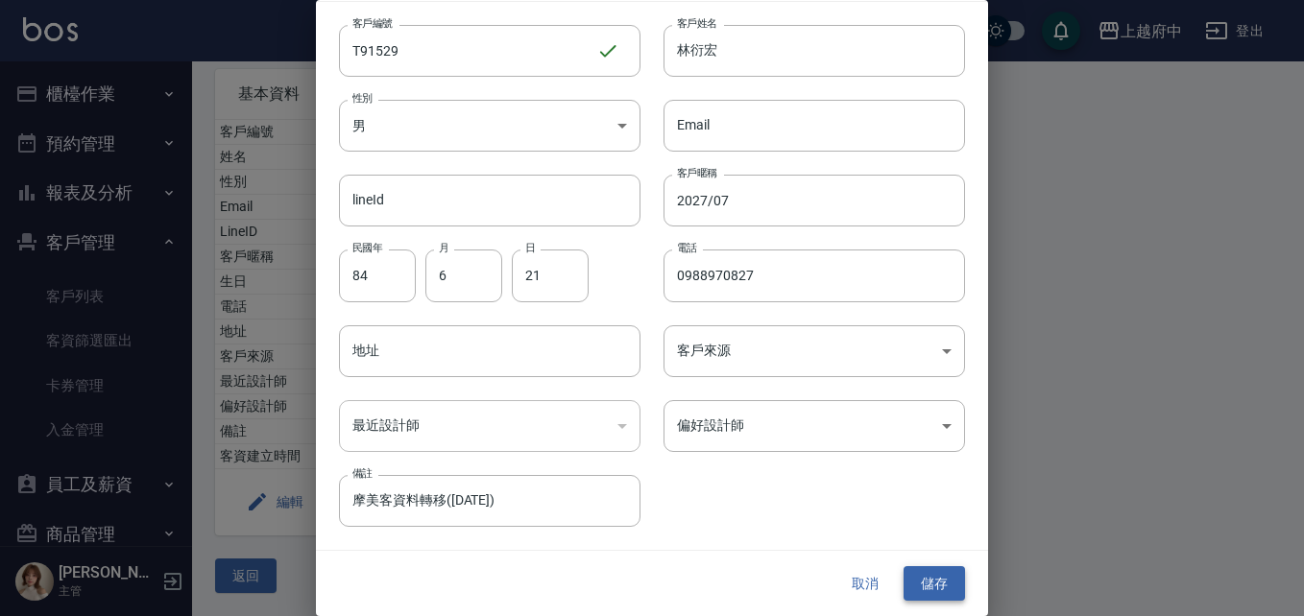
click at [925, 577] on button "儲存" at bounding box center [934, 585] width 61 height 36
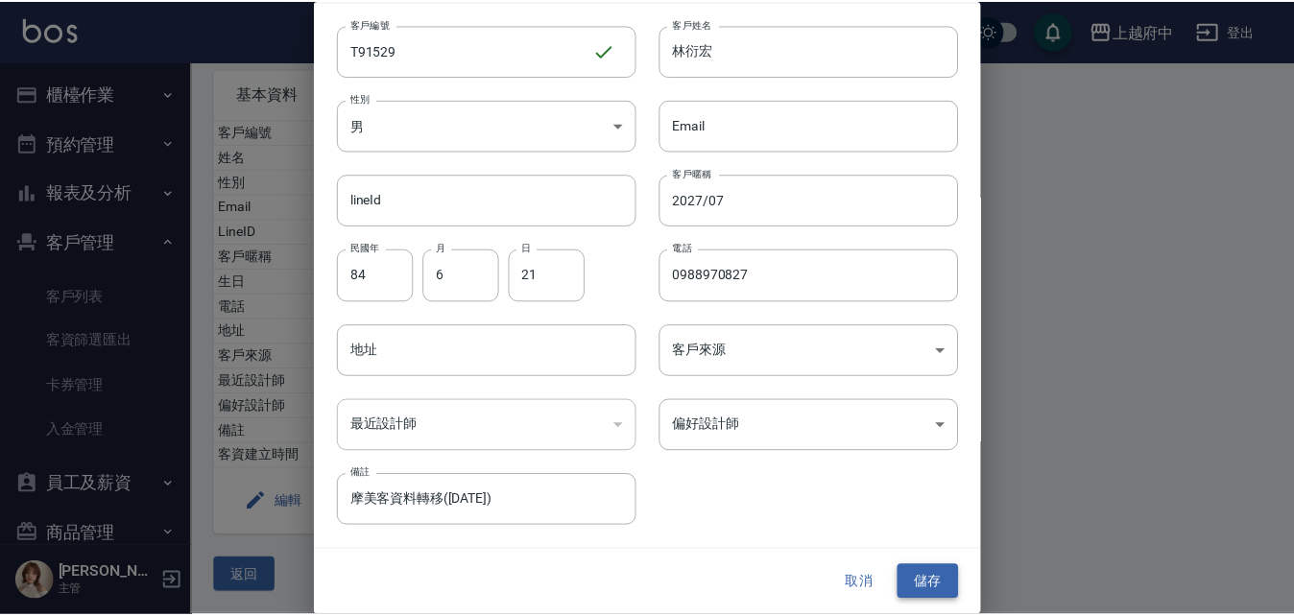
scroll to position [0, 0]
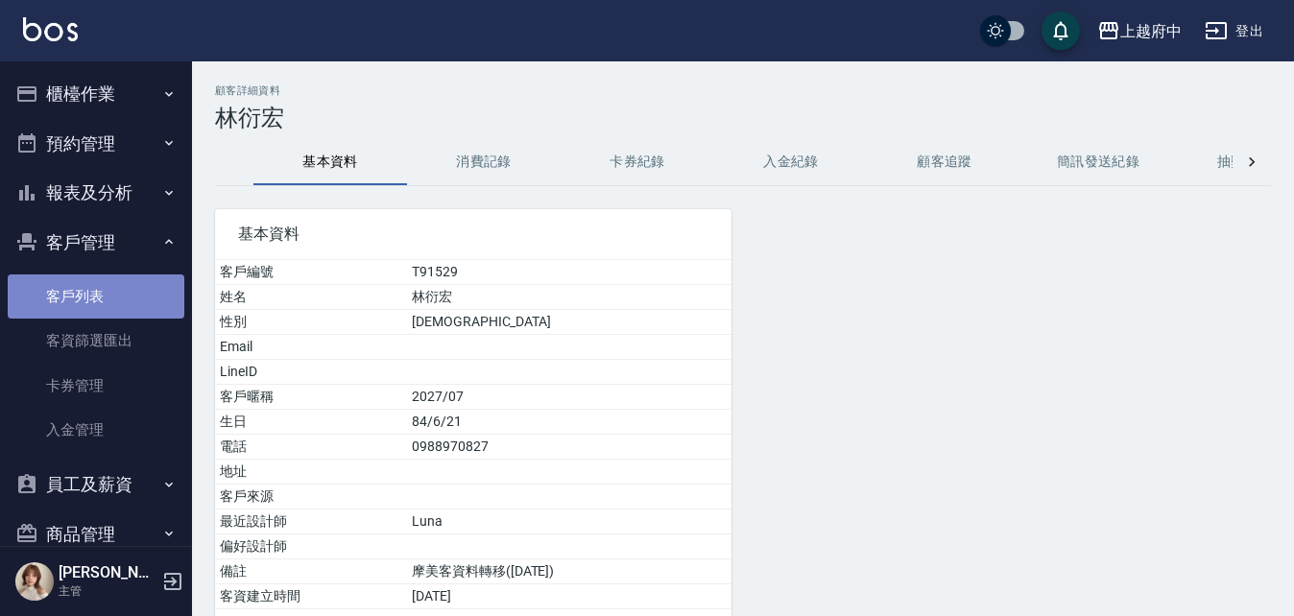
click at [96, 292] on link "客戶列表" at bounding box center [96, 297] width 177 height 44
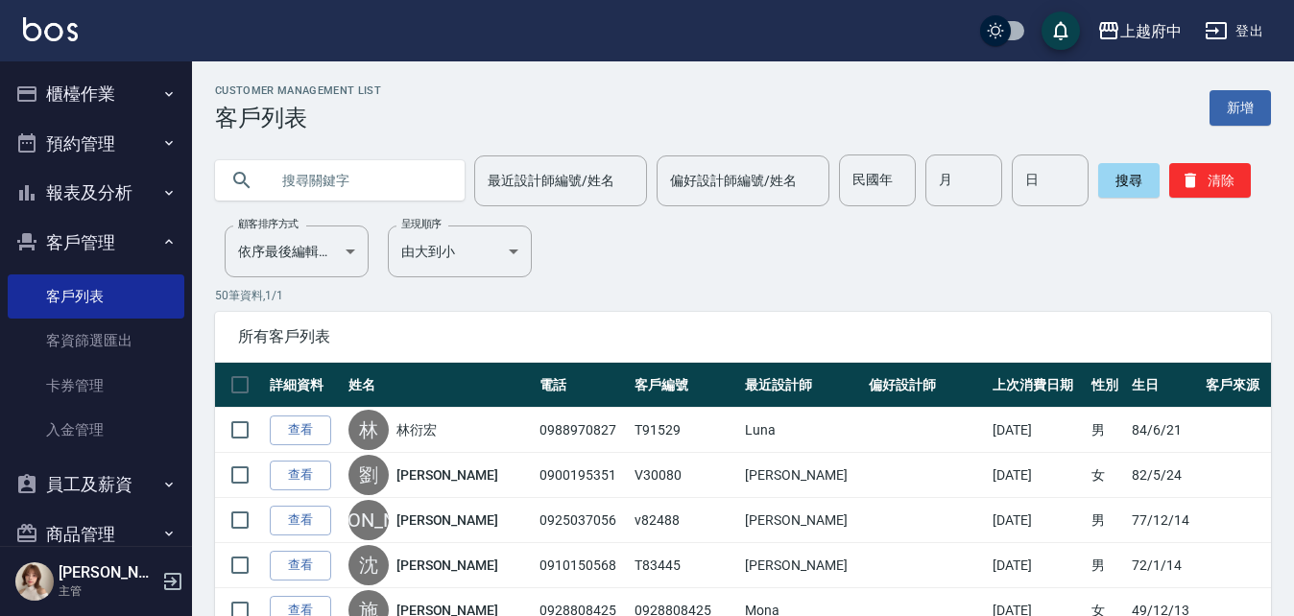
click at [374, 167] on input "text" at bounding box center [359, 181] width 181 height 52
paste input "0977318282"
type input "0977318282"
click at [1116, 189] on button "搜尋" at bounding box center [1129, 180] width 61 height 35
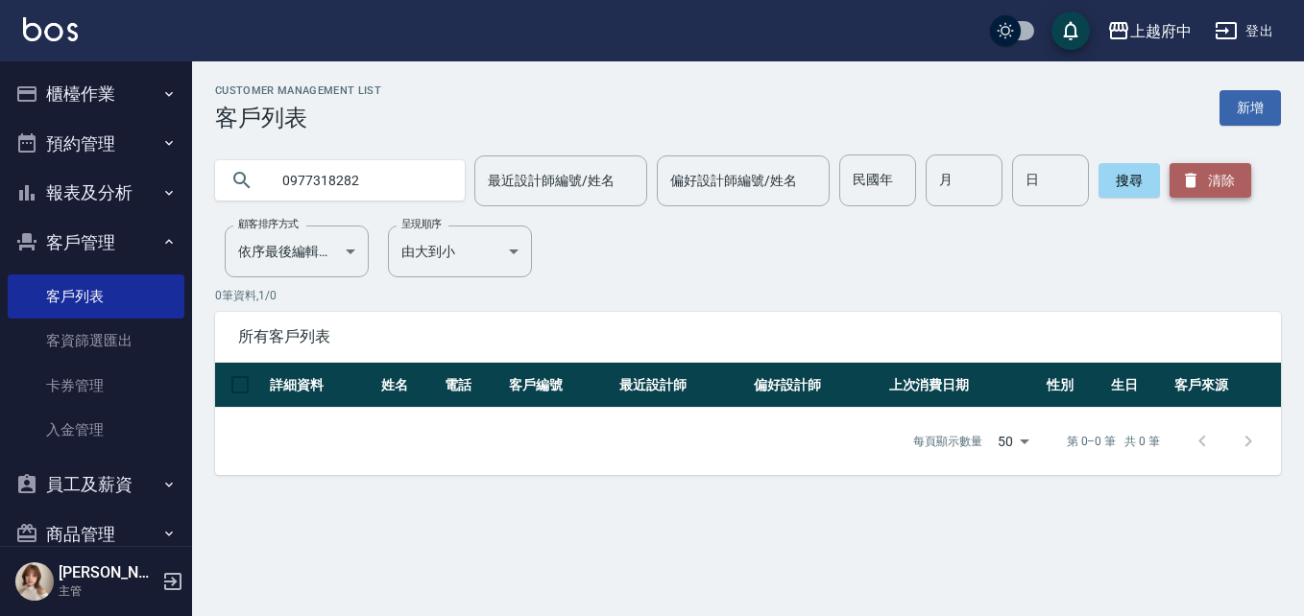
click at [1200, 179] on button "清除" at bounding box center [1211, 180] width 82 height 35
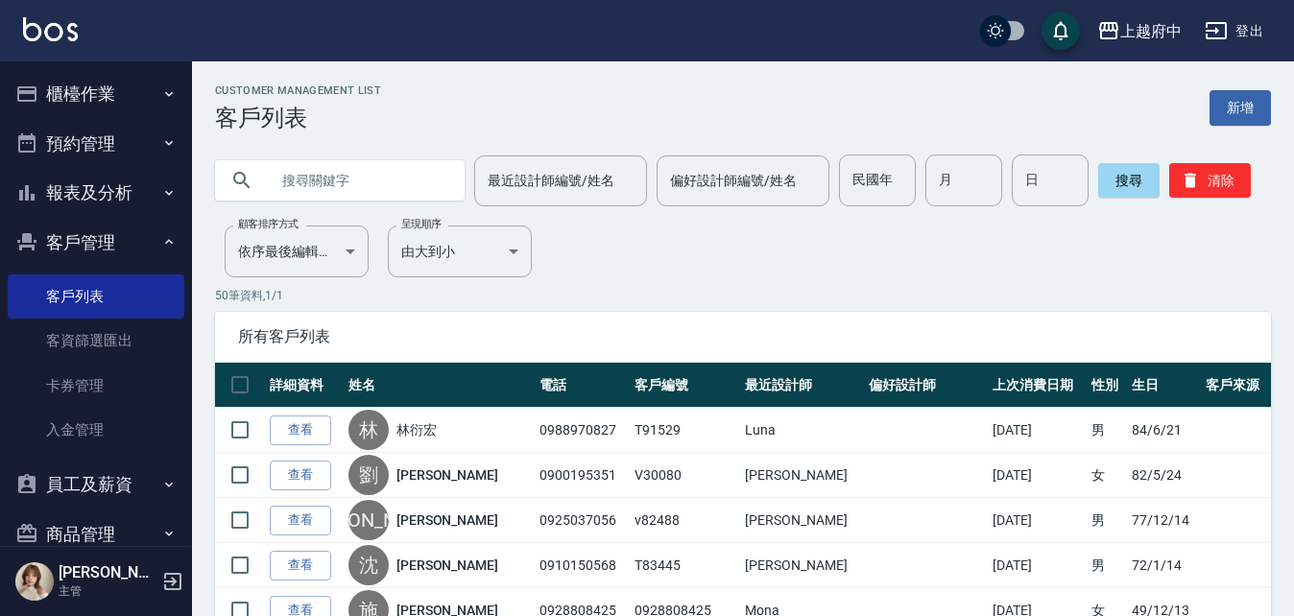
click at [357, 184] on input "text" at bounding box center [359, 181] width 181 height 52
type input "X"
type input "劉建興"
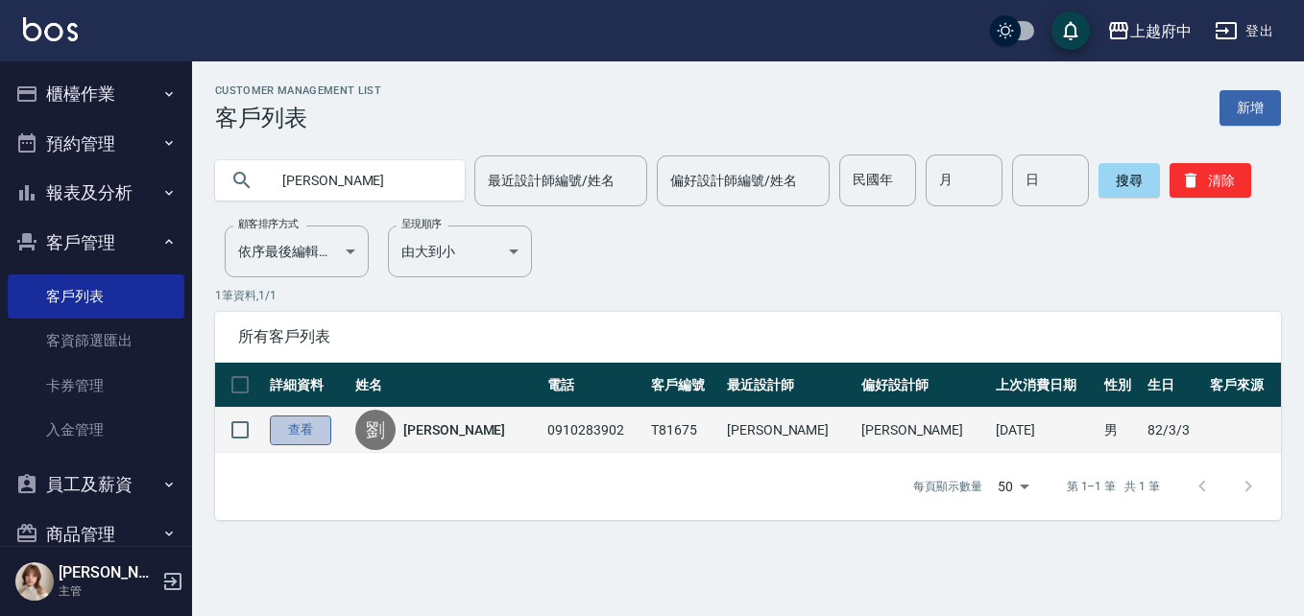
click at [304, 423] on link "查看" at bounding box center [300, 431] width 61 height 30
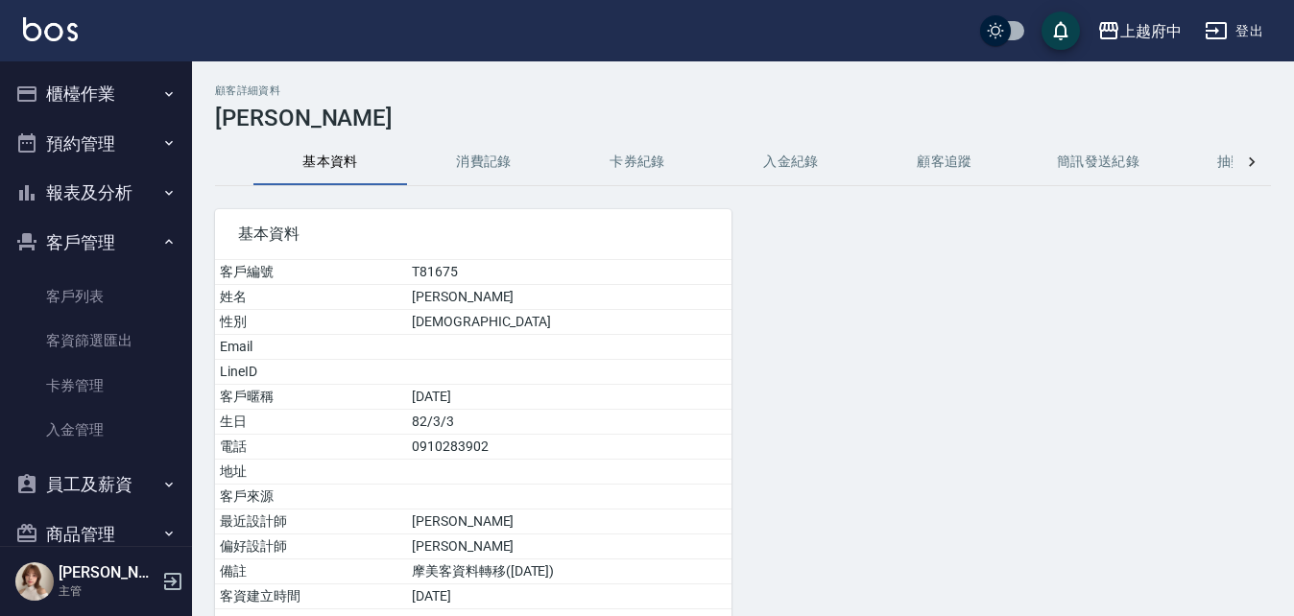
click at [488, 162] on button "消費記錄" at bounding box center [484, 162] width 154 height 46
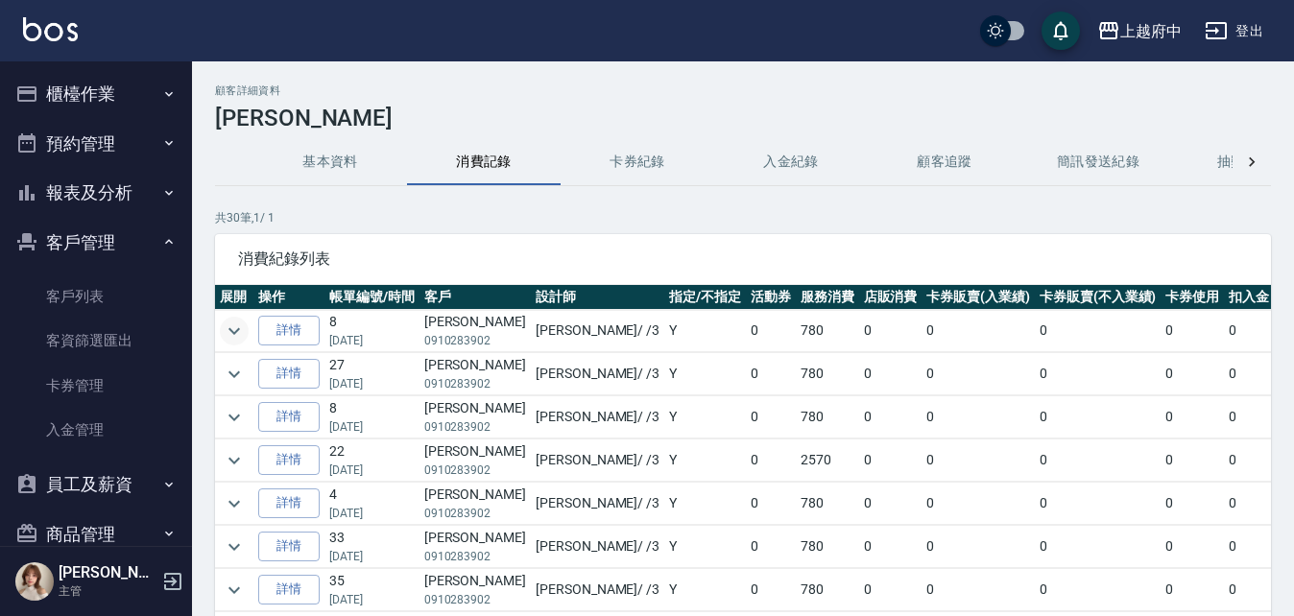
click at [238, 329] on icon "expand row" at bounding box center [235, 330] width 12 height 7
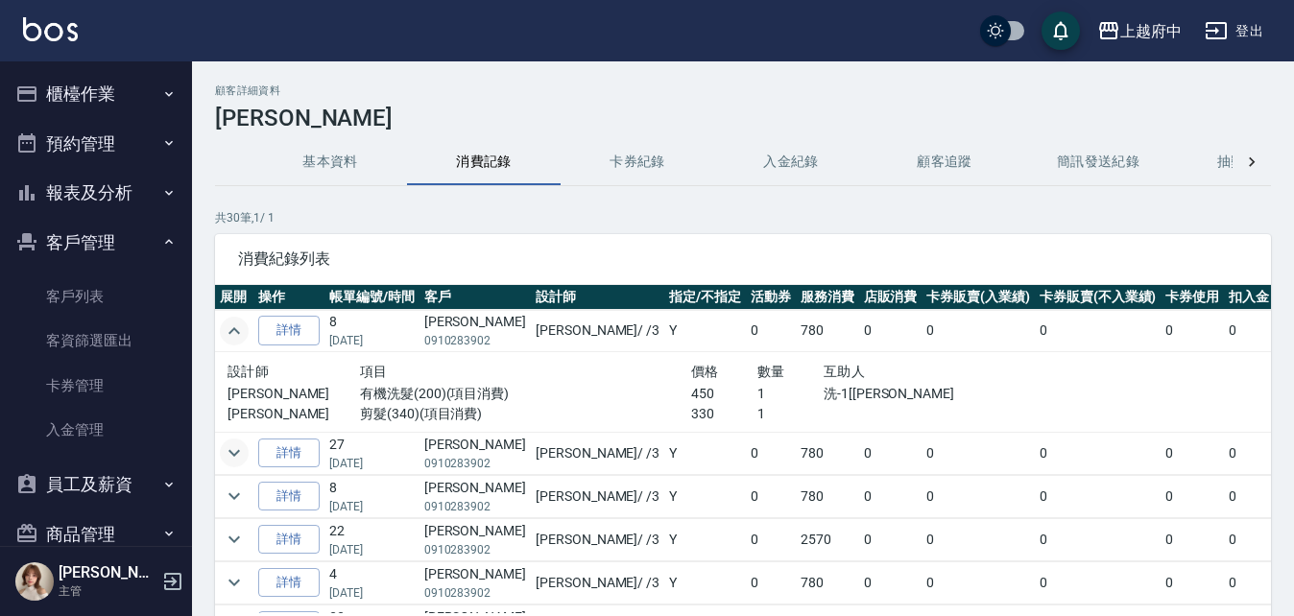
click at [226, 458] on icon "expand row" at bounding box center [234, 453] width 23 height 23
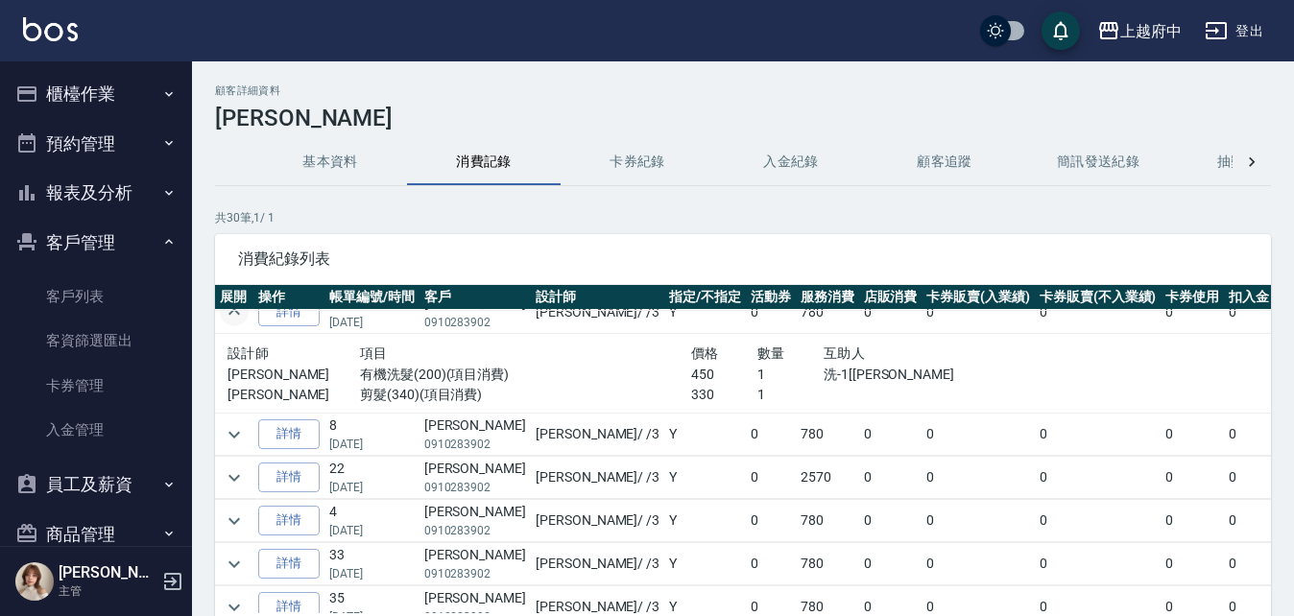
scroll to position [192, 0]
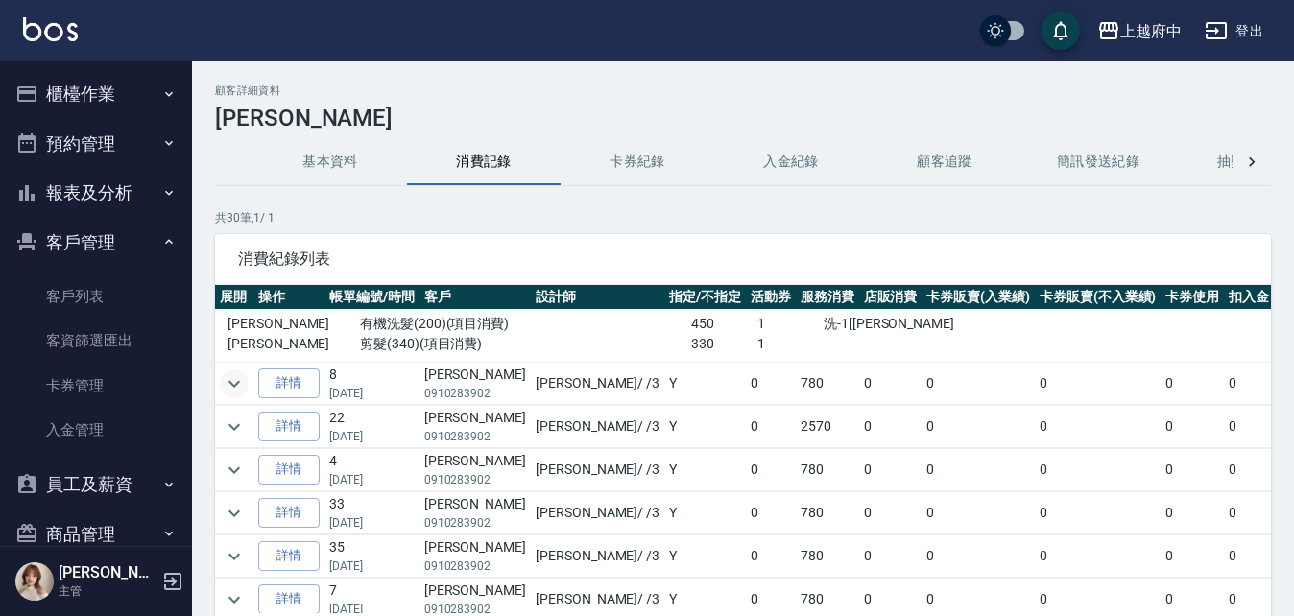
click at [237, 388] on icon "expand row" at bounding box center [234, 384] width 23 height 23
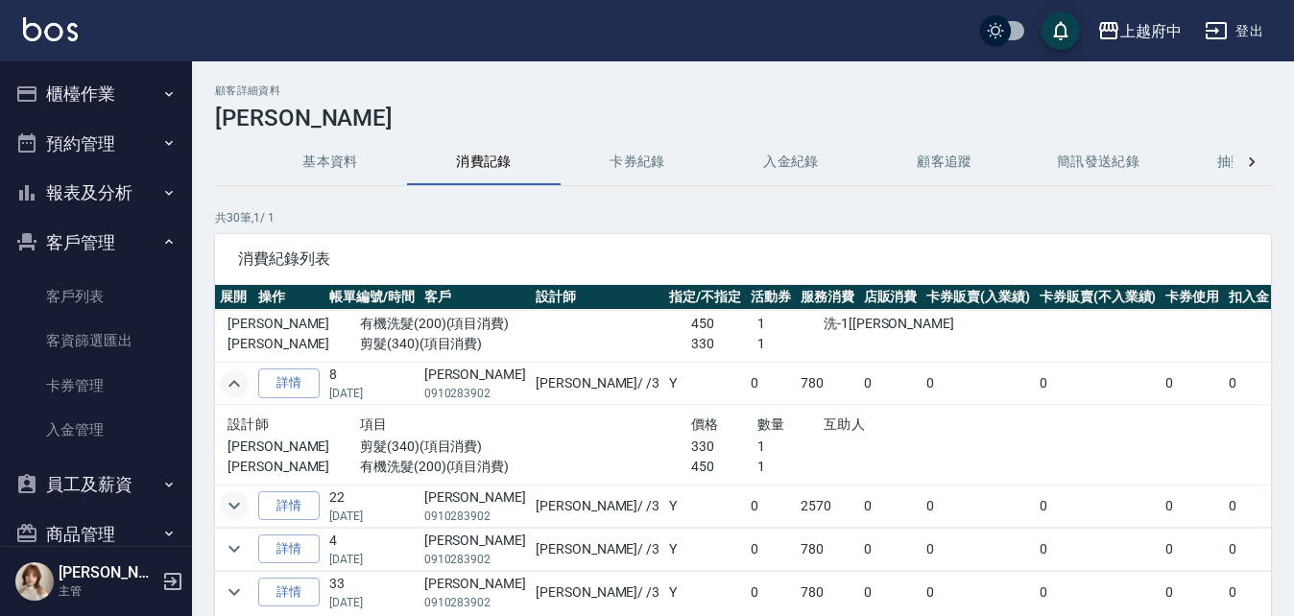
click at [236, 505] on icon "expand row" at bounding box center [234, 506] width 23 height 23
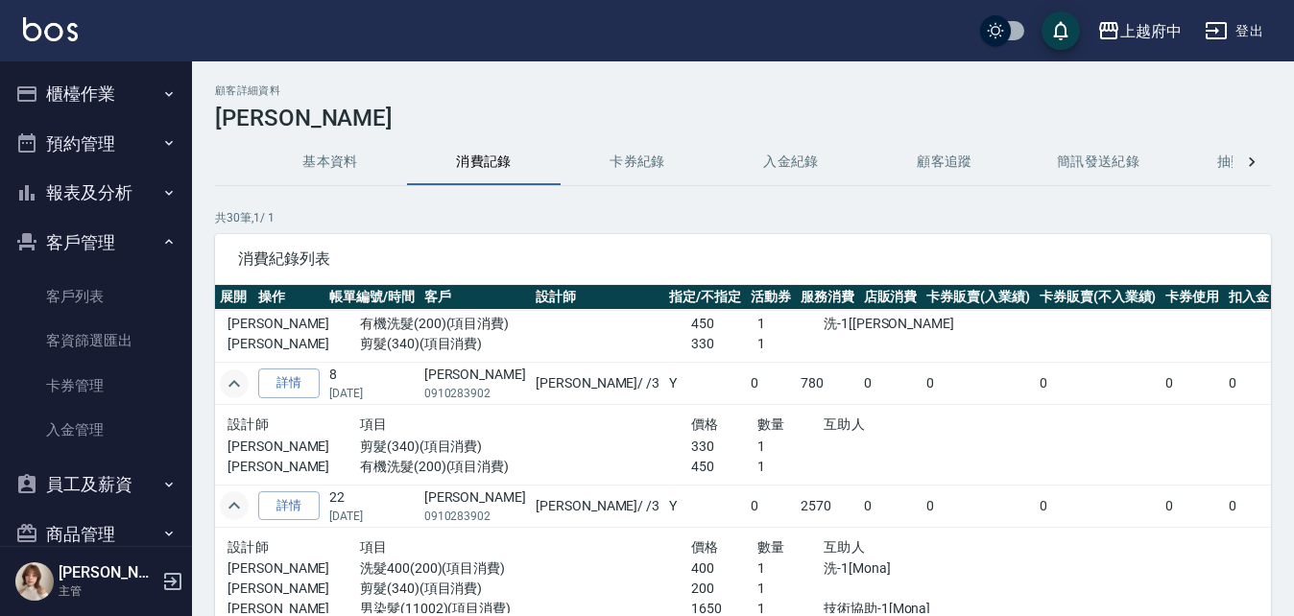
scroll to position [288, 0]
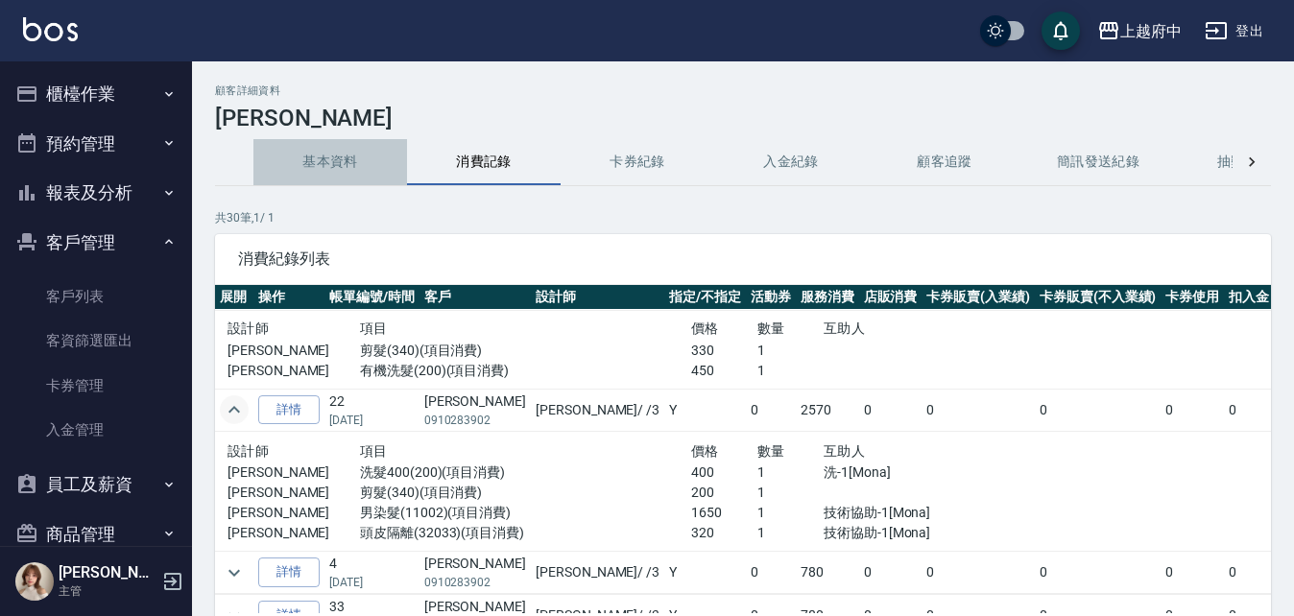
click at [343, 166] on button "基本資料" at bounding box center [331, 162] width 154 height 46
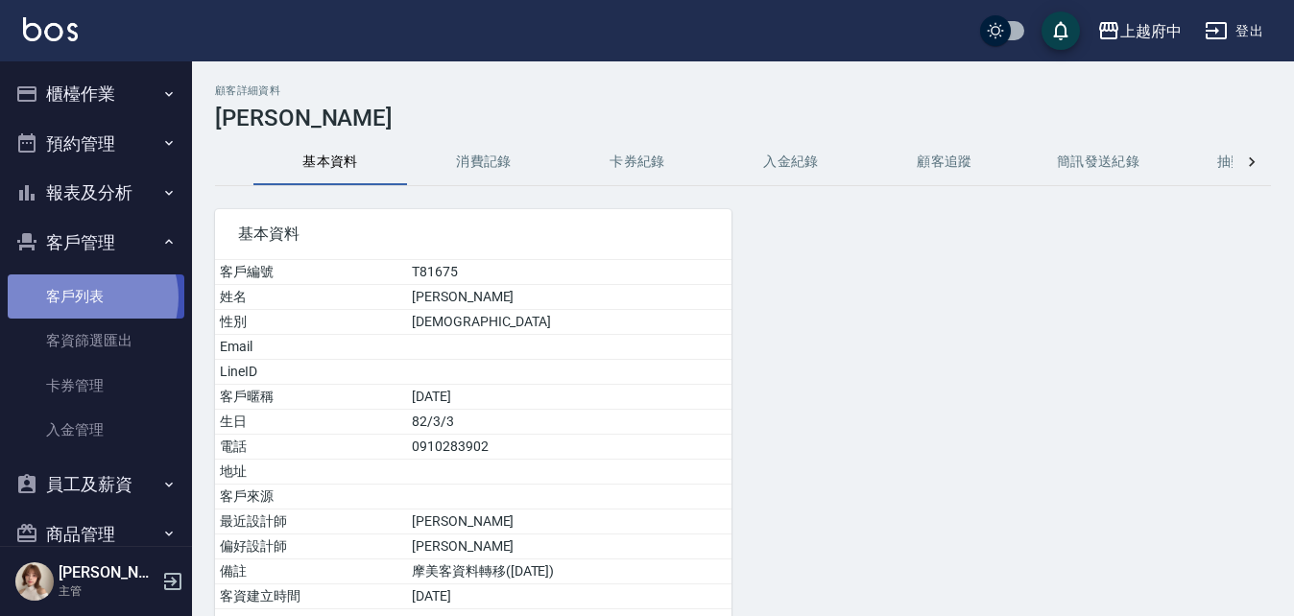
click at [86, 298] on link "客戶列表" at bounding box center [96, 297] width 177 height 44
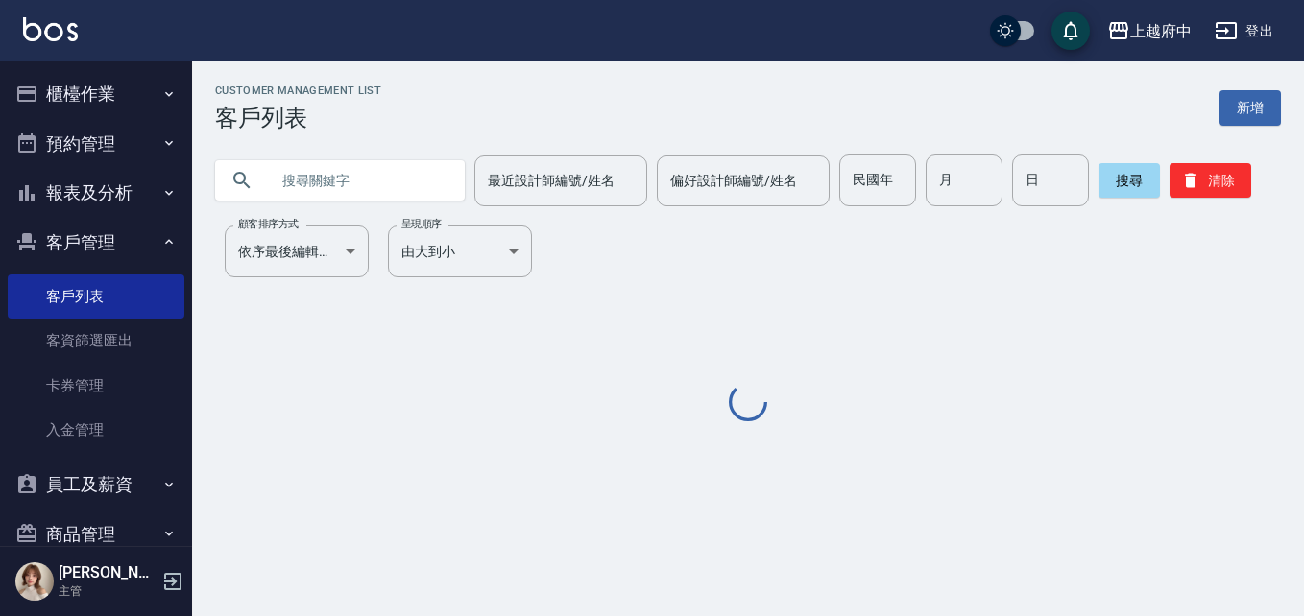
click at [375, 189] on input "text" at bounding box center [359, 181] width 181 height 52
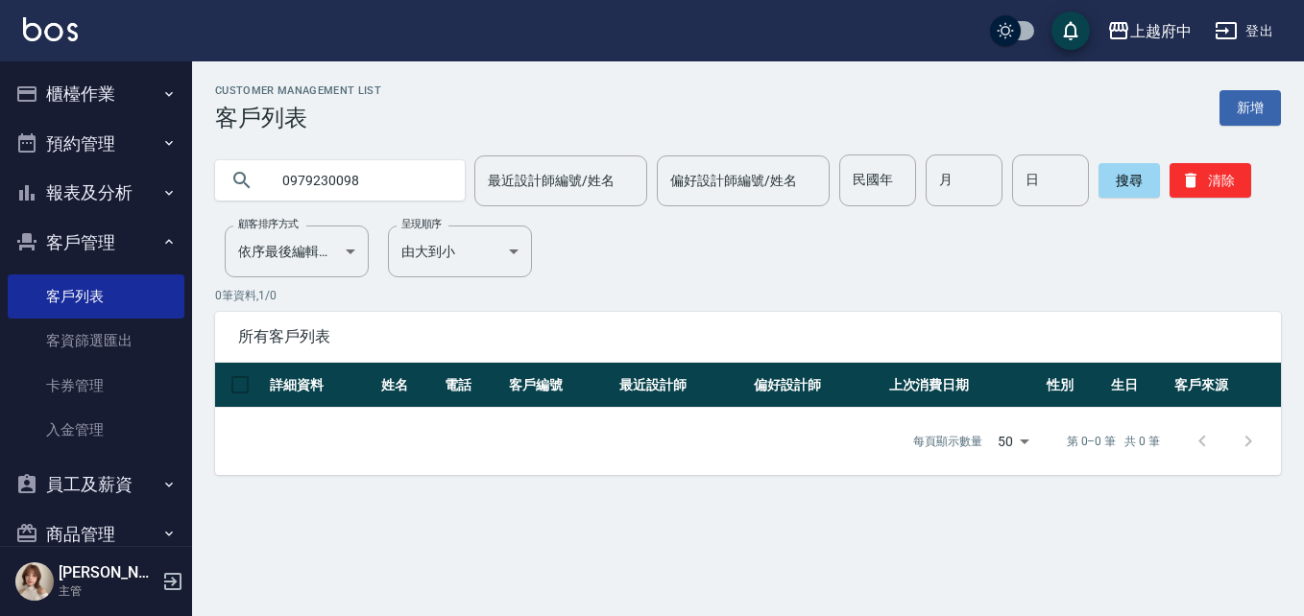
drag, startPoint x: 345, startPoint y: 189, endPoint x: 293, endPoint y: 192, distance: 51.9
click at [256, 189] on div "0979230098" at bounding box center [340, 180] width 250 height 40
drag, startPoint x: 379, startPoint y: 180, endPoint x: 314, endPoint y: 185, distance: 65.6
click at [314, 185] on input "0979230098" at bounding box center [359, 181] width 181 height 52
type input "0966301692"
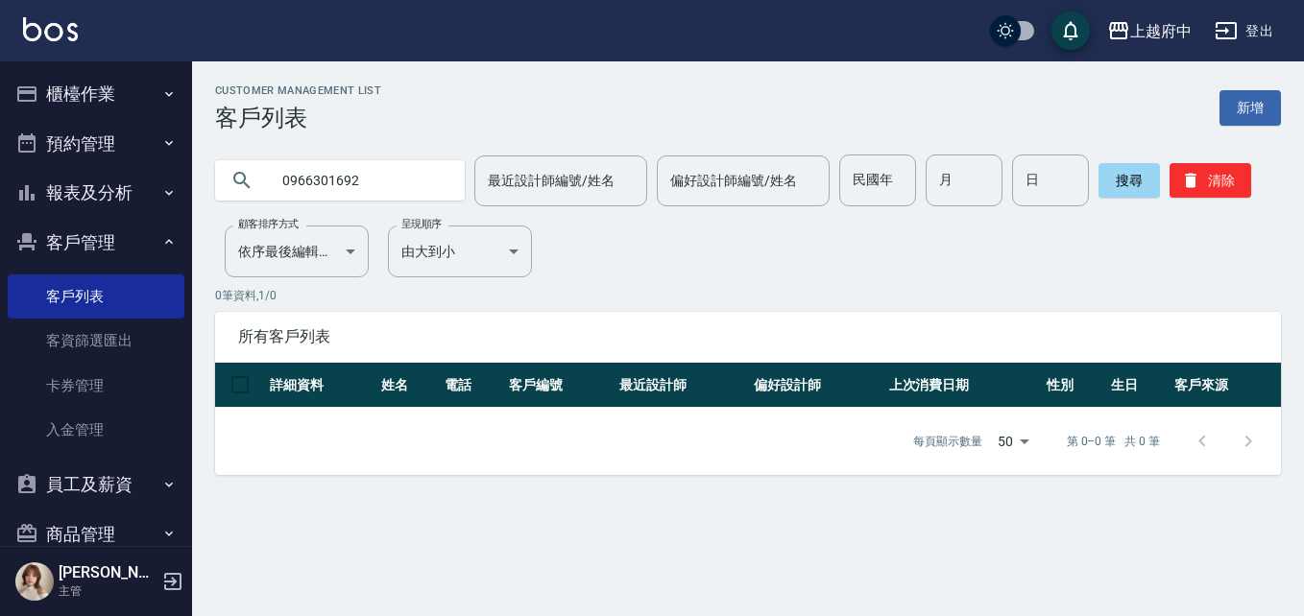
drag, startPoint x: 407, startPoint y: 189, endPoint x: 132, endPoint y: 183, distance: 275.7
click at [132, 183] on div "上越府中 登出 櫃檯作業 打帳單 帳單列表 掛單列表 營業儀表板 現金收支登錄 材料自購登錄 每日結帳 排班表 現場電腦打卡 預約管理 預約管理 單日預約紀錄…" at bounding box center [652, 308] width 1304 height 616
type input "0972838992"
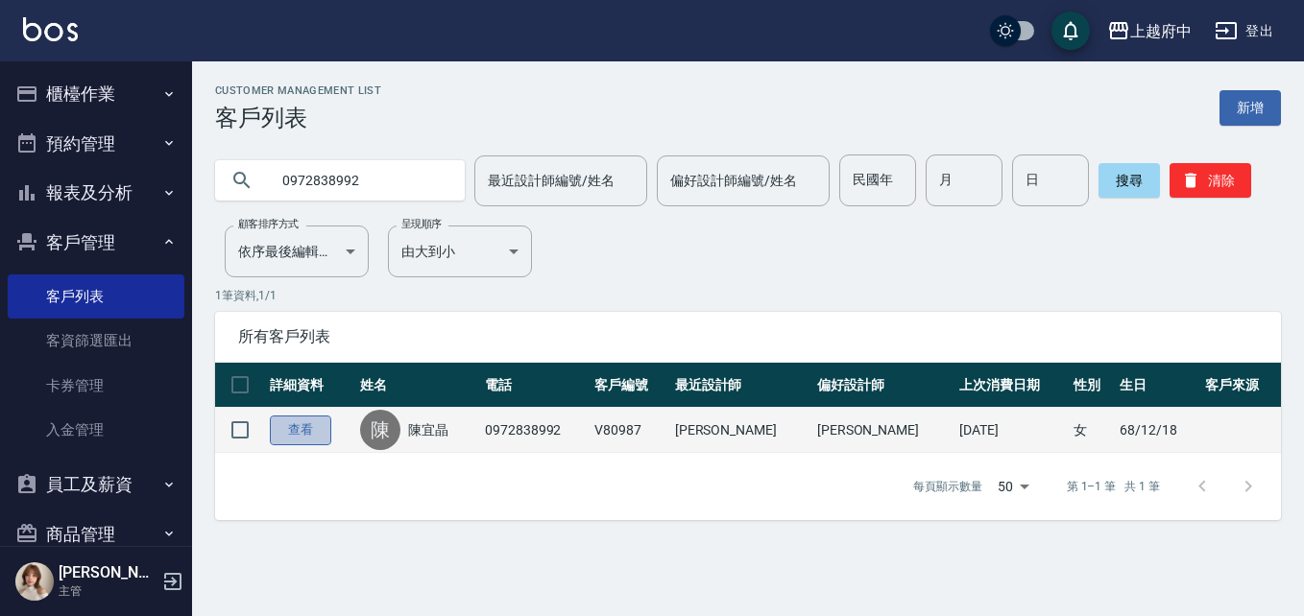
click at [303, 433] on link "查看" at bounding box center [300, 431] width 61 height 30
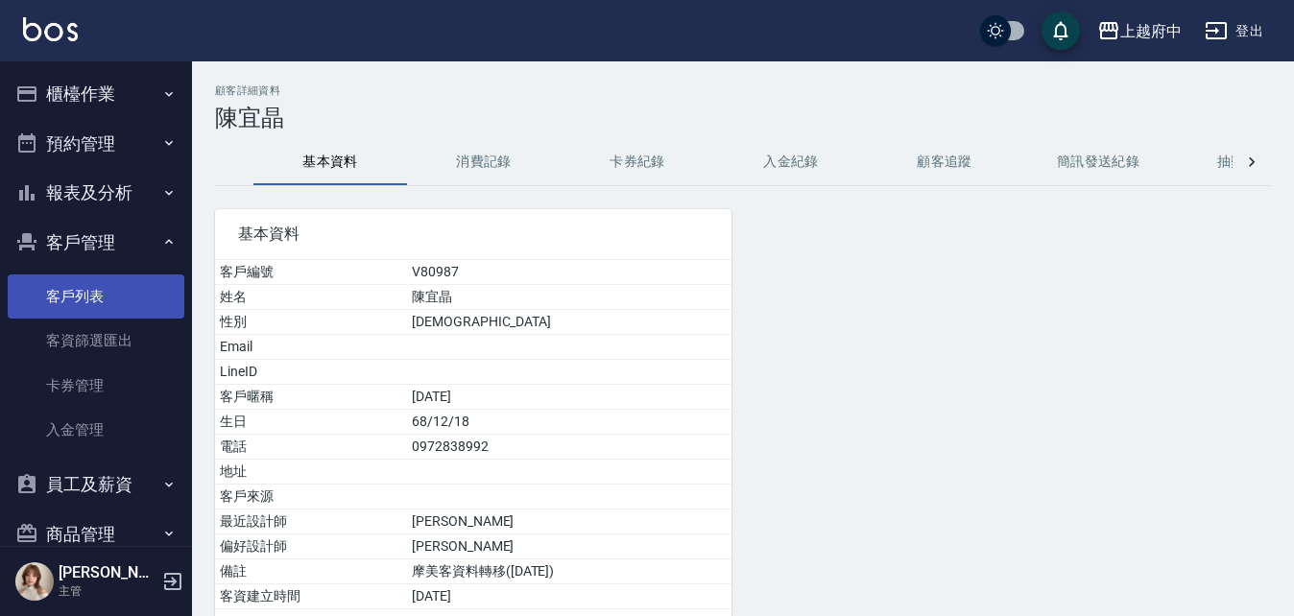
click at [90, 291] on link "客戶列表" at bounding box center [96, 297] width 177 height 44
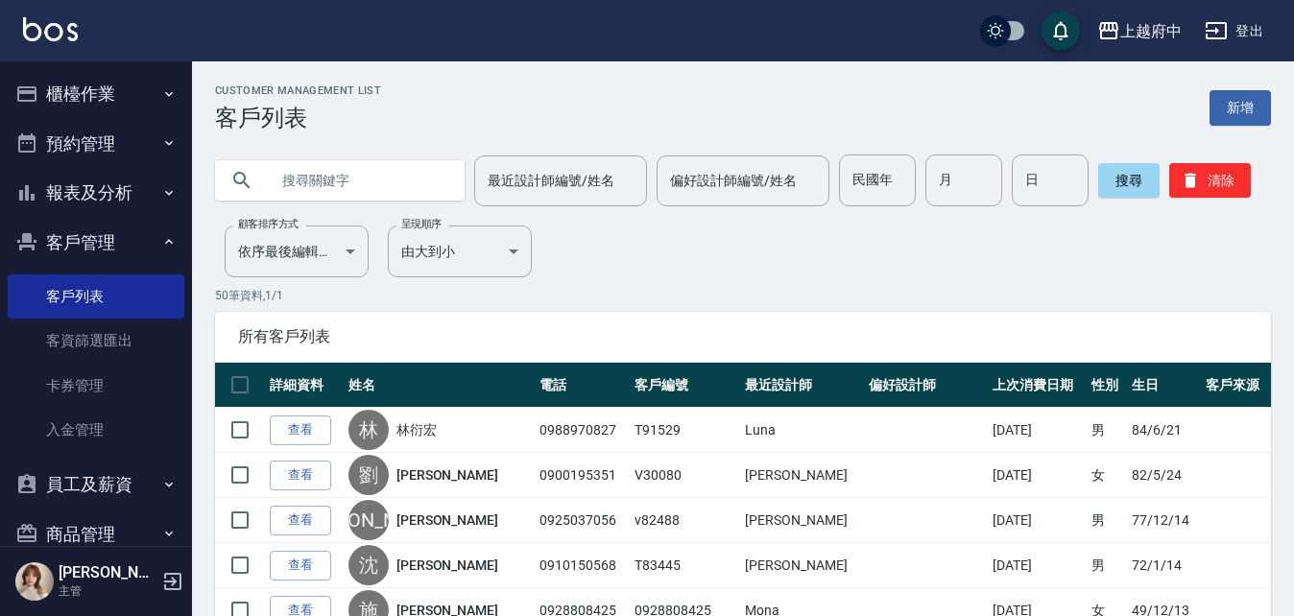
click at [360, 188] on input "text" at bounding box center [359, 181] width 181 height 52
type input "0978260820"
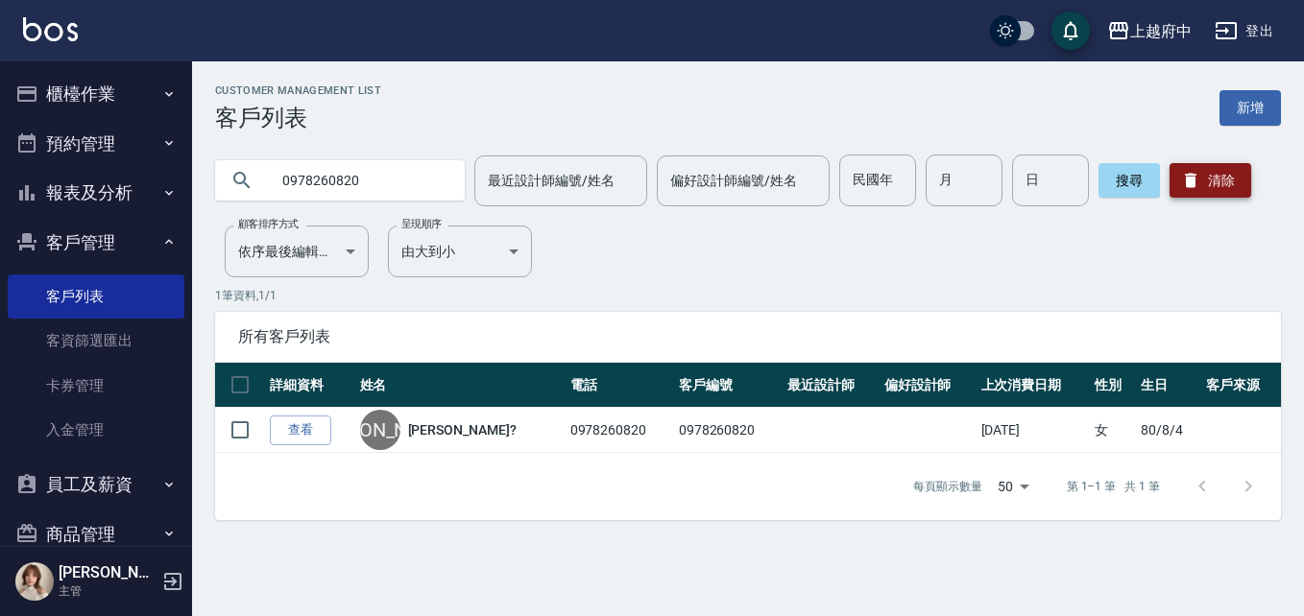
click at [1232, 182] on button "清除" at bounding box center [1211, 180] width 82 height 35
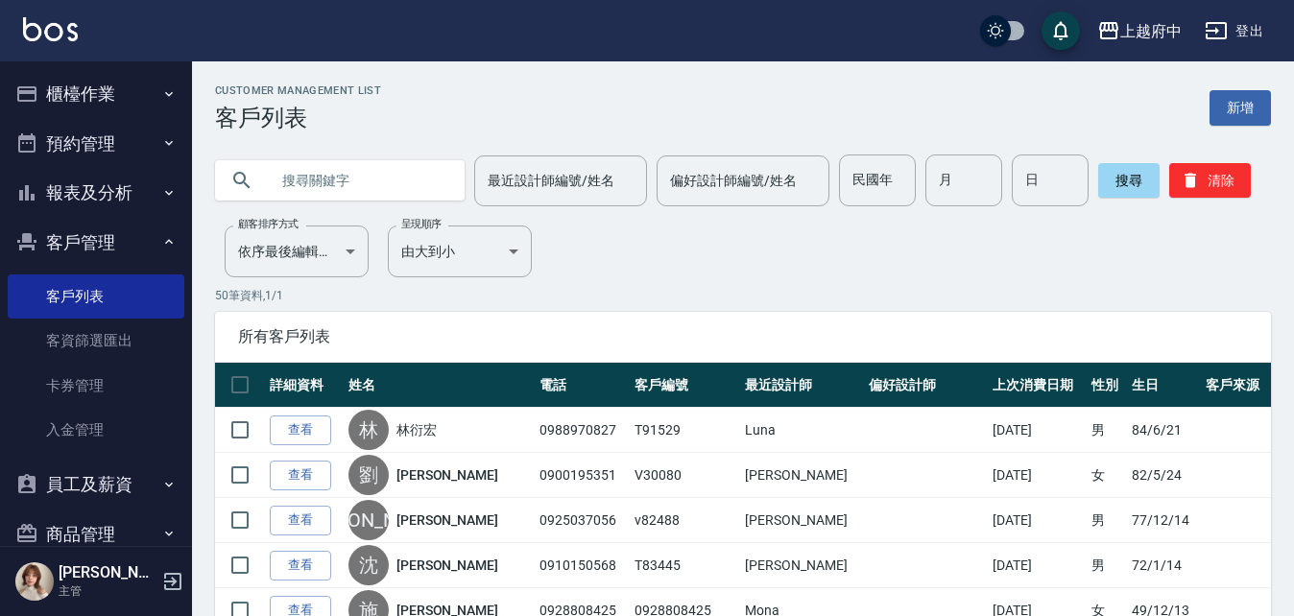
click at [346, 189] on input "text" at bounding box center [359, 181] width 181 height 52
type input "90428"
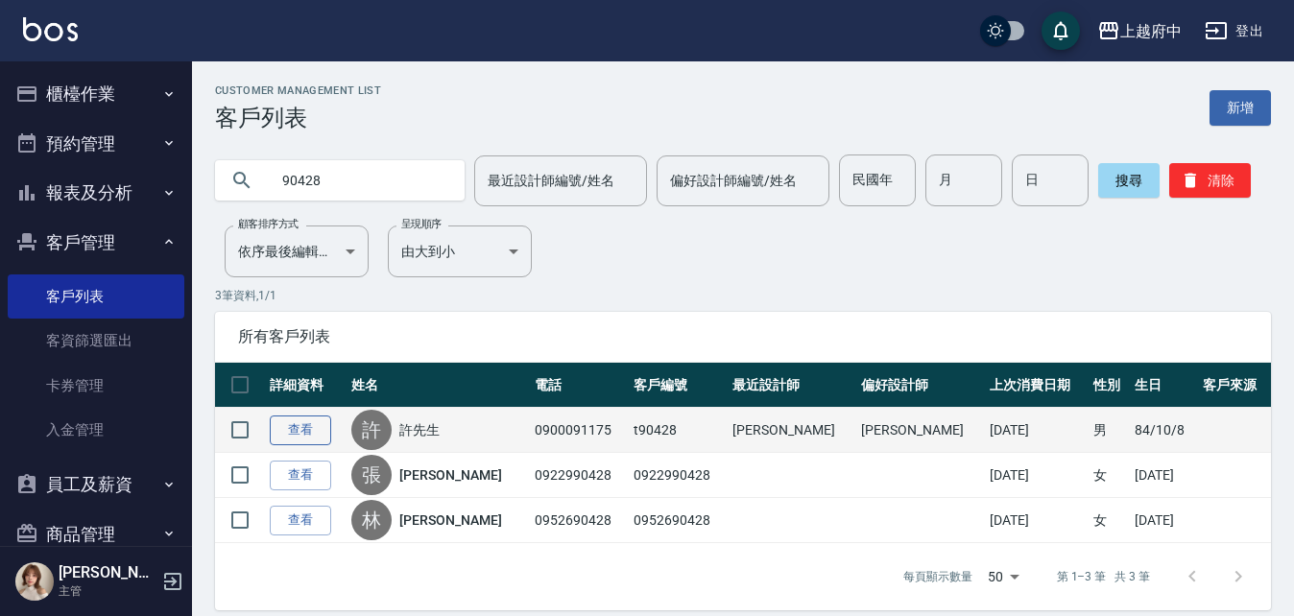
click at [307, 433] on link "查看" at bounding box center [300, 431] width 61 height 30
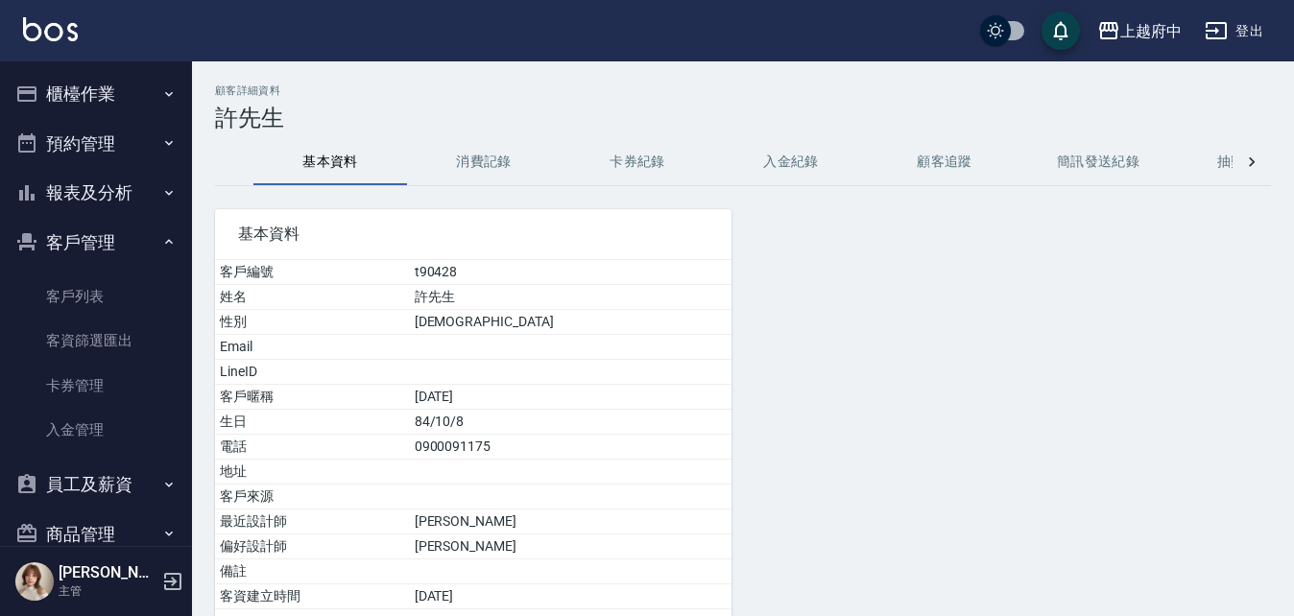
drag, startPoint x: 93, startPoint y: 282, endPoint x: 152, endPoint y: 190, distance: 109.2
click at [93, 282] on link "客戶列表" at bounding box center [96, 297] width 177 height 44
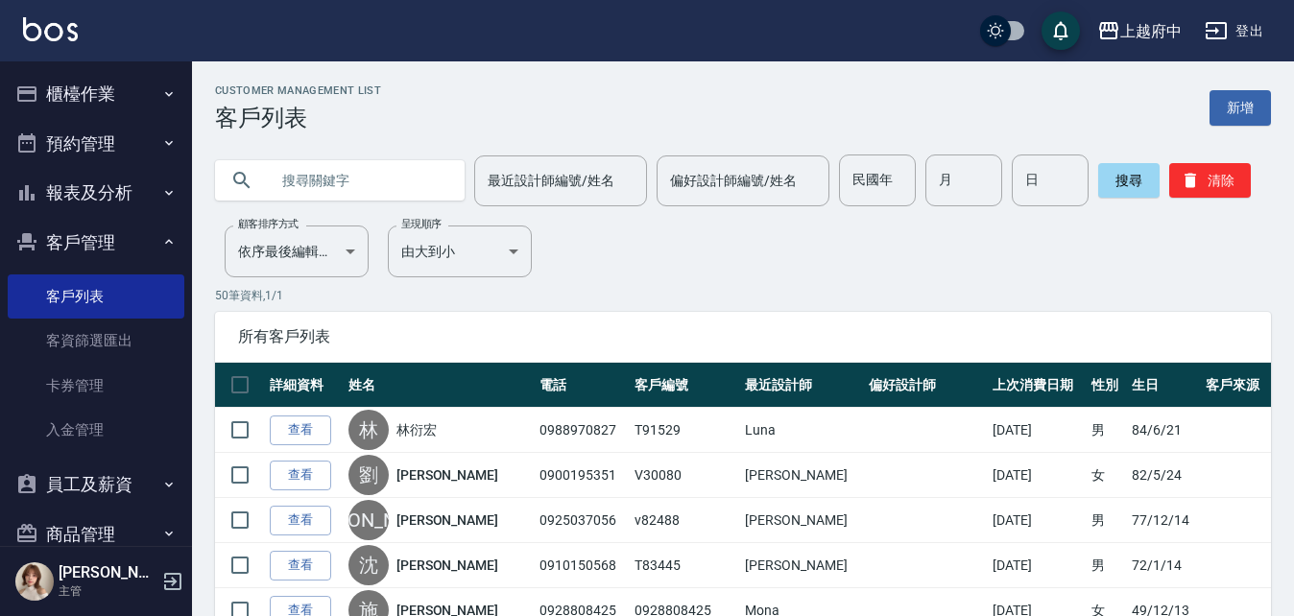
click at [334, 176] on input "text" at bounding box center [359, 181] width 181 height 52
type input "0958497817"
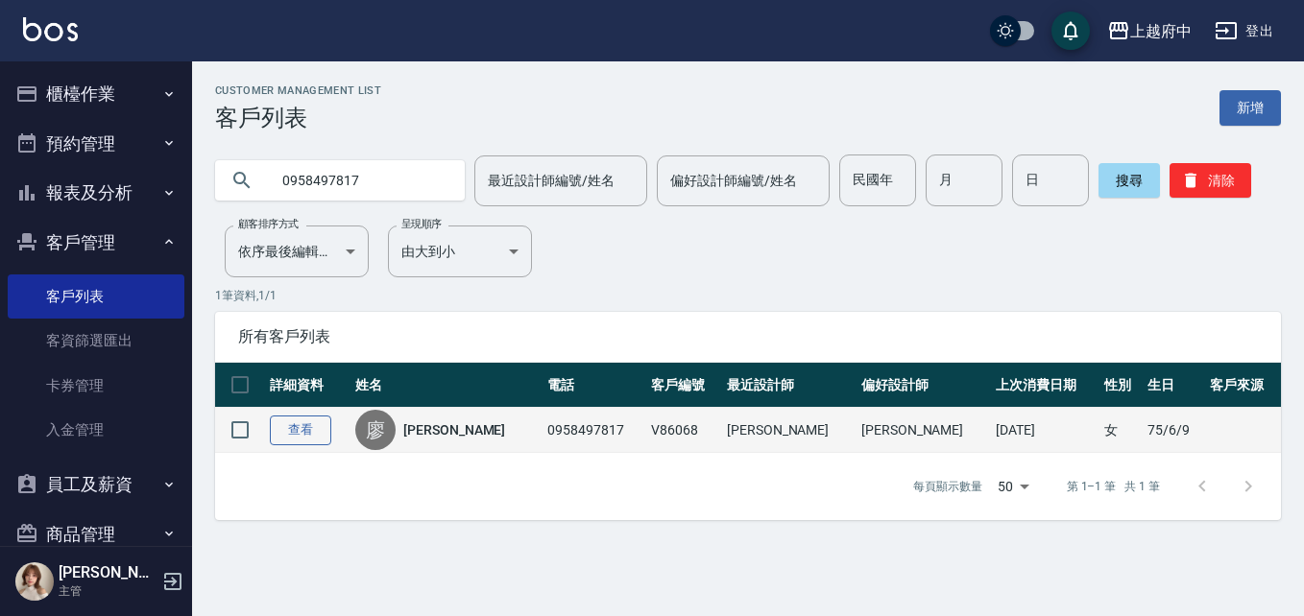
click at [281, 437] on link "查看" at bounding box center [300, 431] width 61 height 30
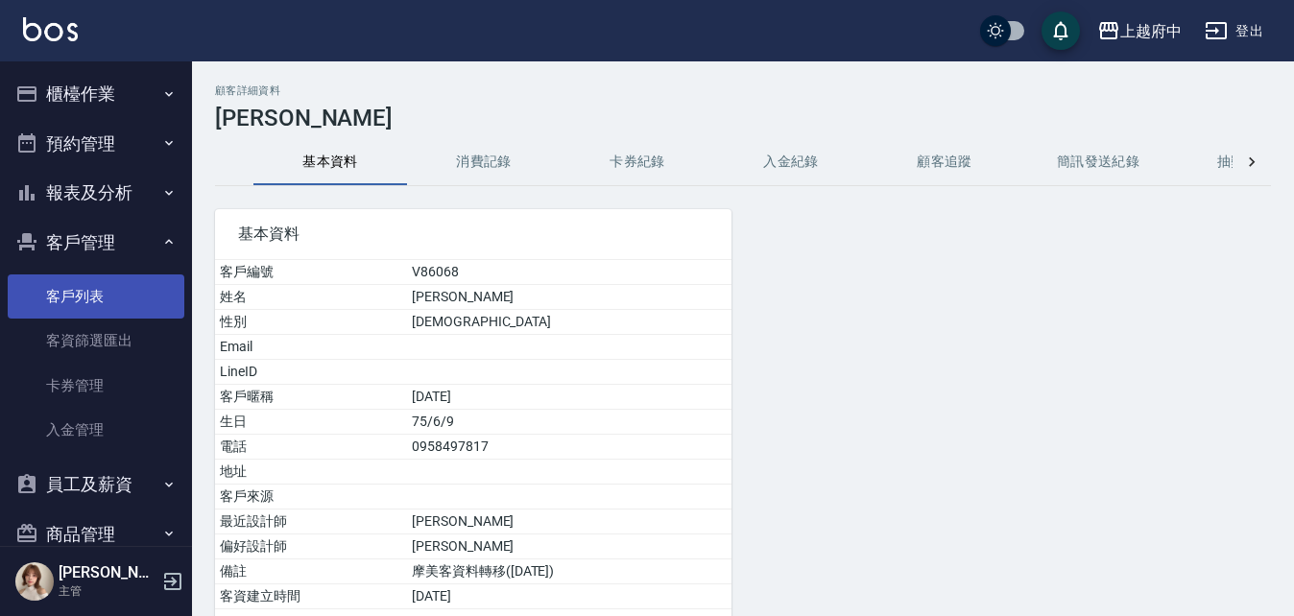
click at [86, 291] on link "客戶列表" at bounding box center [96, 297] width 177 height 44
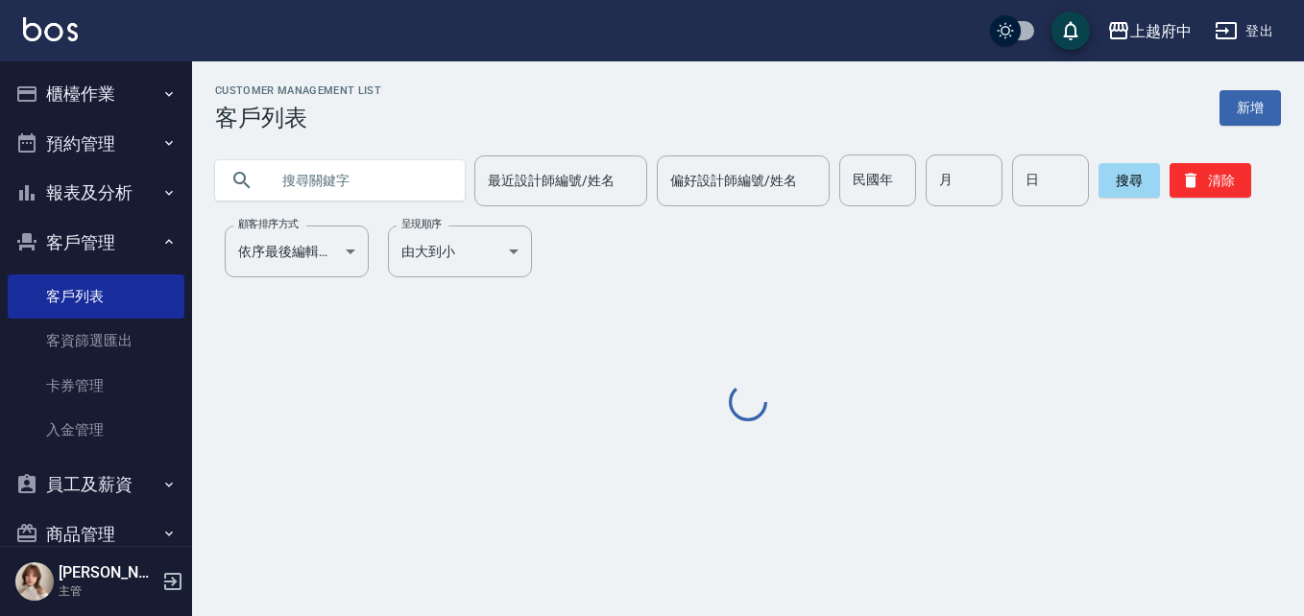
click at [364, 192] on input "text" at bounding box center [359, 181] width 181 height 52
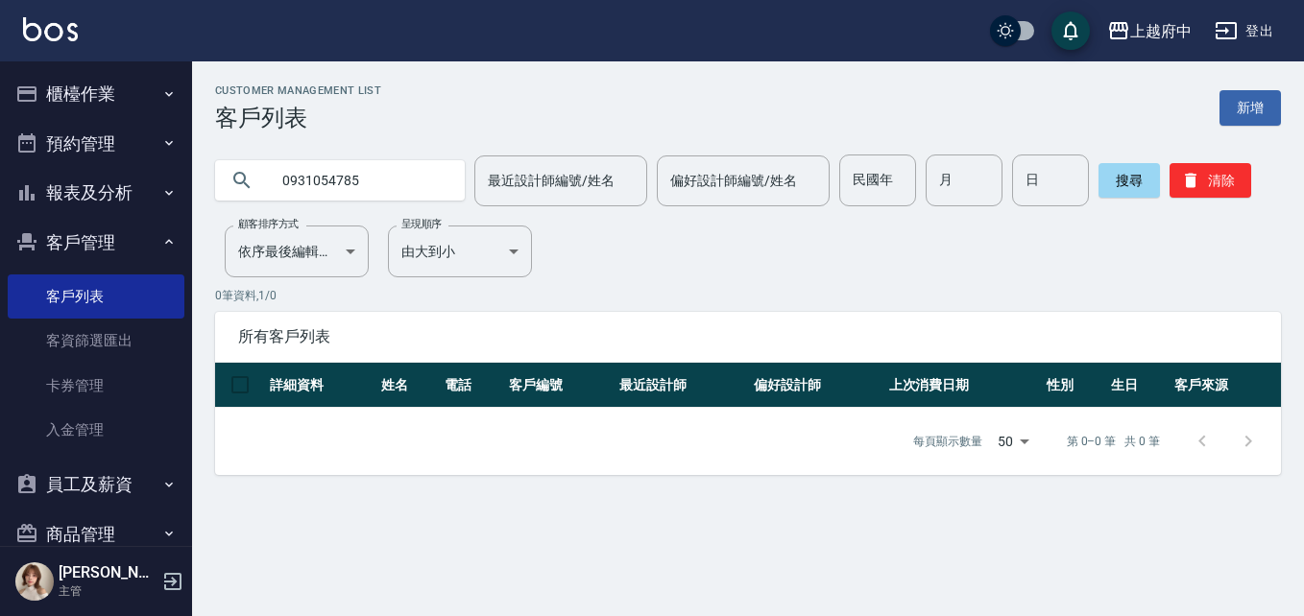
drag, startPoint x: 389, startPoint y: 171, endPoint x: 219, endPoint y: 141, distance: 172.6
click at [226, 181] on div "0931054785" at bounding box center [340, 180] width 250 height 40
type input "0982709664"
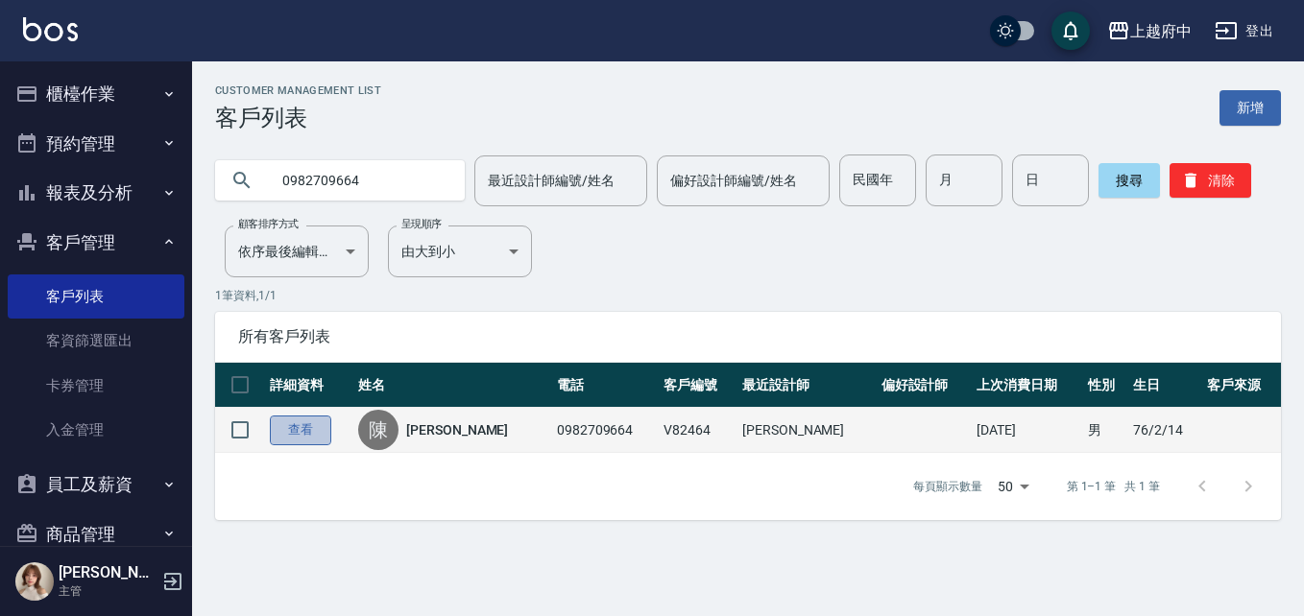
click at [315, 425] on link "查看" at bounding box center [300, 431] width 61 height 30
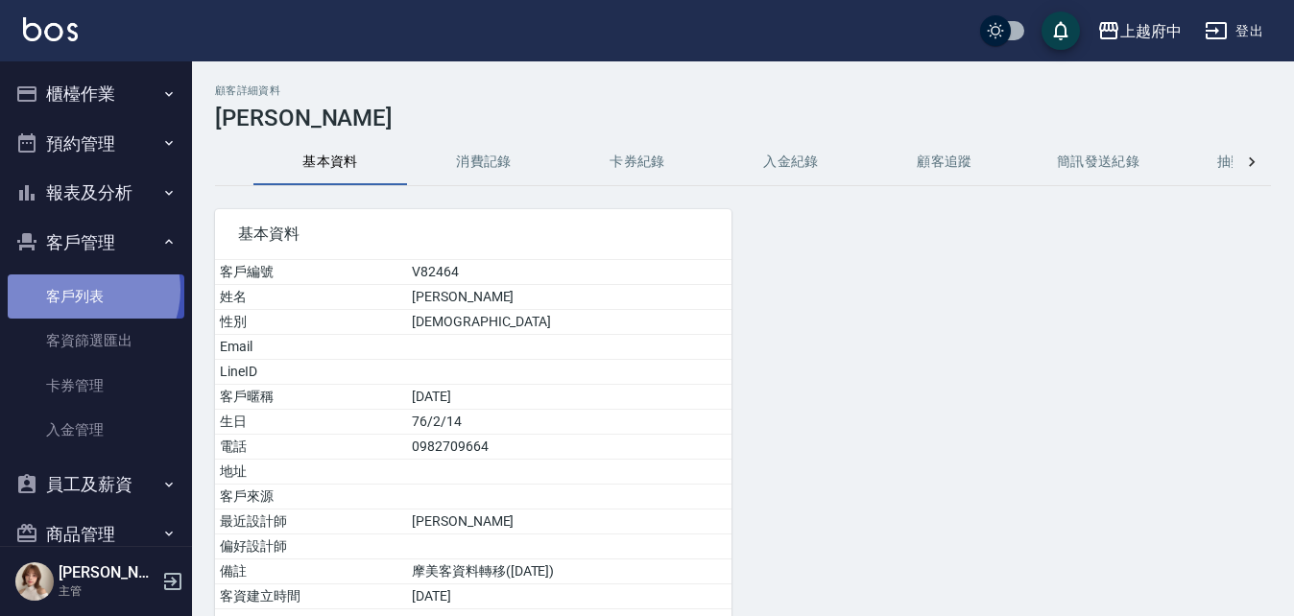
click at [83, 290] on link "客戶列表" at bounding box center [96, 297] width 177 height 44
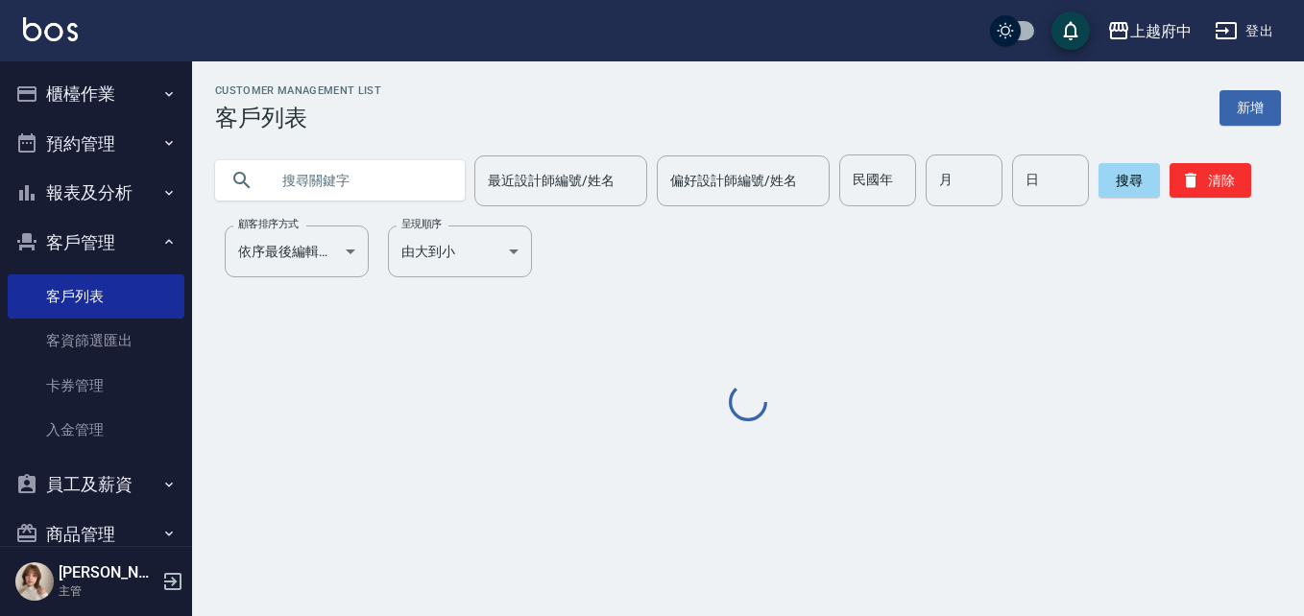
click at [308, 176] on input "text" at bounding box center [359, 181] width 181 height 52
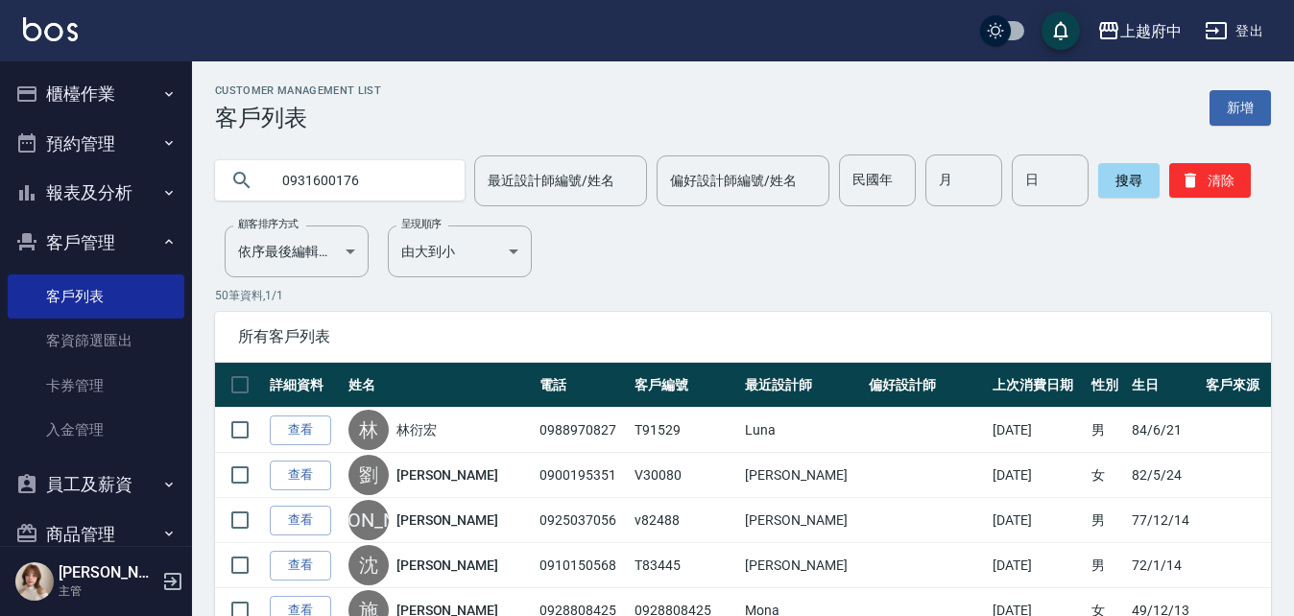
type input "0931600176"
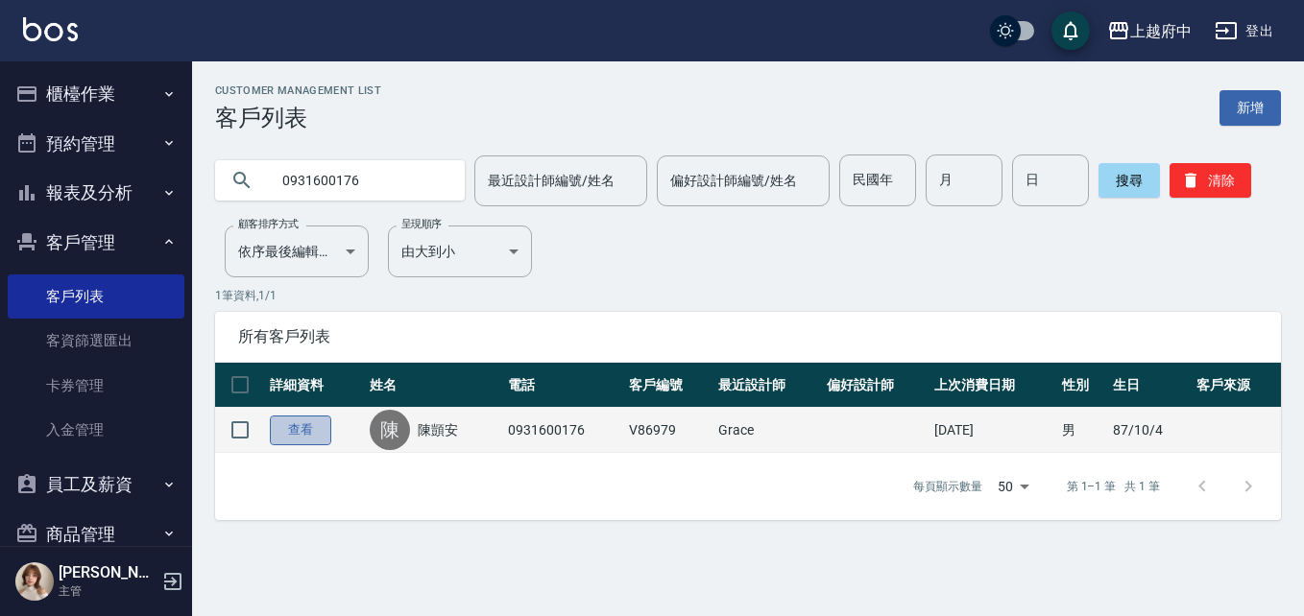
click at [300, 420] on link "查看" at bounding box center [300, 431] width 61 height 30
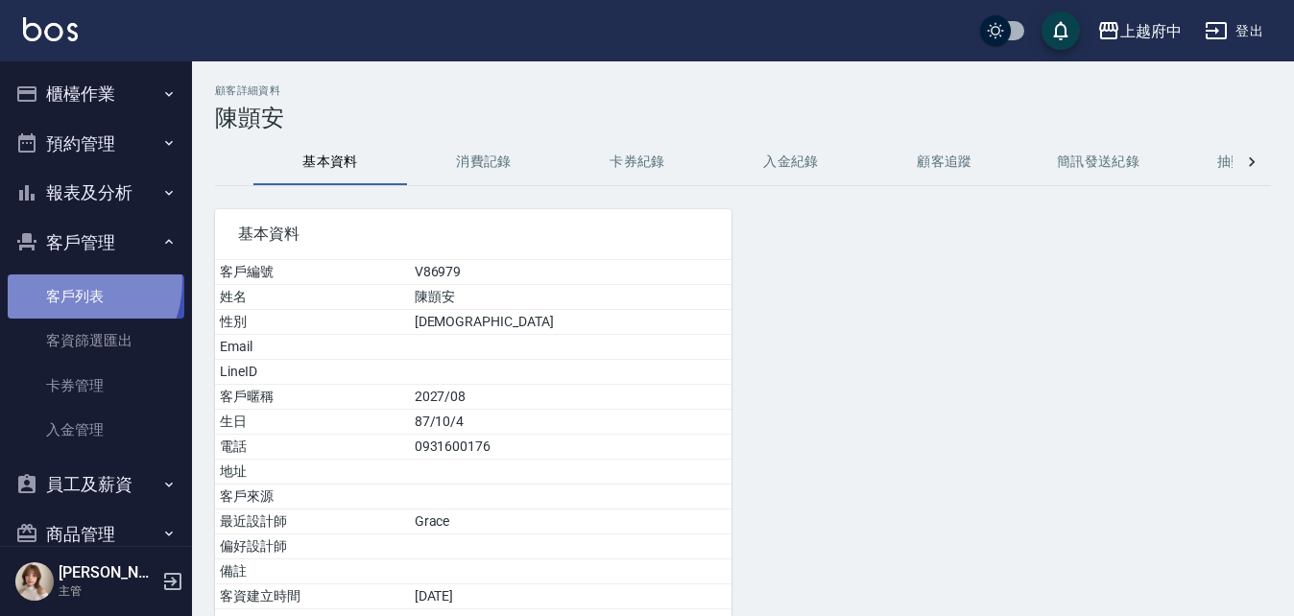
click at [65, 281] on link "客戶列表" at bounding box center [96, 297] width 177 height 44
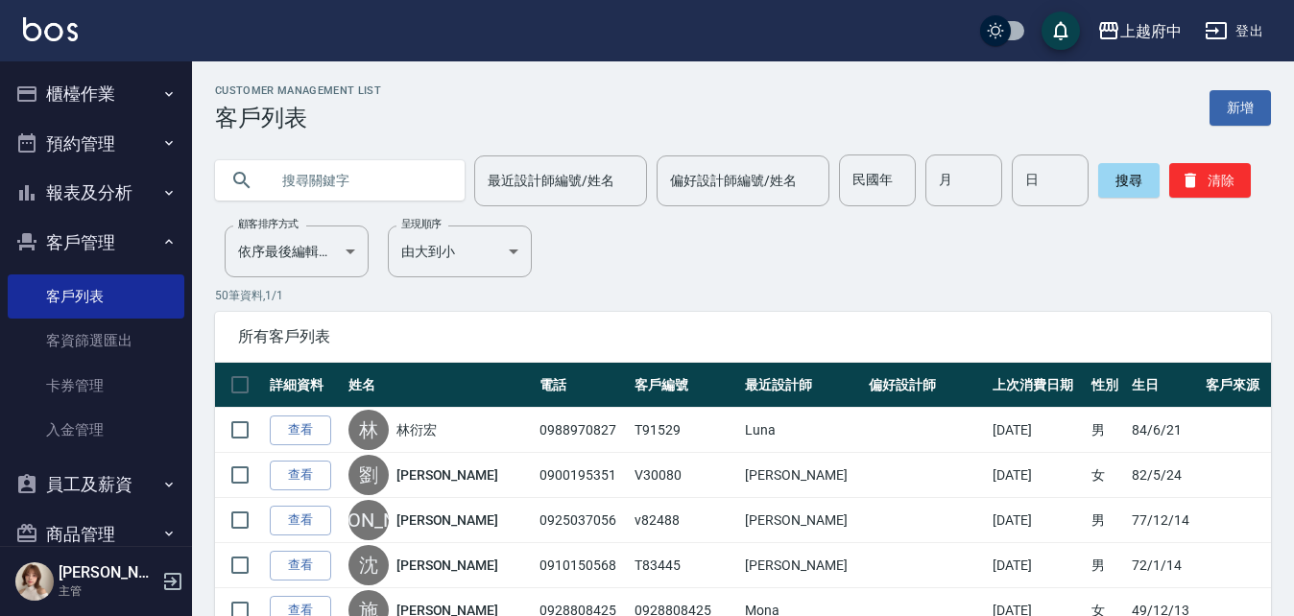
click at [305, 163] on input "text" at bounding box center [359, 181] width 181 height 52
paste input "0975081138"
type input "0975081138"
click at [1119, 183] on button "搜尋" at bounding box center [1129, 180] width 61 height 35
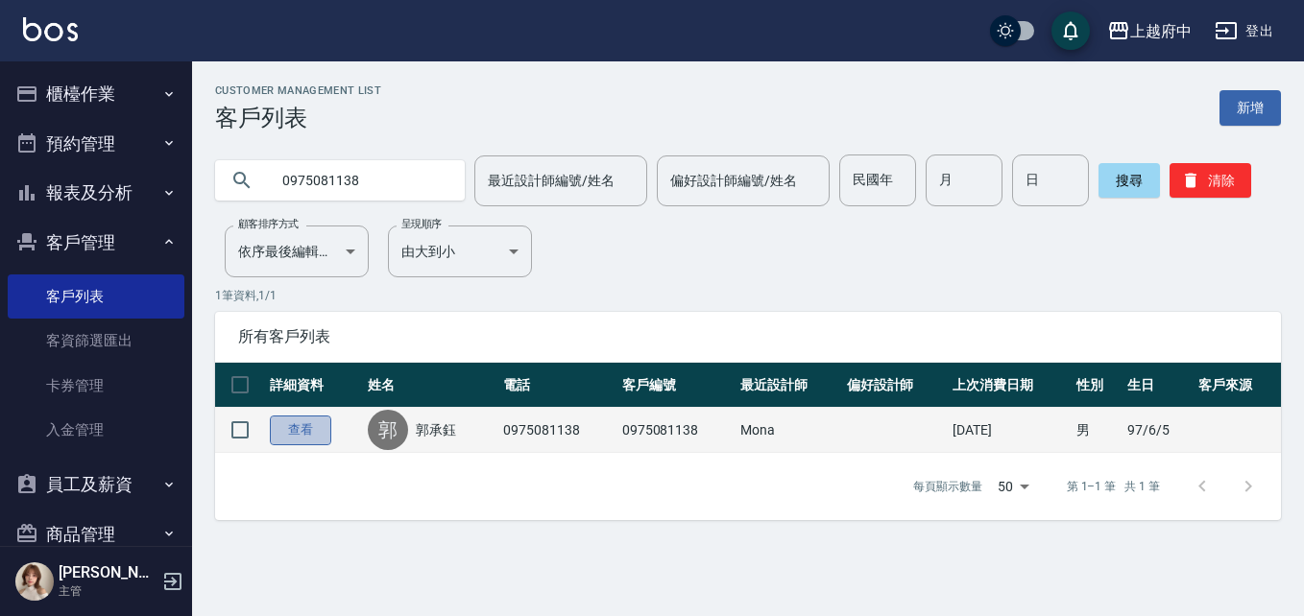
click at [305, 427] on link "查看" at bounding box center [300, 431] width 61 height 30
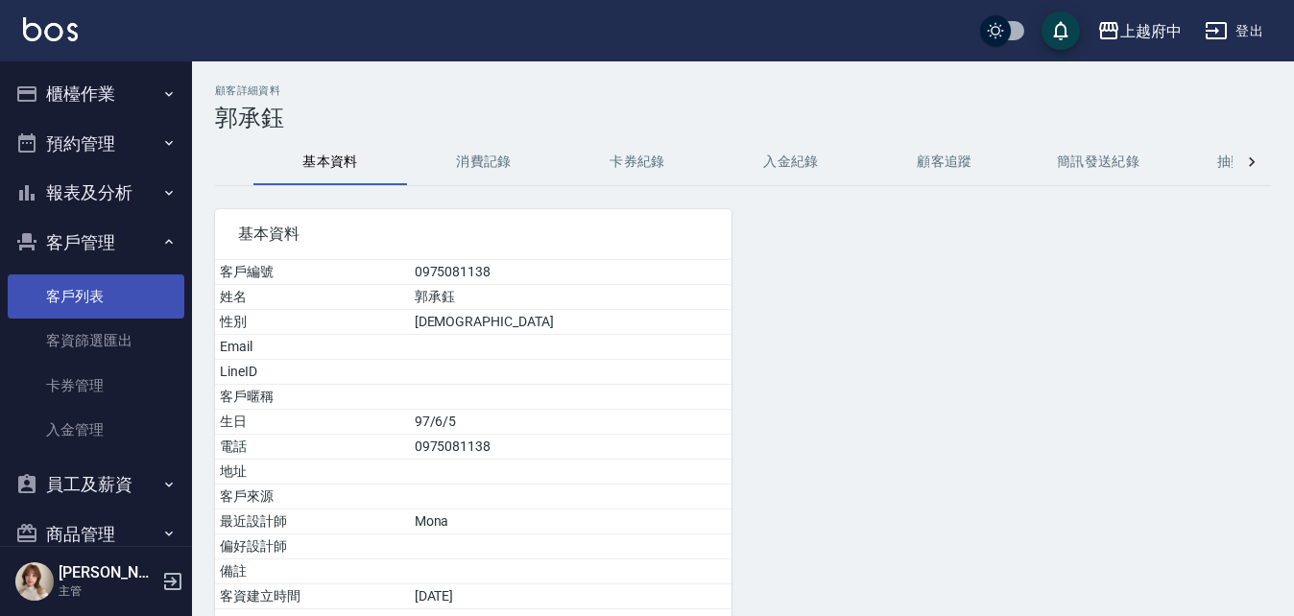
click at [114, 297] on link "客戶列表" at bounding box center [96, 297] width 177 height 44
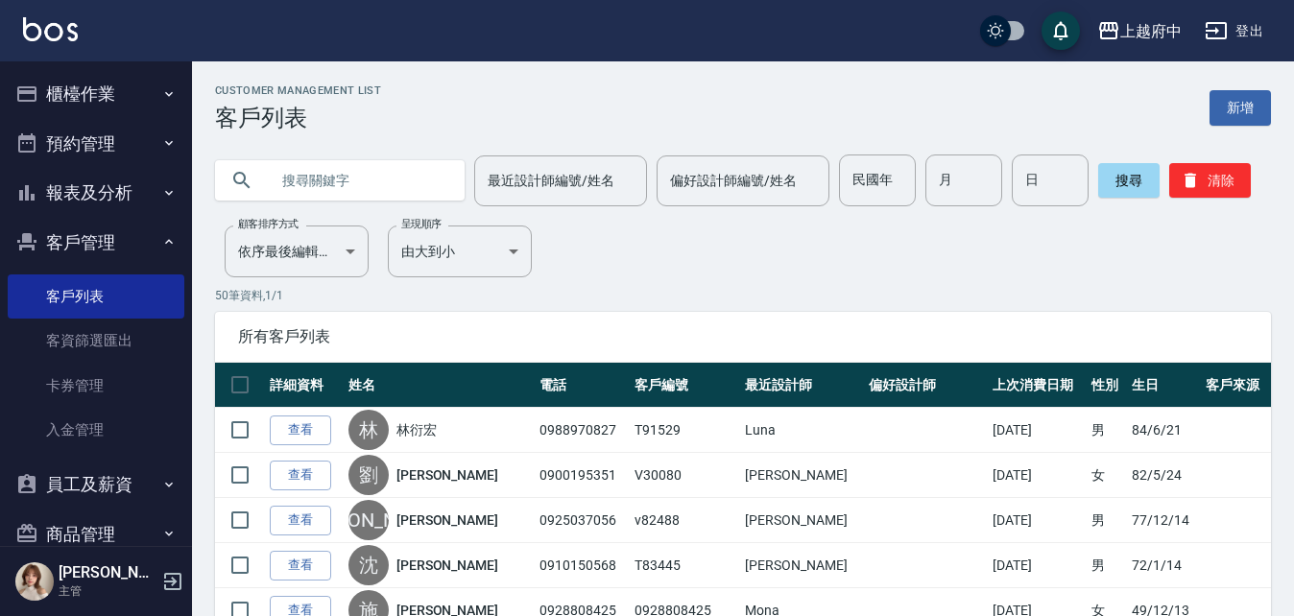
click at [374, 184] on input "text" at bounding box center [359, 181] width 181 height 52
type input "賴佩君"
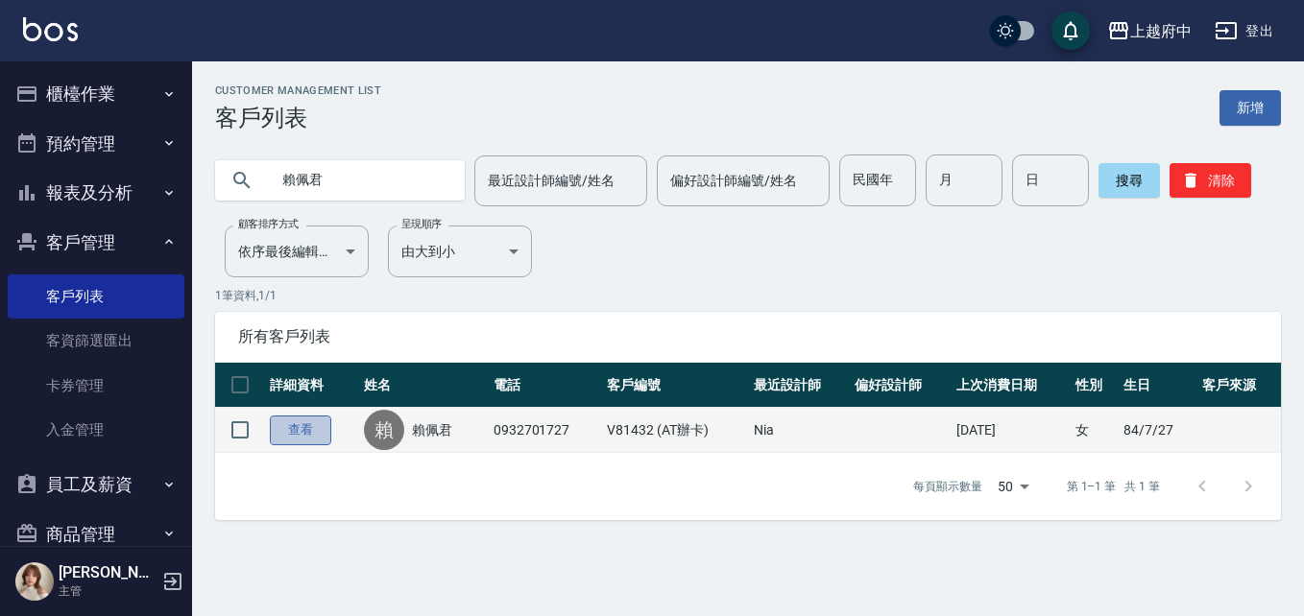
click at [307, 425] on link "查看" at bounding box center [300, 431] width 61 height 30
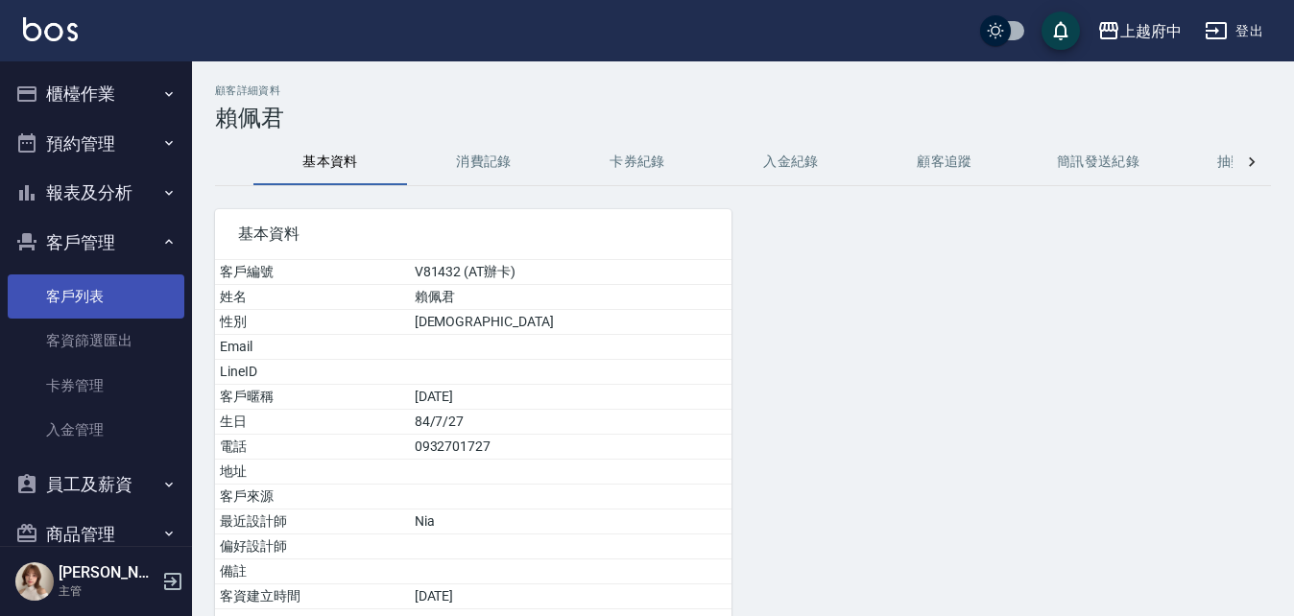
click at [88, 309] on link "客戶列表" at bounding box center [96, 297] width 177 height 44
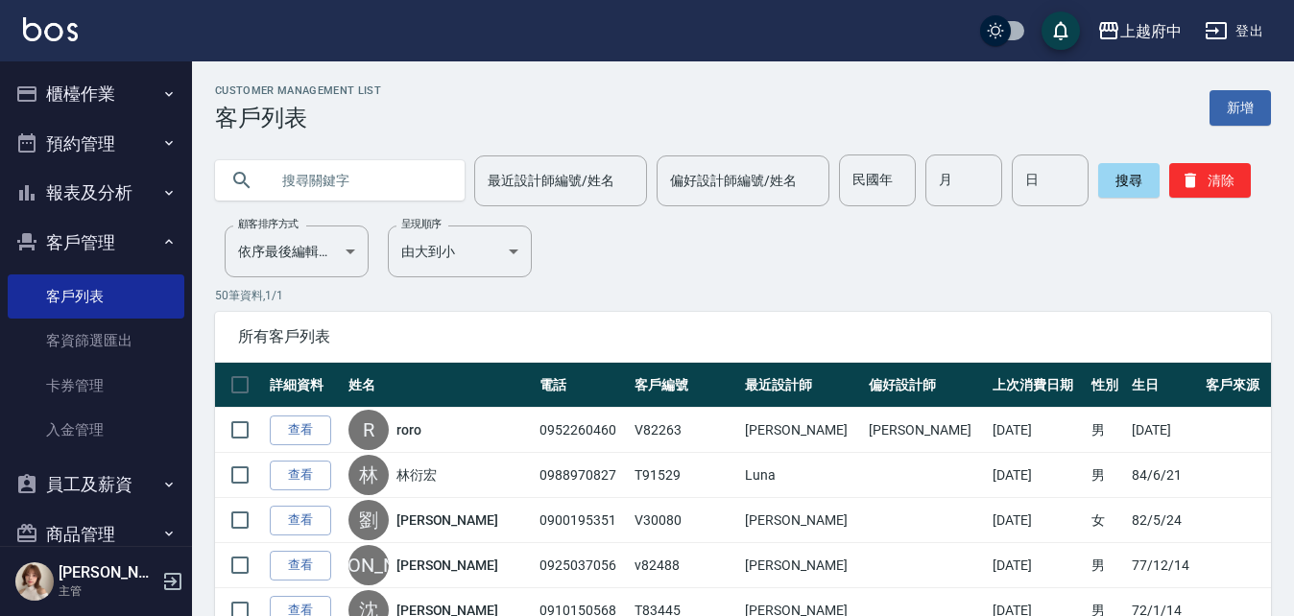
click at [401, 173] on input "text" at bounding box center [359, 181] width 181 height 52
type input "0966506166"
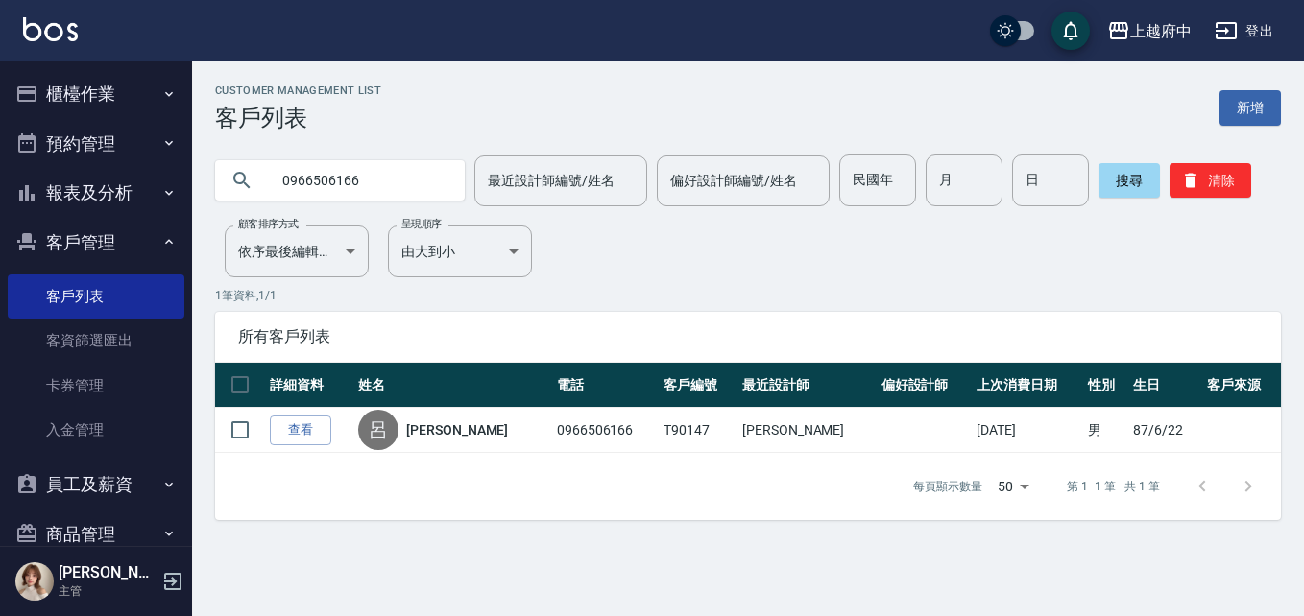
click at [283, 439] on link "查看" at bounding box center [300, 431] width 61 height 30
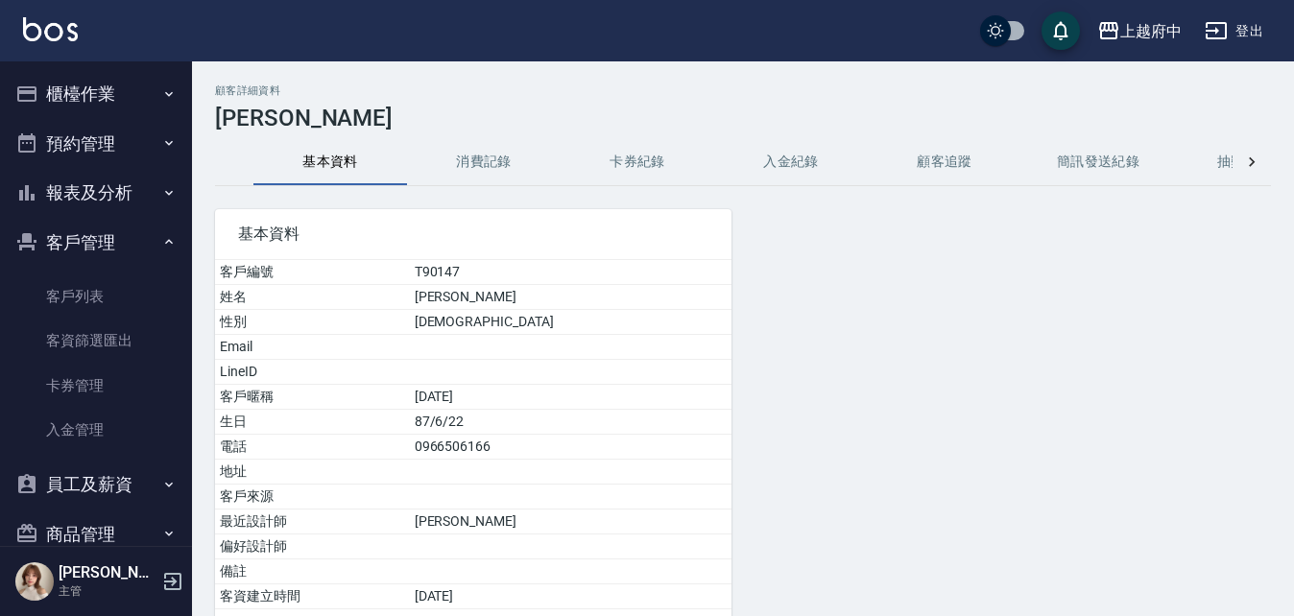
drag, startPoint x: 806, startPoint y: 328, endPoint x: 806, endPoint y: 346, distance: 17.3
click at [74, 300] on link "客戶列表" at bounding box center [96, 297] width 177 height 44
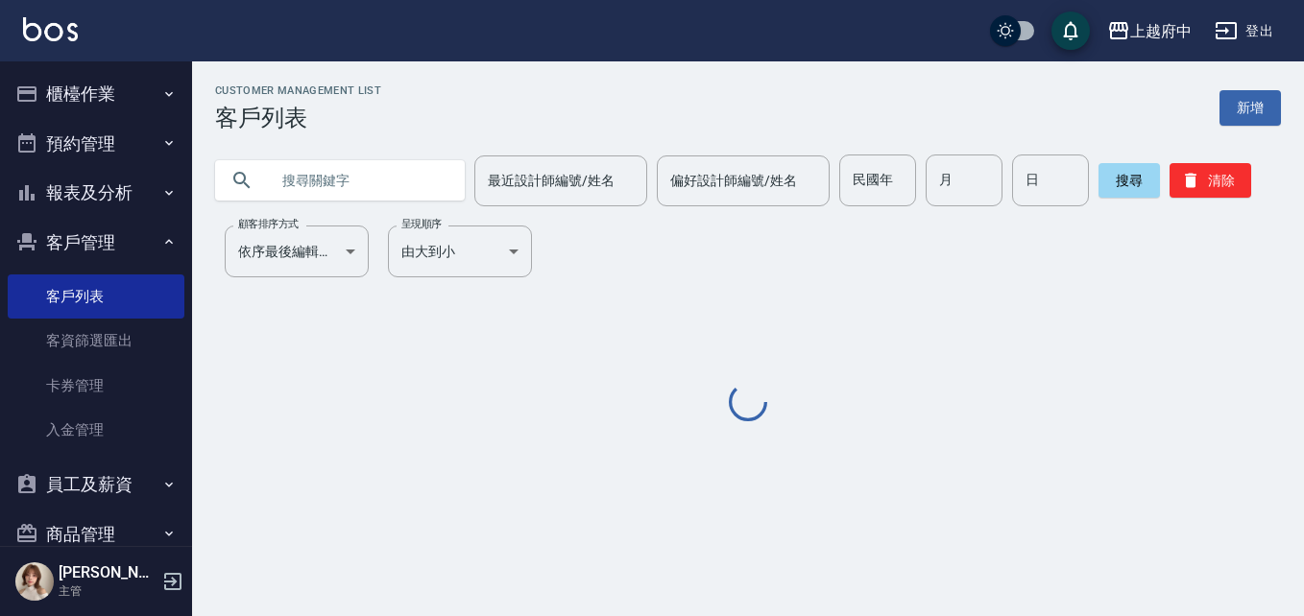
click at [372, 162] on input "text" at bounding box center [359, 181] width 181 height 52
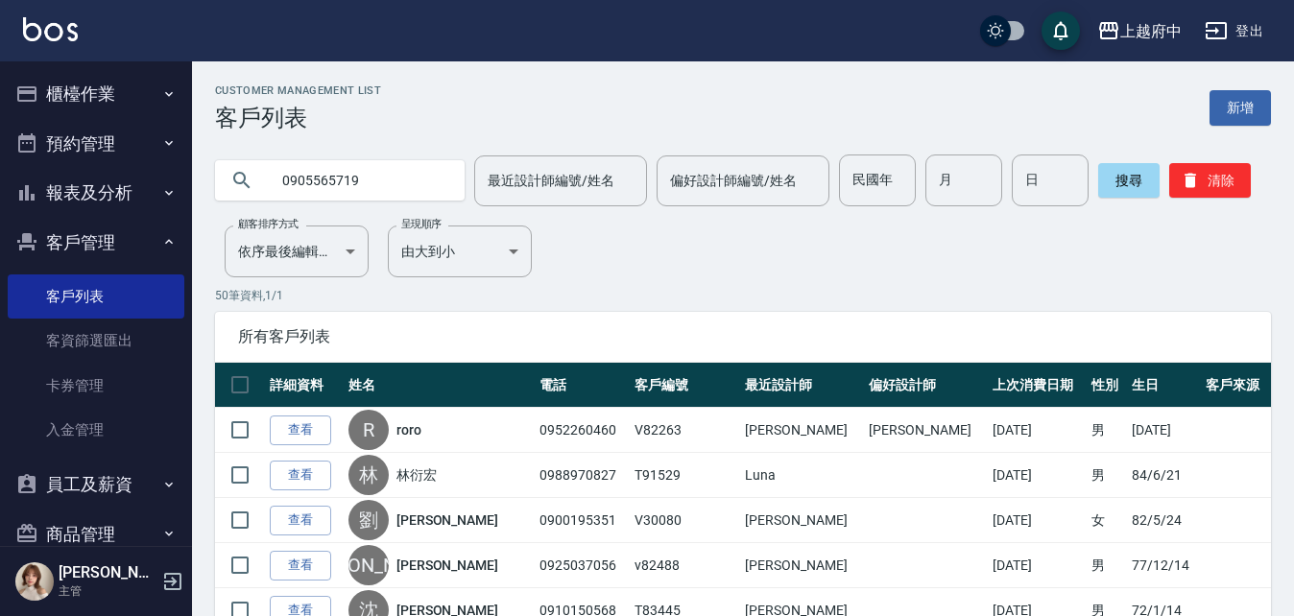
type input "0905565719"
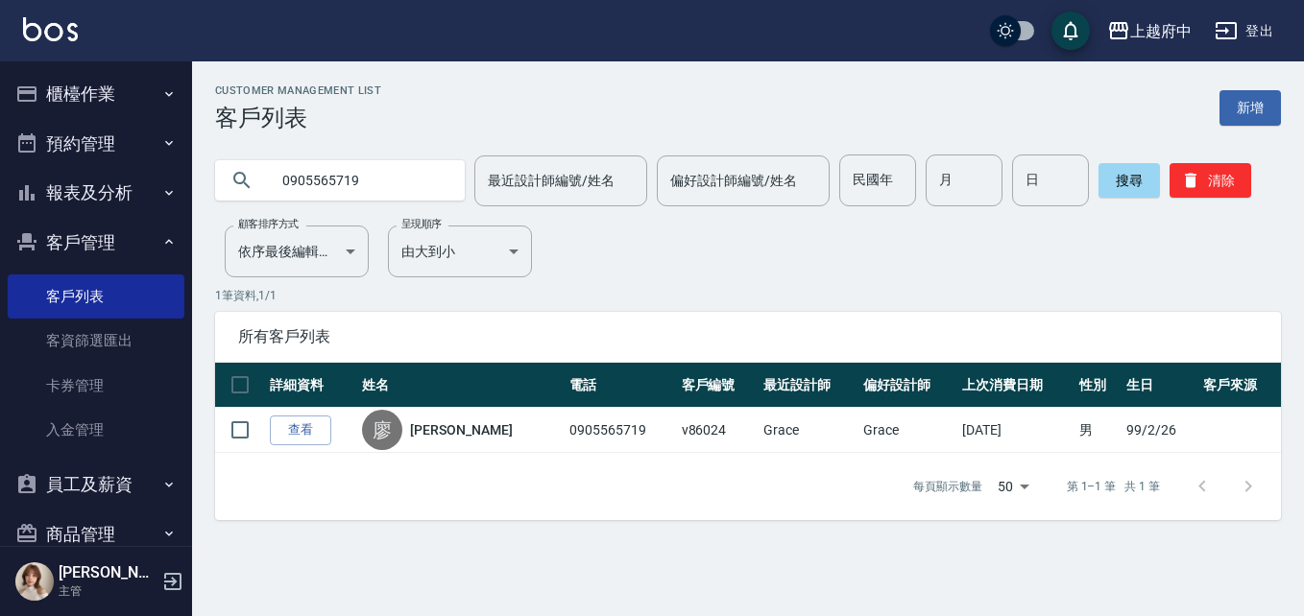
click at [297, 437] on link "查看" at bounding box center [300, 431] width 61 height 30
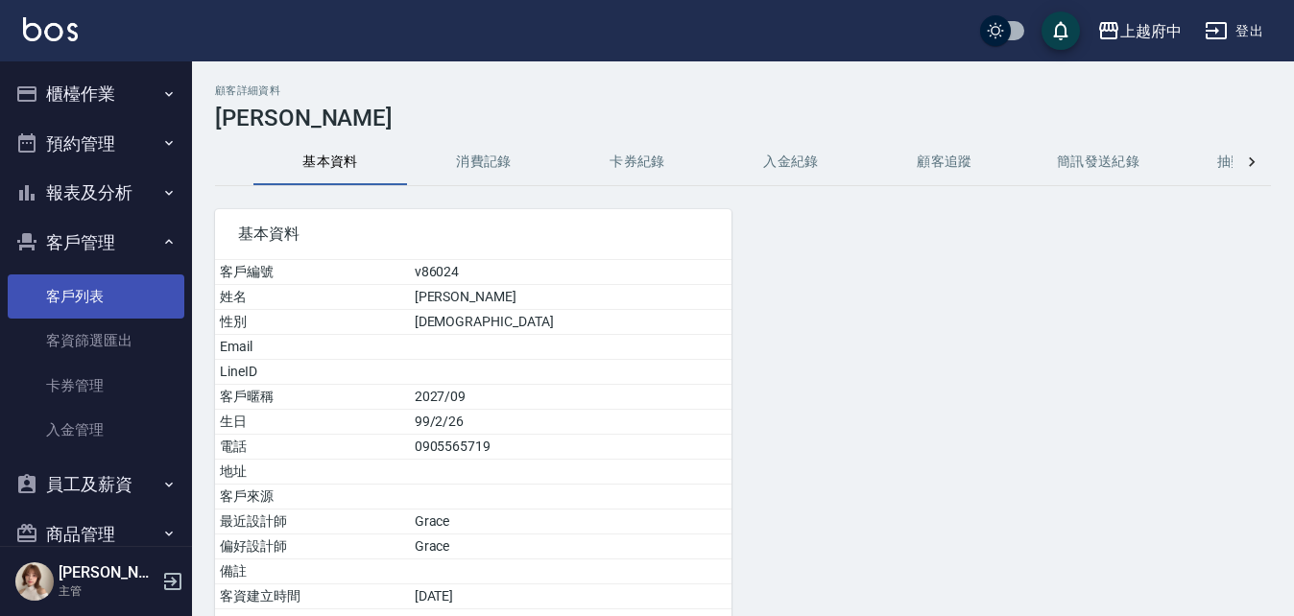
click at [91, 282] on link "客戶列表" at bounding box center [96, 297] width 177 height 44
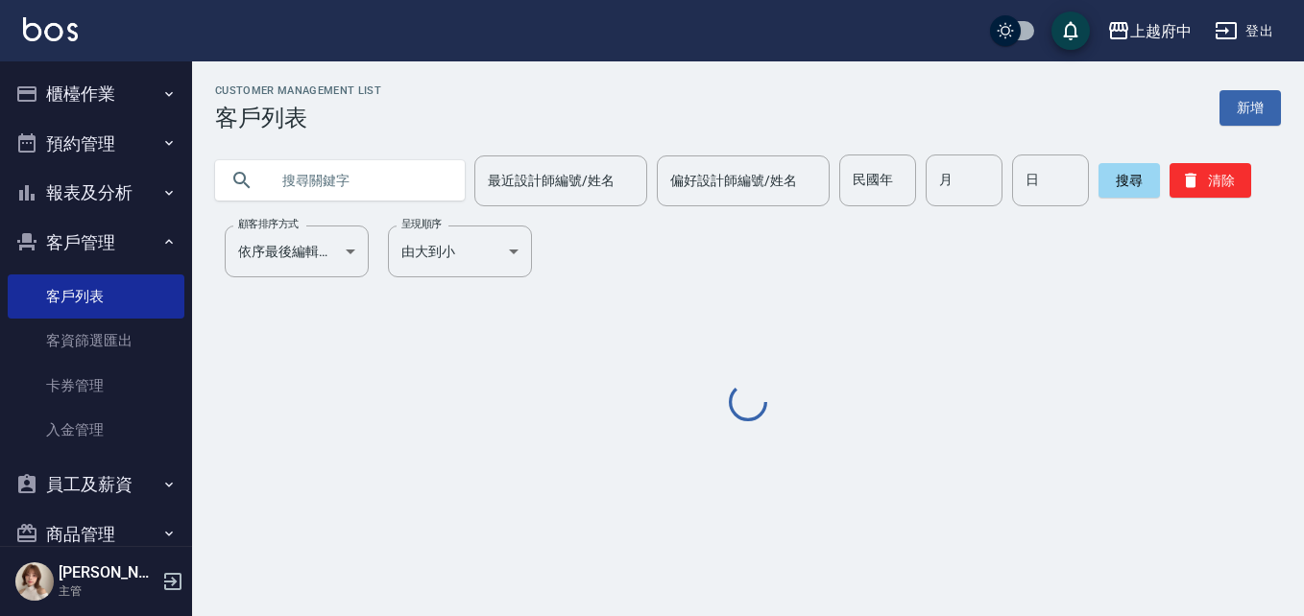
click at [390, 171] on input "text" at bounding box center [359, 181] width 181 height 52
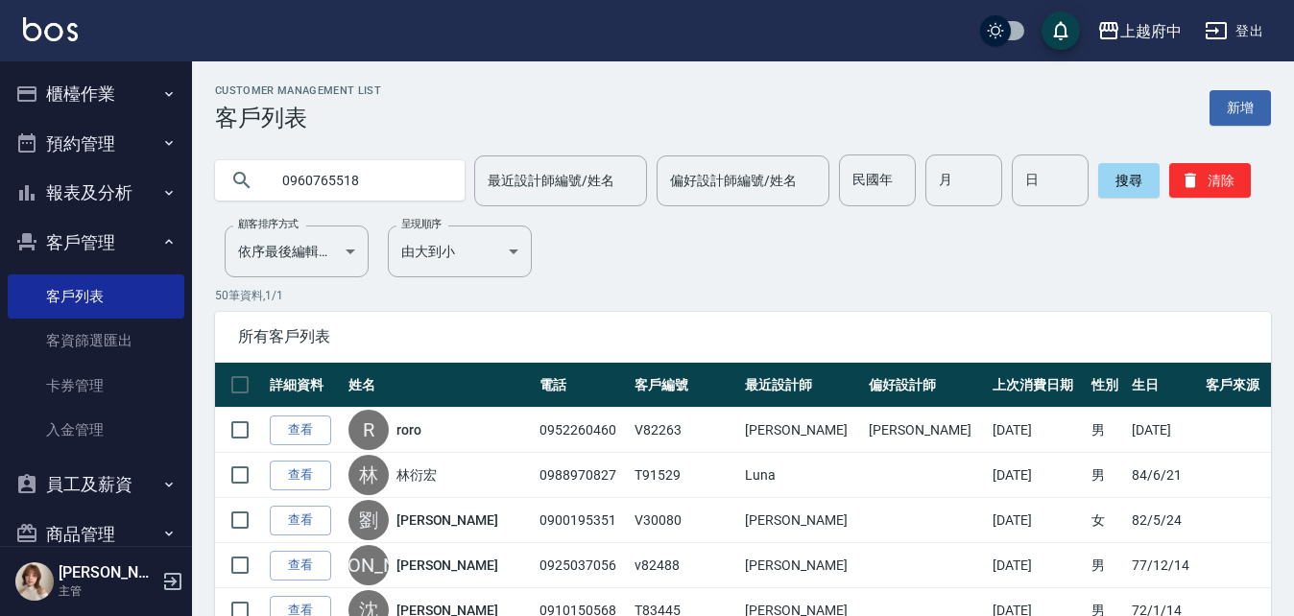
type input "0960765518"
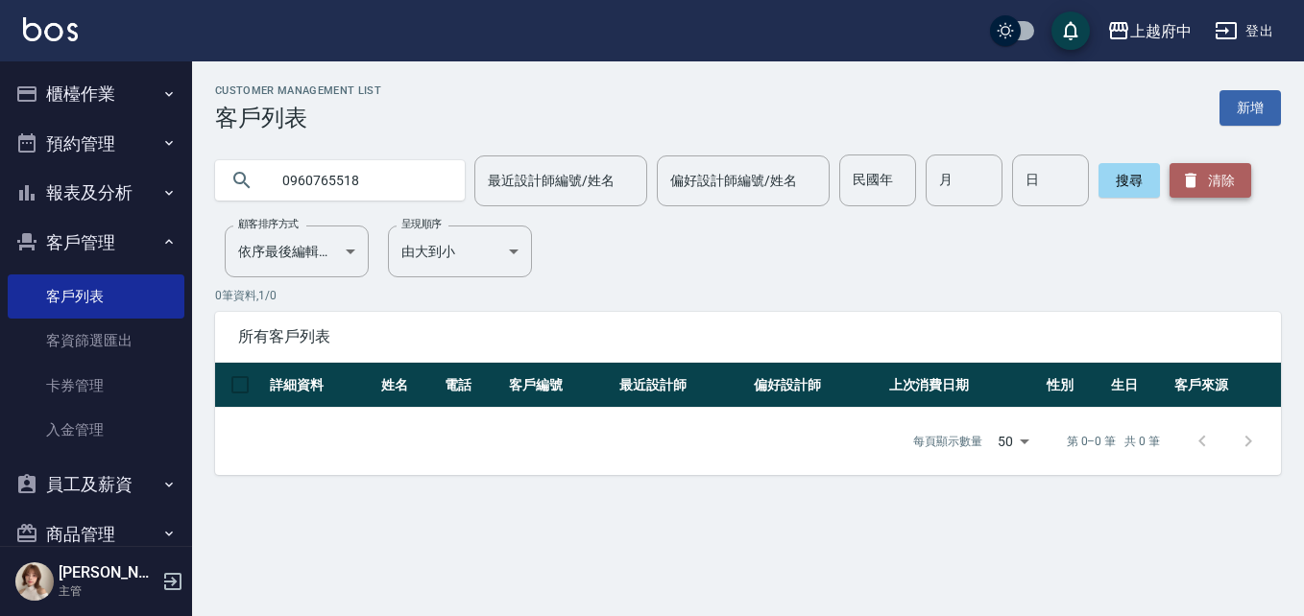
click at [1185, 178] on icon "button" at bounding box center [1191, 181] width 12 height 14
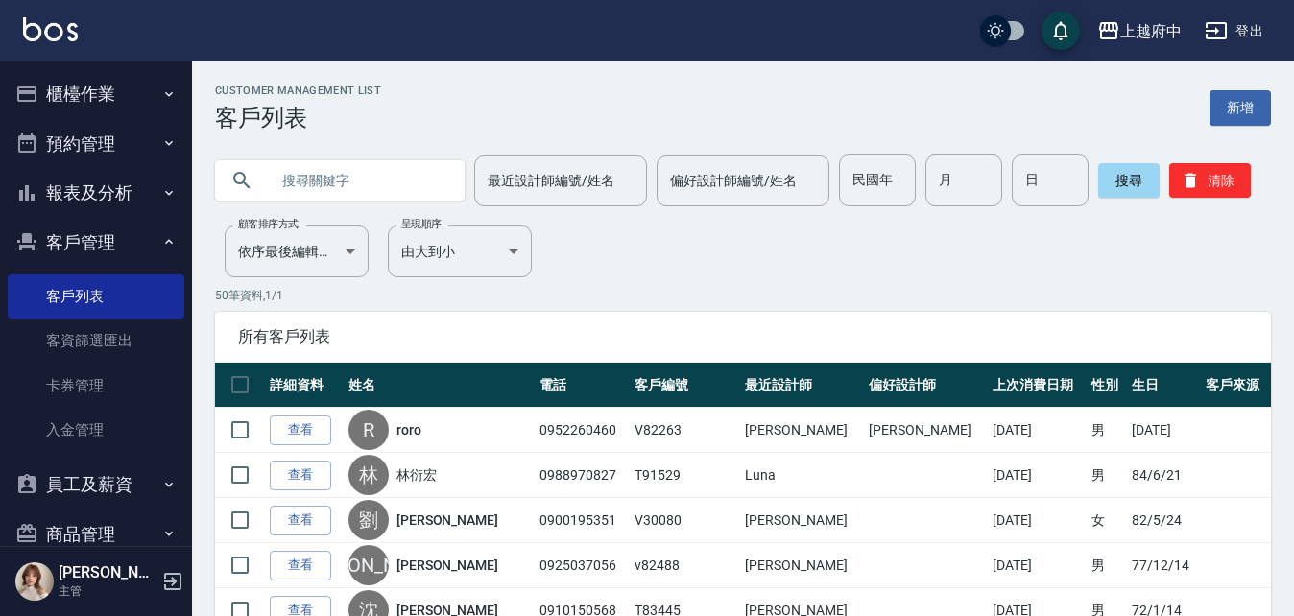
click at [379, 172] on input "text" at bounding box center [359, 181] width 181 height 52
type input "0919195473"
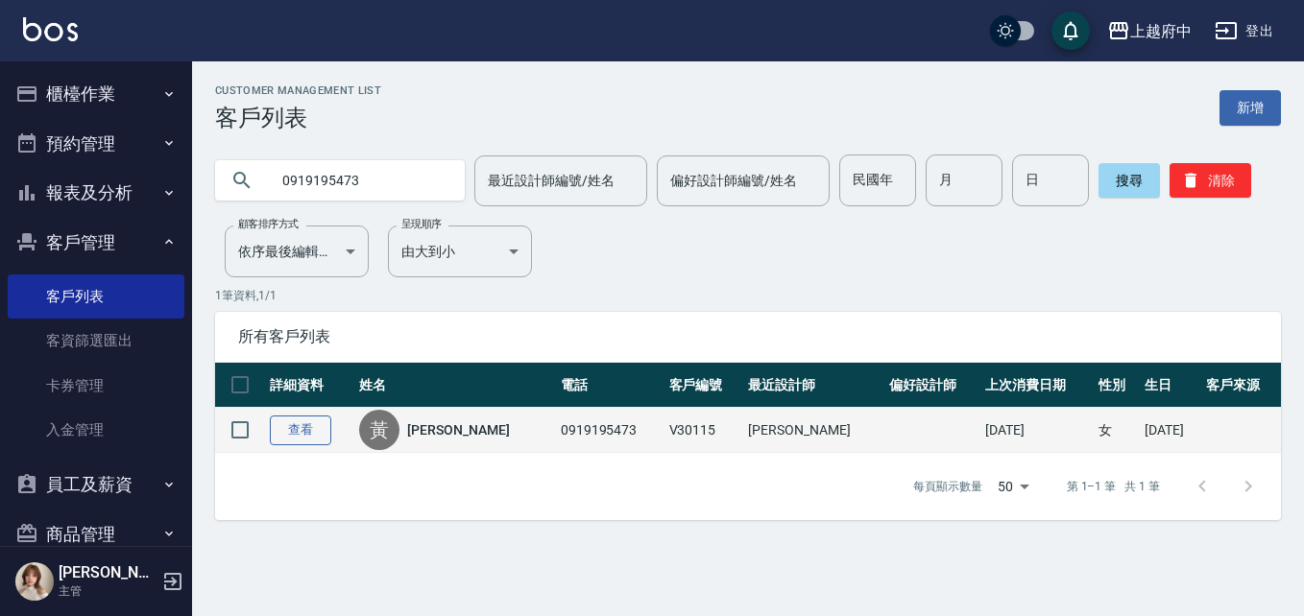
click at [296, 434] on link "查看" at bounding box center [300, 431] width 61 height 30
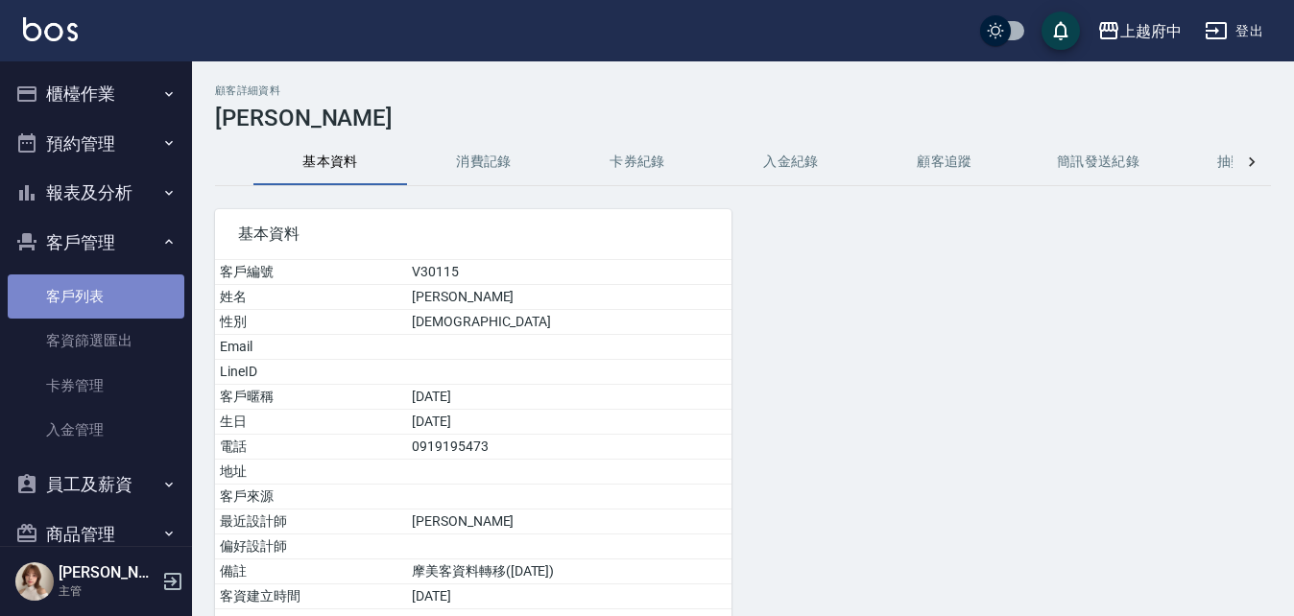
click at [96, 288] on link "客戶列表" at bounding box center [96, 297] width 177 height 44
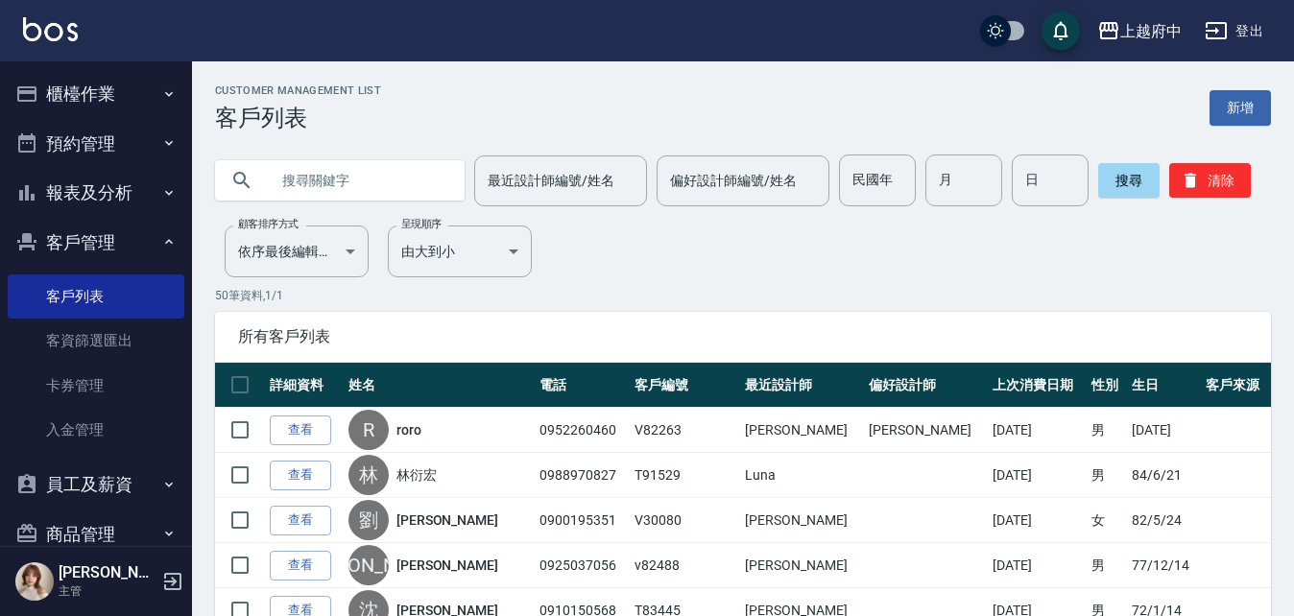
click at [384, 170] on input "text" at bounding box center [359, 181] width 181 height 52
type input "90440"
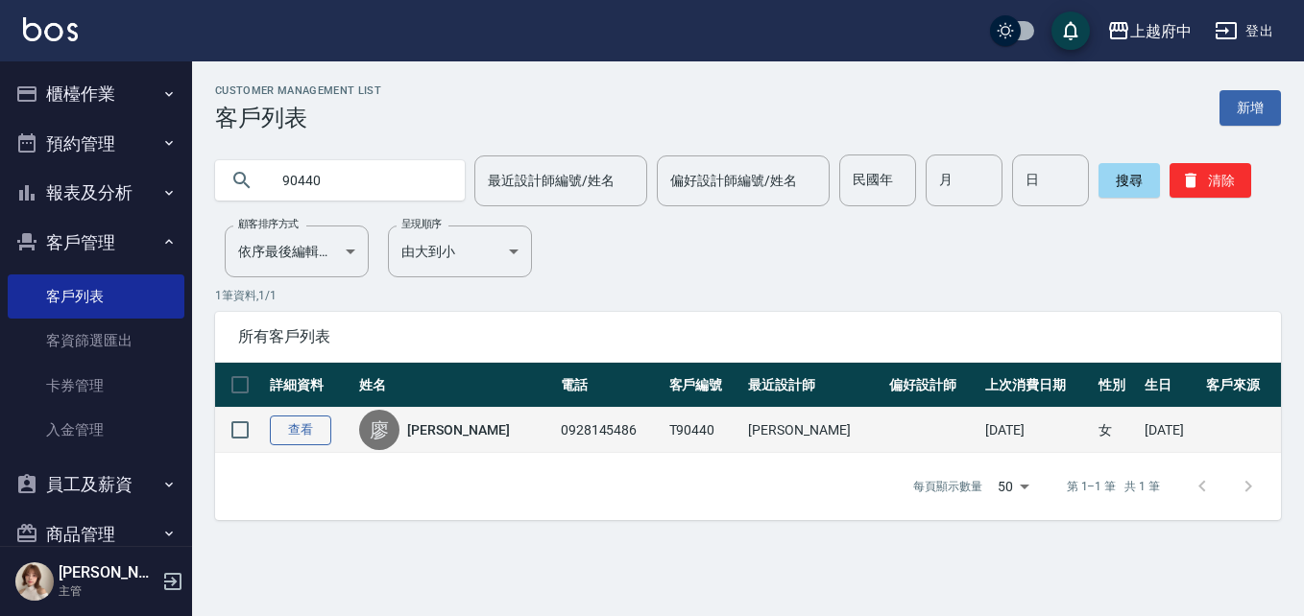
click at [304, 436] on link "查看" at bounding box center [300, 431] width 61 height 30
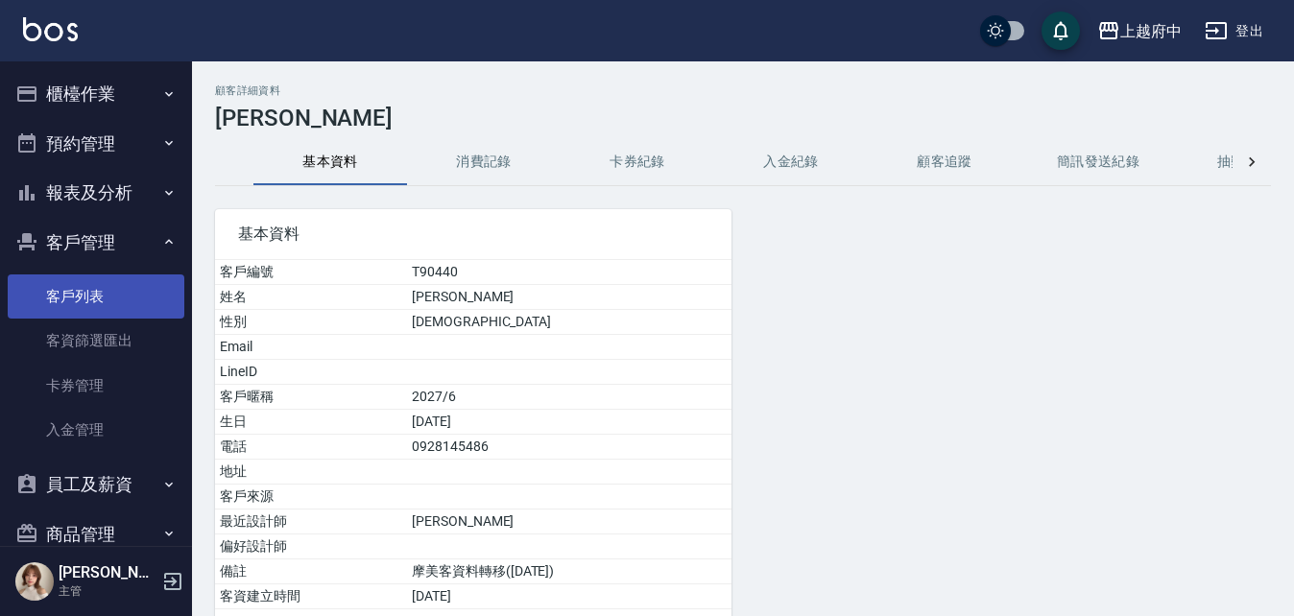
click at [68, 302] on link "客戶列表" at bounding box center [96, 297] width 177 height 44
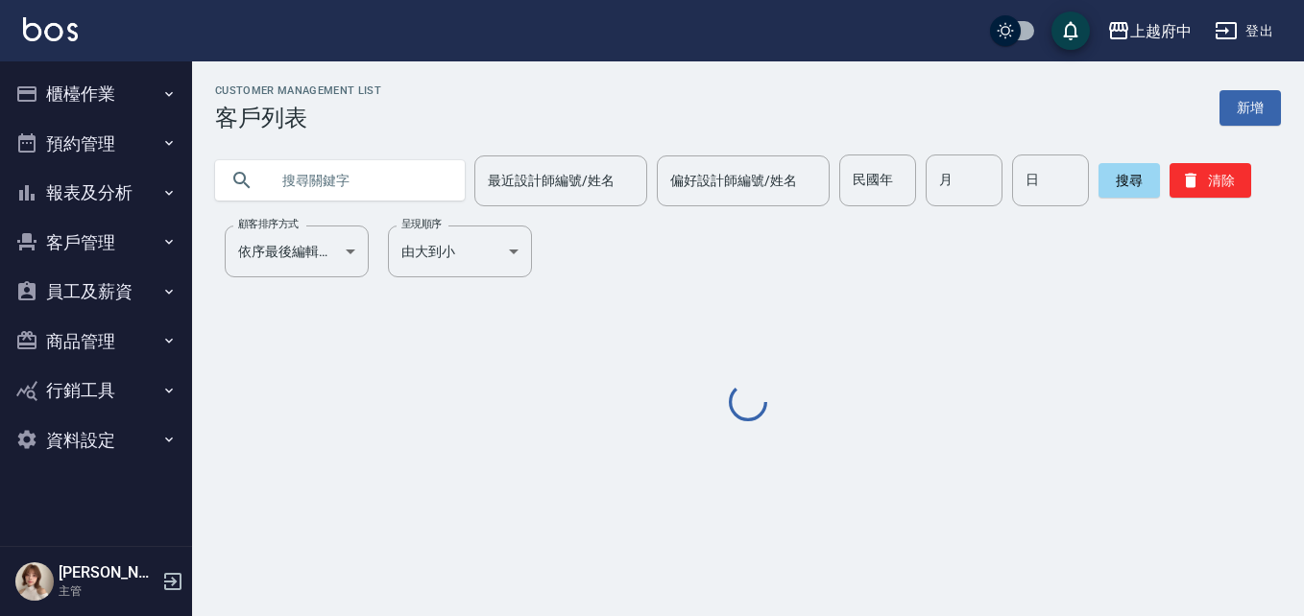
drag, startPoint x: 317, startPoint y: 197, endPoint x: 326, endPoint y: 189, distance: 11.6
click at [318, 197] on input "text" at bounding box center [359, 181] width 181 height 52
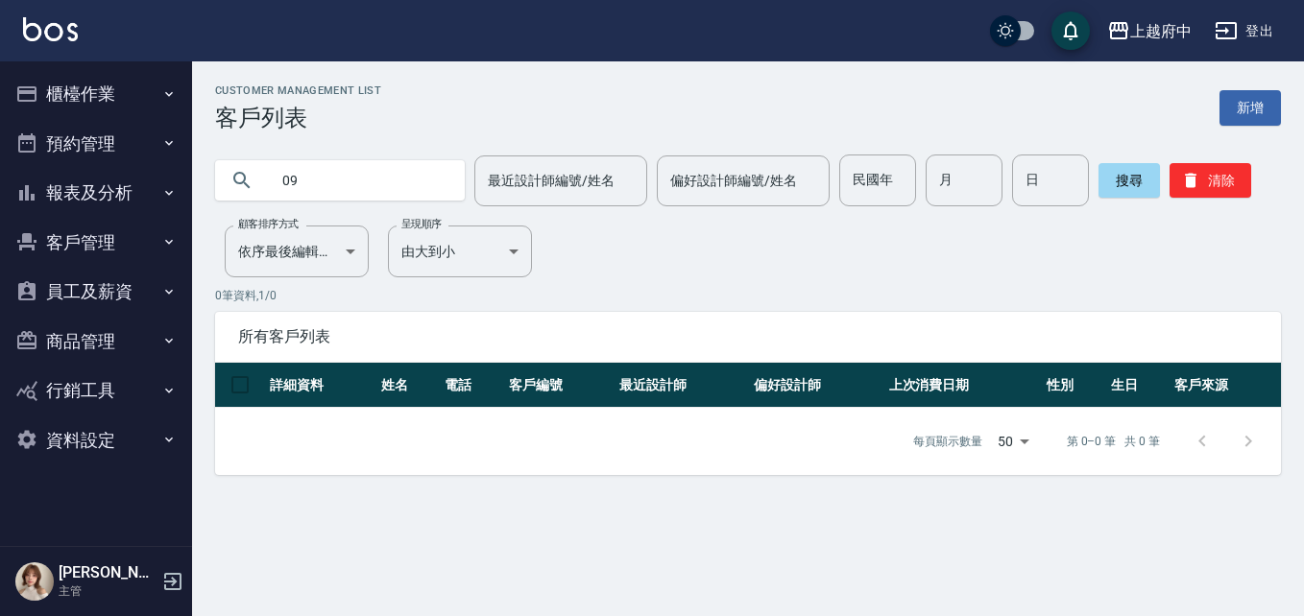
type input "0"
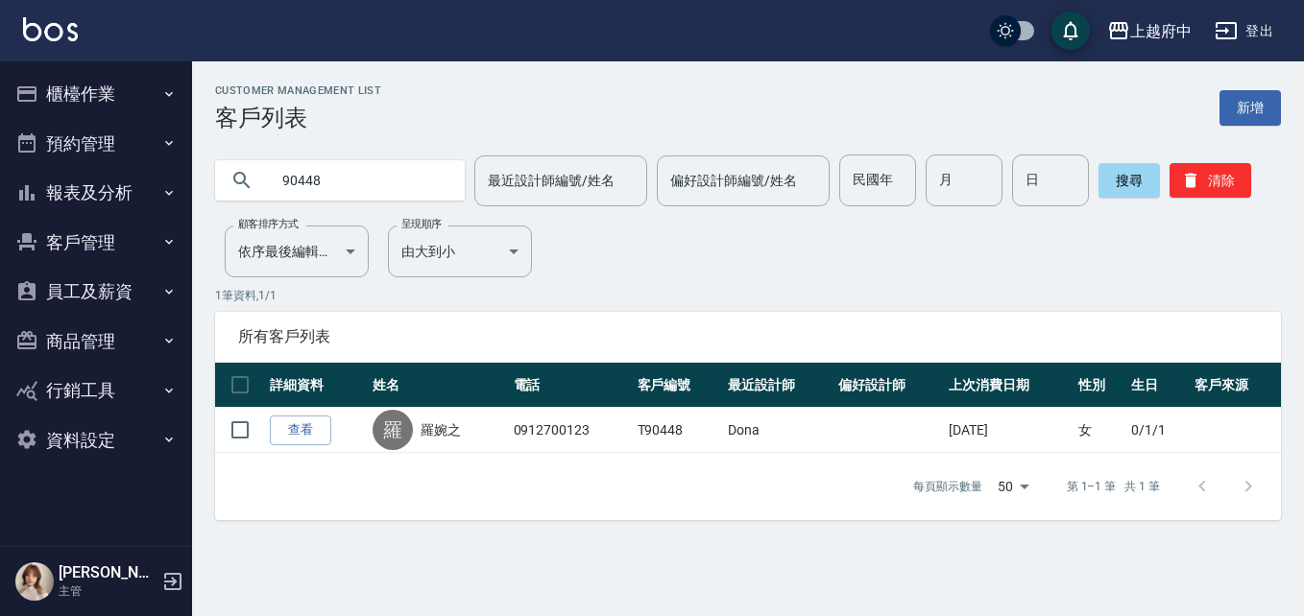
drag, startPoint x: 375, startPoint y: 199, endPoint x: 242, endPoint y: 185, distance: 133.2
click at [242, 185] on div "90448" at bounding box center [340, 180] width 250 height 40
type input "0928881988"
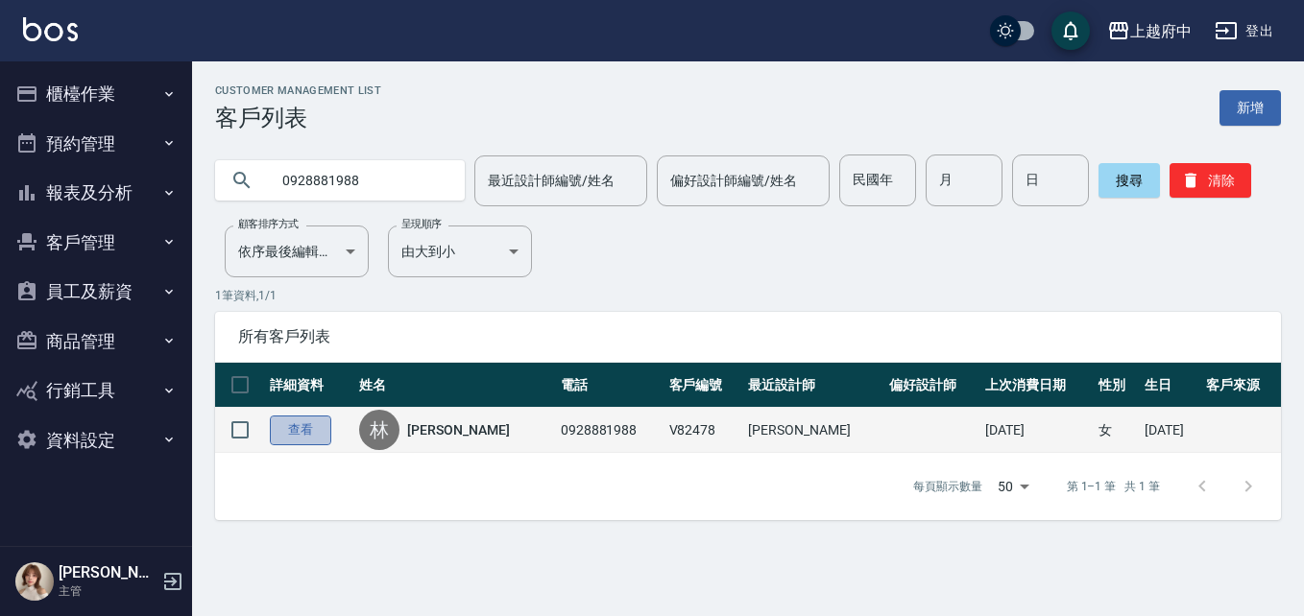
click at [305, 425] on link "查看" at bounding box center [300, 431] width 61 height 30
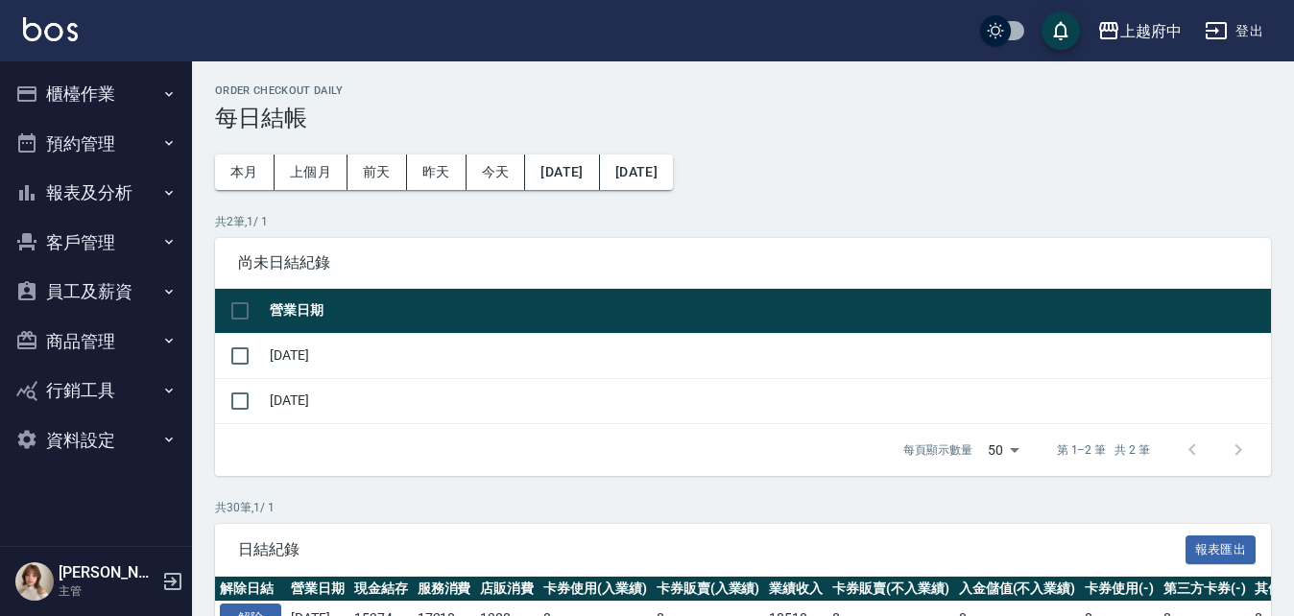
click at [94, 82] on button "櫃檯作業" at bounding box center [96, 94] width 177 height 50
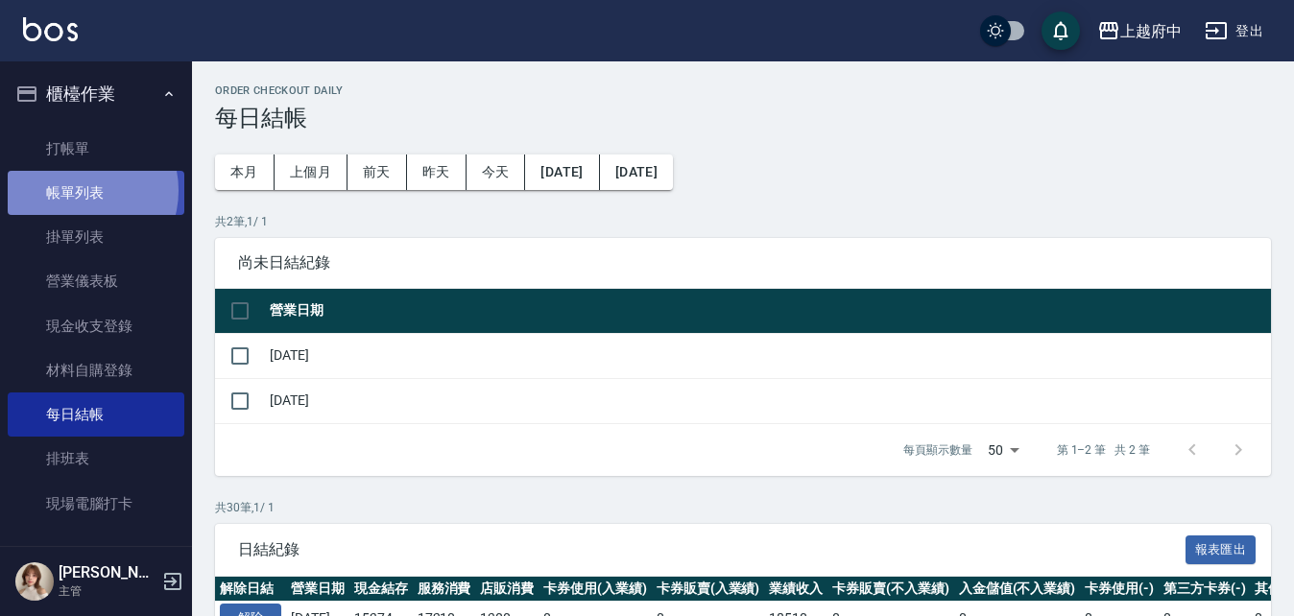
click at [81, 191] on link "帳單列表" at bounding box center [96, 193] width 177 height 44
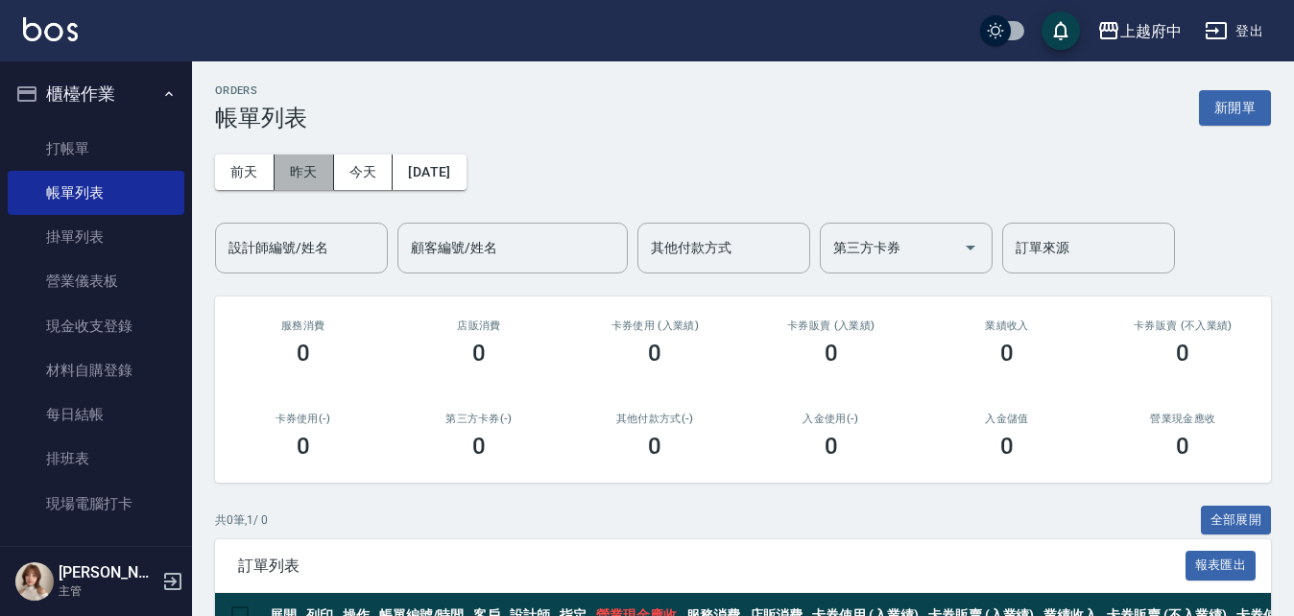
click at [302, 172] on button "昨天" at bounding box center [305, 173] width 60 height 36
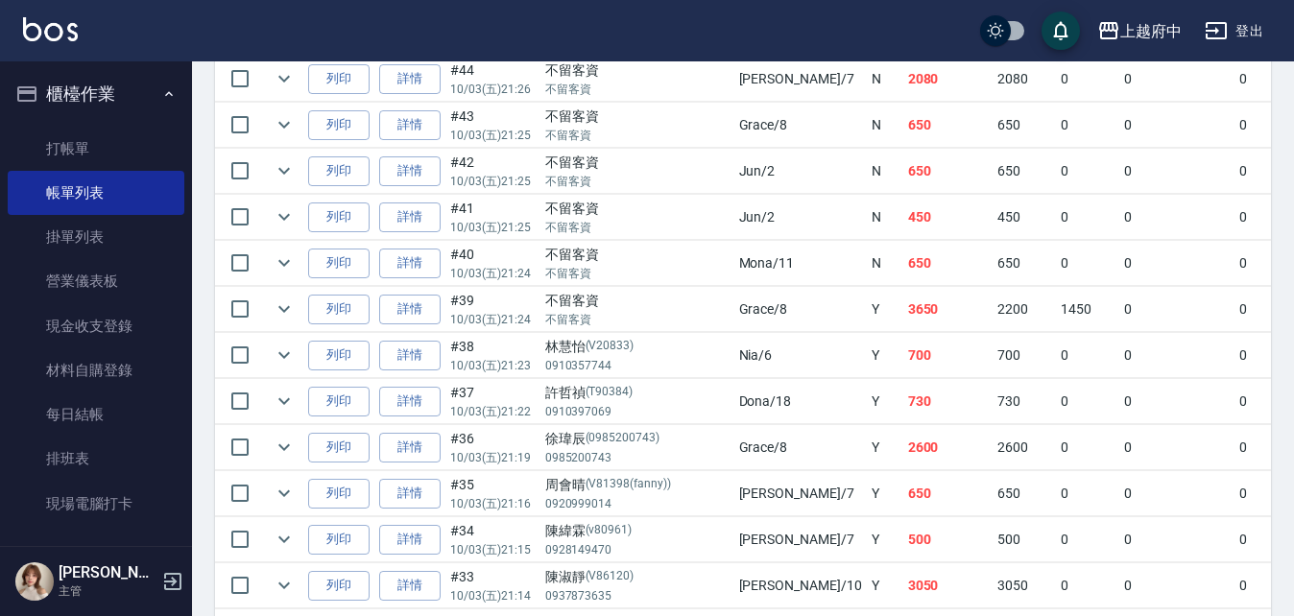
scroll to position [768, 0]
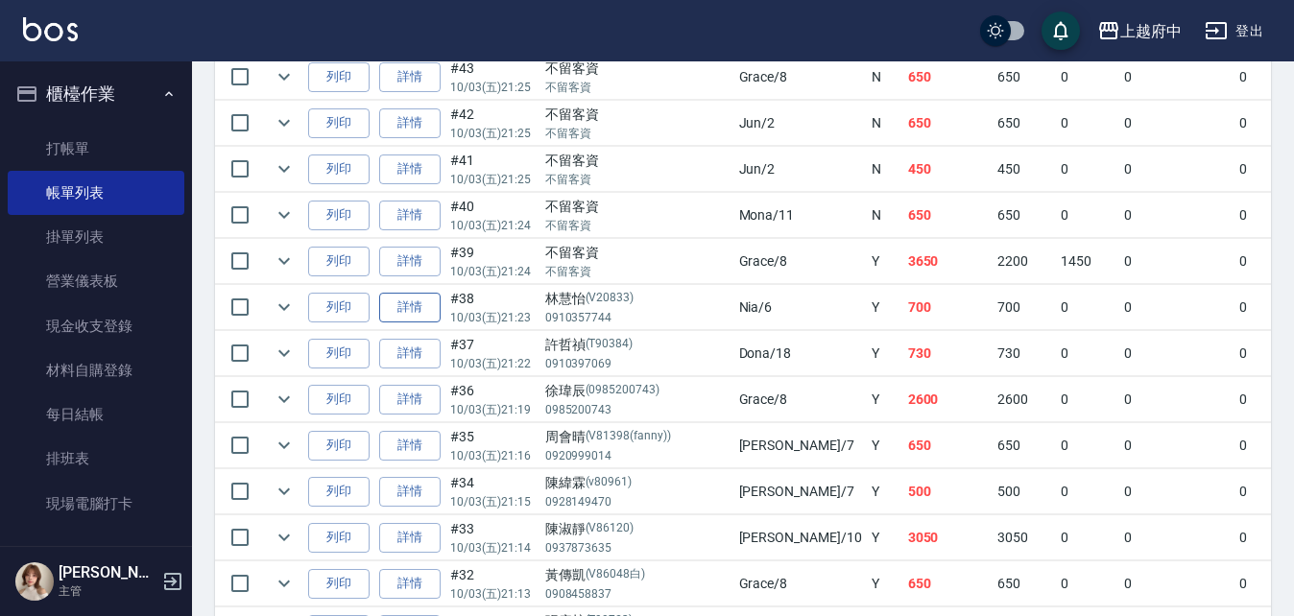
click at [417, 310] on link "詳情" at bounding box center [409, 308] width 61 height 30
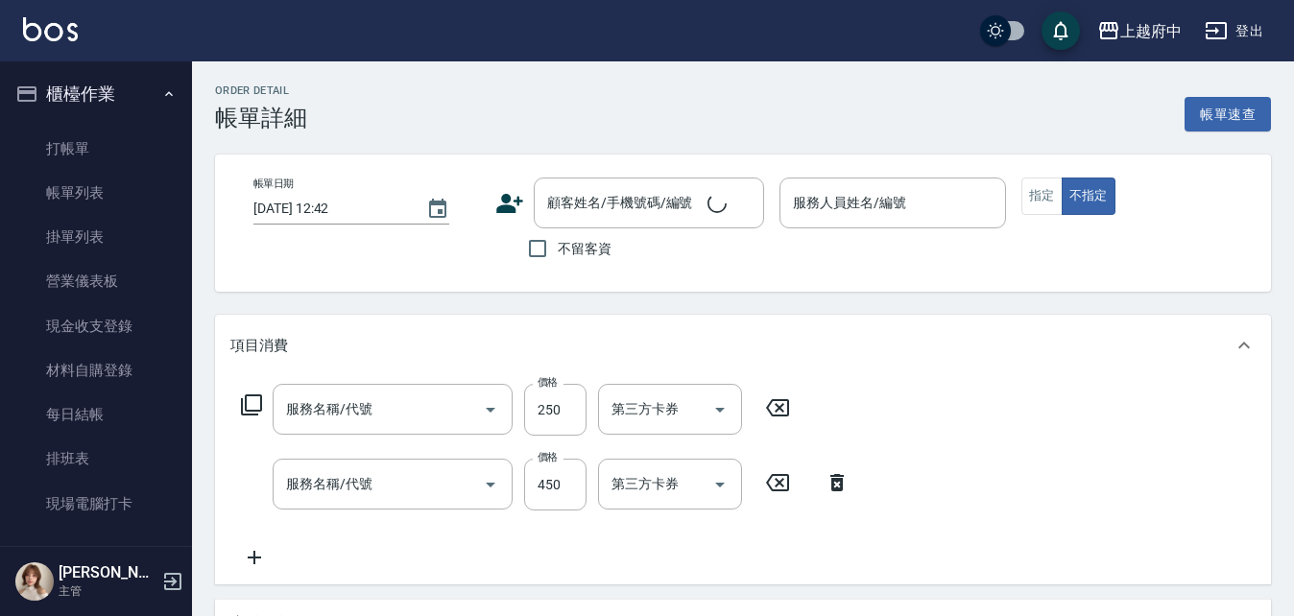
type input "2025/10/03 21:23"
type input "Nia-6"
type input "剪髮(340)"
type input "有機洗髮(200)"
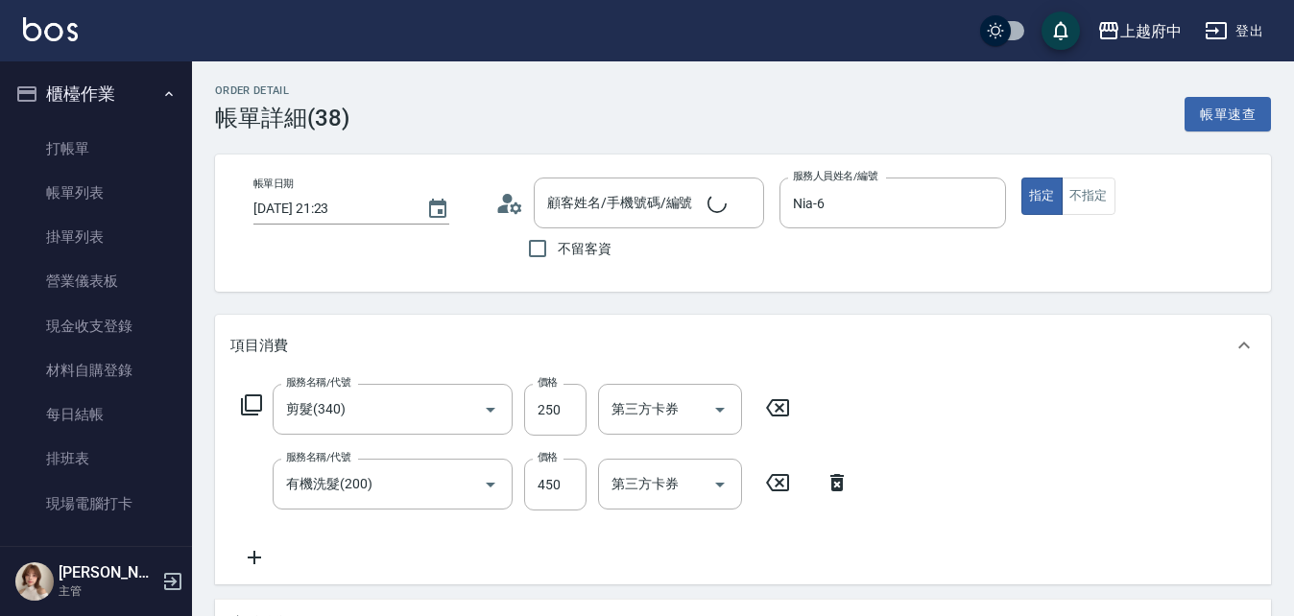
type input "林慧怡/0910357744/V20833"
click at [693, 485] on icon "Clear" at bounding box center [694, 485] width 12 height 12
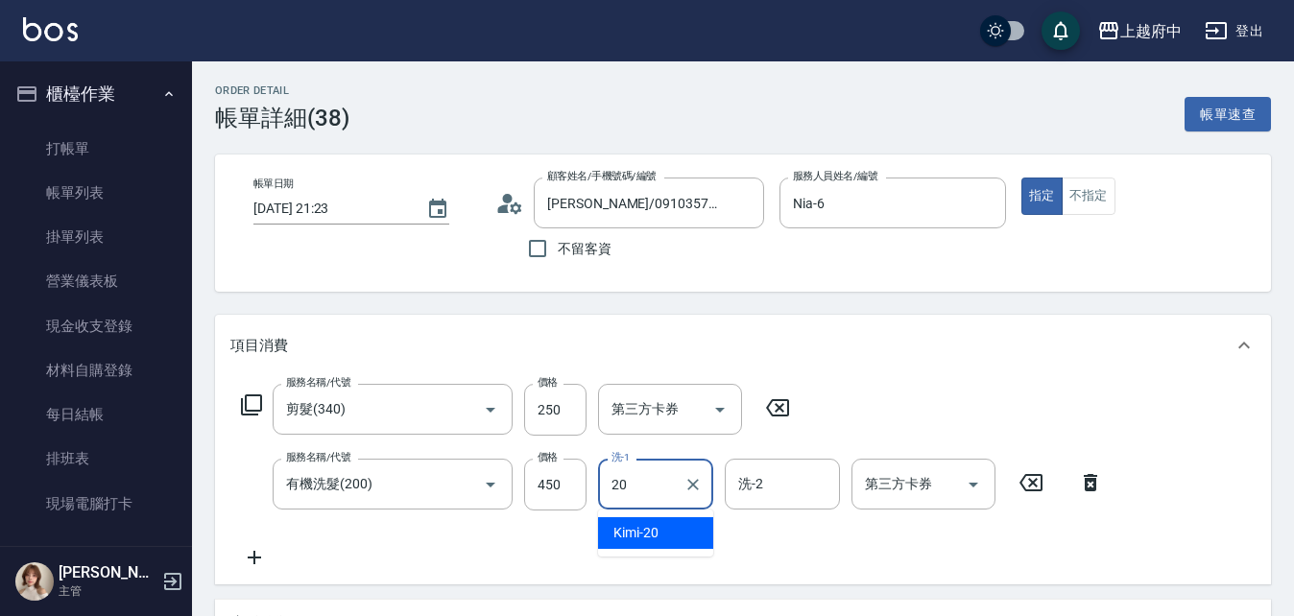
type input "Kimi-20"
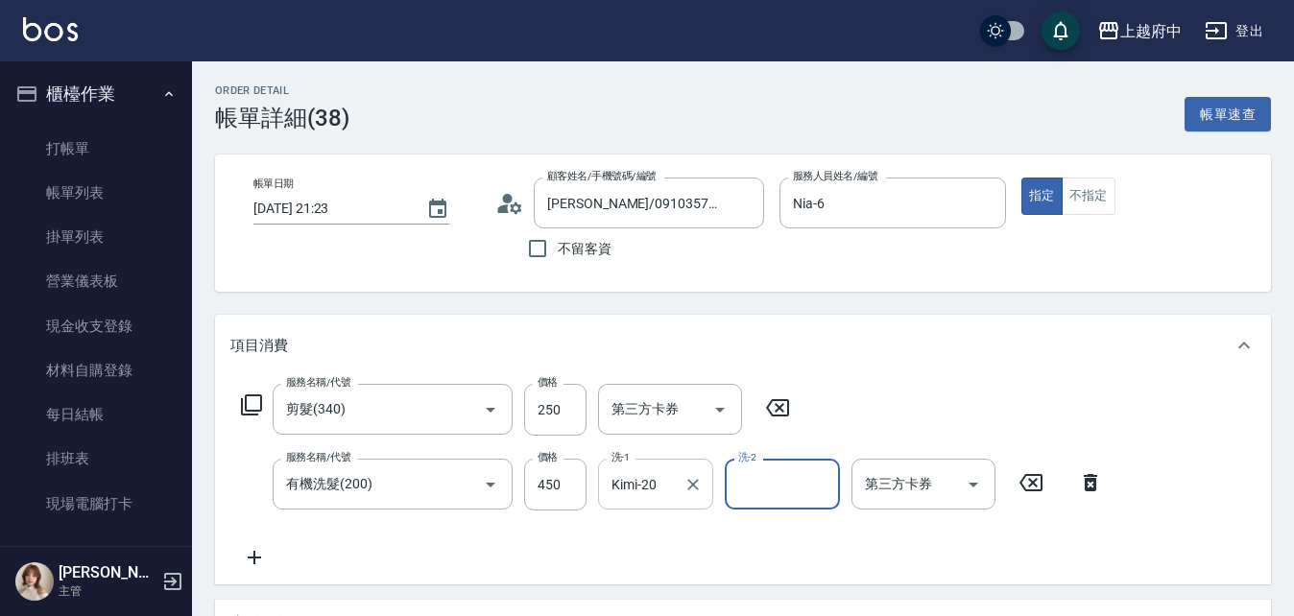
click at [705, 536] on div "服務名稱/代號 剪髮(340) 服務名稱/代號 價格 250 價格 第三方卡券 第三方卡券 服務名稱/代號 有機洗髮(200) 服務名稱/代號 價格 450 …" at bounding box center [672, 476] width 884 height 185
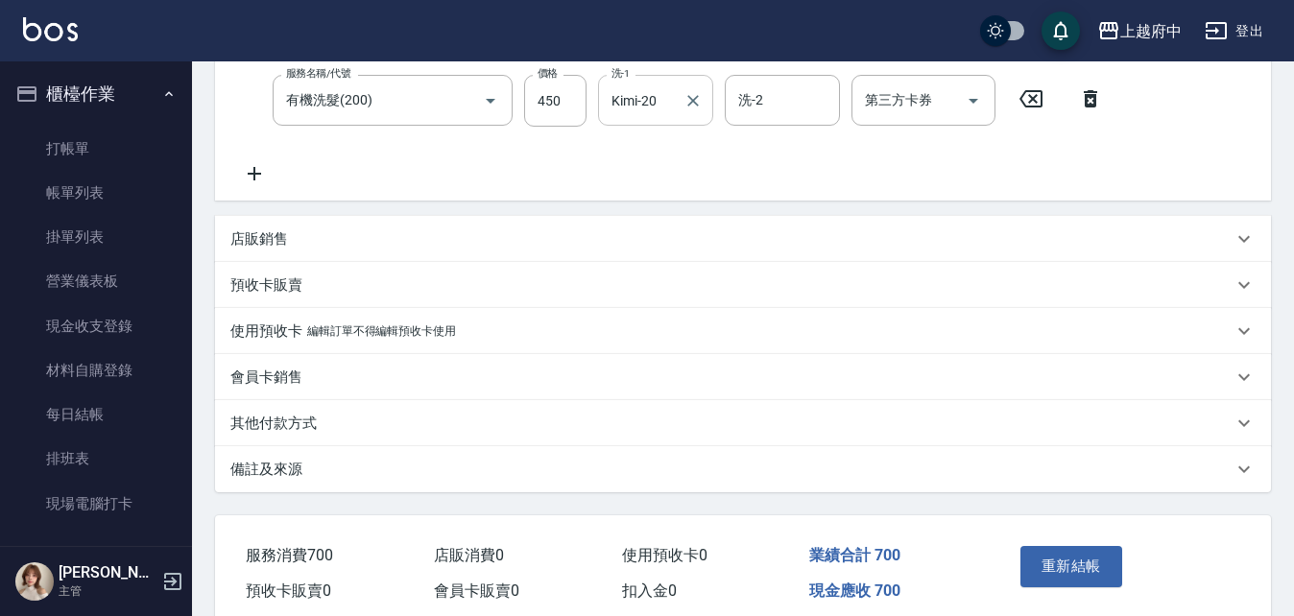
scroll to position [468, 0]
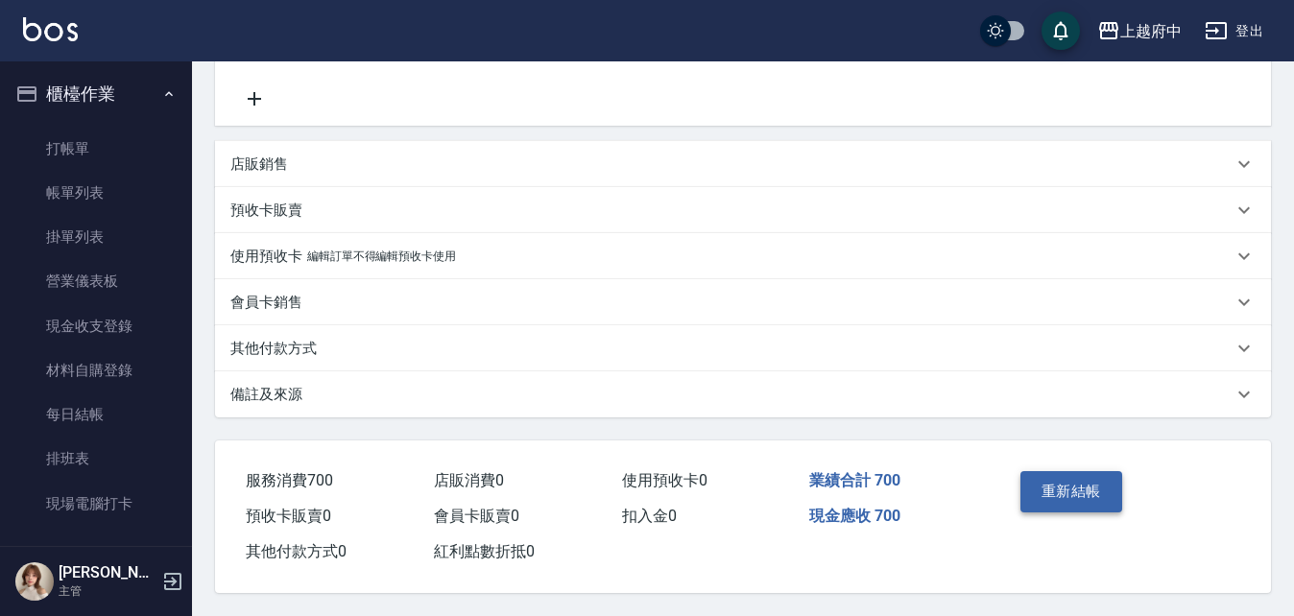
click at [1054, 476] on button "重新結帳" at bounding box center [1072, 491] width 102 height 40
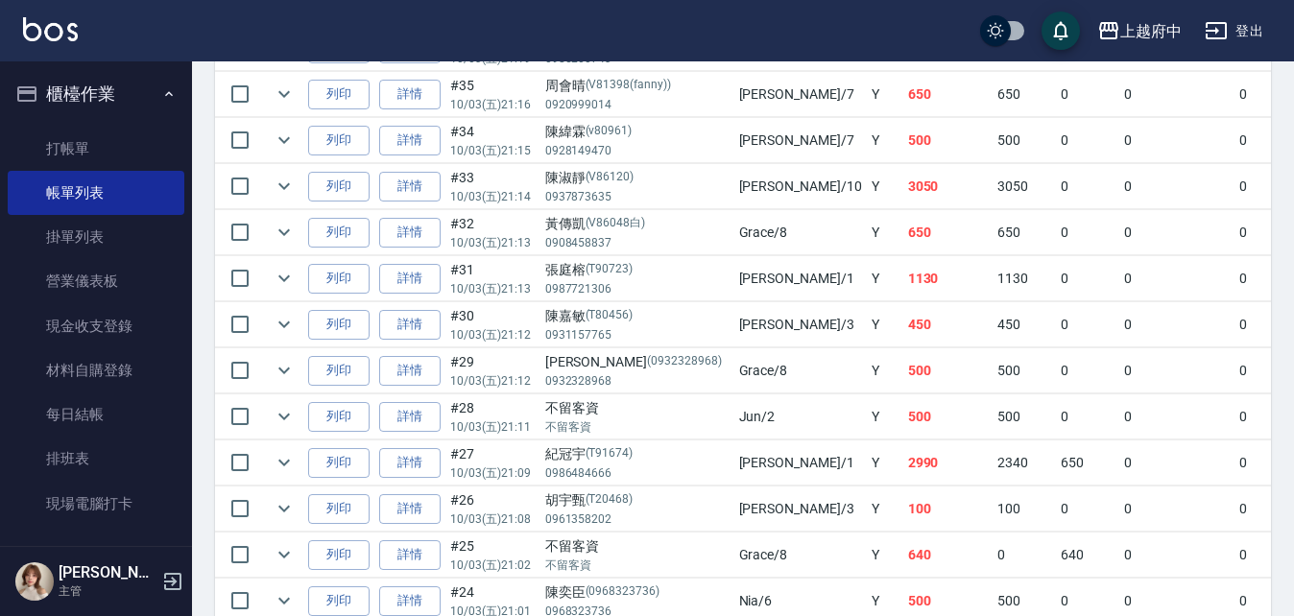
scroll to position [1152, 0]
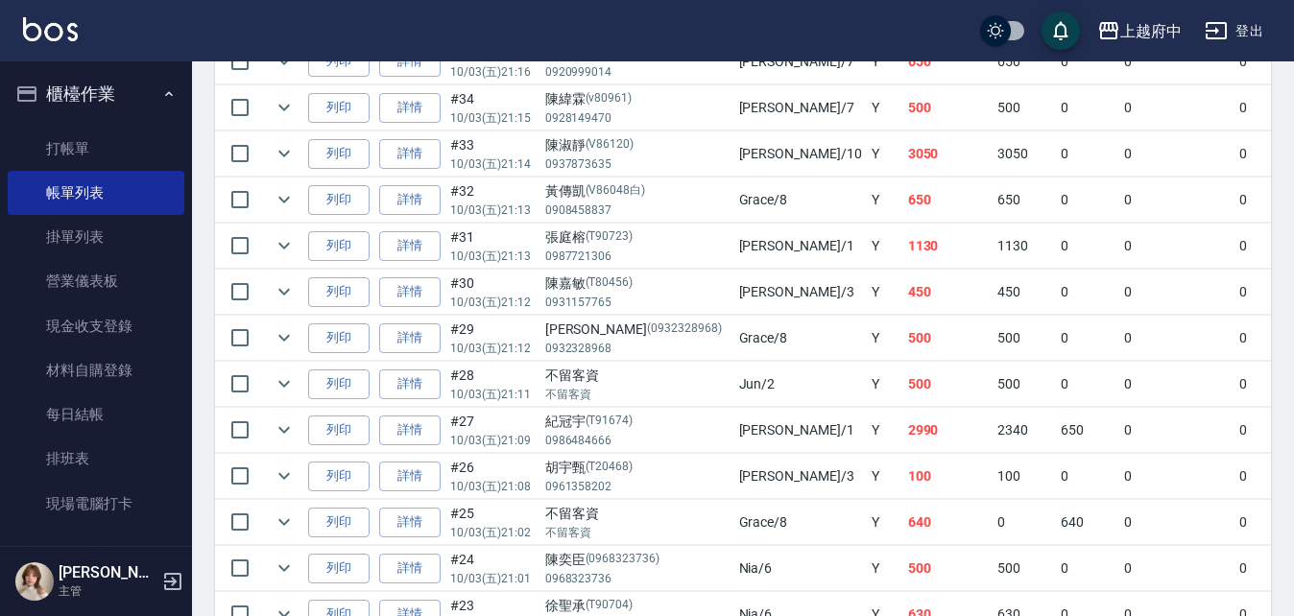
drag, startPoint x: 443, startPoint y: 478, endPoint x: 443, endPoint y: 462, distance: 16.3
click at [442, 472] on td "詳情" at bounding box center [410, 476] width 71 height 45
click at [417, 434] on link "詳情" at bounding box center [409, 431] width 61 height 30
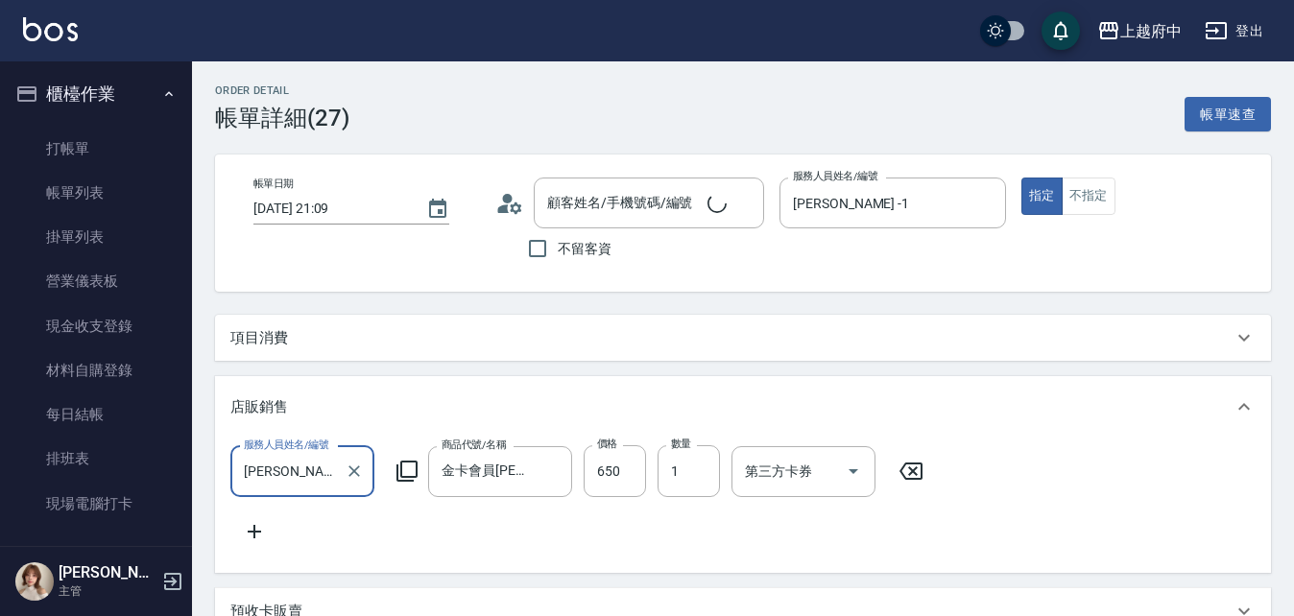
type input "2025/10/03 21:09"
type input "Annie -1"
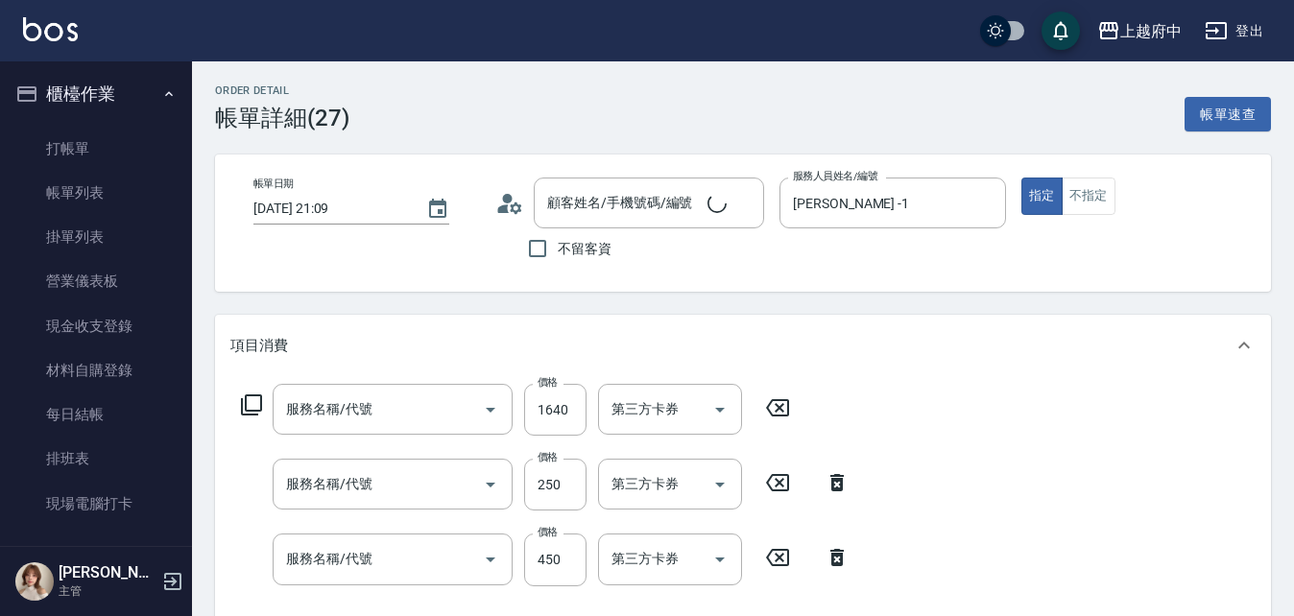
type input "[PERSON_NAME]/0986484666/T91674"
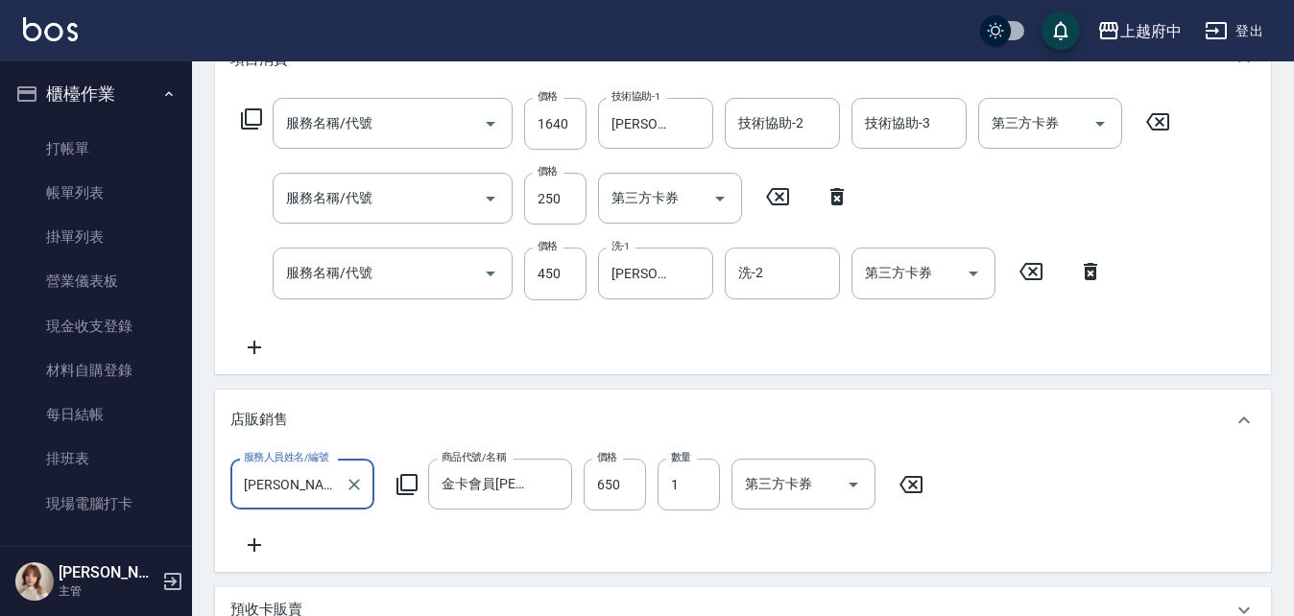
scroll to position [288, 0]
type input "燙髮S(11001)"
type input "剪髮(340)"
type input "有機洗髮(200)"
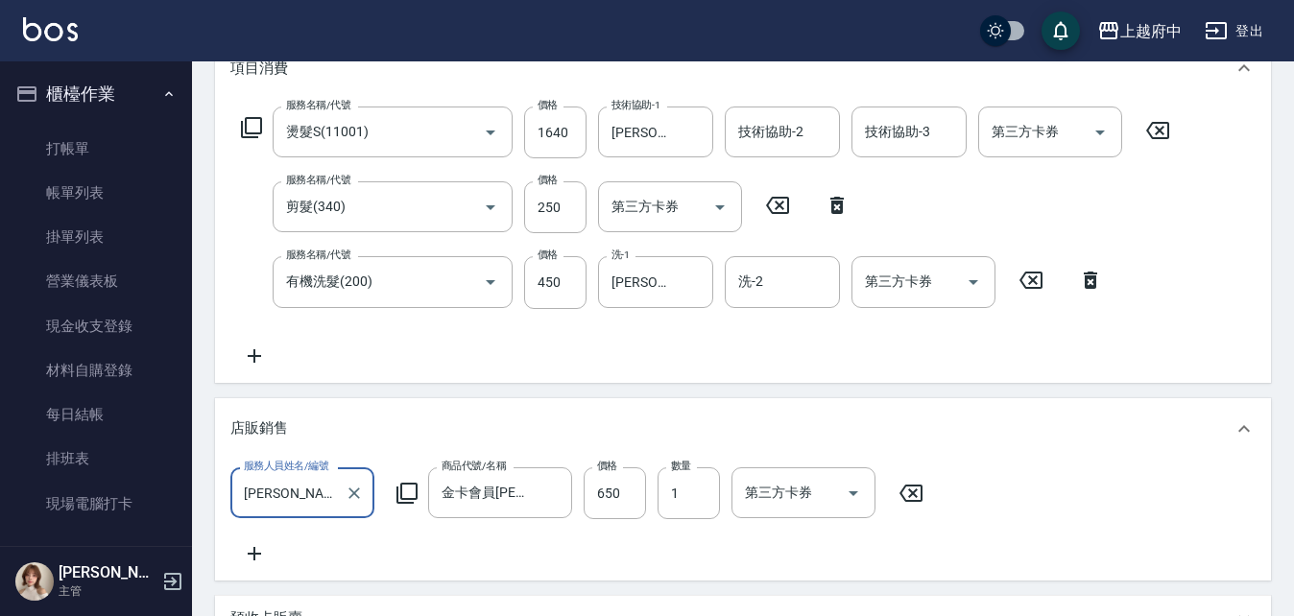
scroll to position [192, 0]
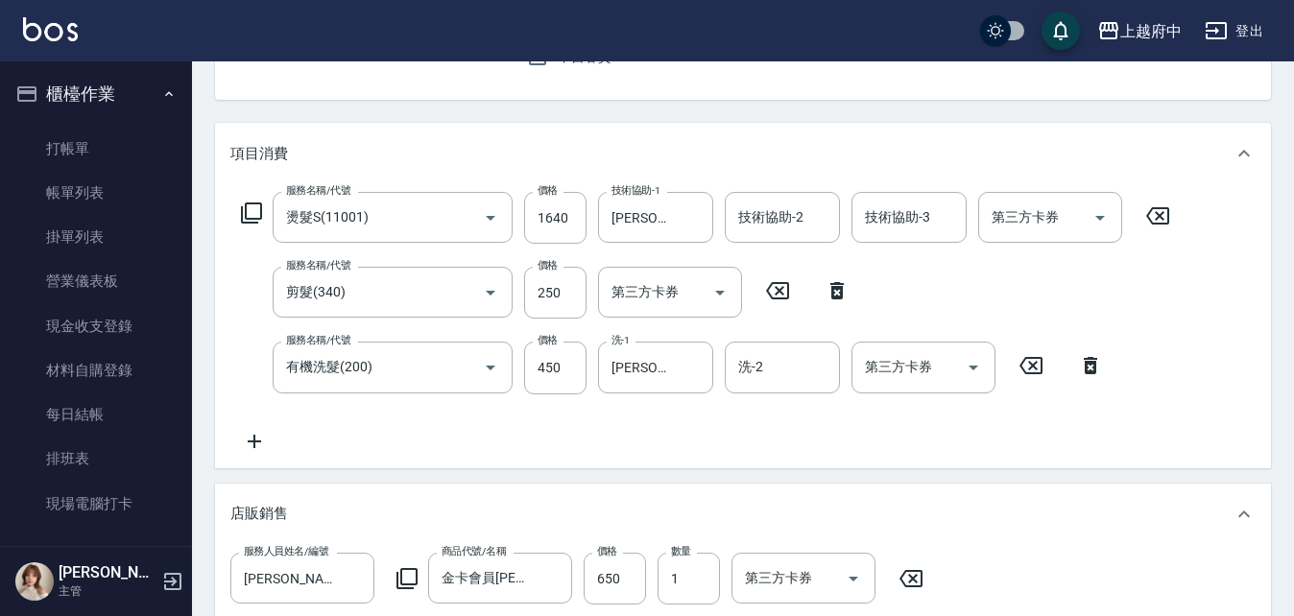
click at [260, 431] on icon at bounding box center [254, 441] width 48 height 23
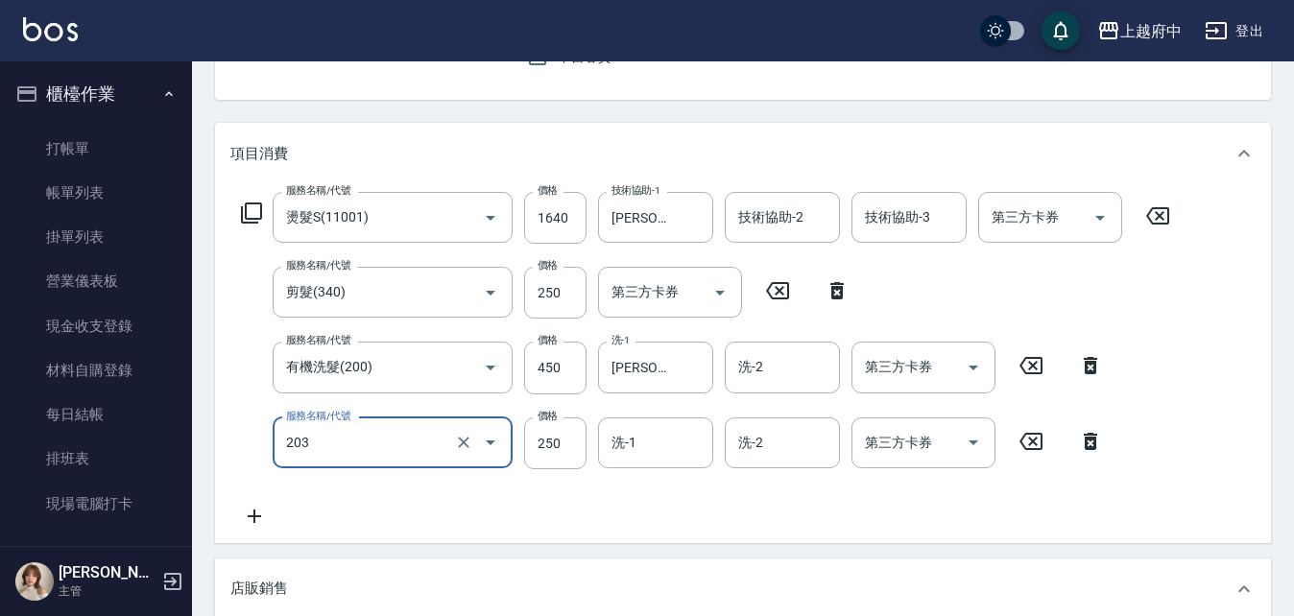
type input "升級滋養護髮(203)"
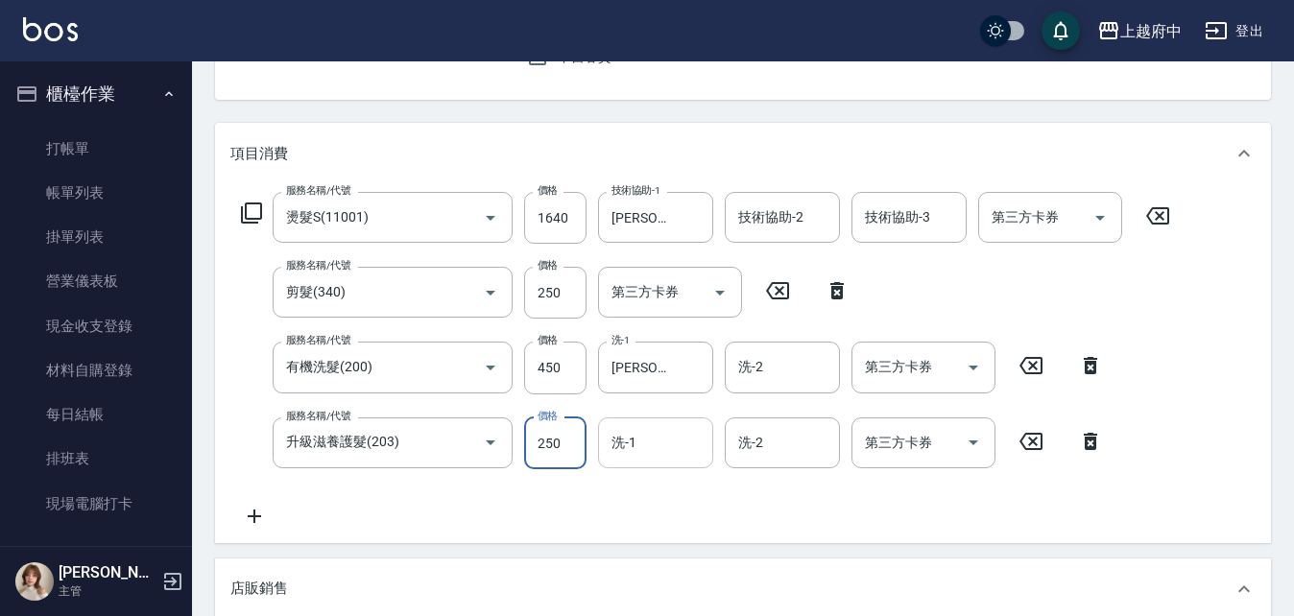
click at [645, 432] on input "洗-1" at bounding box center [656, 443] width 98 height 34
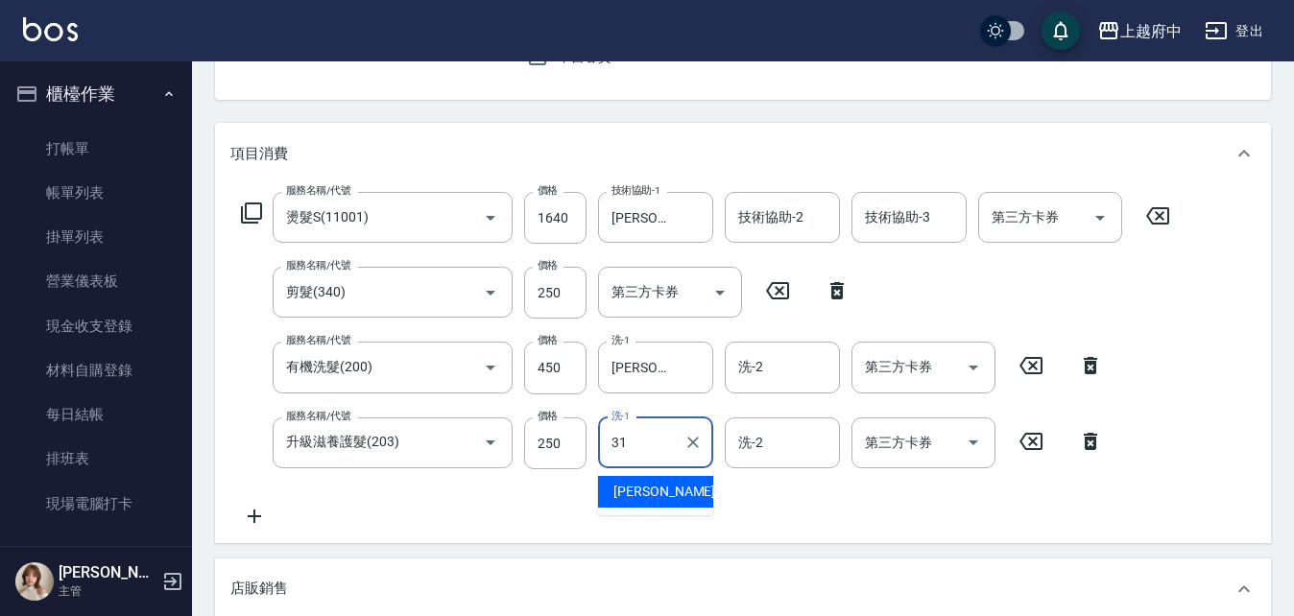
type input "王品云-31"
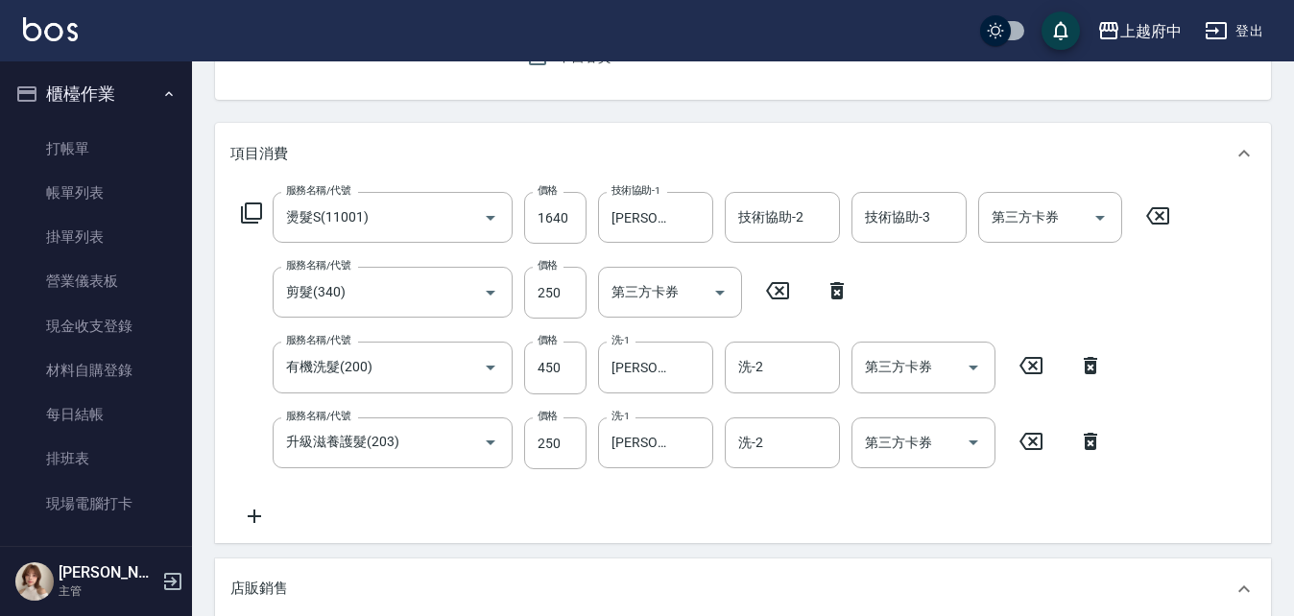
drag, startPoint x: 640, startPoint y: 498, endPoint x: 655, endPoint y: 495, distance: 14.9
click at [641, 496] on div "服務名稱/代號 燙髮S(11001) 服務名稱/代號 價格 1640 價格 技術協助-1 王品云-31 技術協助-1 技術協助-2 技術協助-2 技術協助-3…" at bounding box center [706, 360] width 952 height 336
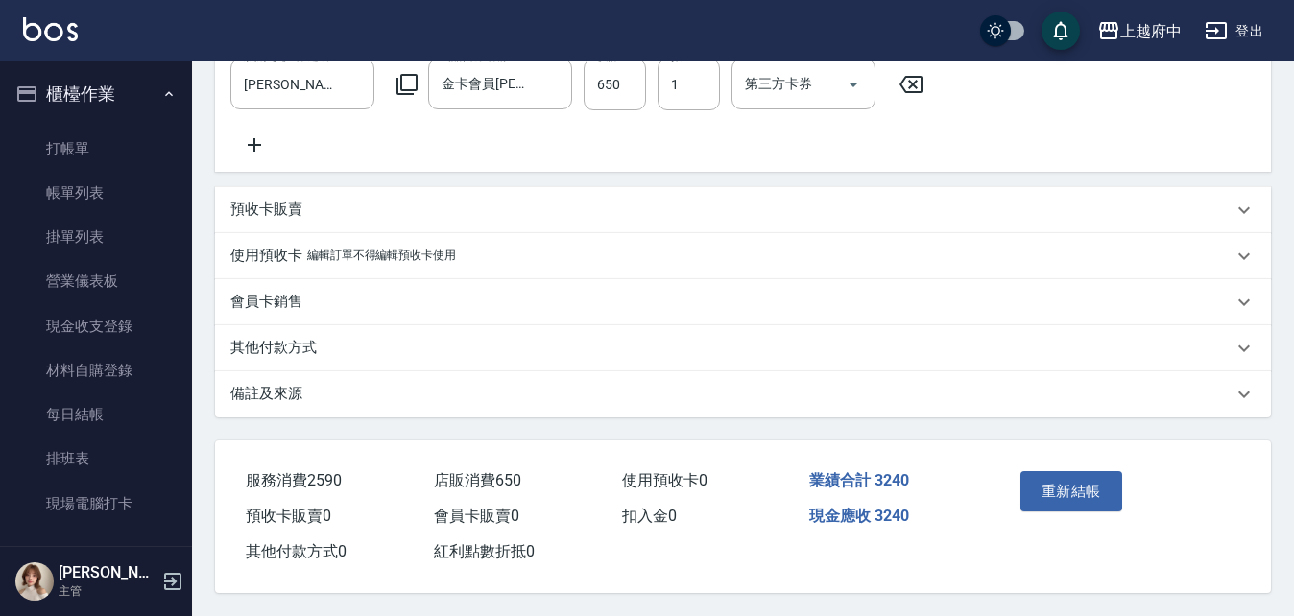
scroll to position [785, 0]
click at [1057, 489] on button "重新結帳" at bounding box center [1072, 491] width 102 height 40
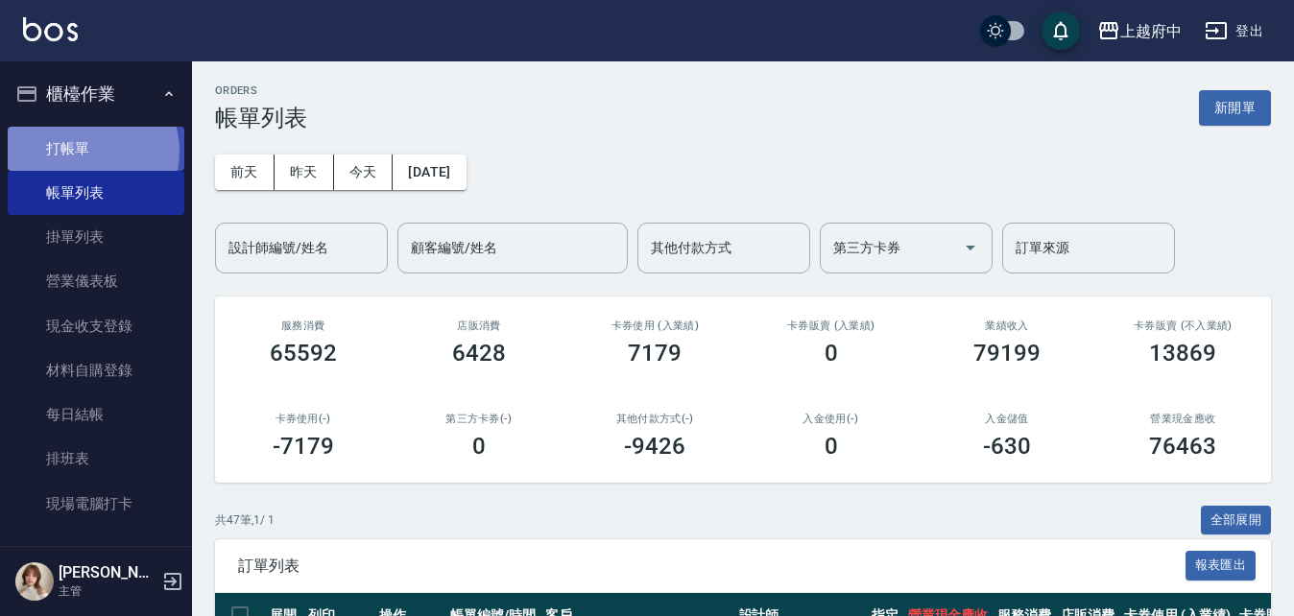
click at [85, 151] on link "打帳單" at bounding box center [96, 149] width 177 height 44
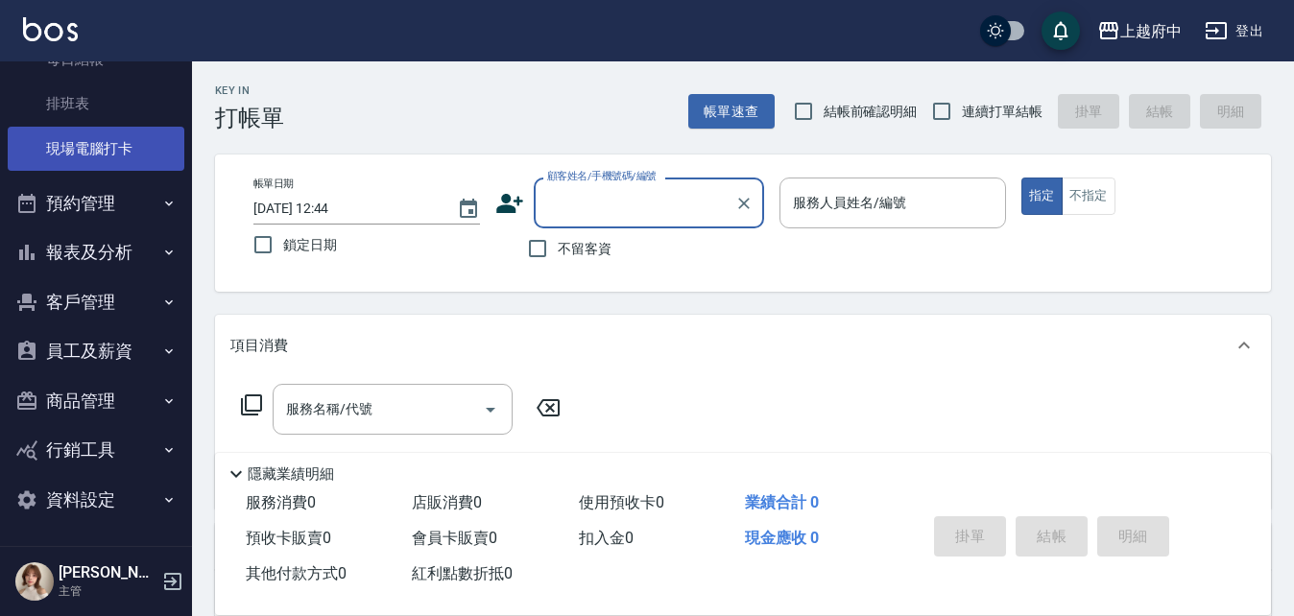
scroll to position [356, 0]
click at [85, 249] on button "報表及分析" at bounding box center [96, 252] width 177 height 50
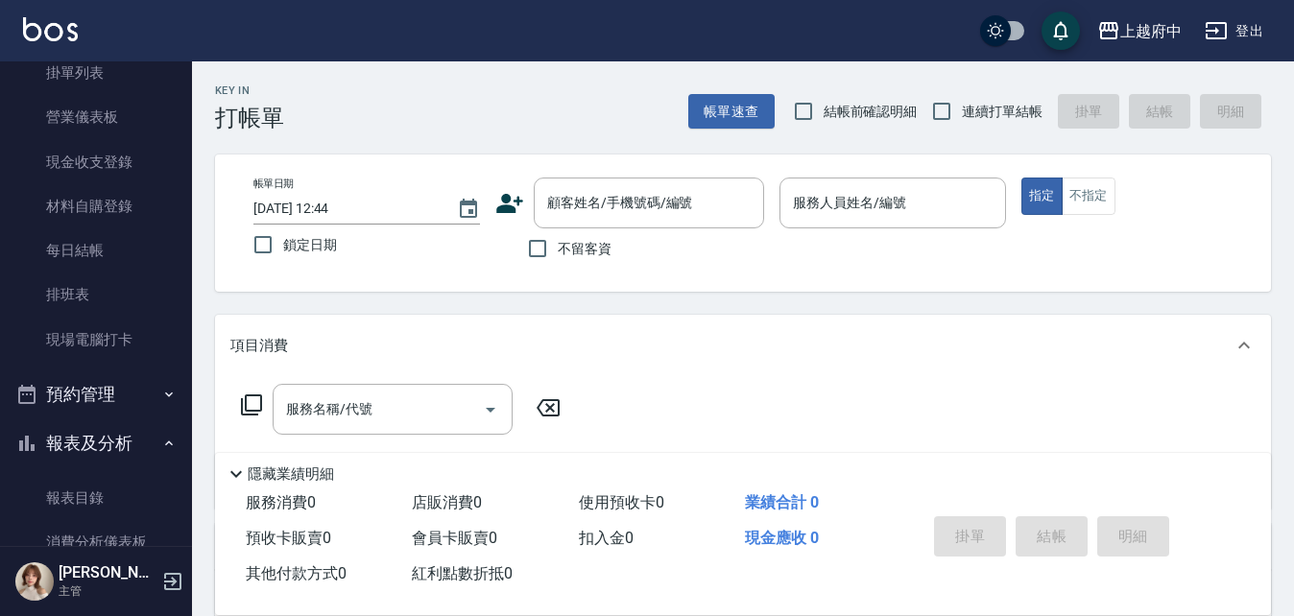
scroll to position [0, 0]
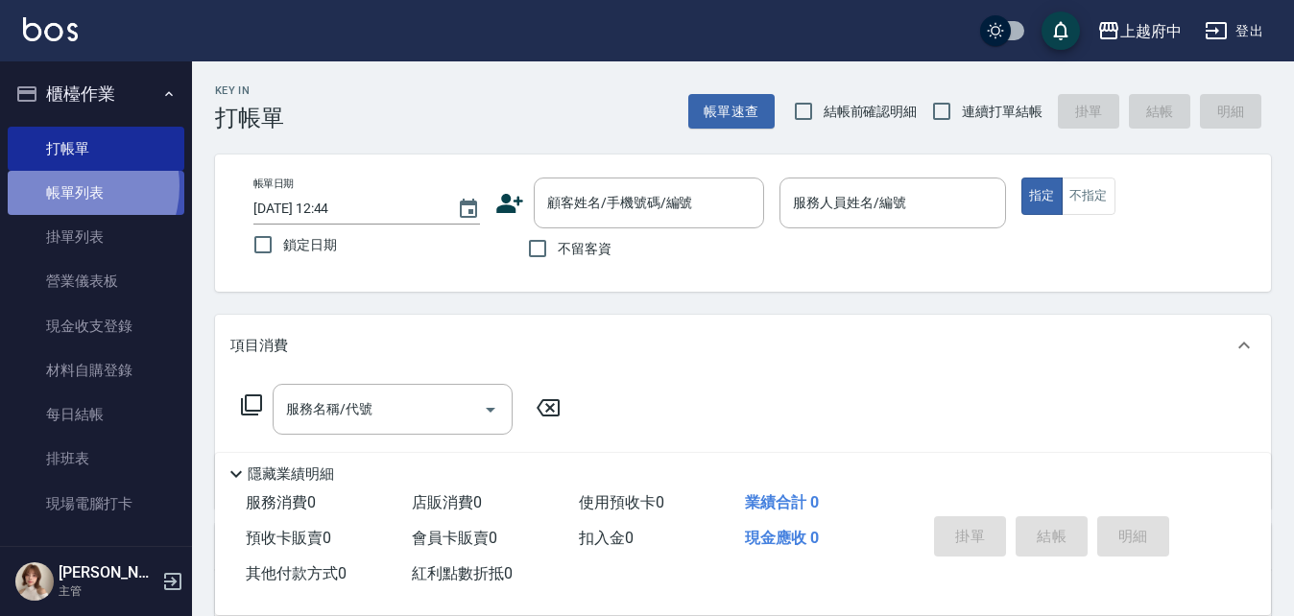
click at [66, 186] on link "帳單列表" at bounding box center [96, 193] width 177 height 44
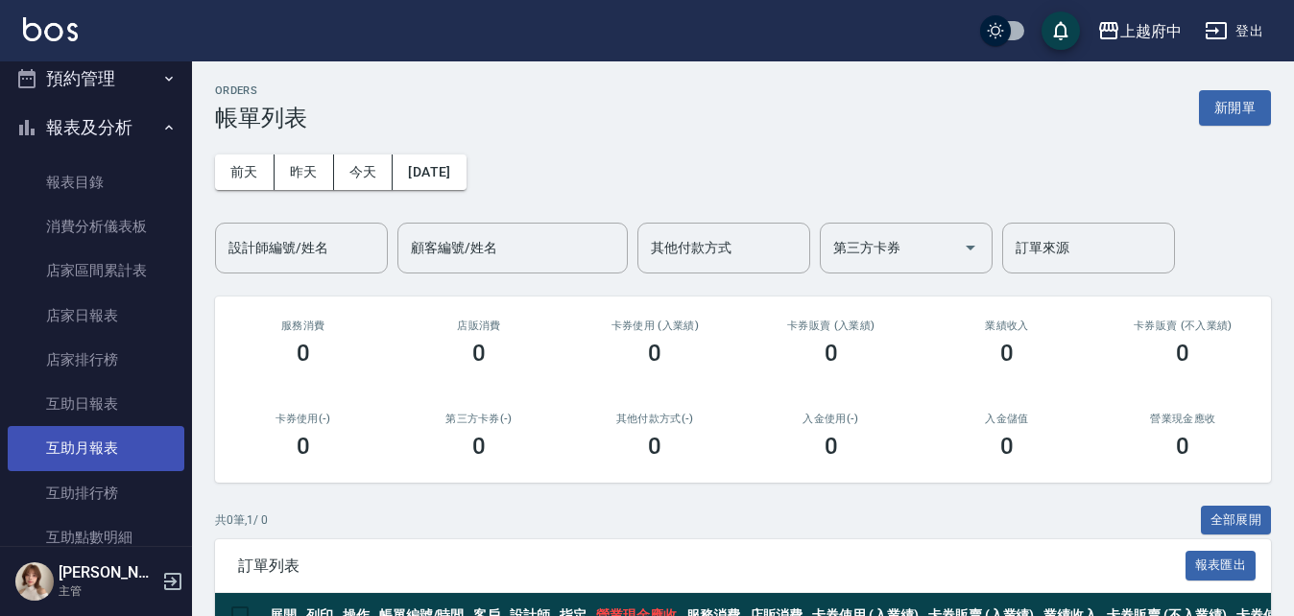
scroll to position [576, 0]
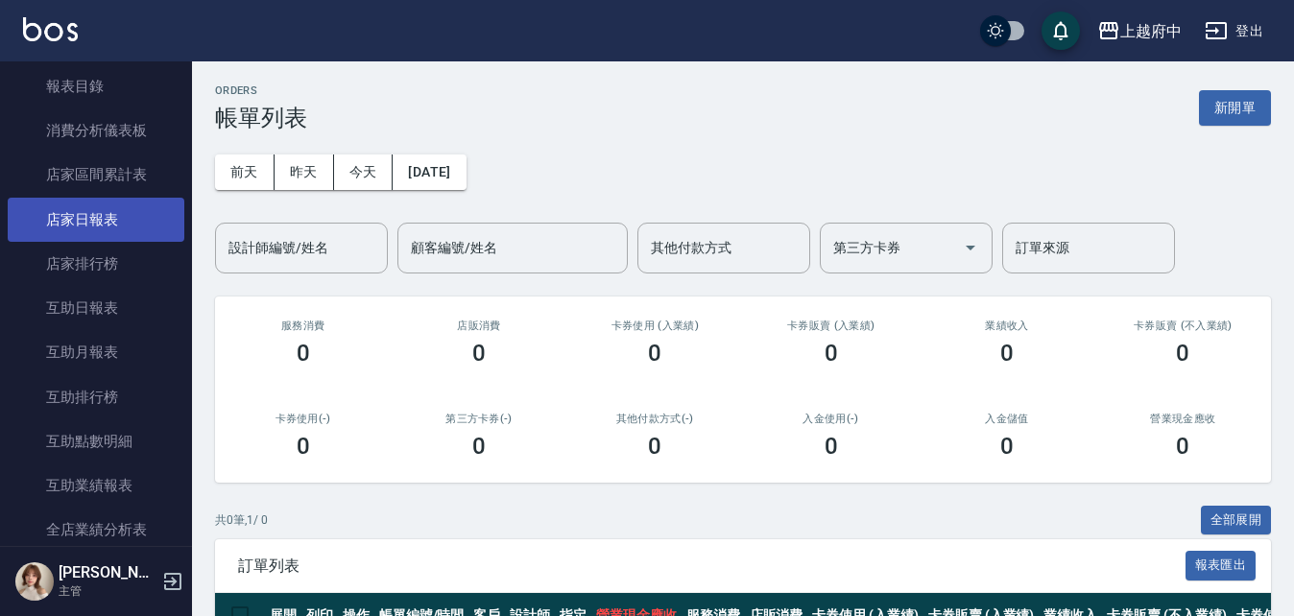
click at [100, 222] on link "店家日報表" at bounding box center [96, 220] width 177 height 44
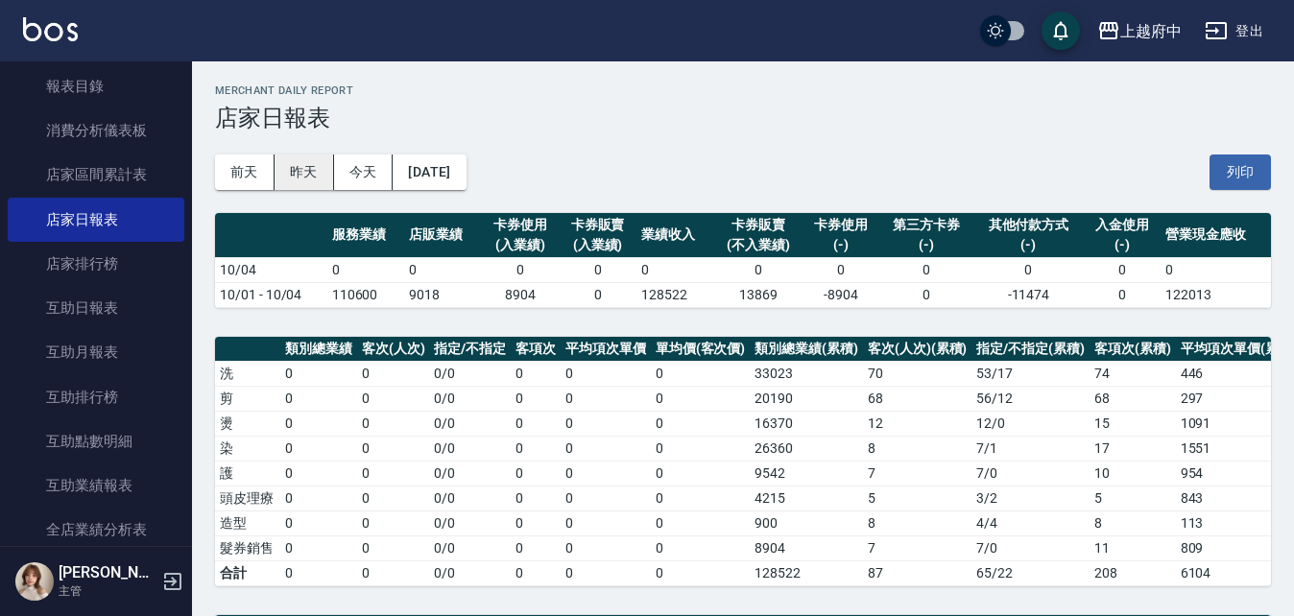
click at [302, 178] on button "昨天" at bounding box center [305, 173] width 60 height 36
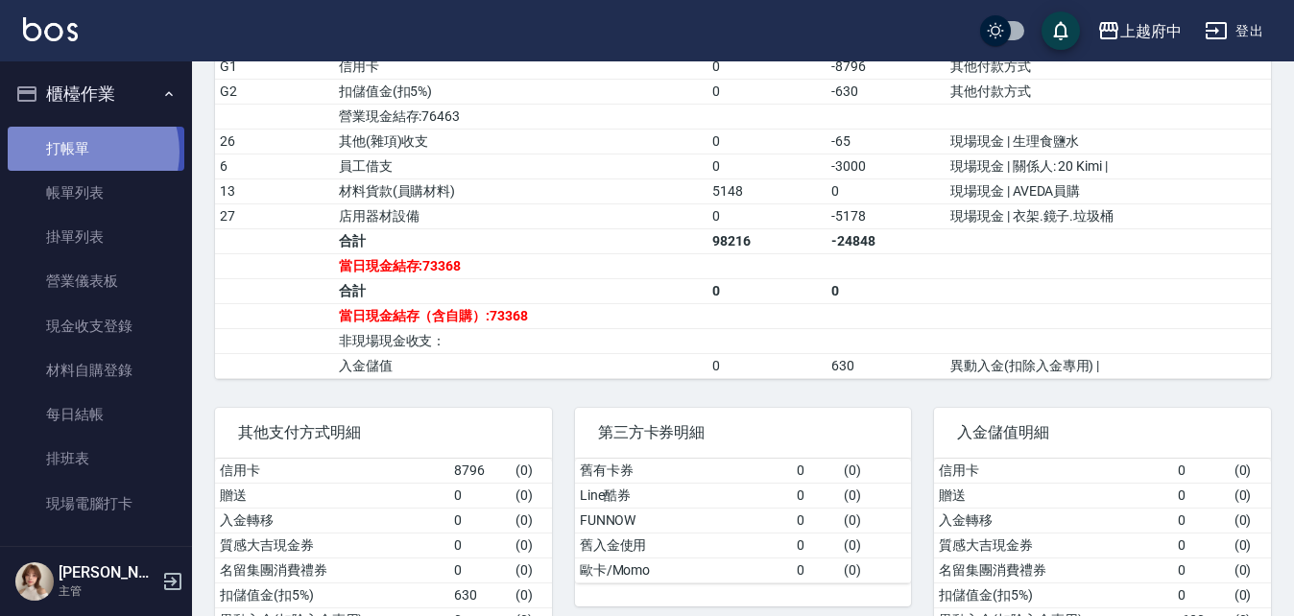
click at [79, 152] on link "打帳單" at bounding box center [96, 149] width 177 height 44
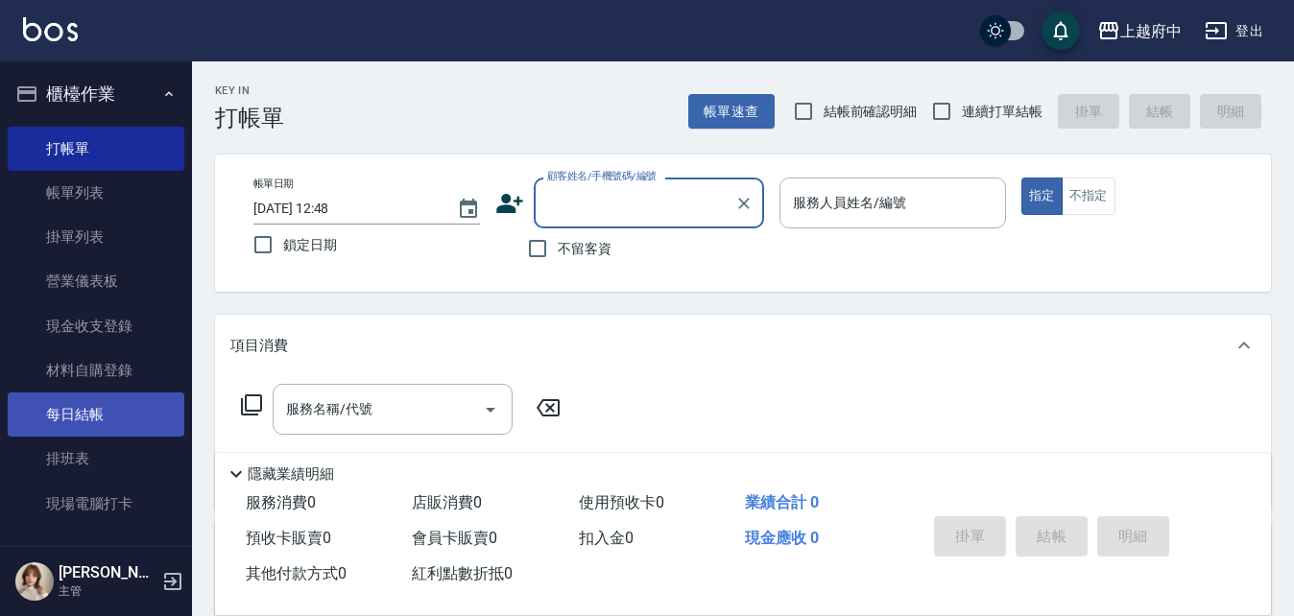
drag, startPoint x: 85, startPoint y: 417, endPoint x: 75, endPoint y: 415, distance: 10.7
click at [85, 417] on link "每日結帳" at bounding box center [96, 415] width 177 height 44
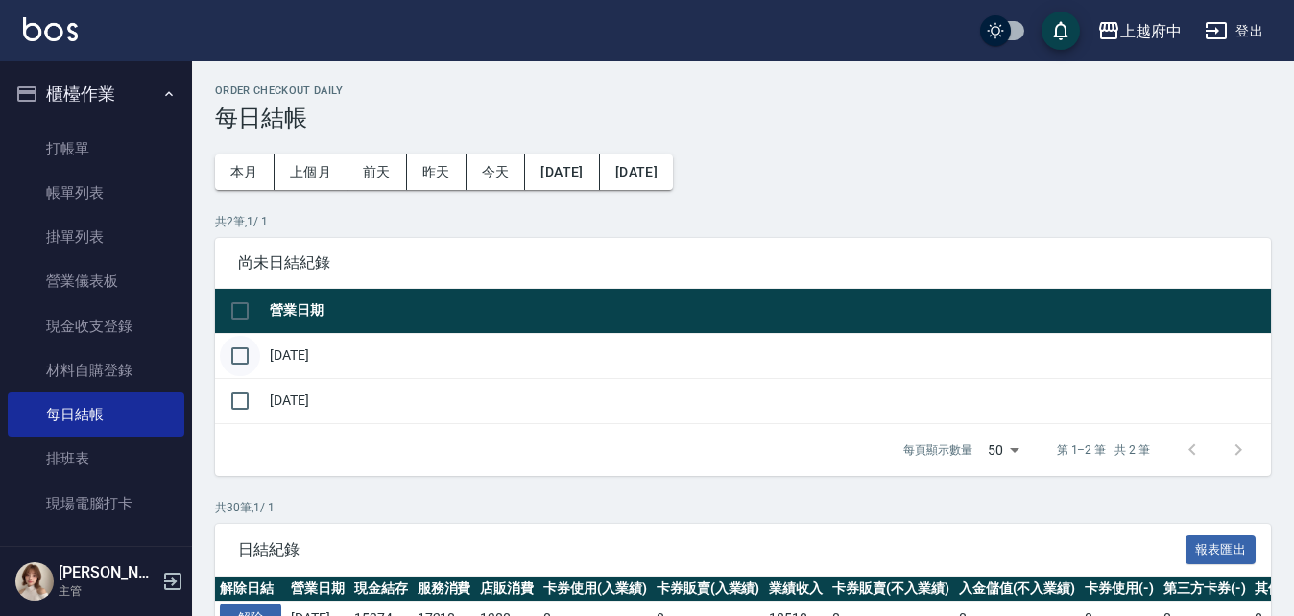
click at [239, 355] on input "checkbox" at bounding box center [240, 356] width 40 height 40
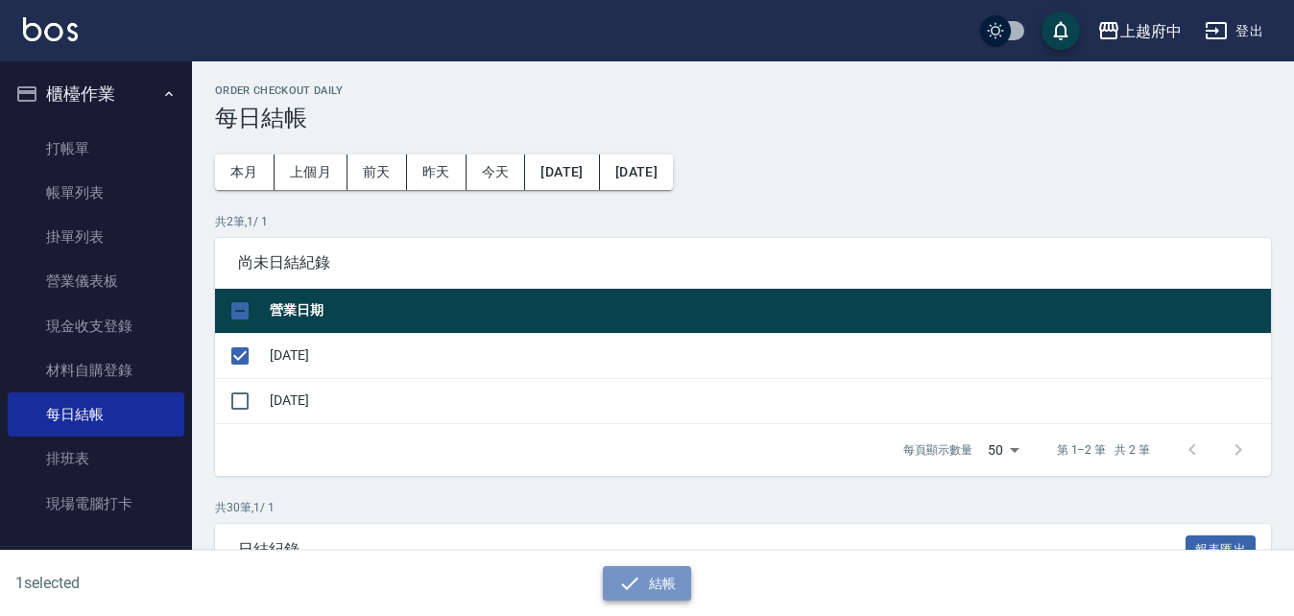
click at [646, 573] on button "結帳" at bounding box center [647, 585] width 89 height 36
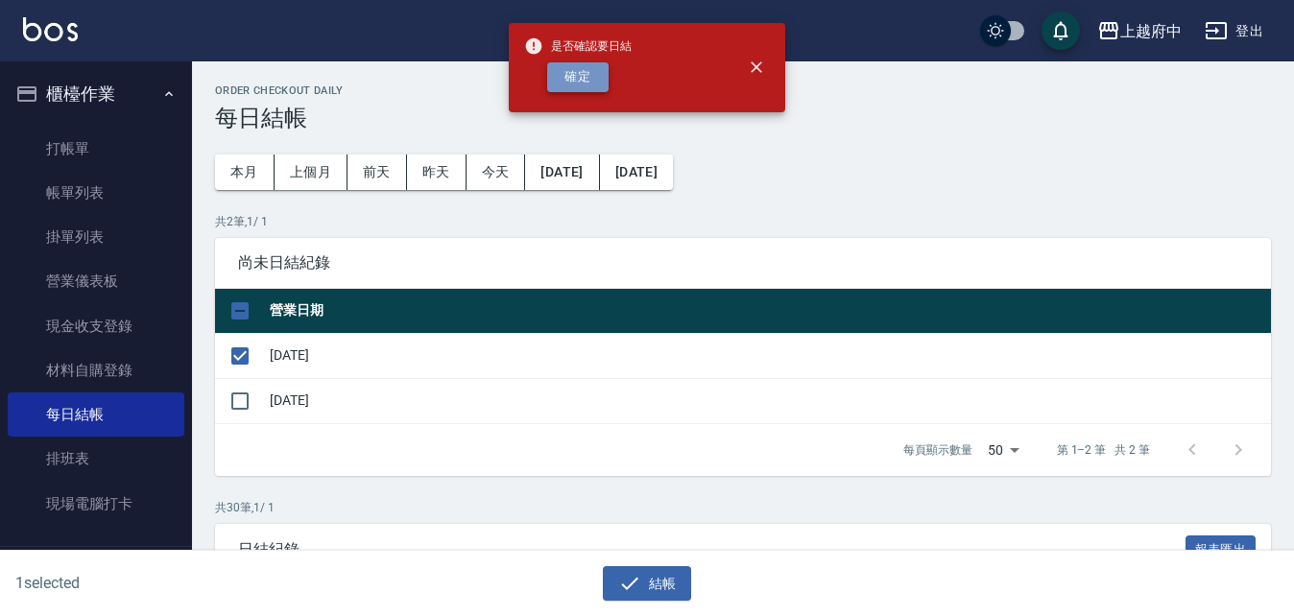
click at [573, 80] on button "確定" at bounding box center [577, 77] width 61 height 30
checkbox input "false"
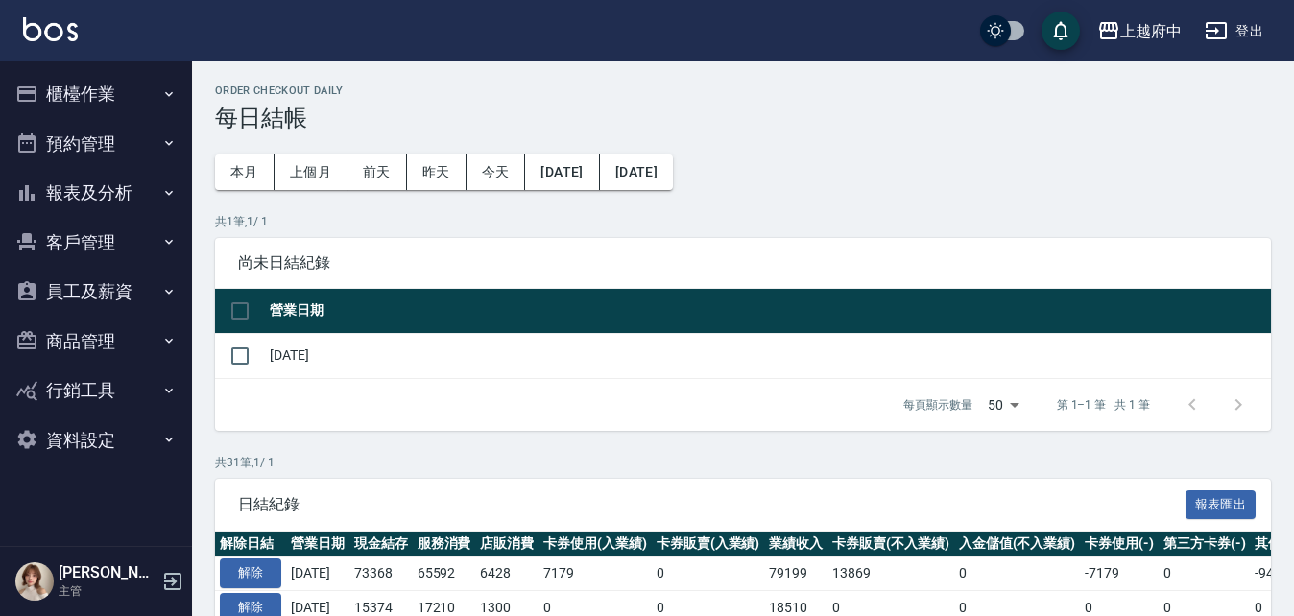
click at [83, 190] on button "報表及分析" at bounding box center [96, 193] width 177 height 50
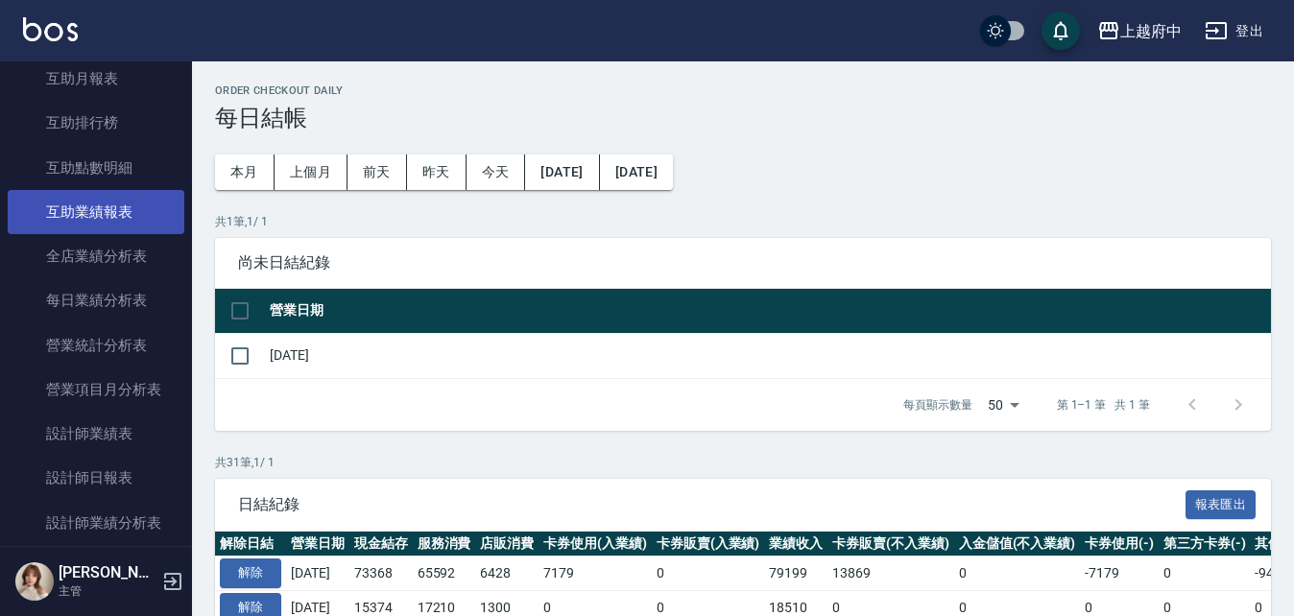
scroll to position [480, 0]
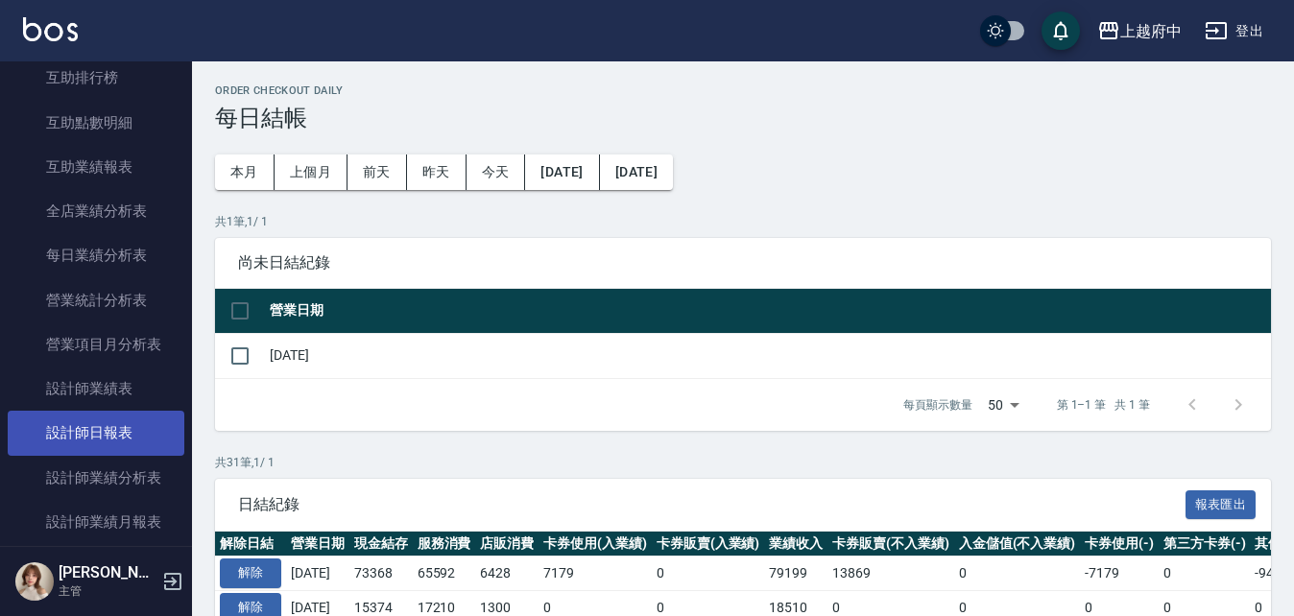
click at [97, 435] on link "設計師日報表" at bounding box center [96, 433] width 177 height 44
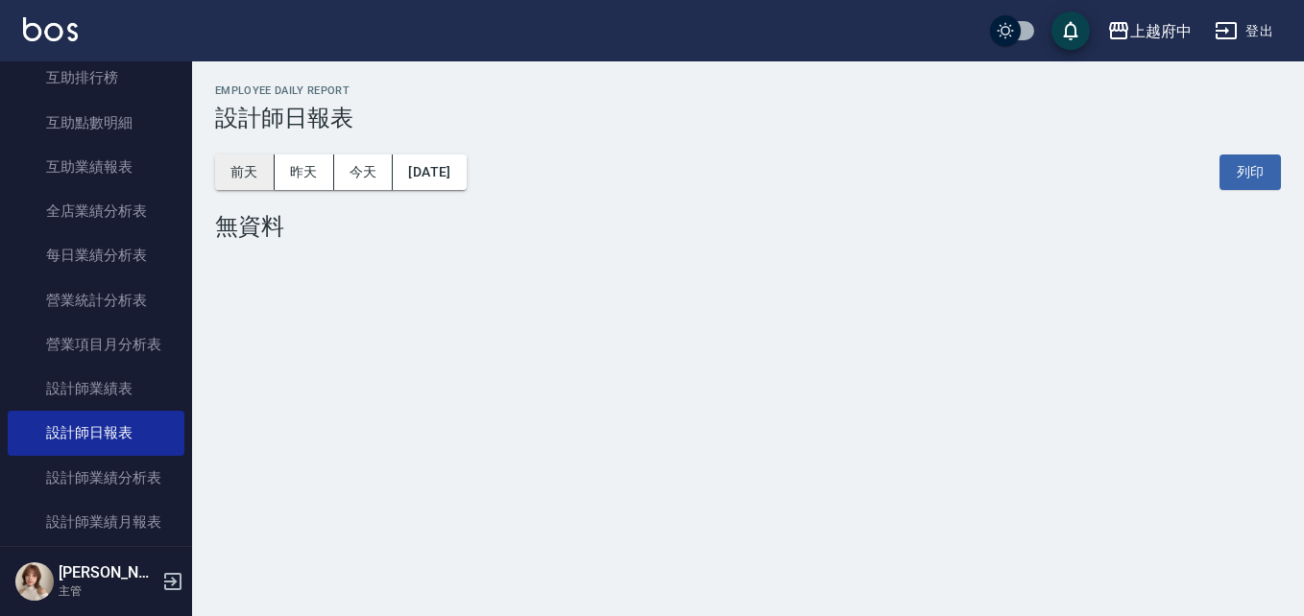
click at [254, 170] on button "前天" at bounding box center [245, 173] width 60 height 36
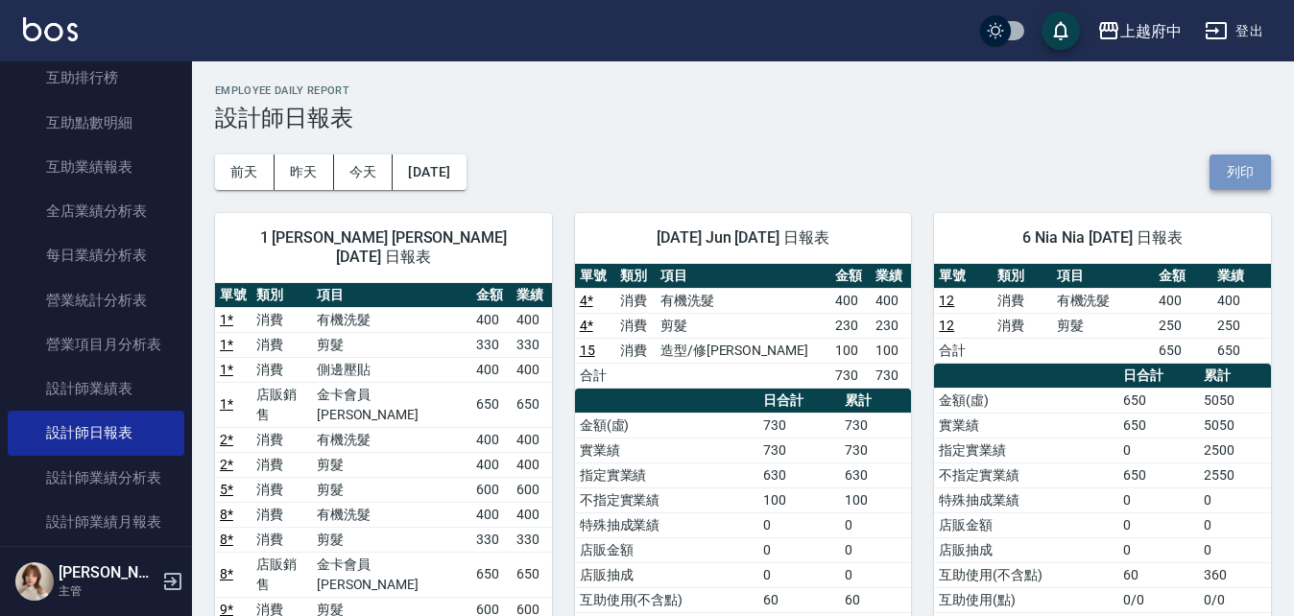
click at [1244, 165] on button "列印" at bounding box center [1240, 173] width 61 height 36
click at [360, 175] on button "今天" at bounding box center [364, 173] width 60 height 36
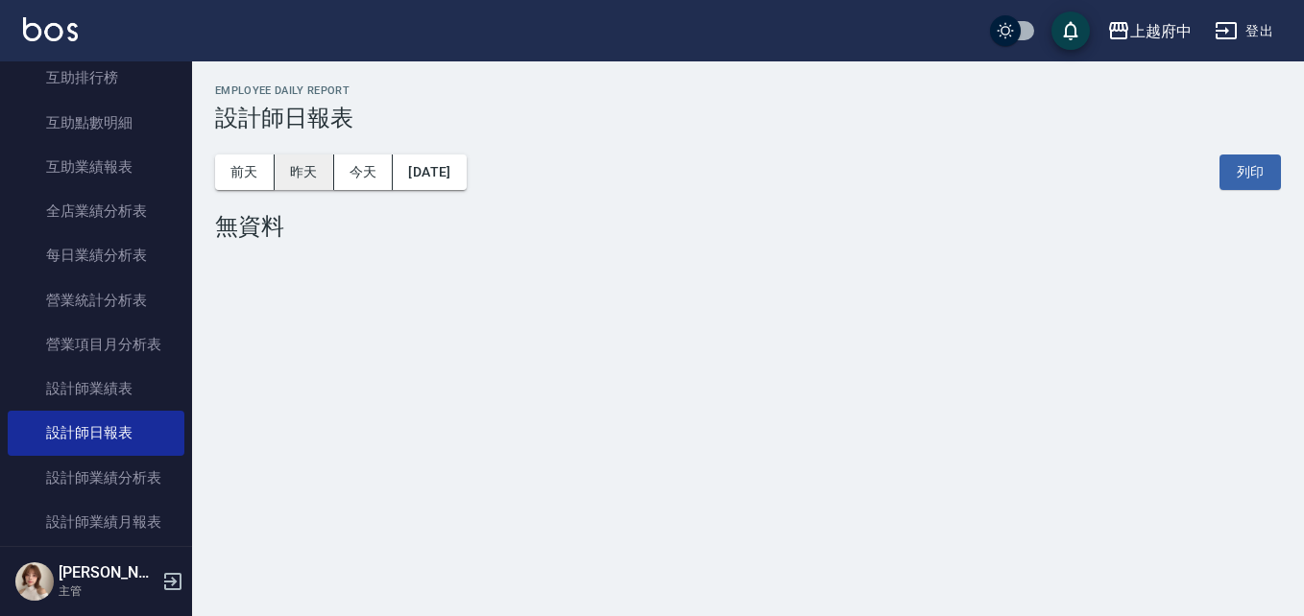
click at [299, 171] on button "昨天" at bounding box center [305, 173] width 60 height 36
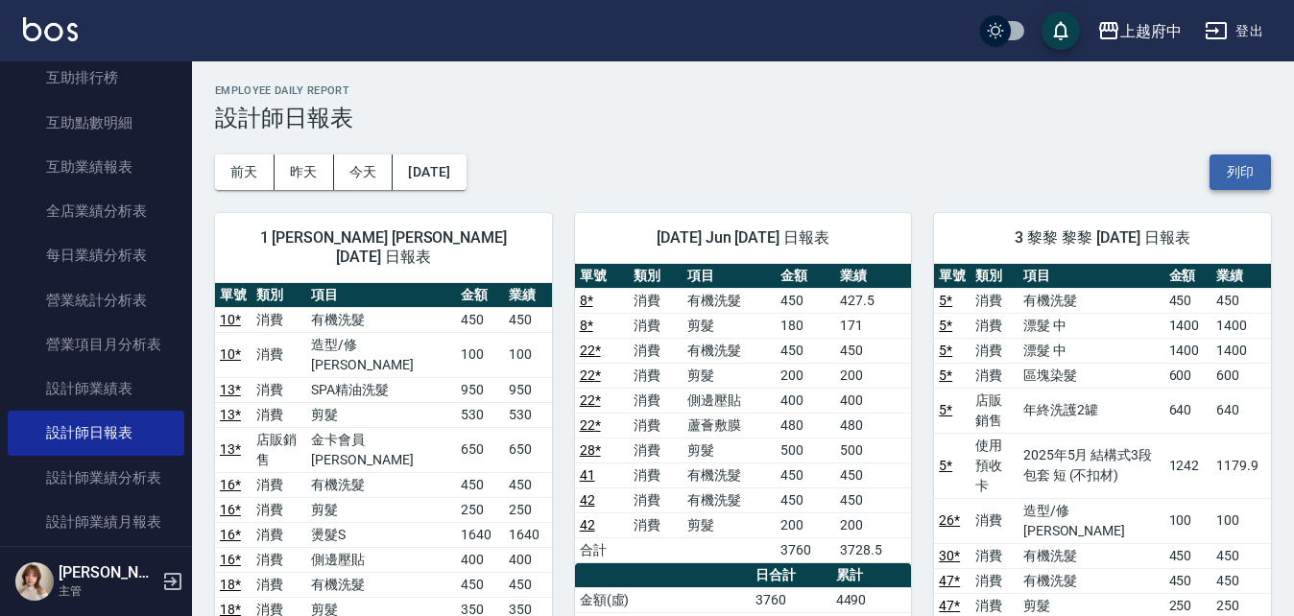
click at [1240, 178] on button "列印" at bounding box center [1240, 173] width 61 height 36
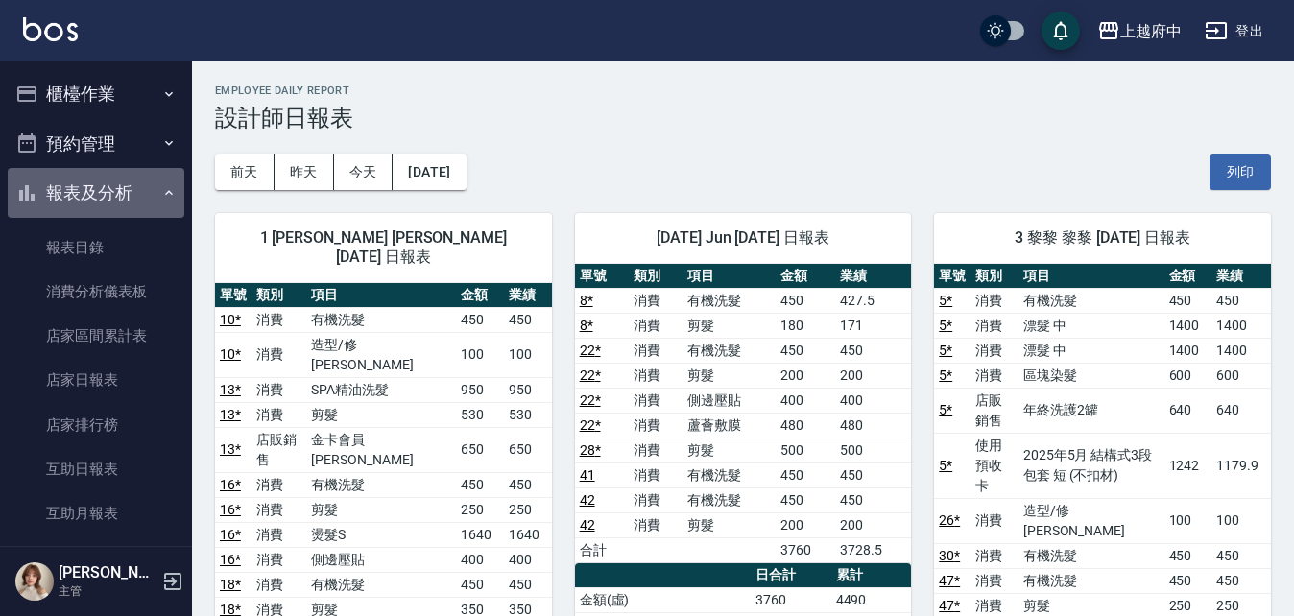
click at [102, 188] on button "報表及分析" at bounding box center [96, 193] width 177 height 50
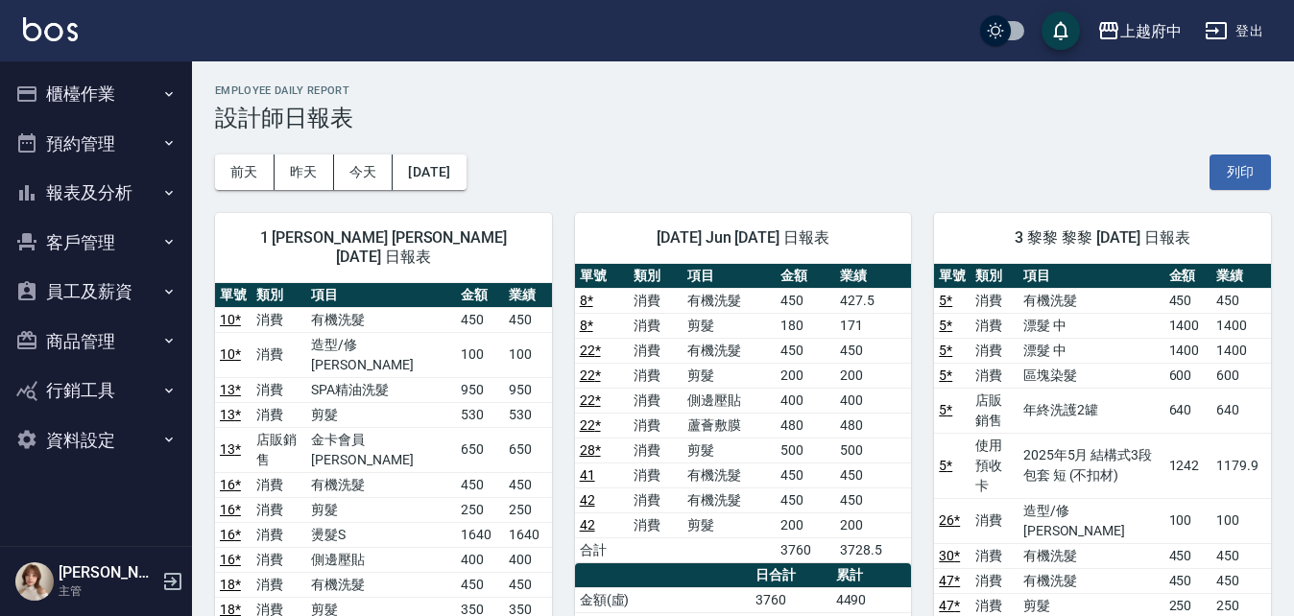
drag, startPoint x: 83, startPoint y: 96, endPoint x: 95, endPoint y: 98, distance: 12.6
click at [83, 95] on button "櫃檯作業" at bounding box center [96, 94] width 177 height 50
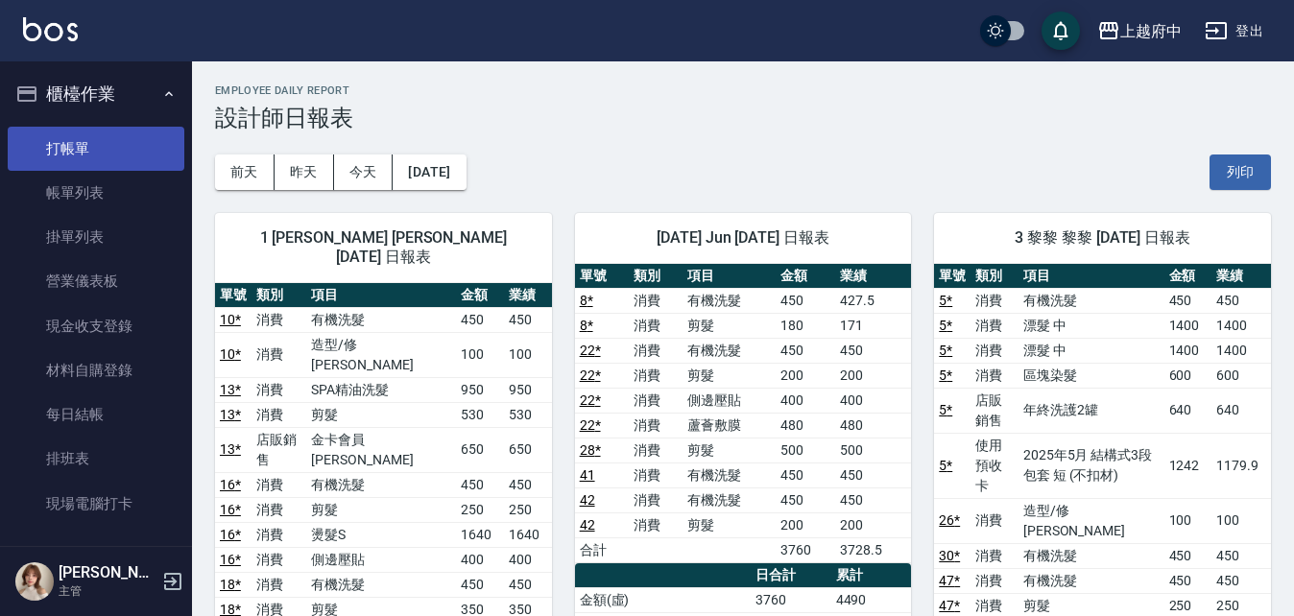
click at [79, 151] on link "打帳單" at bounding box center [96, 149] width 177 height 44
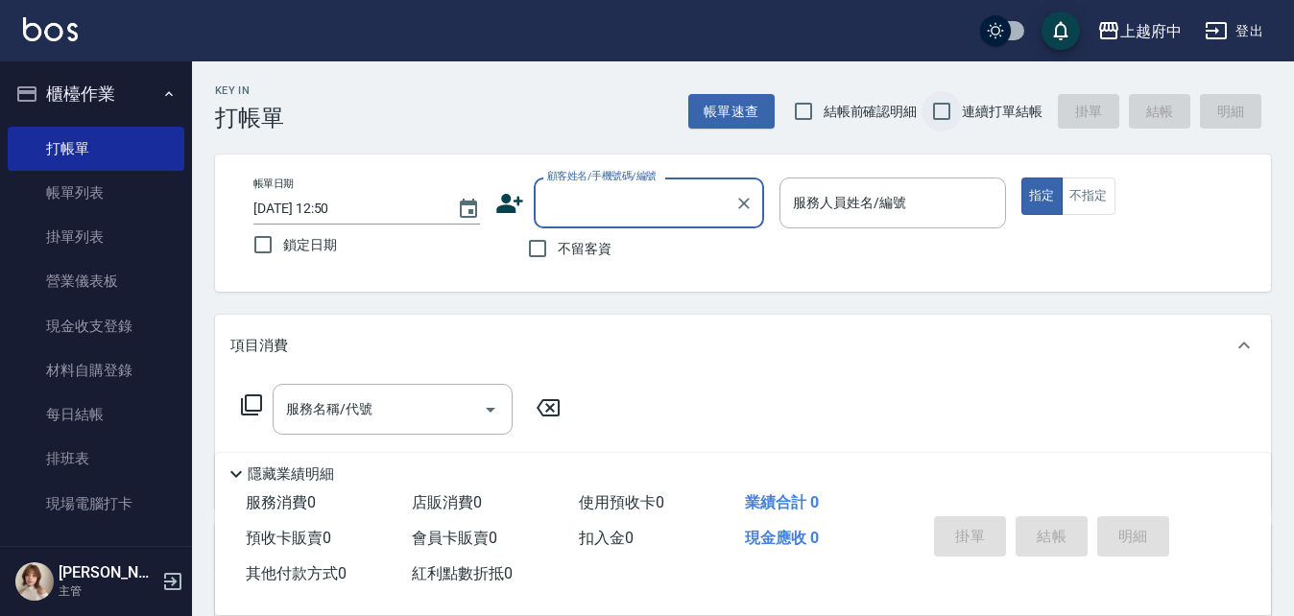
click at [946, 113] on input "連續打單結帳" at bounding box center [942, 111] width 40 height 40
checkbox input "true"
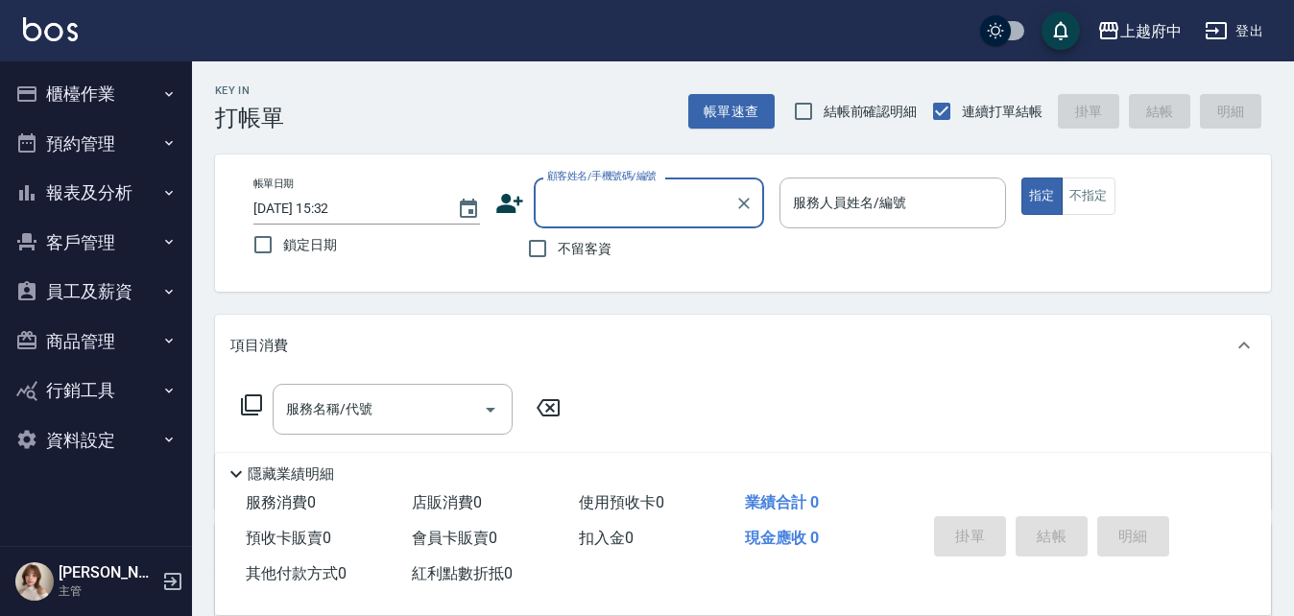
type input "ㄒ"
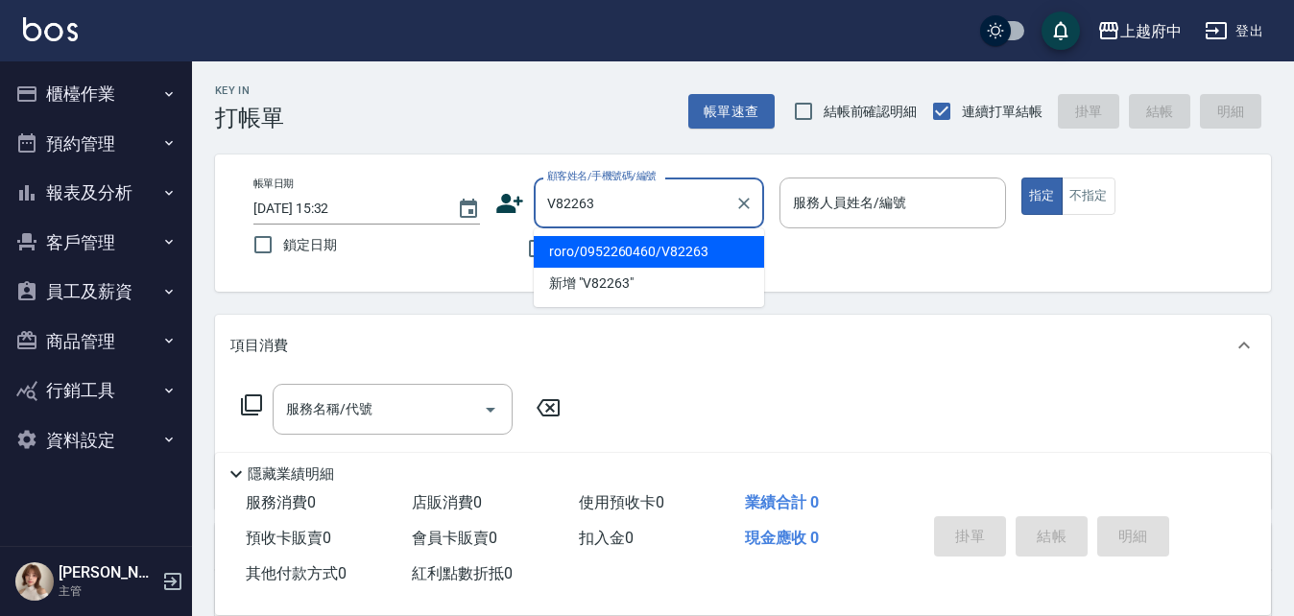
click at [649, 253] on li "roro/0952260460/V82263" at bounding box center [649, 252] width 230 height 32
type input "roro/0952260460/V82263"
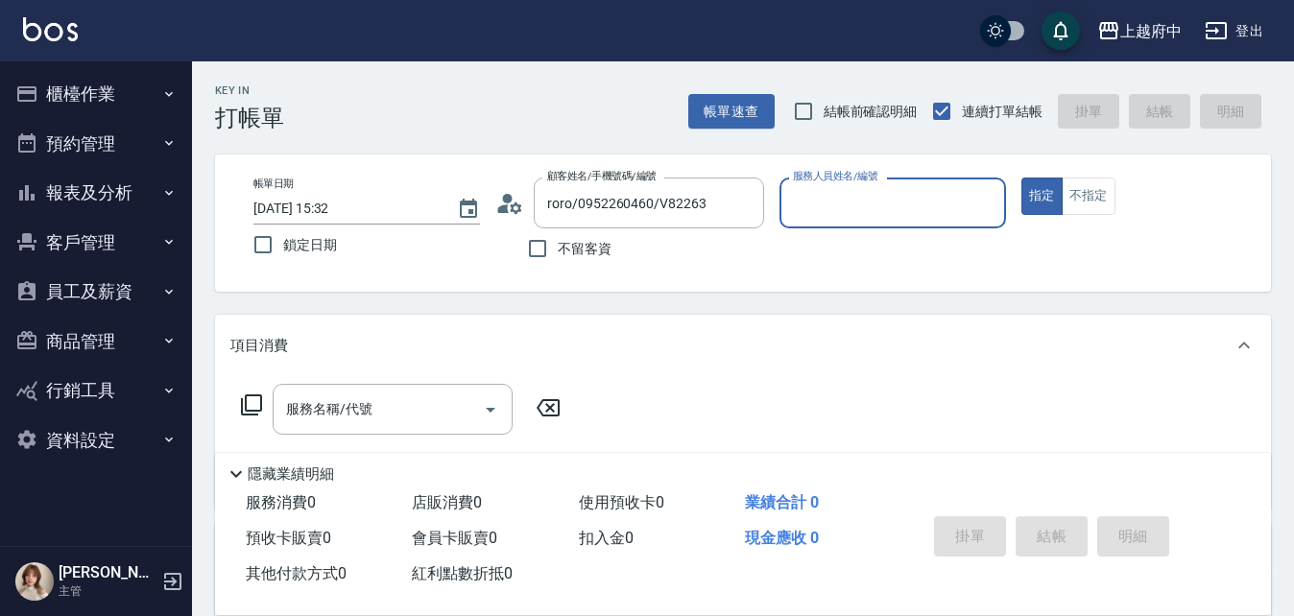
type input "Fanny-7"
click at [1022, 178] on button "指定" at bounding box center [1042, 196] width 41 height 37
type button "true"
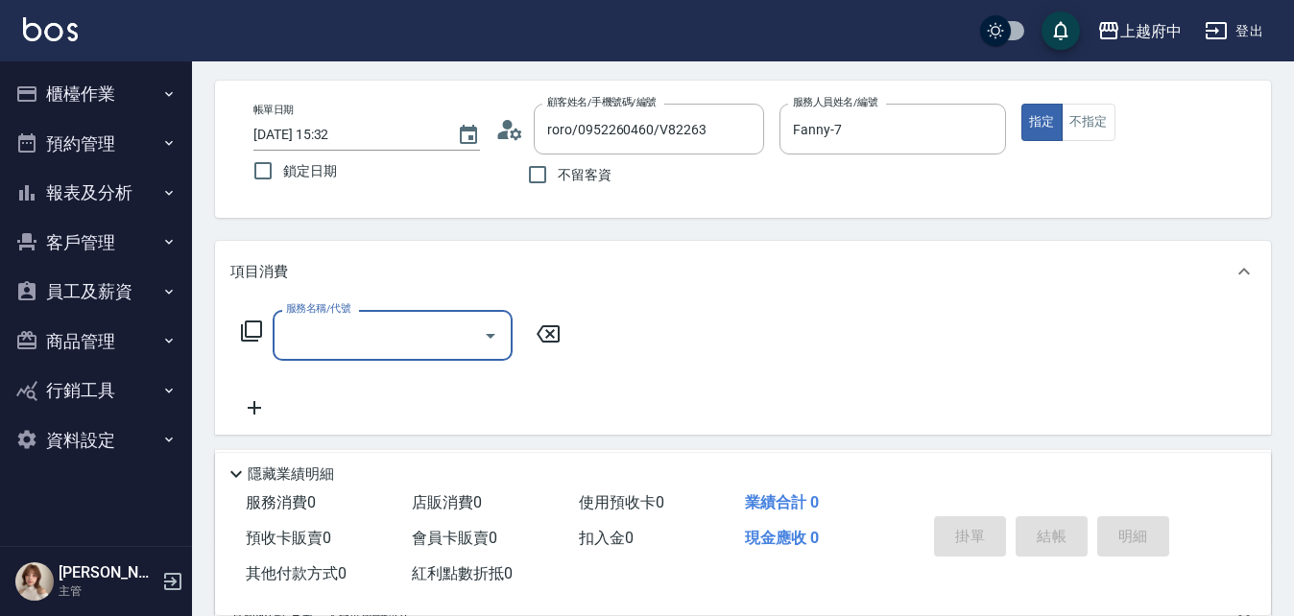
scroll to position [96, 0]
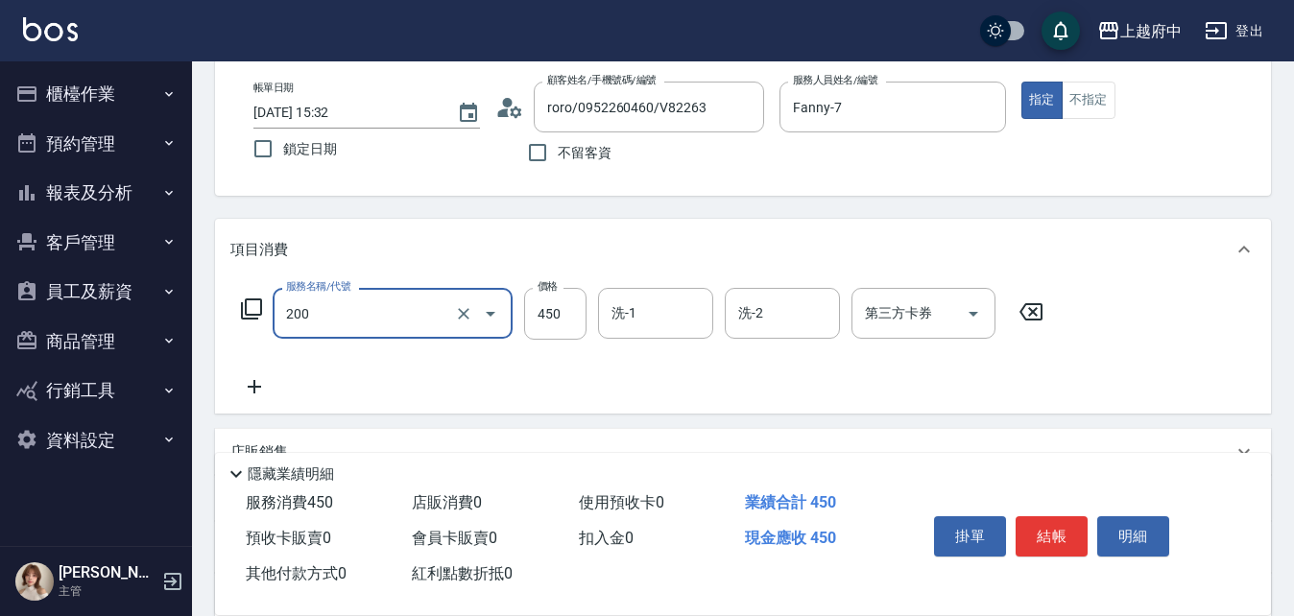
type input "有機洗髮(200)"
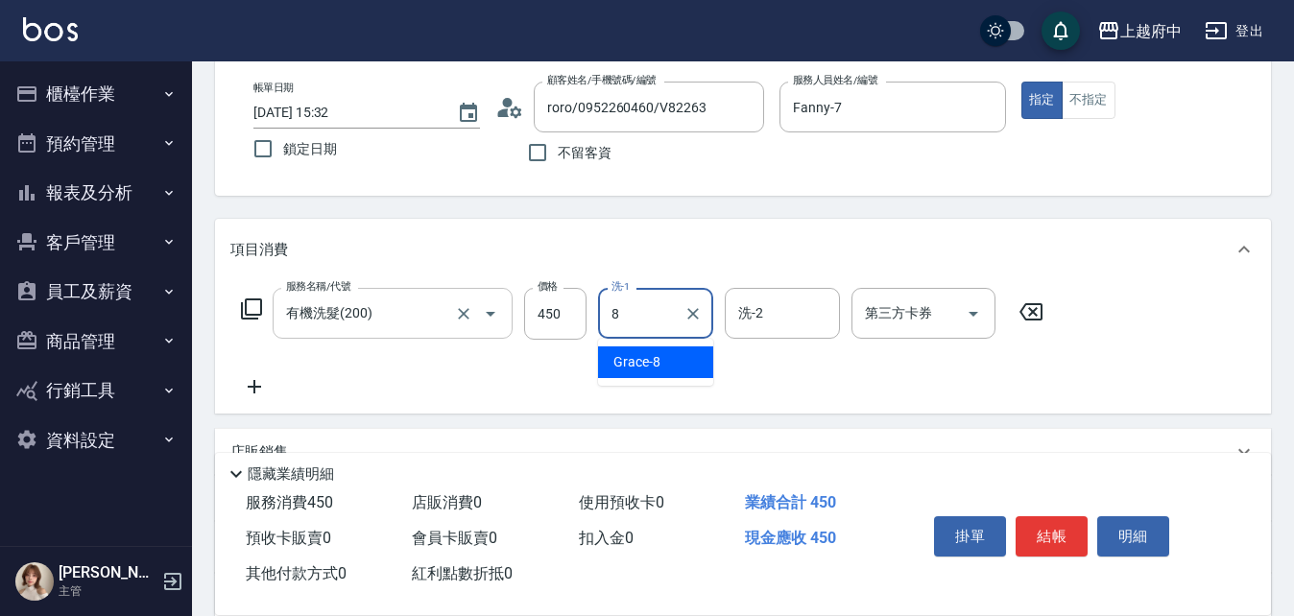
type input "Grace-8"
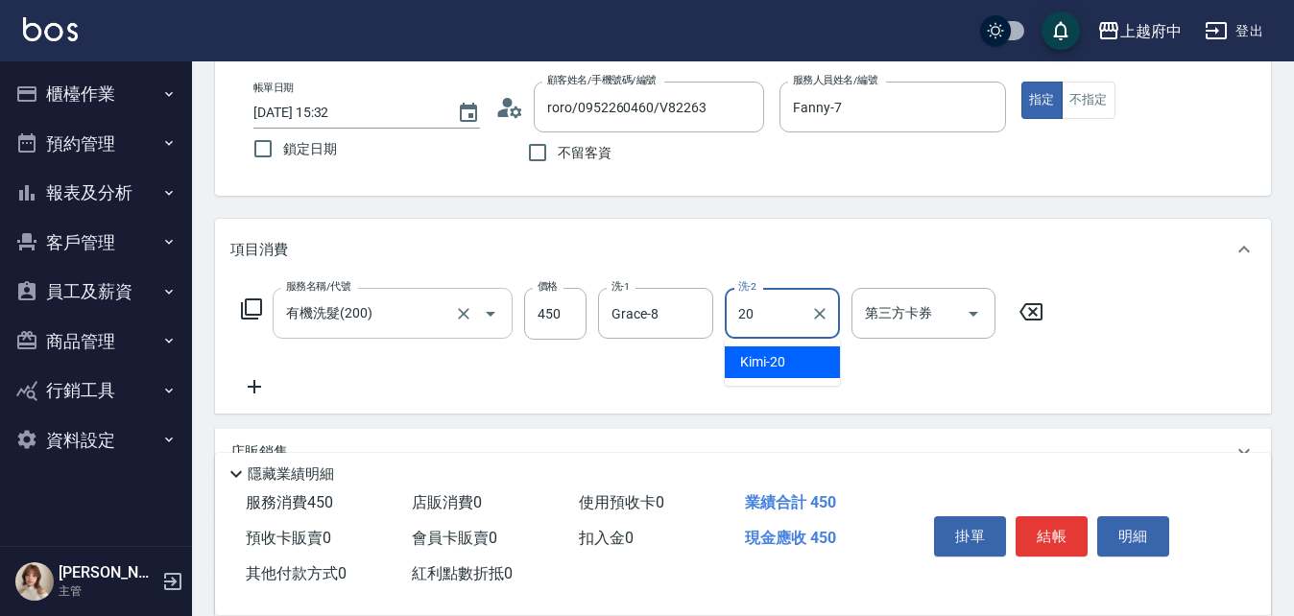
type input "Kimi-20"
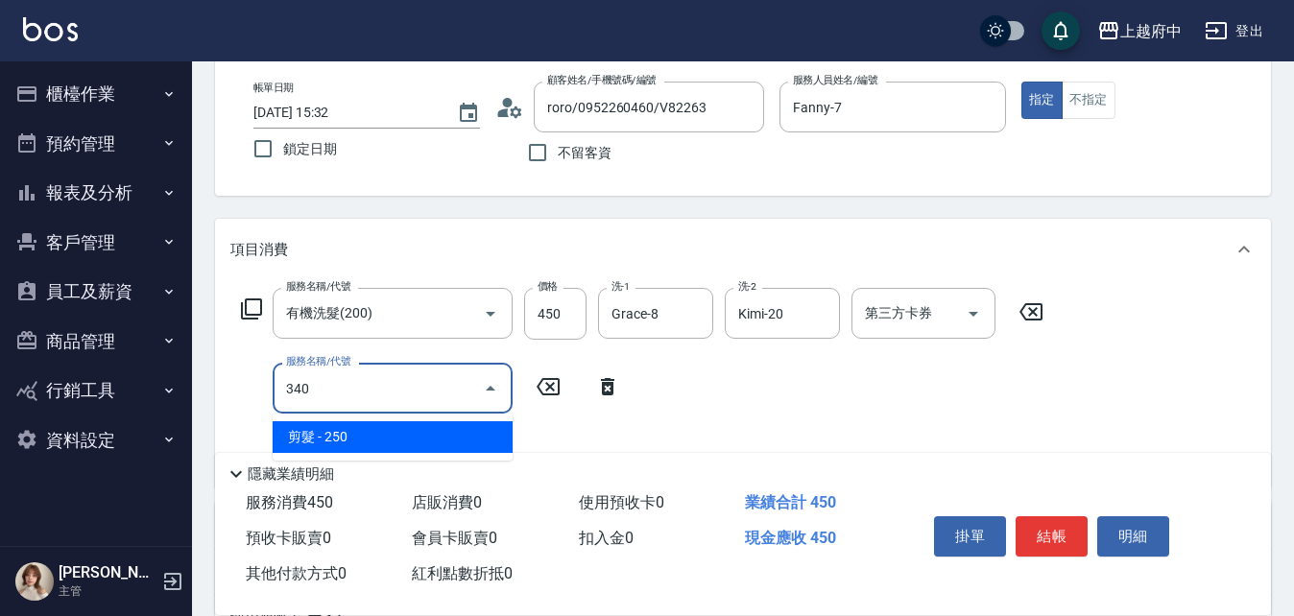
type input "340"
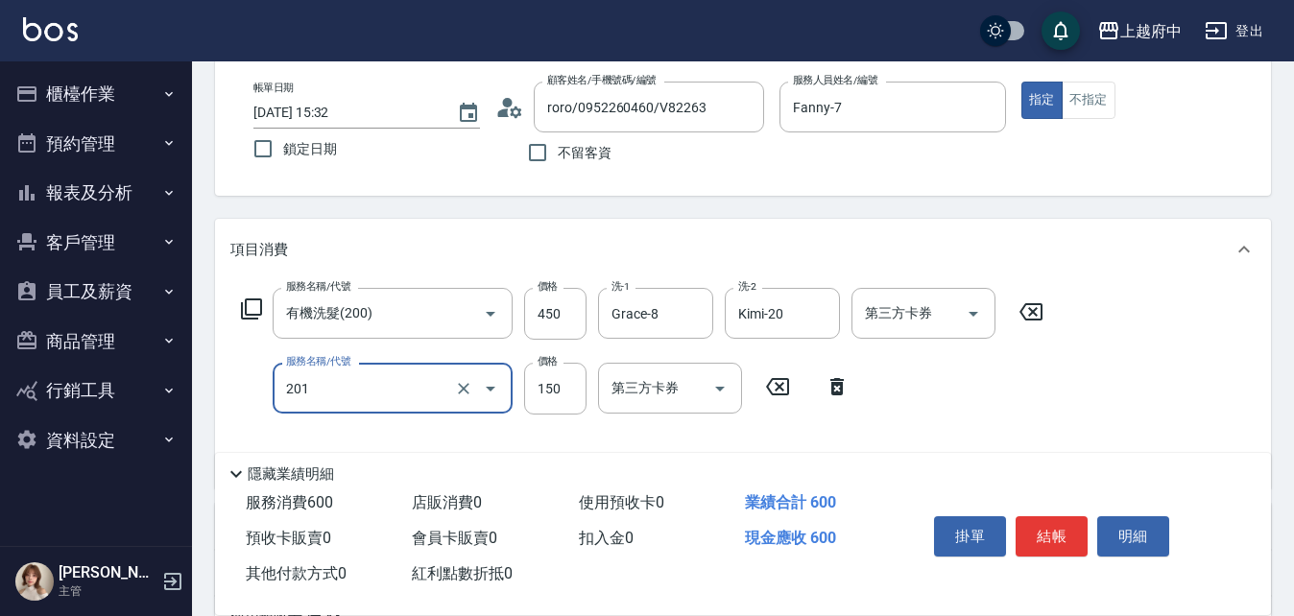
type input "加強補色(201)"
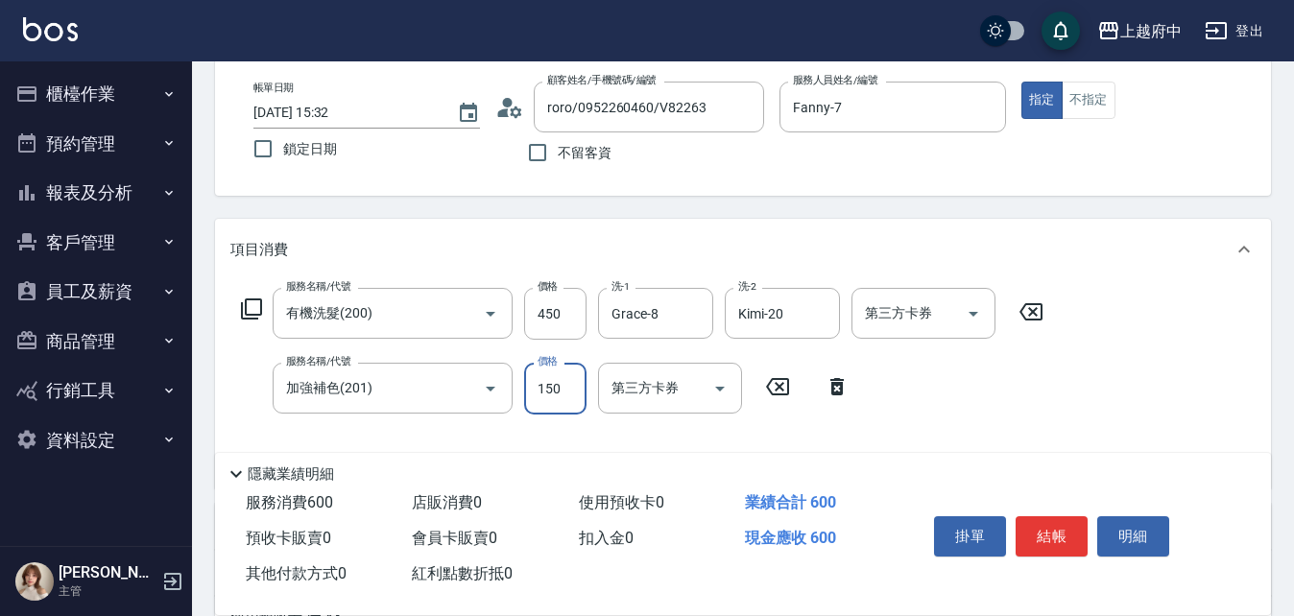
click at [906, 385] on div "服務名稱/代號 有機洗髮(200) 服務名稱/代號 價格 450 價格 洗-1 Grace-8 洗-1 洗-2 Kimi-20 洗-2 第三方卡券 第三方卡券…" at bounding box center [642, 380] width 825 height 185
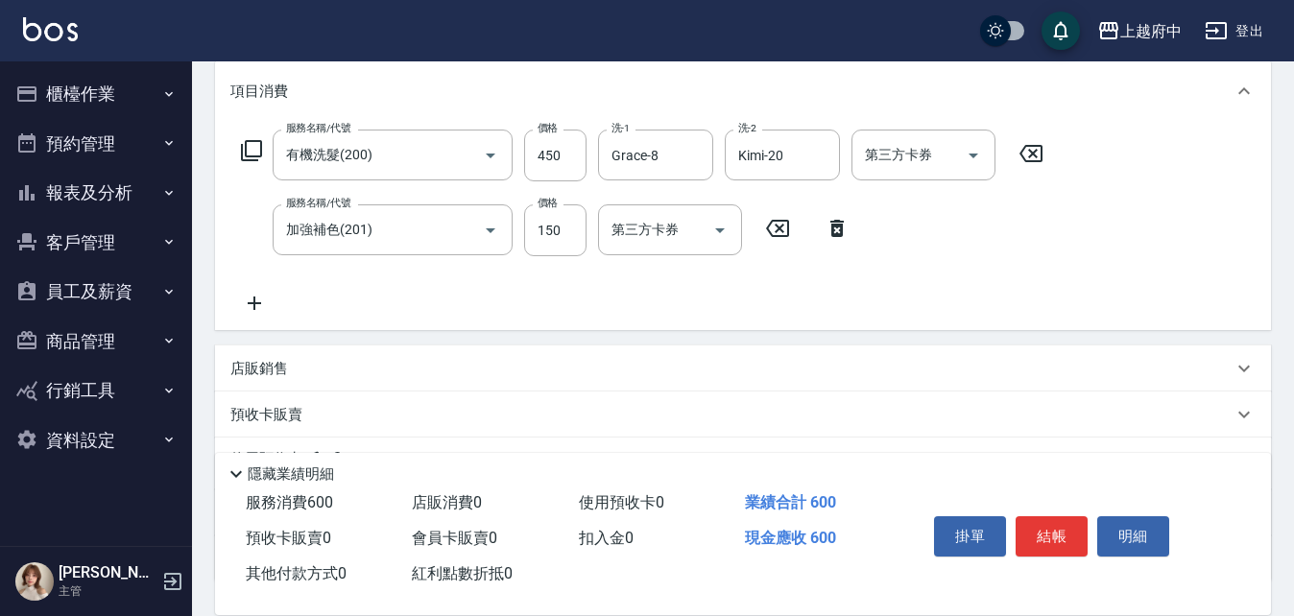
scroll to position [384, 0]
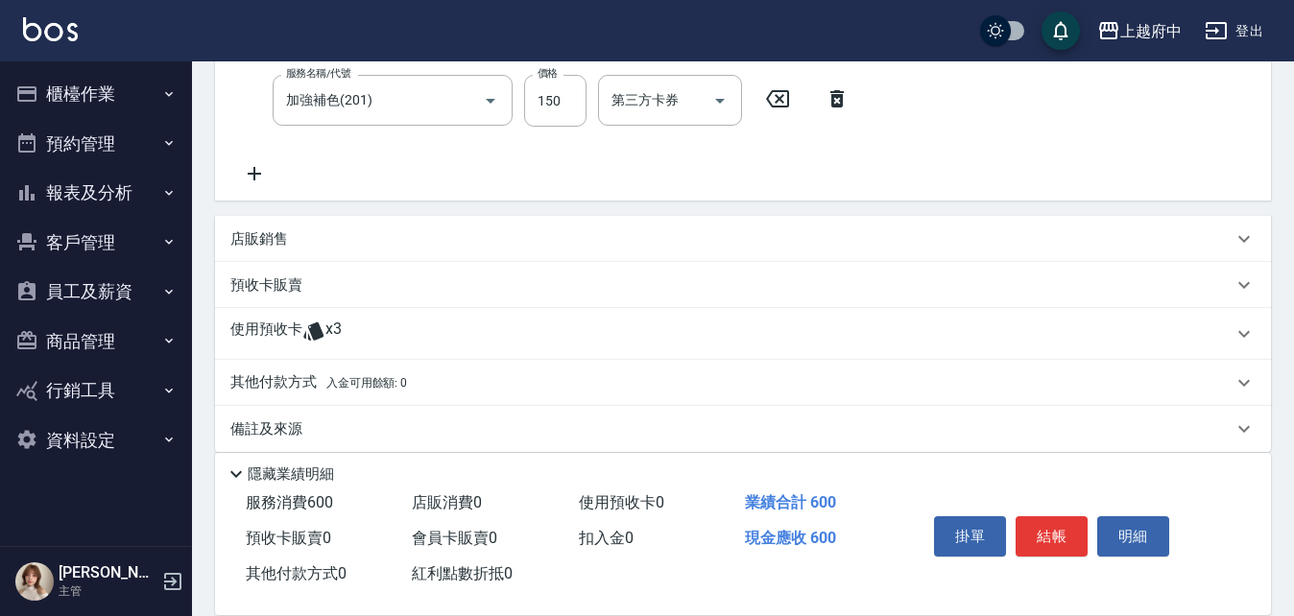
click at [297, 335] on p "使用預收卡" at bounding box center [266, 334] width 72 height 29
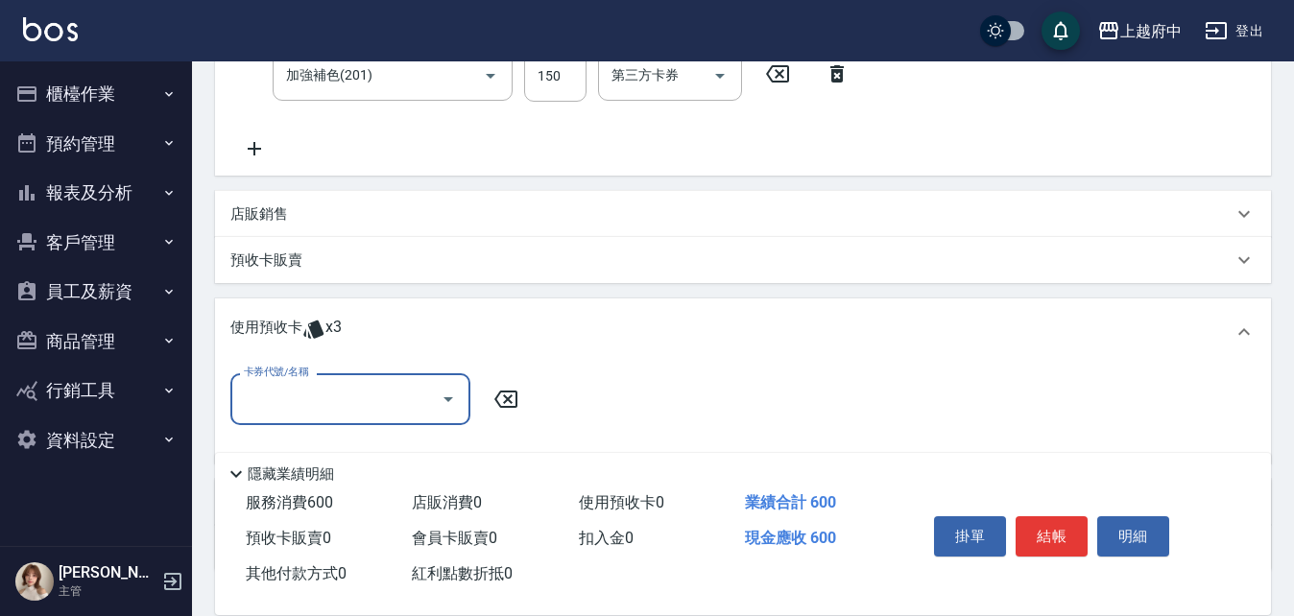
scroll to position [480, 0]
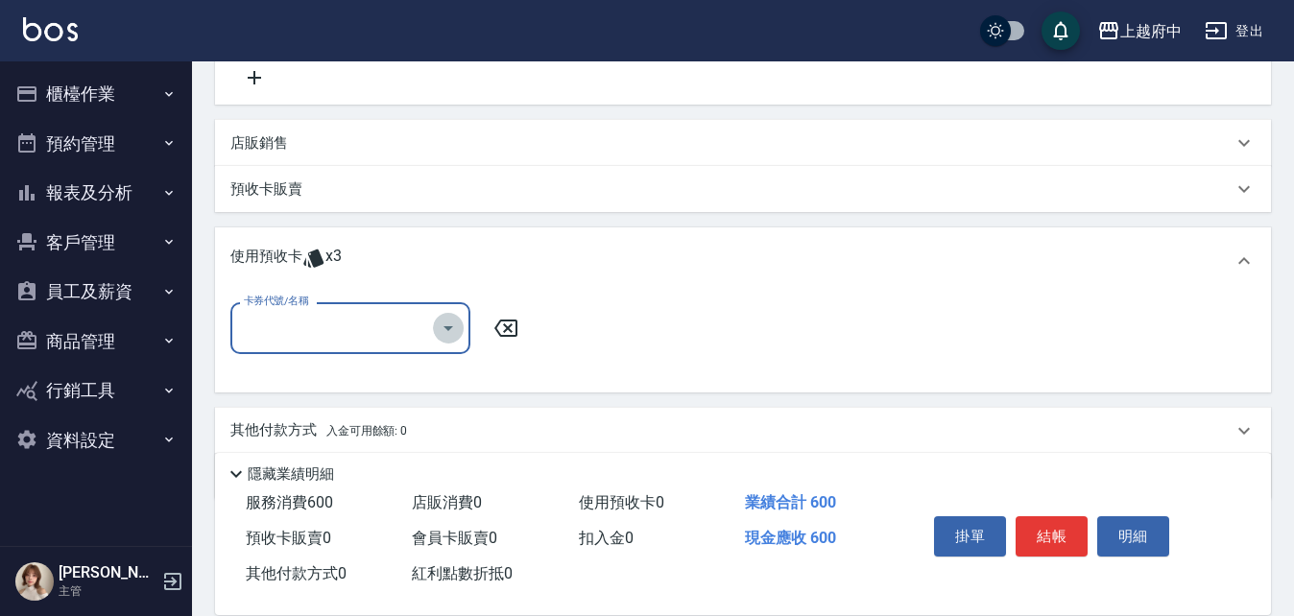
click at [434, 322] on button "Open" at bounding box center [448, 328] width 31 height 31
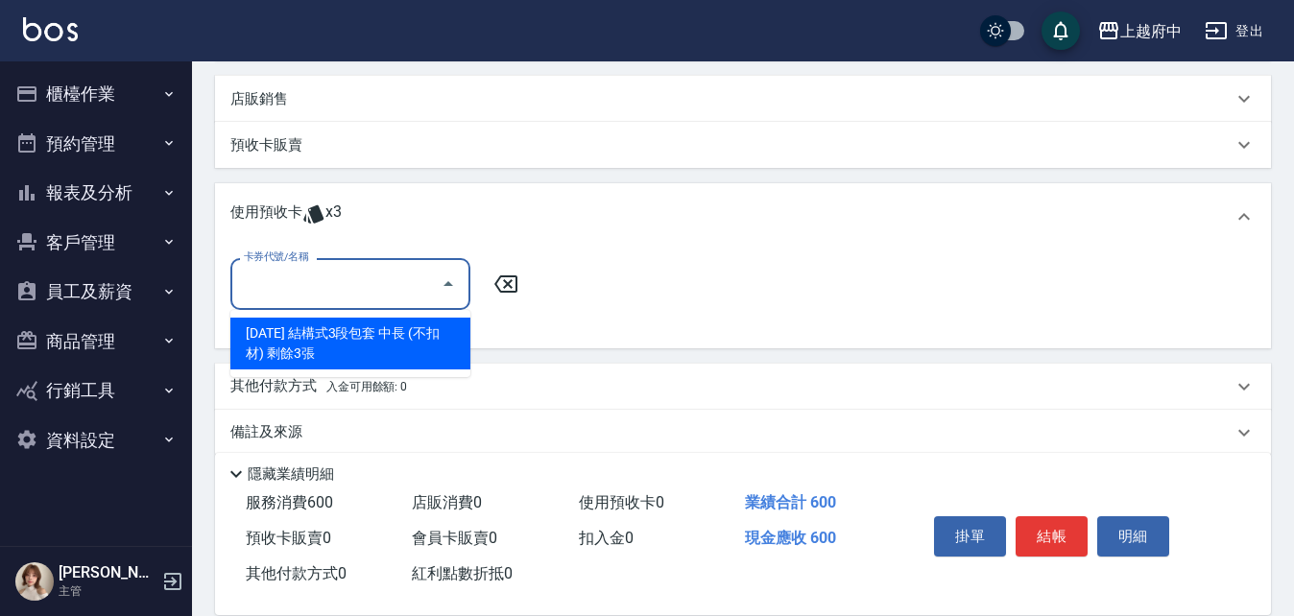
scroll to position [548, 0]
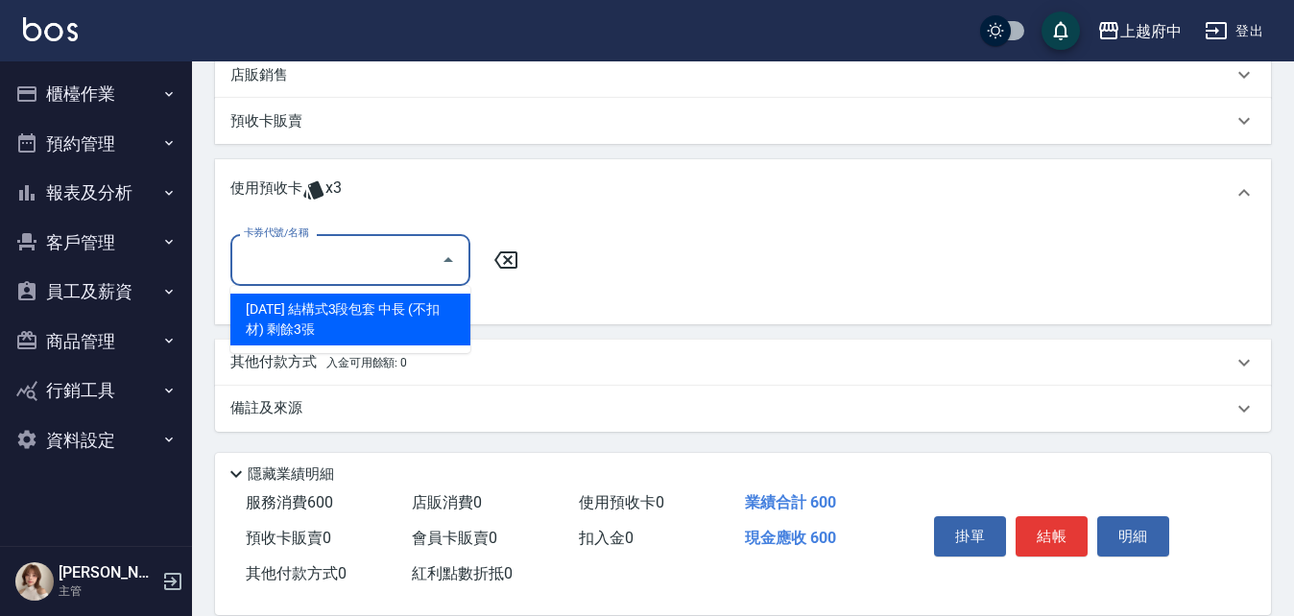
click at [389, 308] on div "[DATE] 結構式3段包套 中長 (不扣材) 剩餘3張" at bounding box center [350, 320] width 240 height 52
type input "2025年5月 結構式3段包套 中長 (不扣材)"
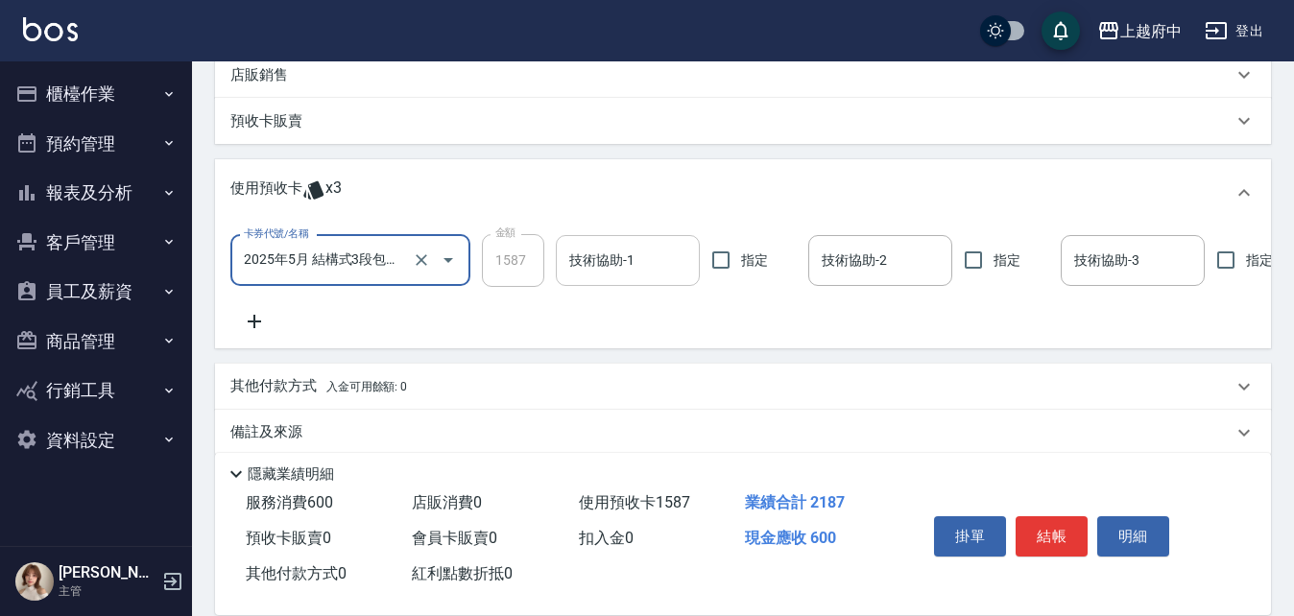
click at [620, 267] on input "技術協助-1" at bounding box center [628, 261] width 127 height 34
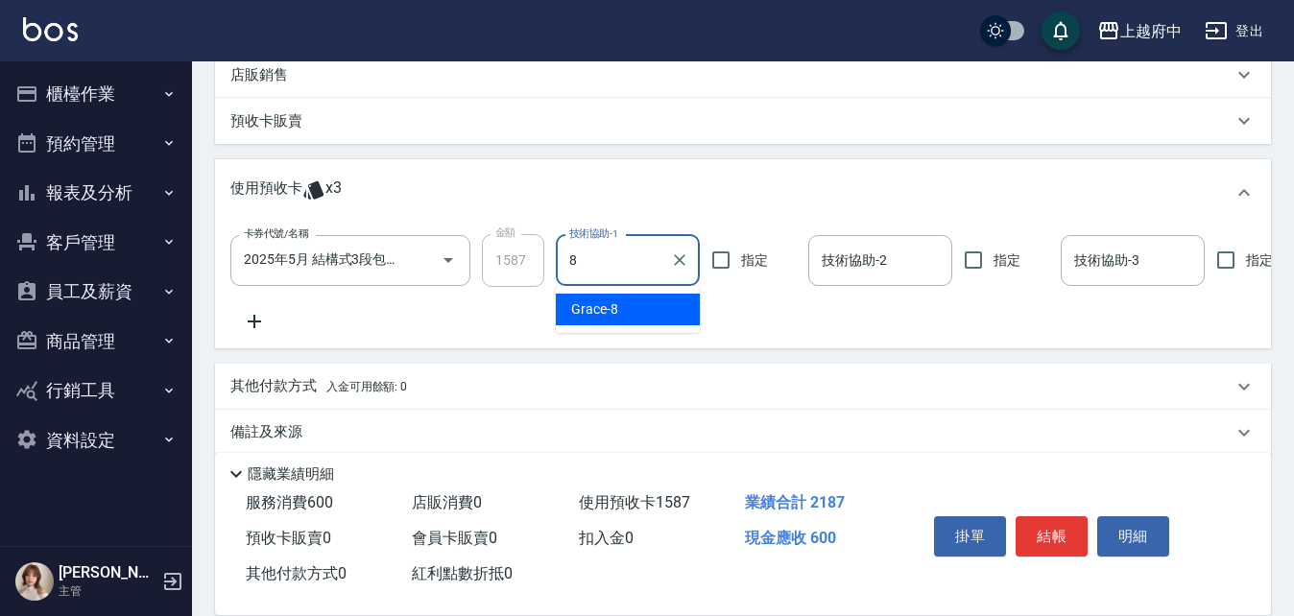
type input "Grace-8"
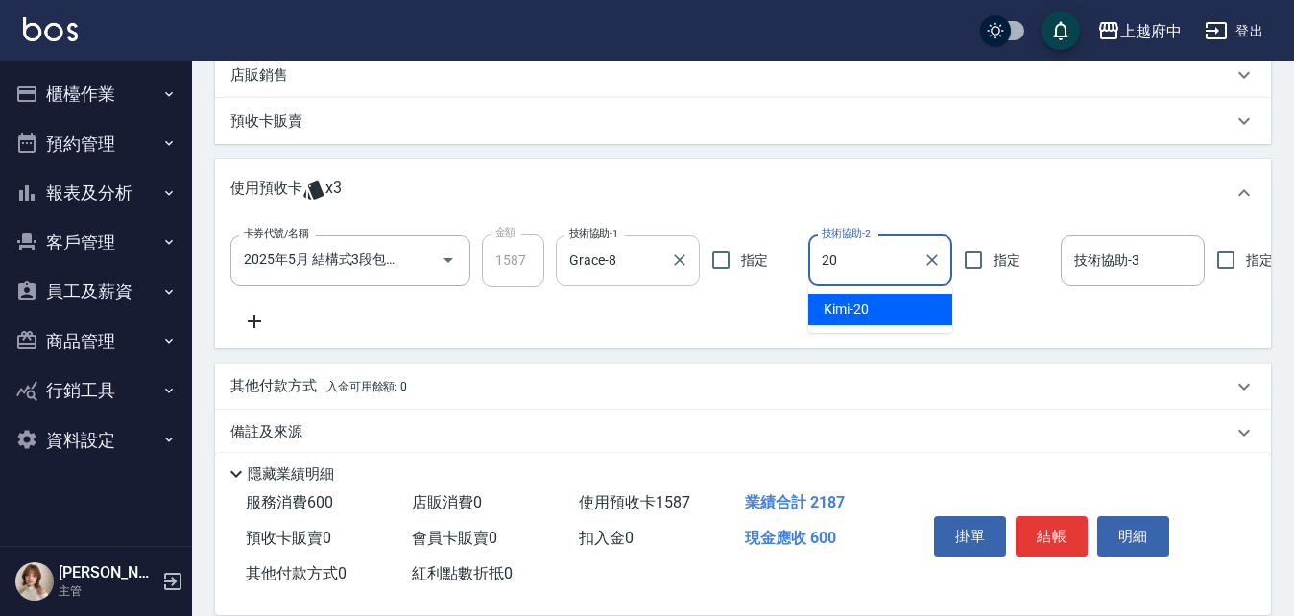
type input "Kimi-20"
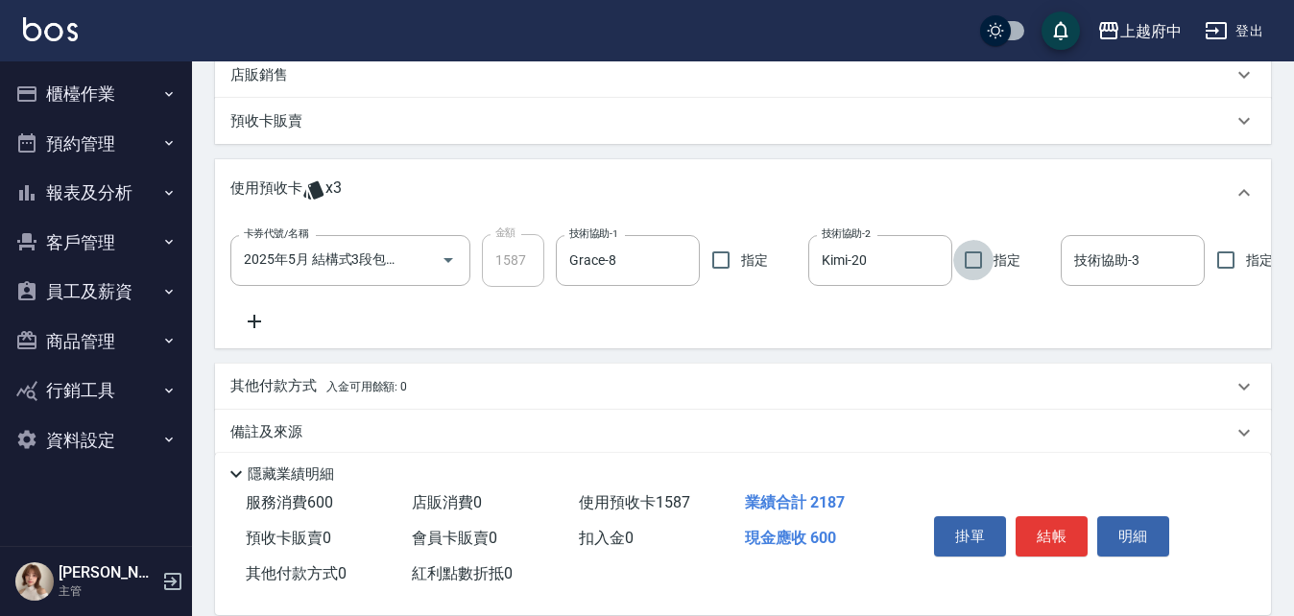
click at [648, 333] on div "卡券代號/名稱 [DATE] 結構式3段包套 中長 (不扣材) 卡券代號/名稱 金額 1587 金額 技術協助-1 Grace-8 技術協助-1 指定 技術協…" at bounding box center [743, 287] width 1056 height 121
click at [533, 326] on div "卡券代號/名稱 [DATE] 結構式3段包套 中長 (不扣材) 卡券代號/名稱 金額 1587 金額 技術協助-1 Grace-8 技術協助-1 指定 技術協…" at bounding box center [743, 283] width 1026 height 98
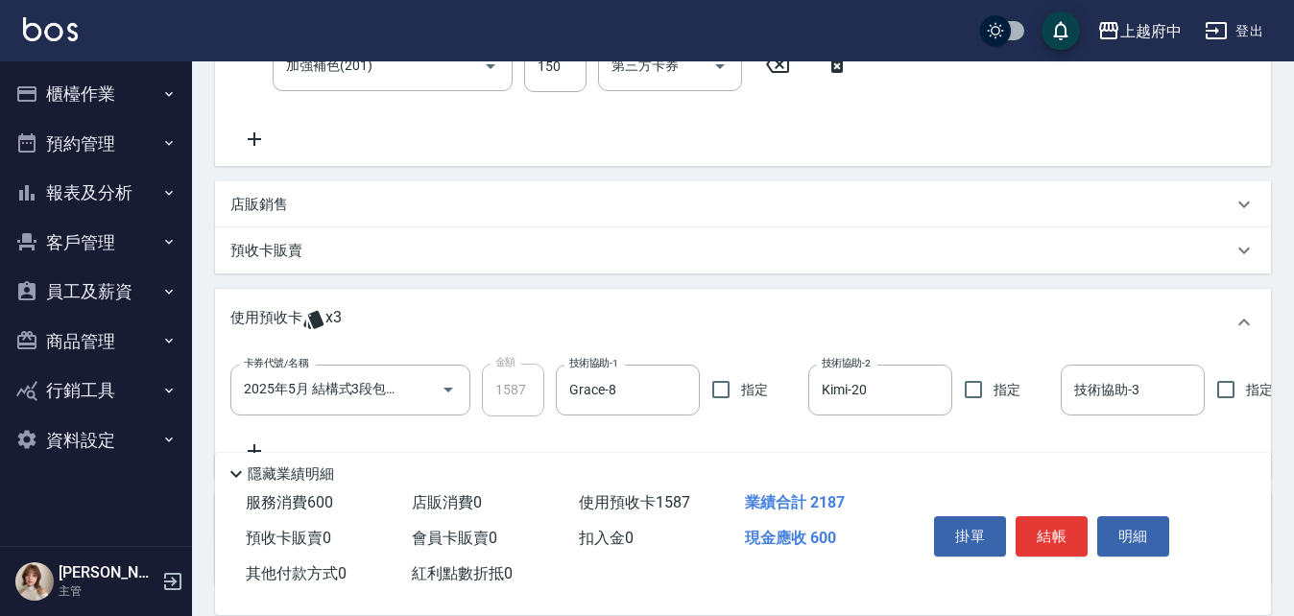
scroll to position [452, 0]
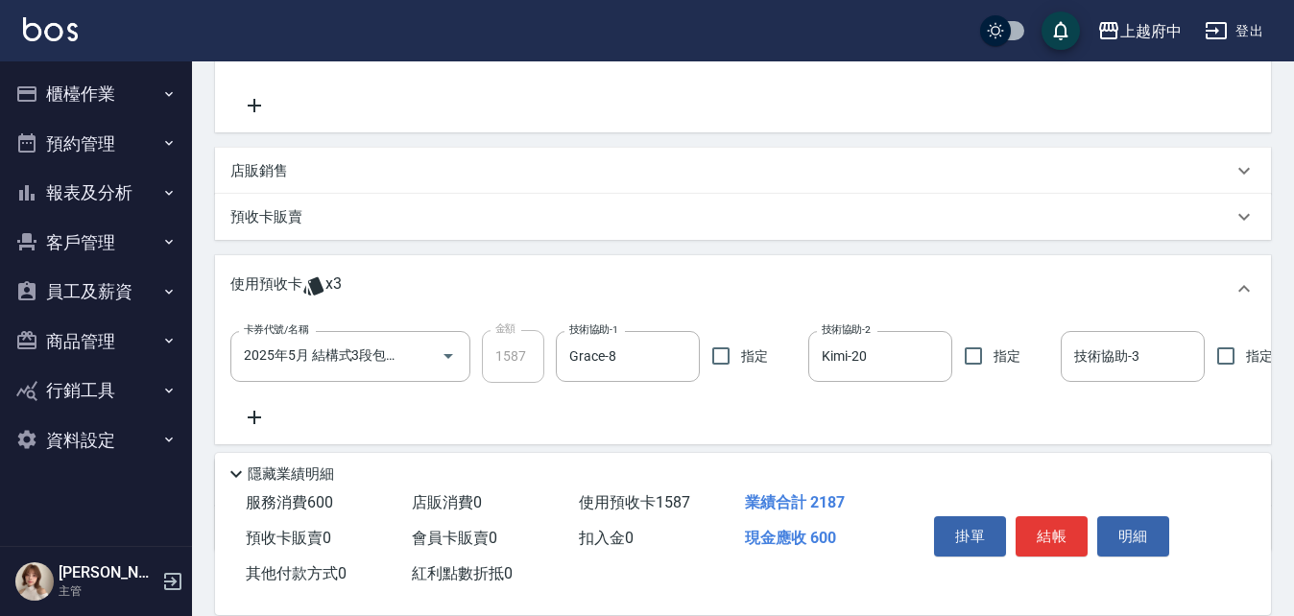
click at [259, 217] on p "預收卡販賣" at bounding box center [266, 217] width 72 height 20
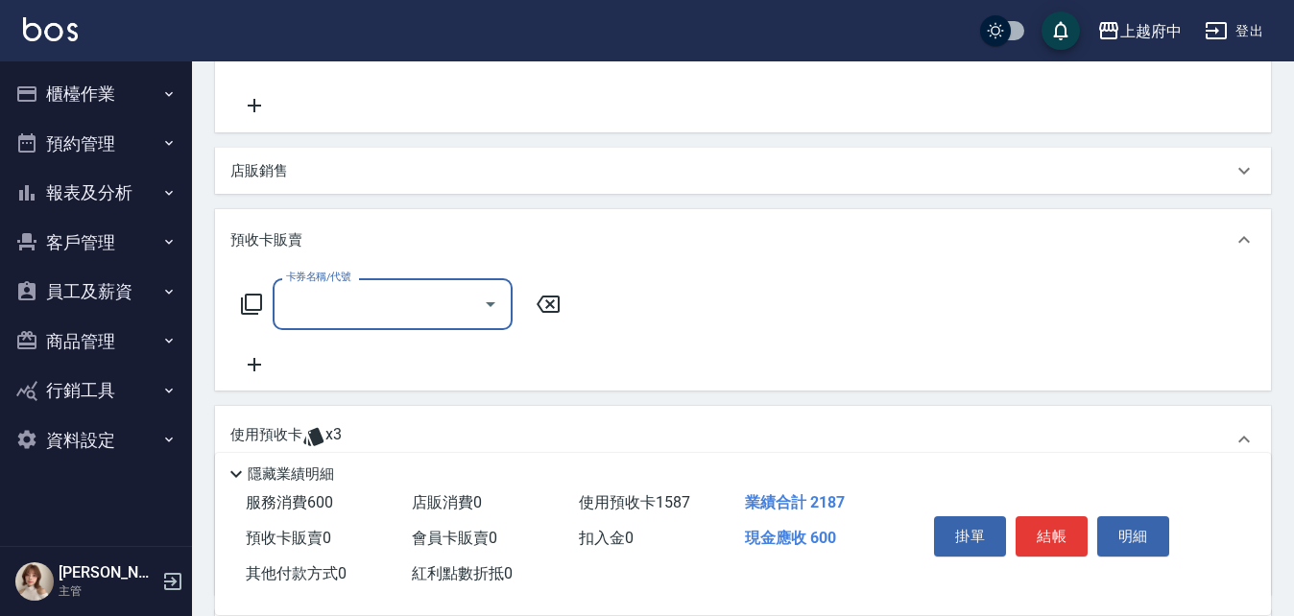
scroll to position [0, 0]
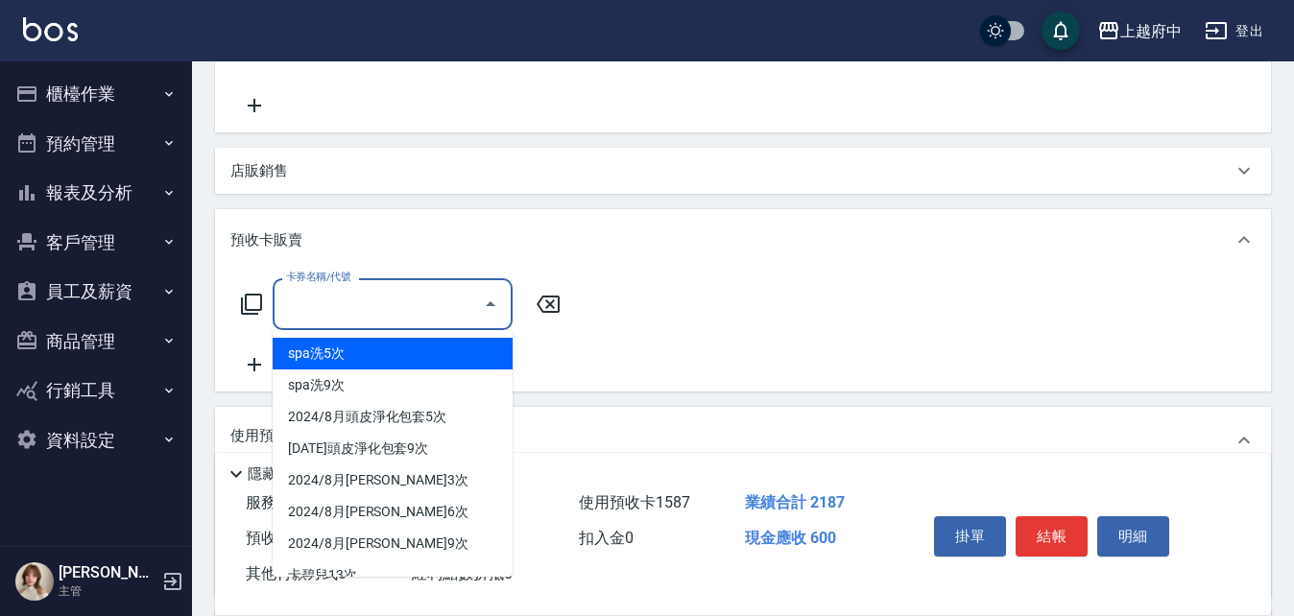
click at [342, 299] on input "卡券名稱/代號" at bounding box center [378, 304] width 194 height 34
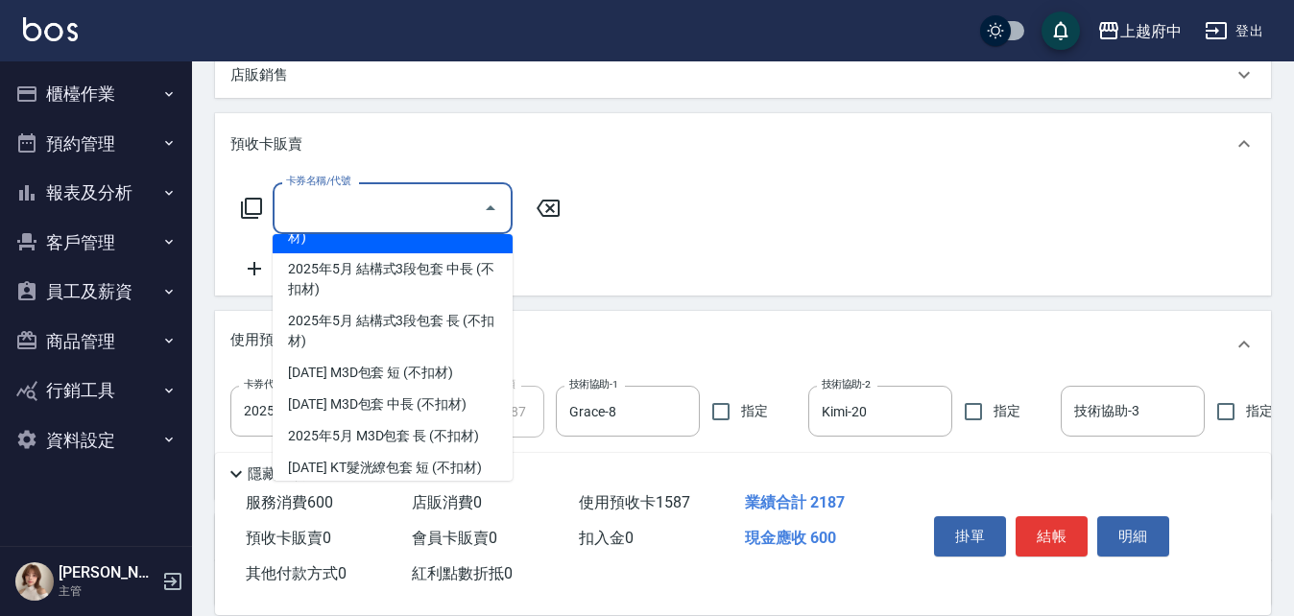
scroll to position [960, 0]
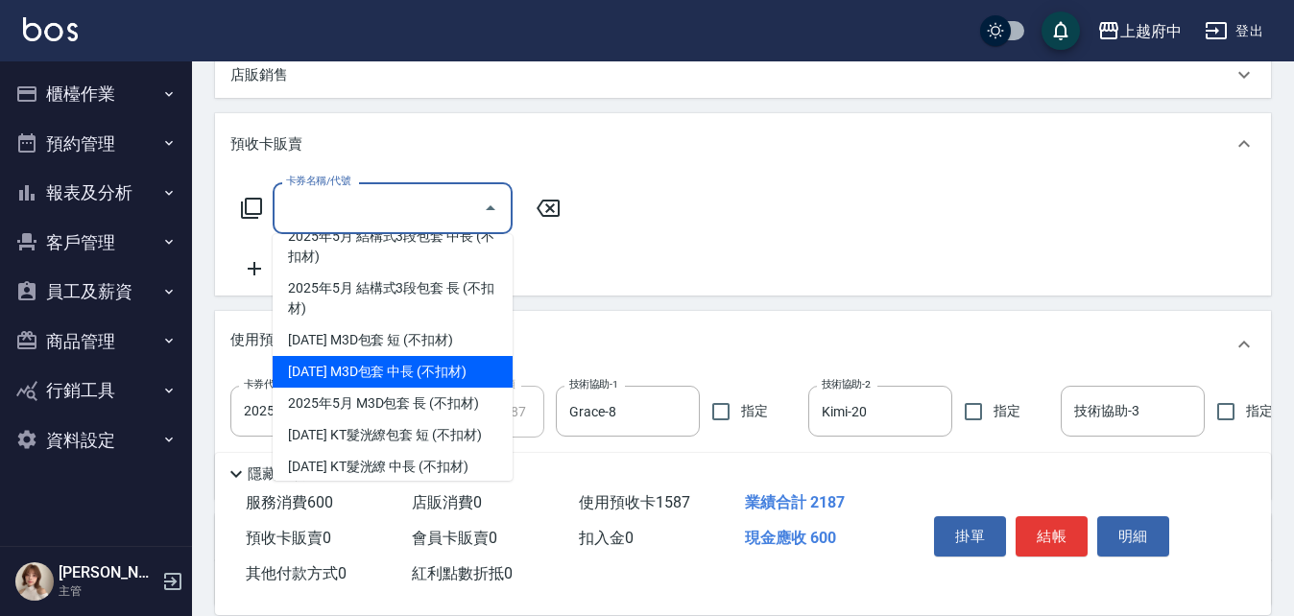
click at [454, 374] on span "[DATE] M3D包套 中長 (不扣材)" at bounding box center [393, 372] width 240 height 32
type input "[DATE] M3D包套 中長 (不扣材)(202510)"
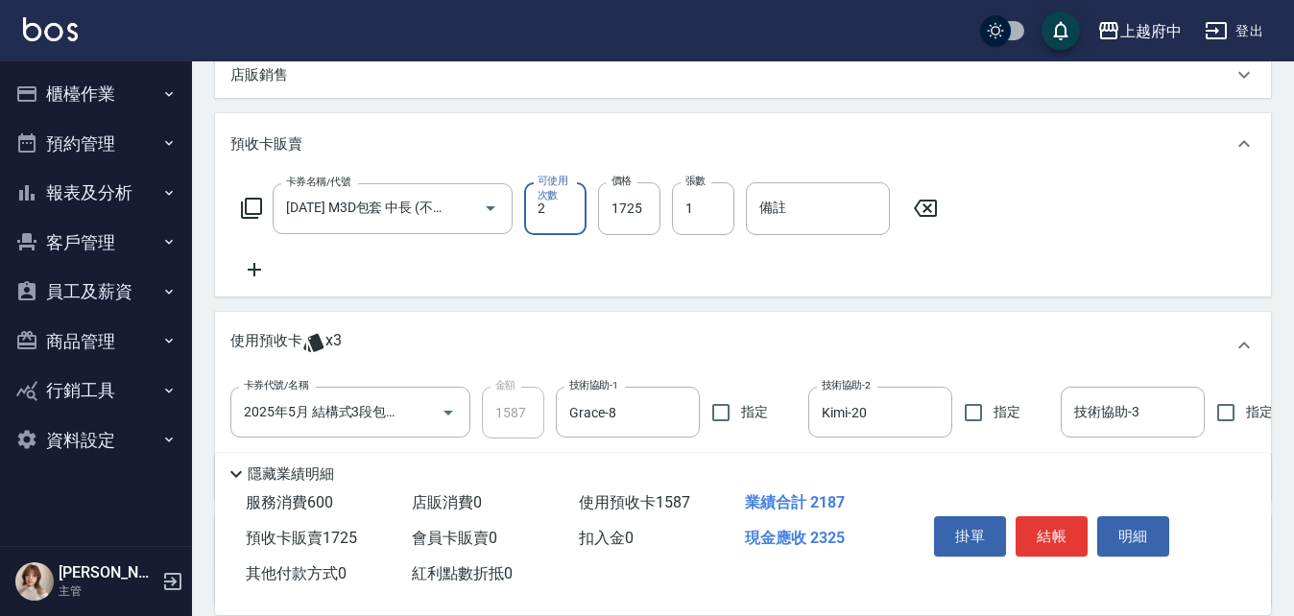
type input "2"
click at [927, 212] on icon at bounding box center [926, 208] width 48 height 23
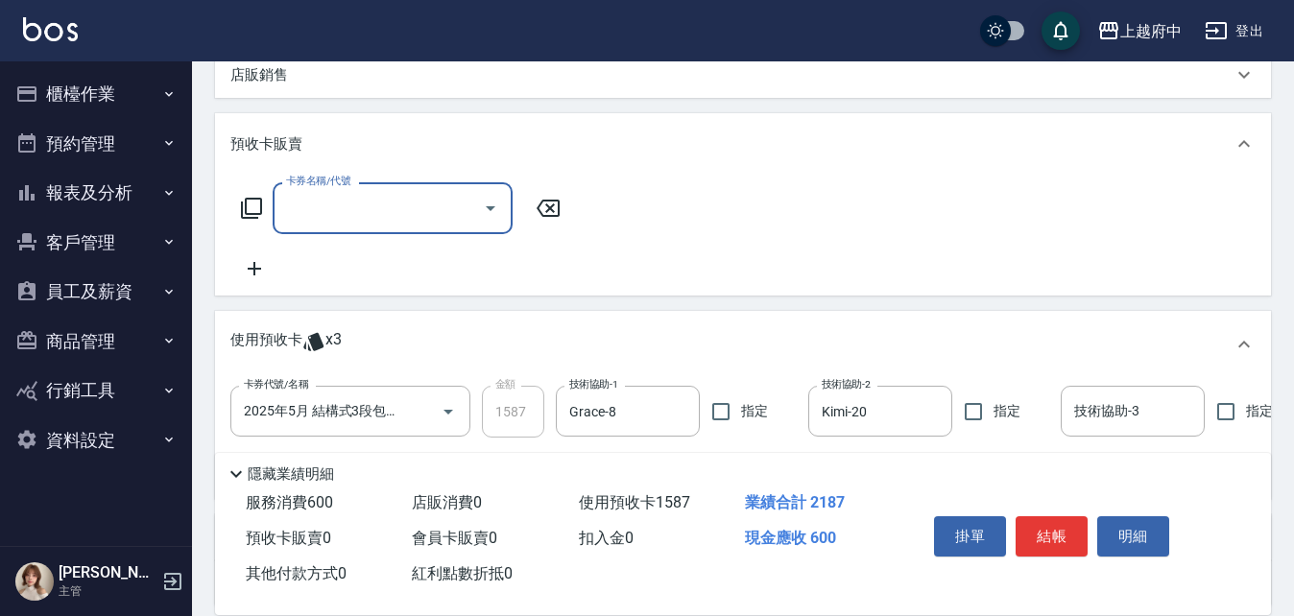
click at [493, 210] on icon "Open" at bounding box center [490, 208] width 23 height 23
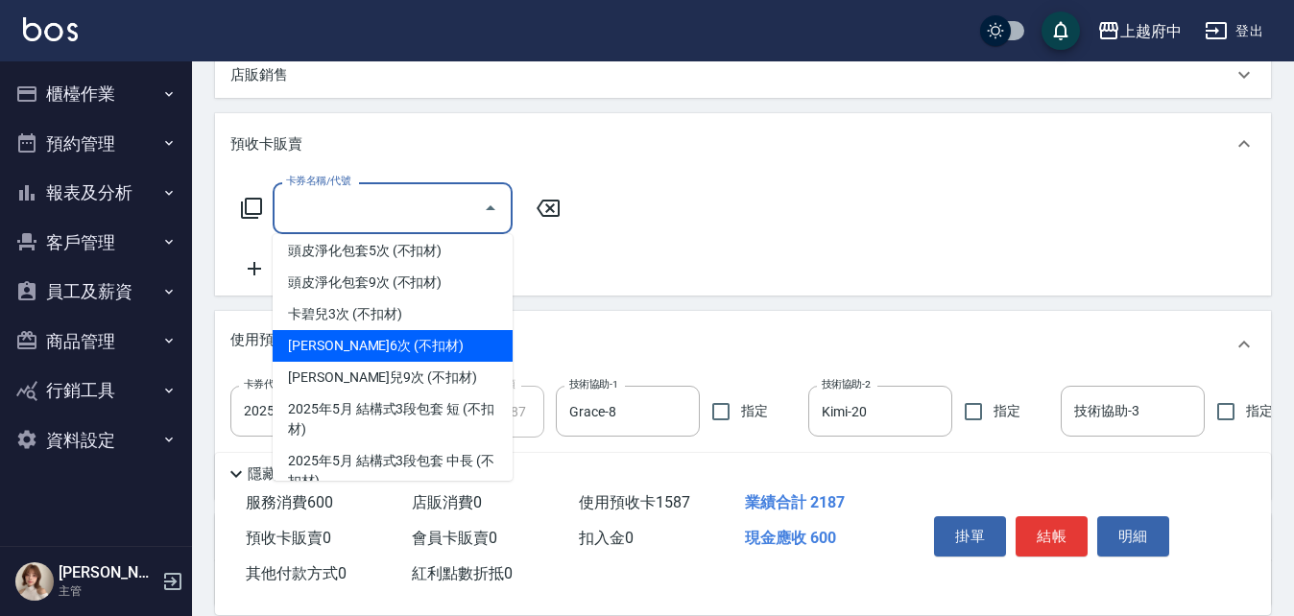
scroll to position [864, 0]
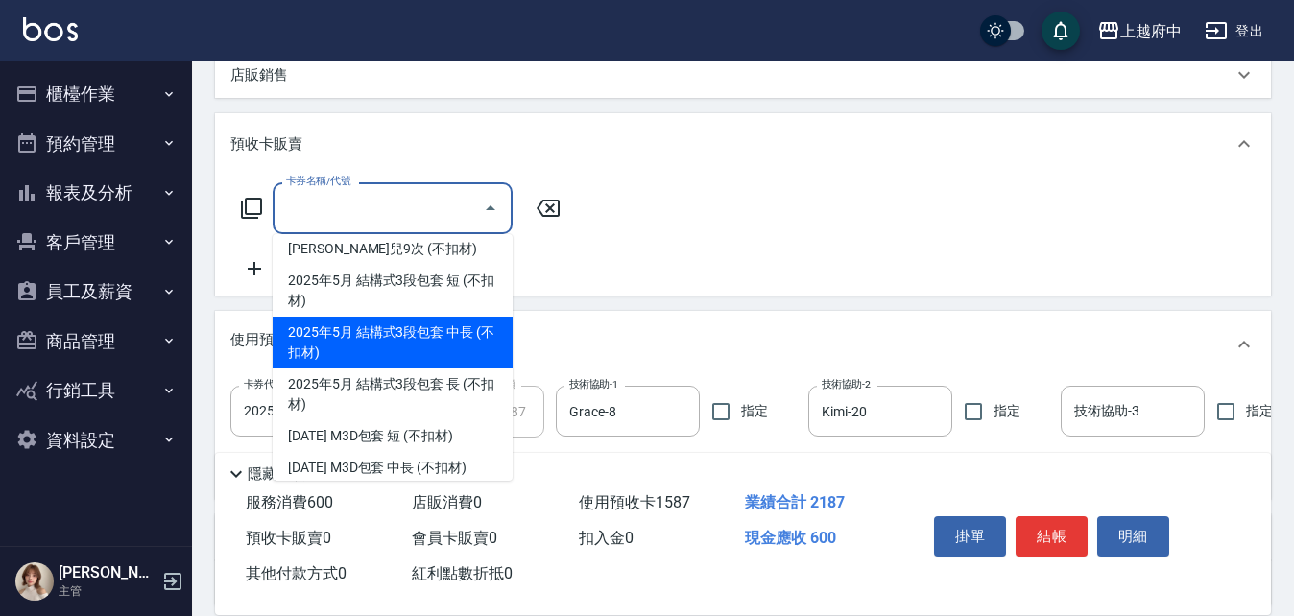
click at [446, 333] on span "2025年5月 結構式3段包套 中長 (不扣材)" at bounding box center [393, 343] width 240 height 52
type input "2025年5月 結構式3段包套 中長 (不扣材)(202507)"
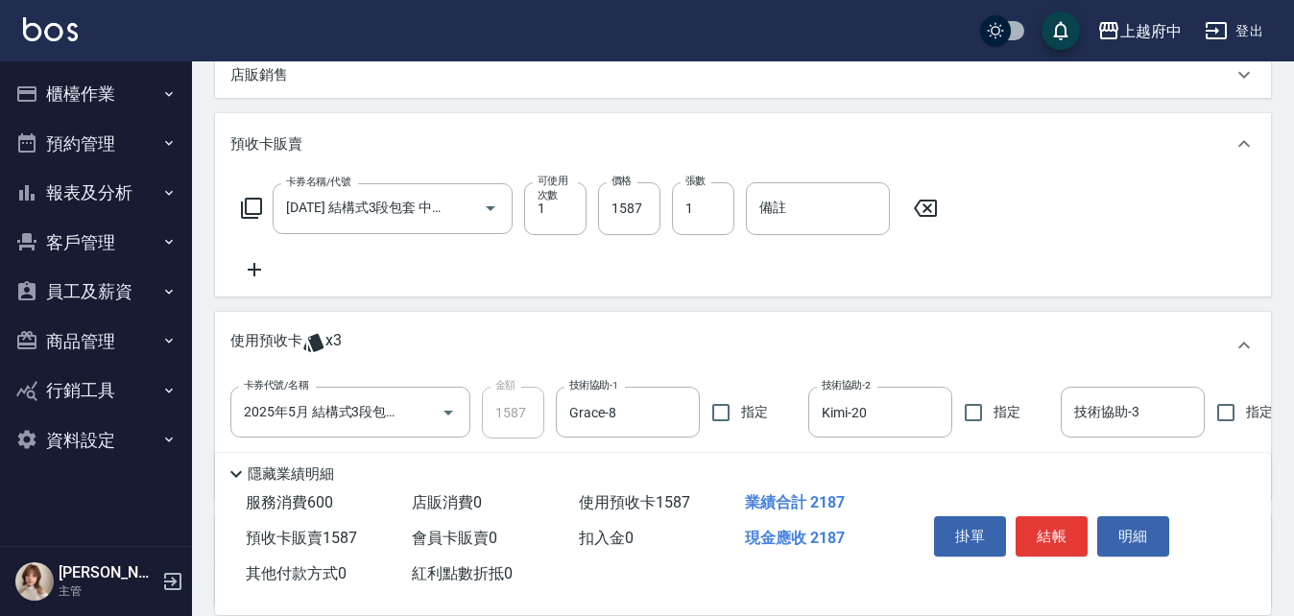
click at [258, 265] on icon at bounding box center [254, 269] width 48 height 23
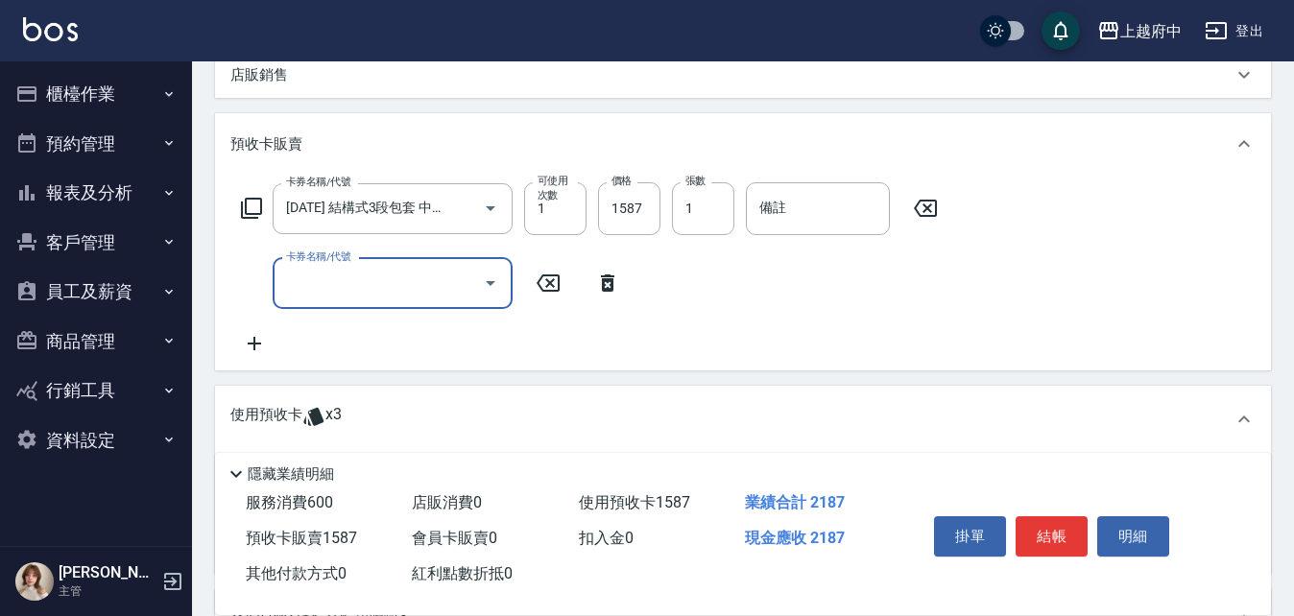
click at [367, 271] on input "卡券名稱/代號" at bounding box center [378, 284] width 194 height 34
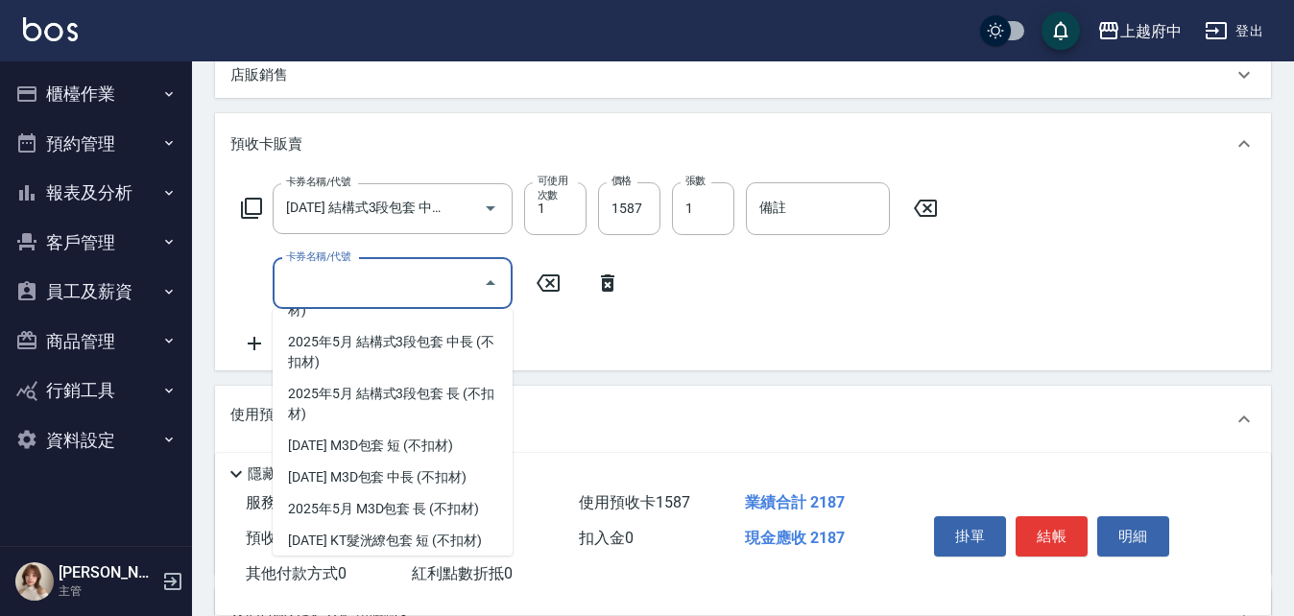
scroll to position [960, 0]
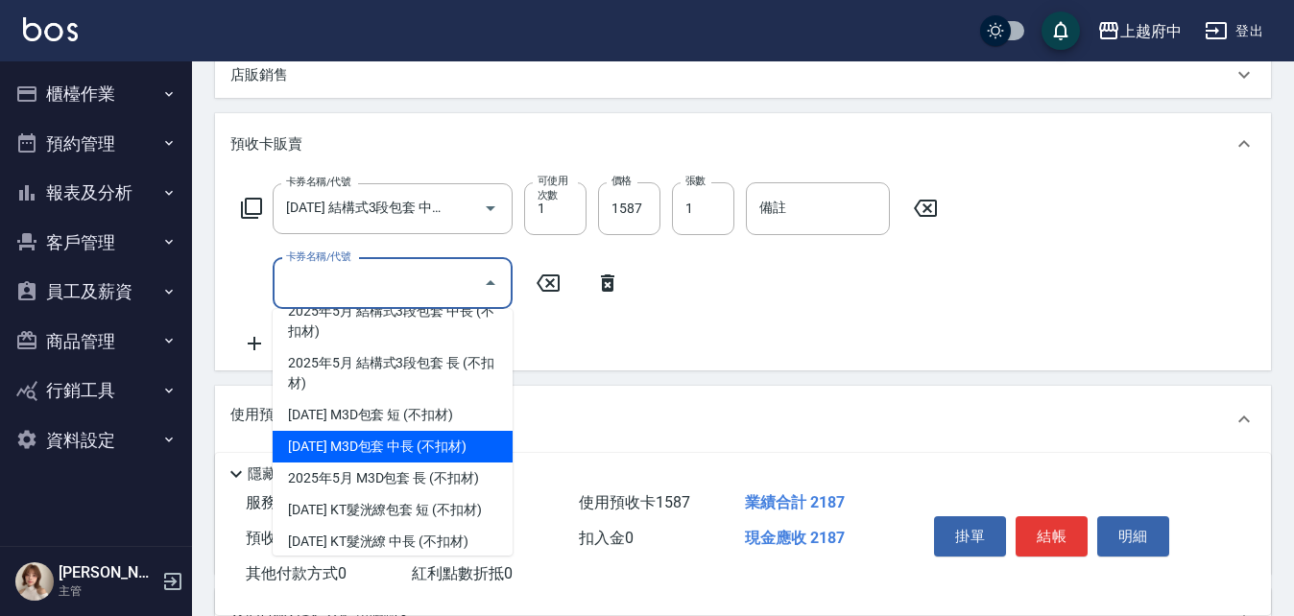
click at [427, 456] on span "2025年5月 M3D包套 中長 (不扣材)" at bounding box center [393, 447] width 240 height 32
type input "2025年5月 M3D包套 中長 (不扣材)(202510)"
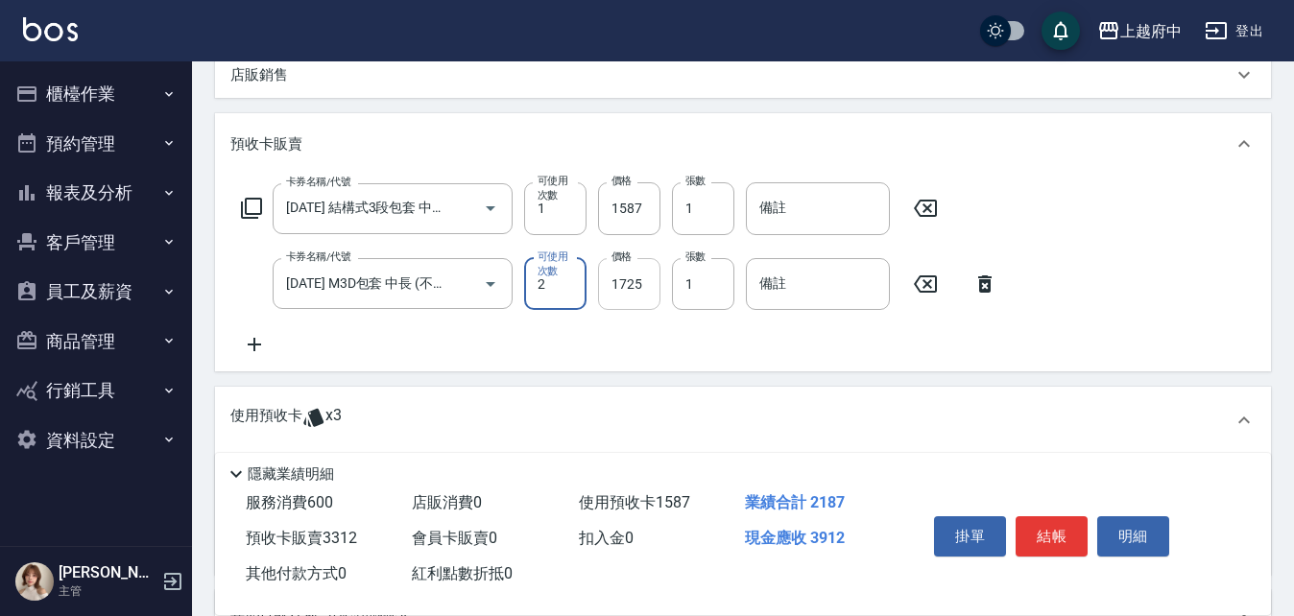
type input "2"
click at [627, 288] on input "1725" at bounding box center [629, 284] width 62 height 52
click at [682, 336] on div "卡券名稱/代號 2025年5月 結構式3段包套 中長 (不扣材)(202507) 卡券名稱/代號 可使用次數 1 可使用次數 價格 1587 價格 張數 1 …" at bounding box center [743, 268] width 1026 height 173
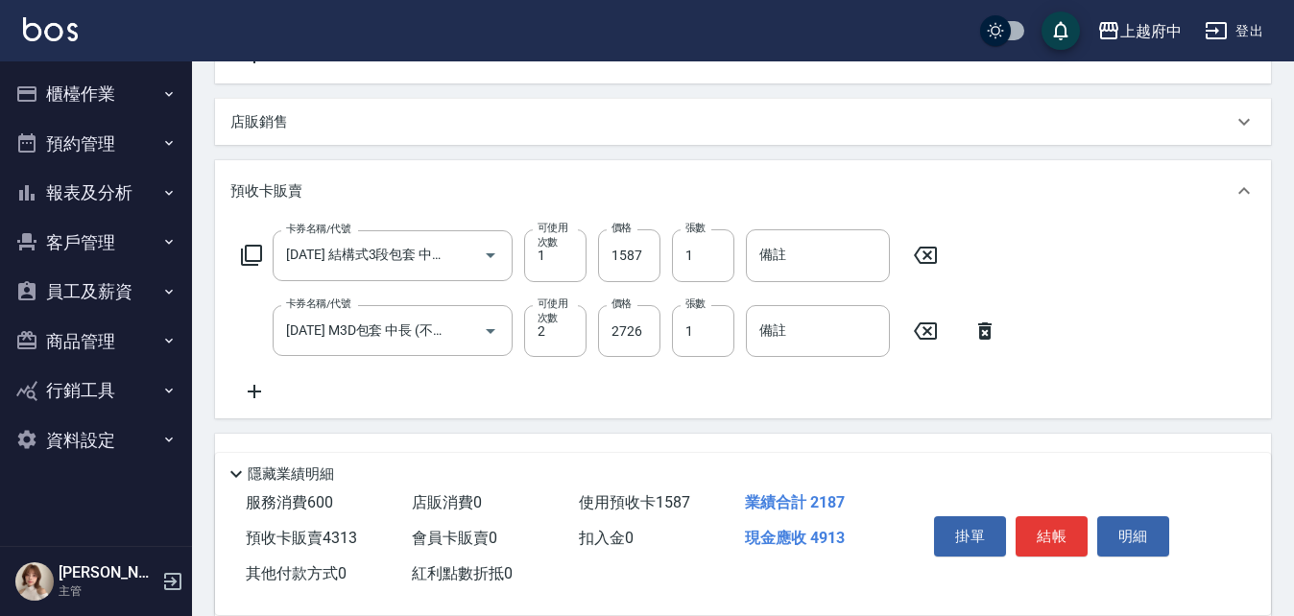
scroll to position [548, 0]
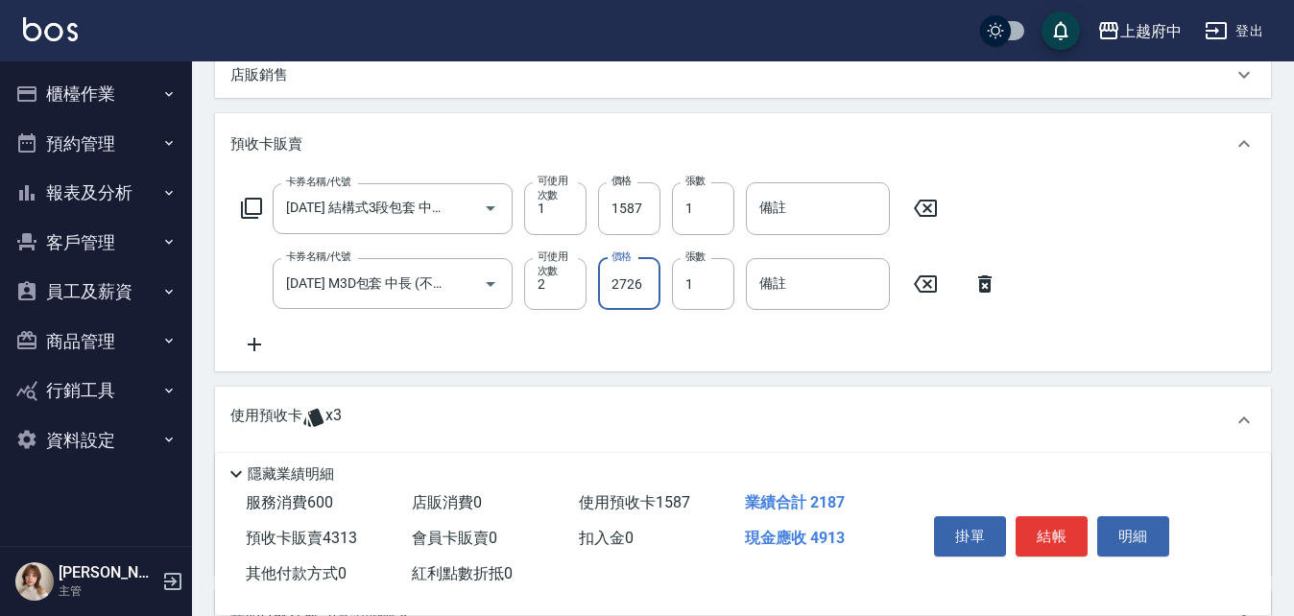
click at [617, 285] on input "2726" at bounding box center [629, 284] width 62 height 52
click at [629, 278] on input "376" at bounding box center [629, 284] width 62 height 52
type input "3726"
click at [709, 353] on div "卡券名稱/代號 2025年5月 結構式3段包套 中長 (不扣材)(202507) 卡券名稱/代號 可使用次數 1 可使用次數 價格 1587 價格 張數 1 …" at bounding box center [743, 268] width 1026 height 173
click at [806, 353] on div "卡券名稱/代號 2025年5月 結構式3段包套 中長 (不扣材)(202507) 卡券名稱/代號 可使用次數 1 可使用次數 價格 1587 價格 張數 1 …" at bounding box center [743, 268] width 1026 height 173
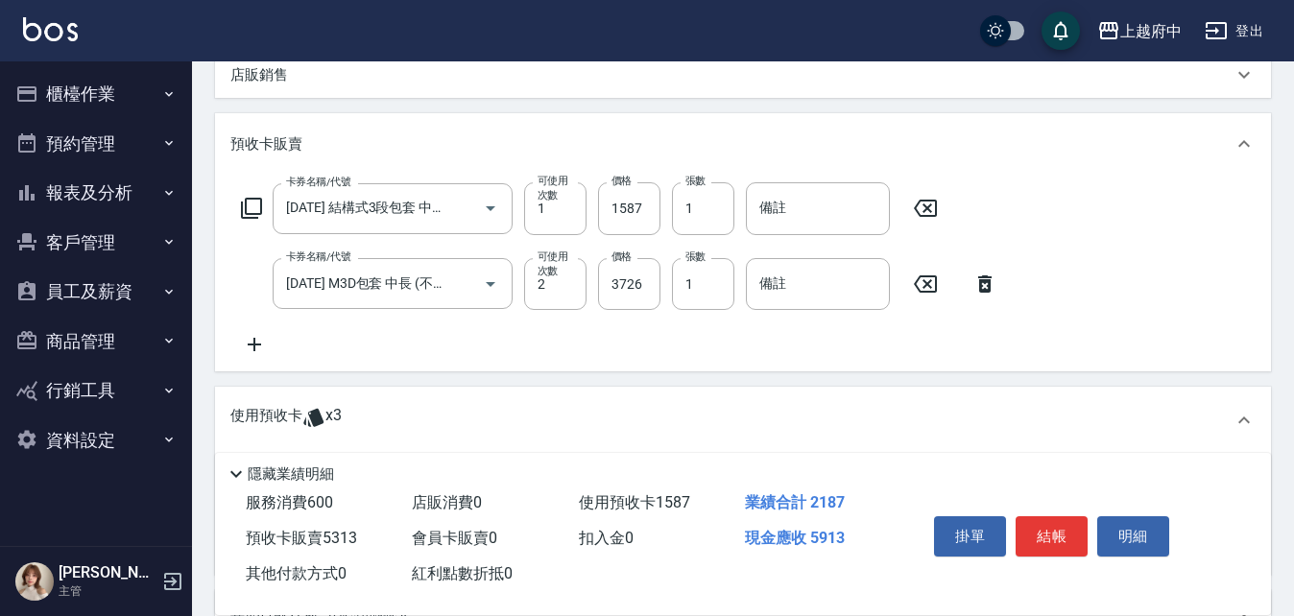
click at [808, 351] on div "卡券名稱/代號 2025年5月 結構式3段包套 中長 (不扣材)(202507) 卡券名稱/代號 可使用次數 1 可使用次數 價格 1587 價格 張數 1 …" at bounding box center [743, 268] width 1026 height 173
click at [1049, 520] on button "結帳" at bounding box center [1052, 537] width 72 height 40
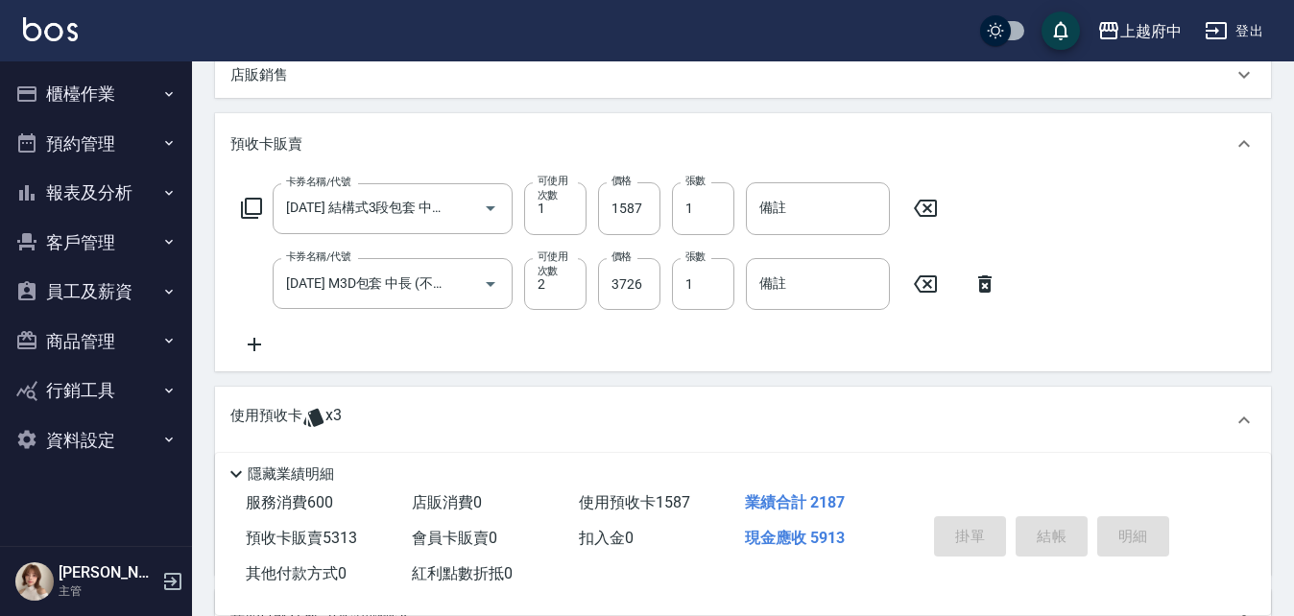
type input "2025/10/04 15:41"
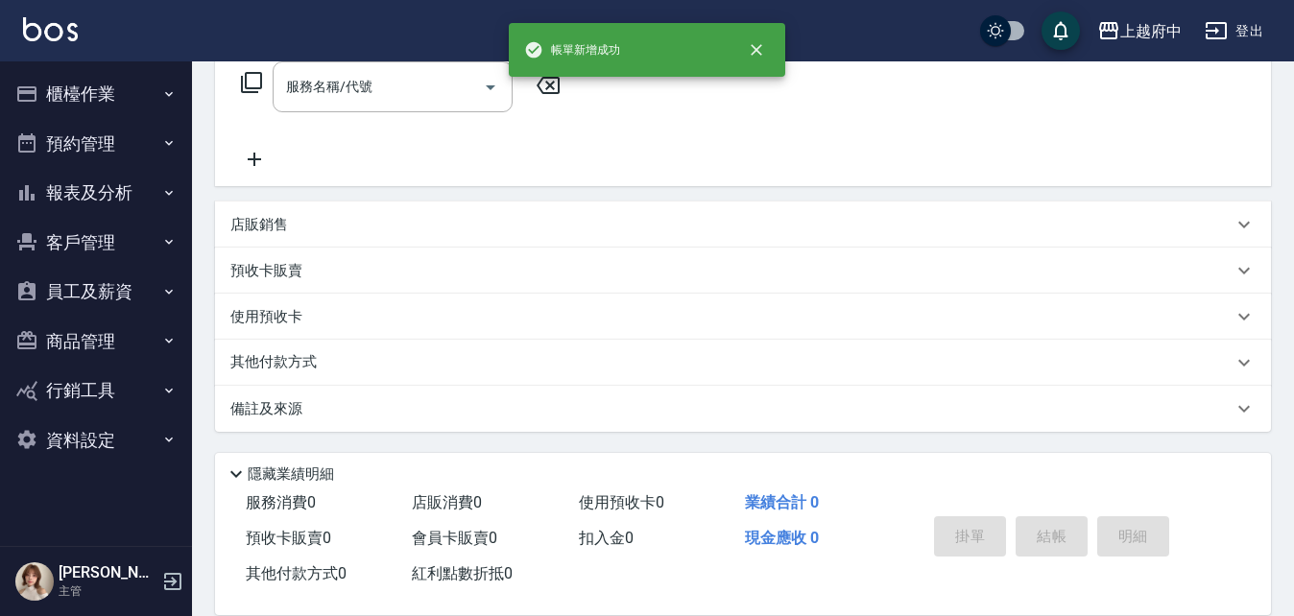
scroll to position [0, 0]
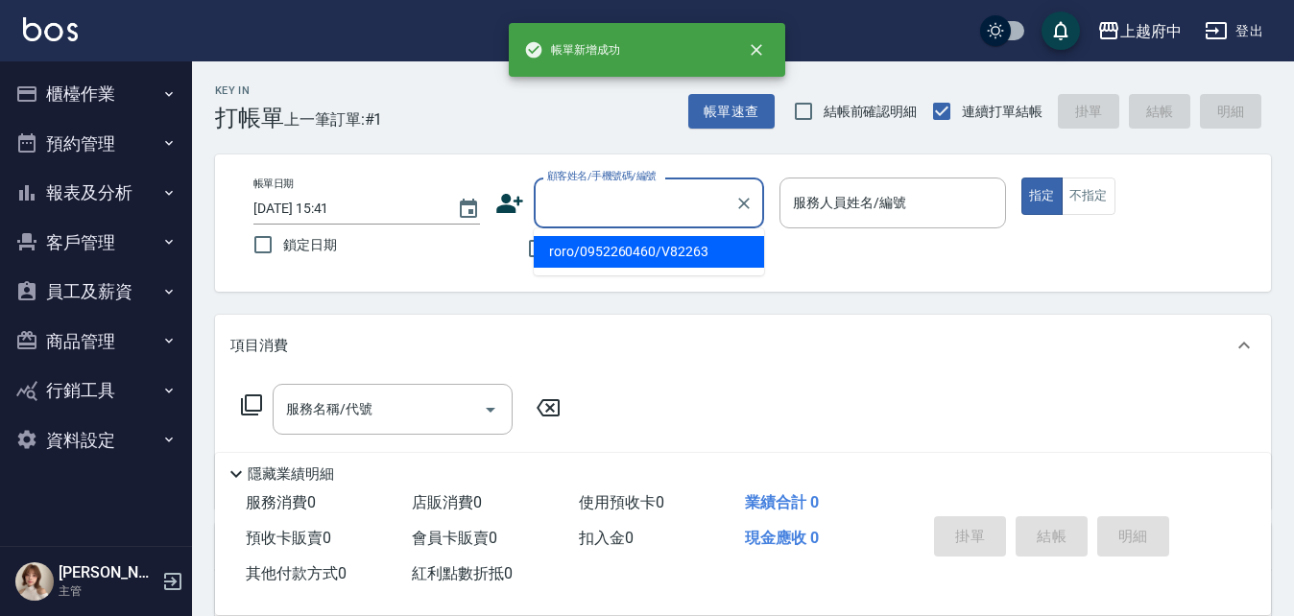
click at [583, 213] on input "顧客姓名/手機號碼/編號" at bounding box center [635, 203] width 184 height 34
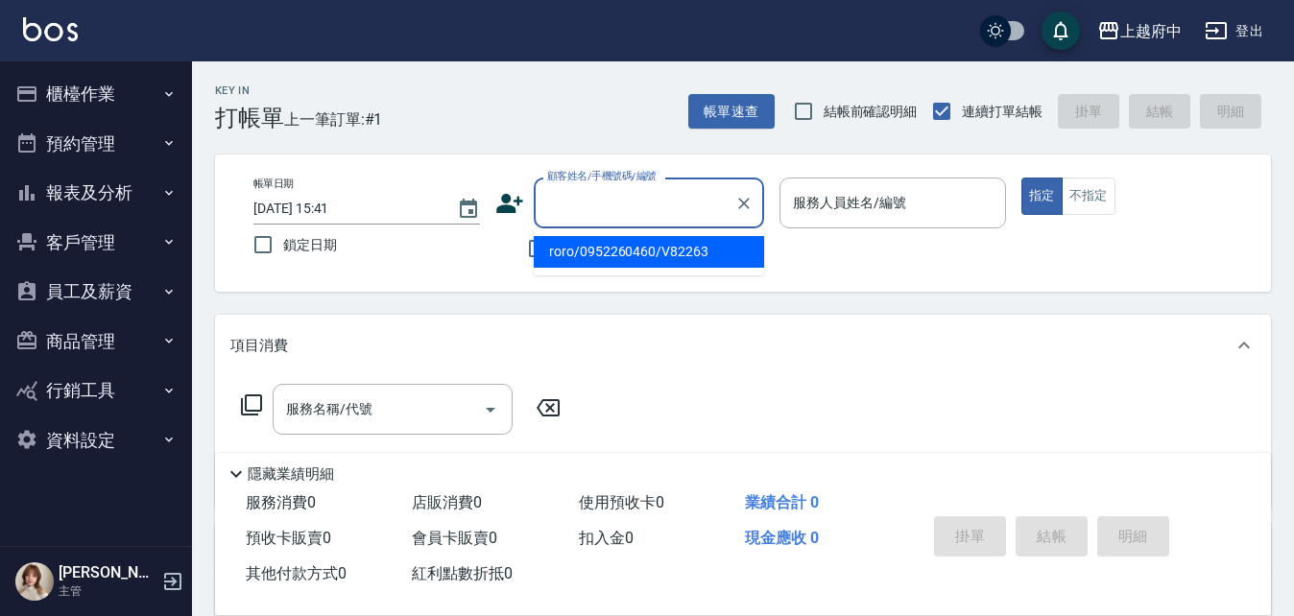
click at [629, 252] on li "roro/0952260460/V82263" at bounding box center [649, 252] width 230 height 32
type input "roro/0952260460/V82263"
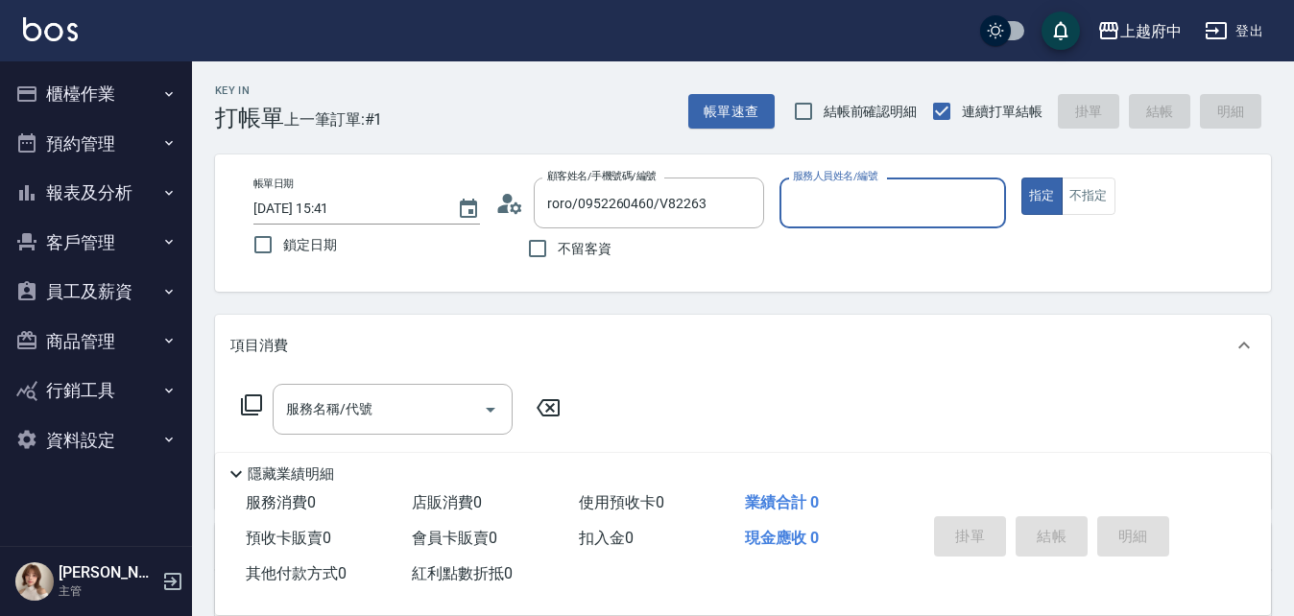
type input "Fanny-7"
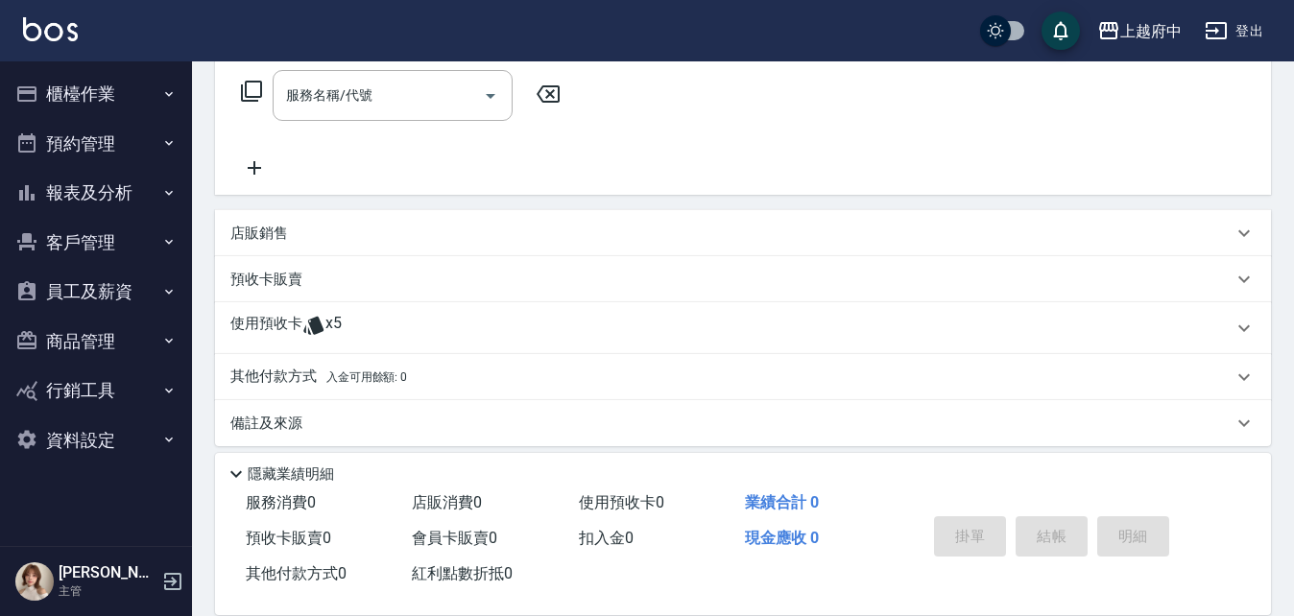
scroll to position [328, 0]
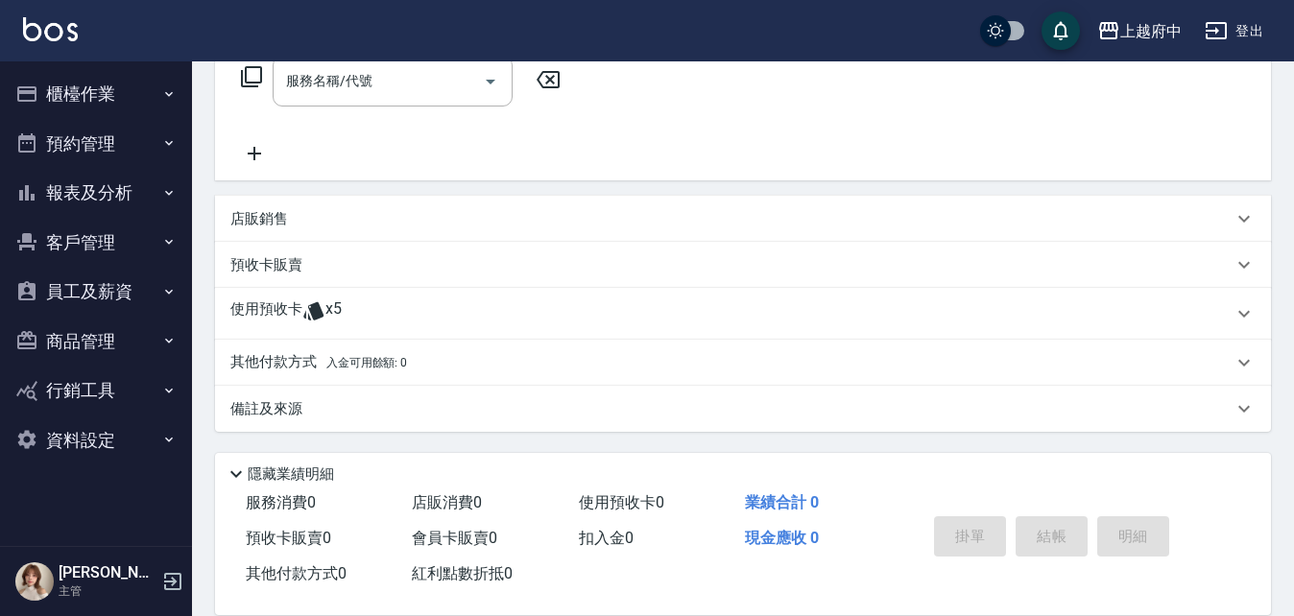
click at [289, 301] on p "使用預收卡" at bounding box center [266, 314] width 72 height 29
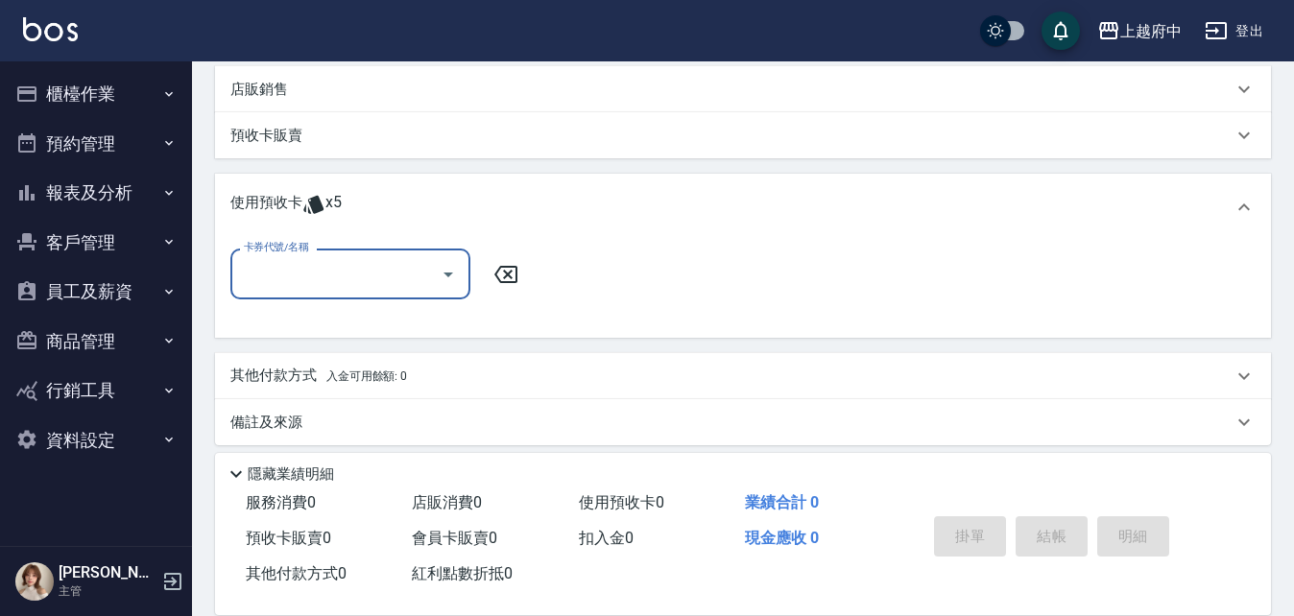
scroll to position [471, 0]
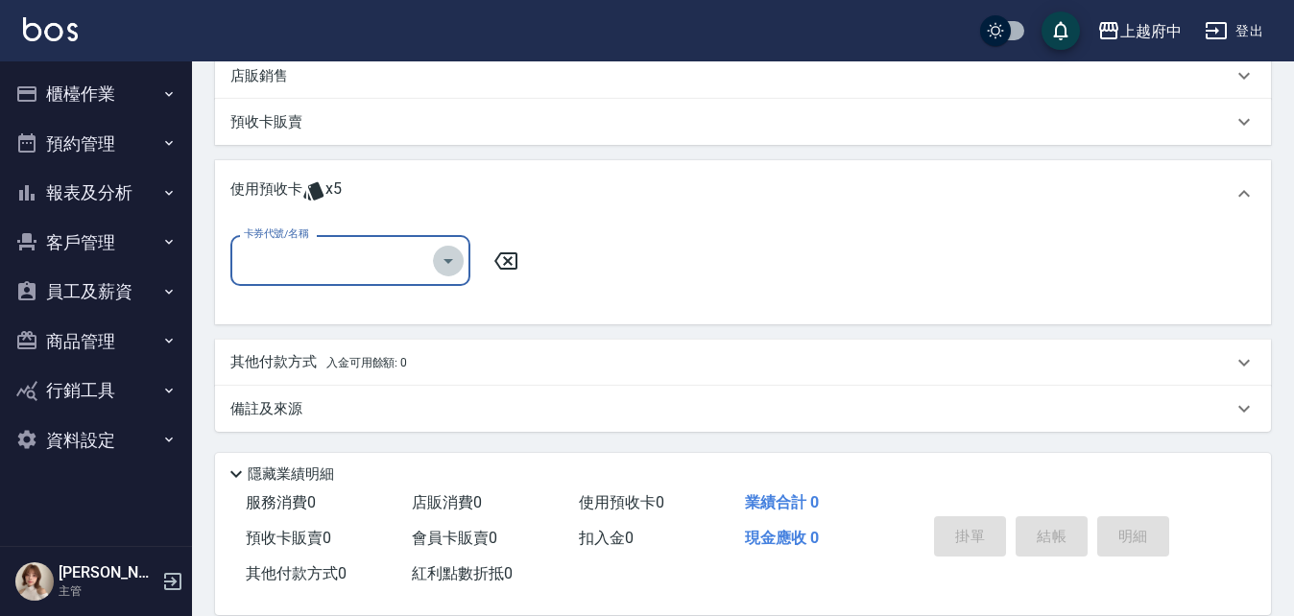
click at [450, 257] on icon "Open" at bounding box center [448, 261] width 23 height 23
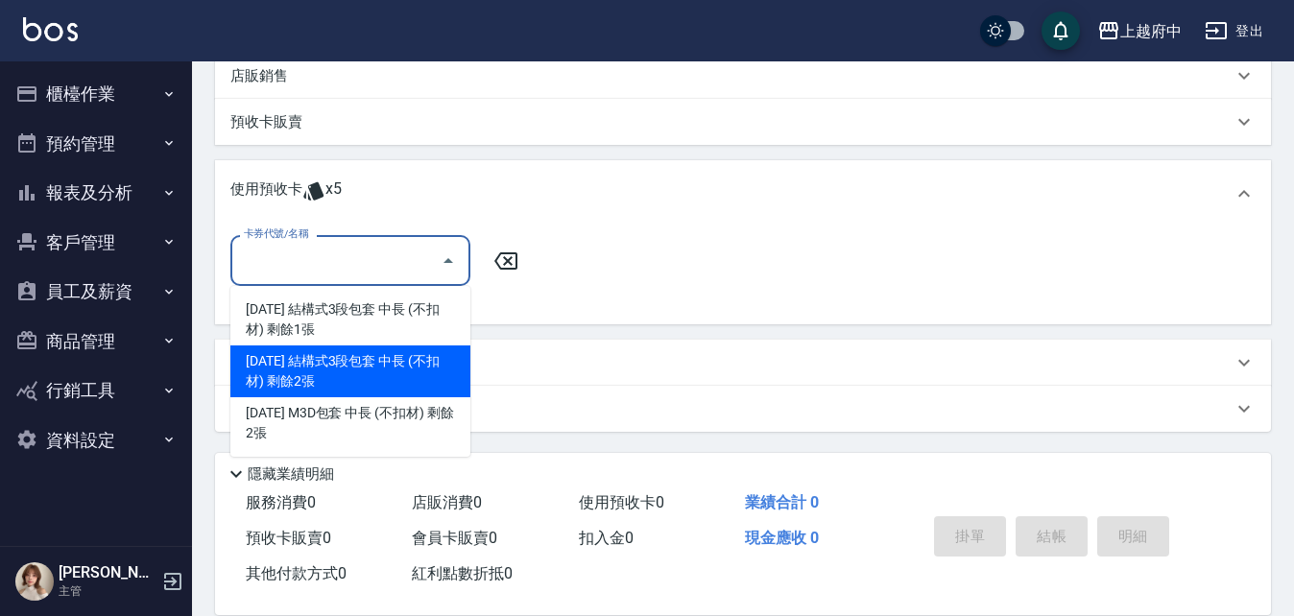
click at [398, 366] on div "2025年5月 結構式3段包套 中長 (不扣材) 剩餘2張" at bounding box center [350, 372] width 240 height 52
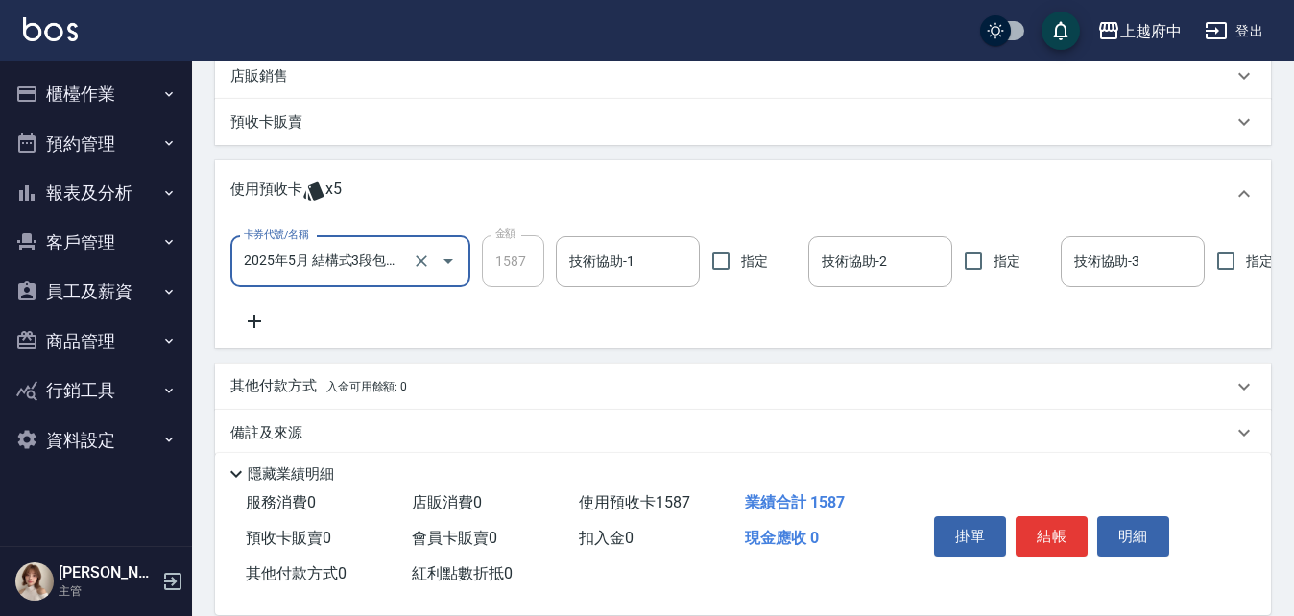
click at [445, 253] on icon "Open" at bounding box center [448, 261] width 23 height 23
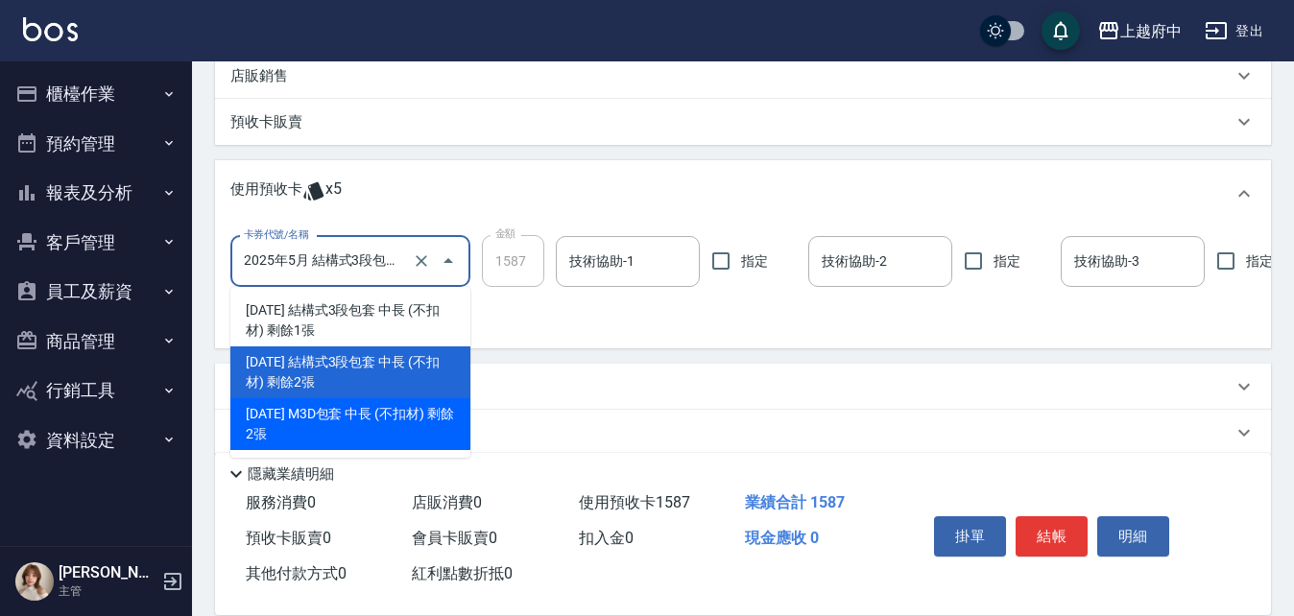
click at [357, 418] on div "2025年5月 M3D包套 中長 (不扣材) 剩餘2張" at bounding box center [350, 425] width 240 height 52
type input "2025年5月 M3D包套 中長 (不扣材)"
type input "1863"
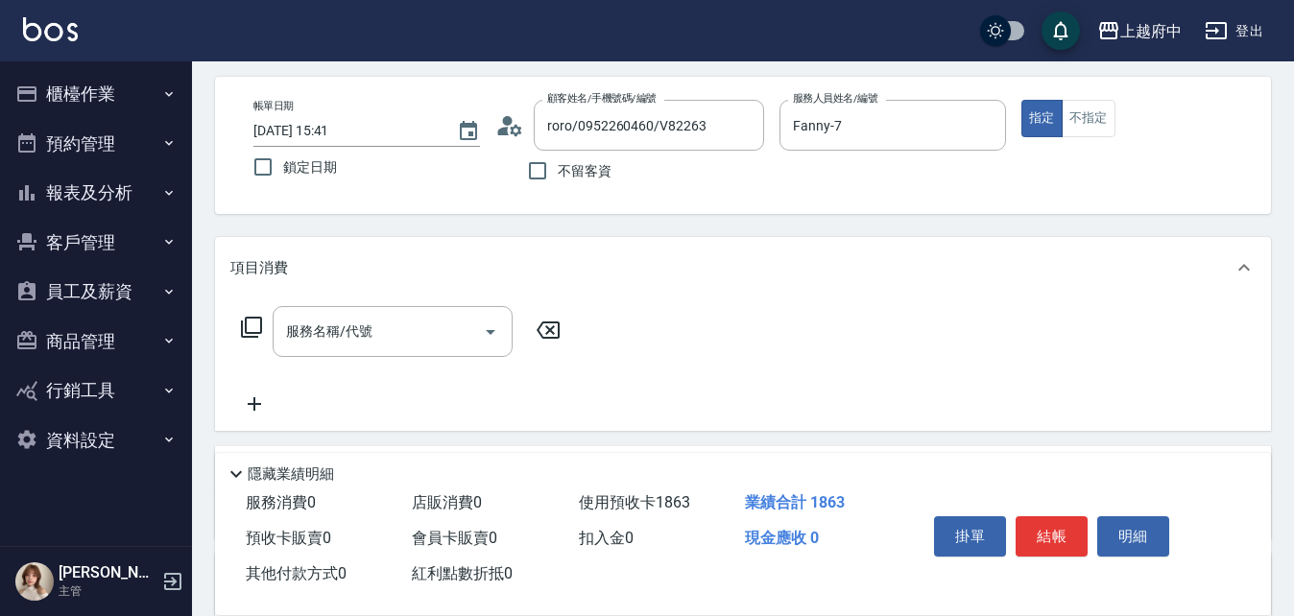
scroll to position [0, 0]
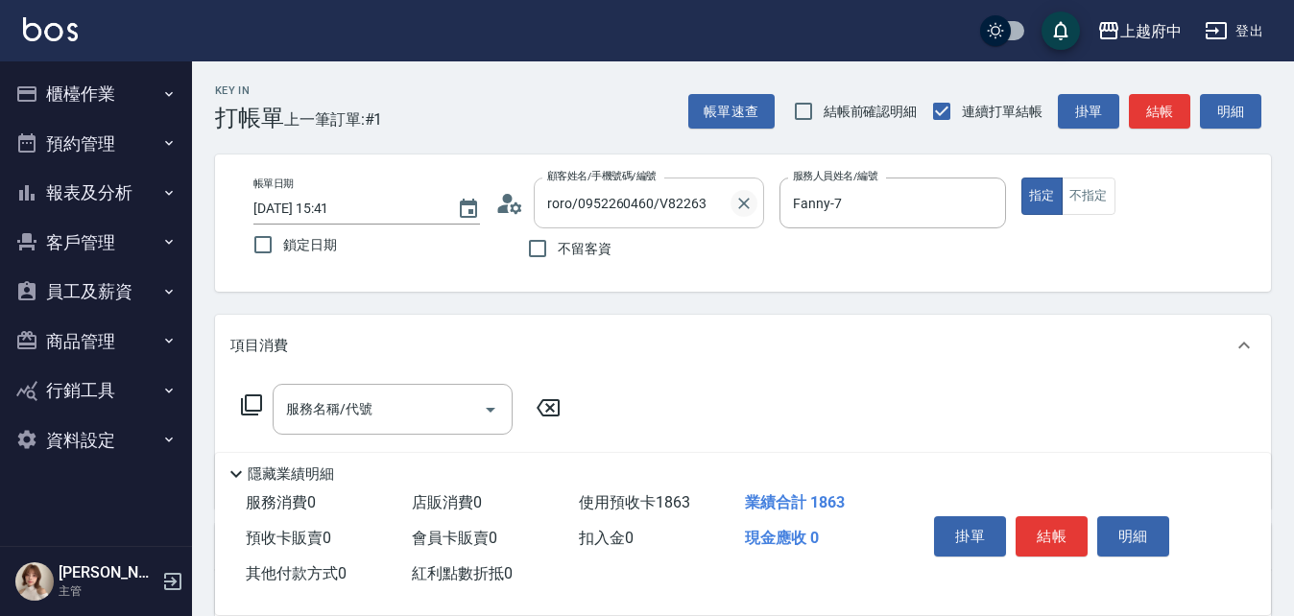
click at [742, 205] on icon "Clear" at bounding box center [744, 204] width 12 height 12
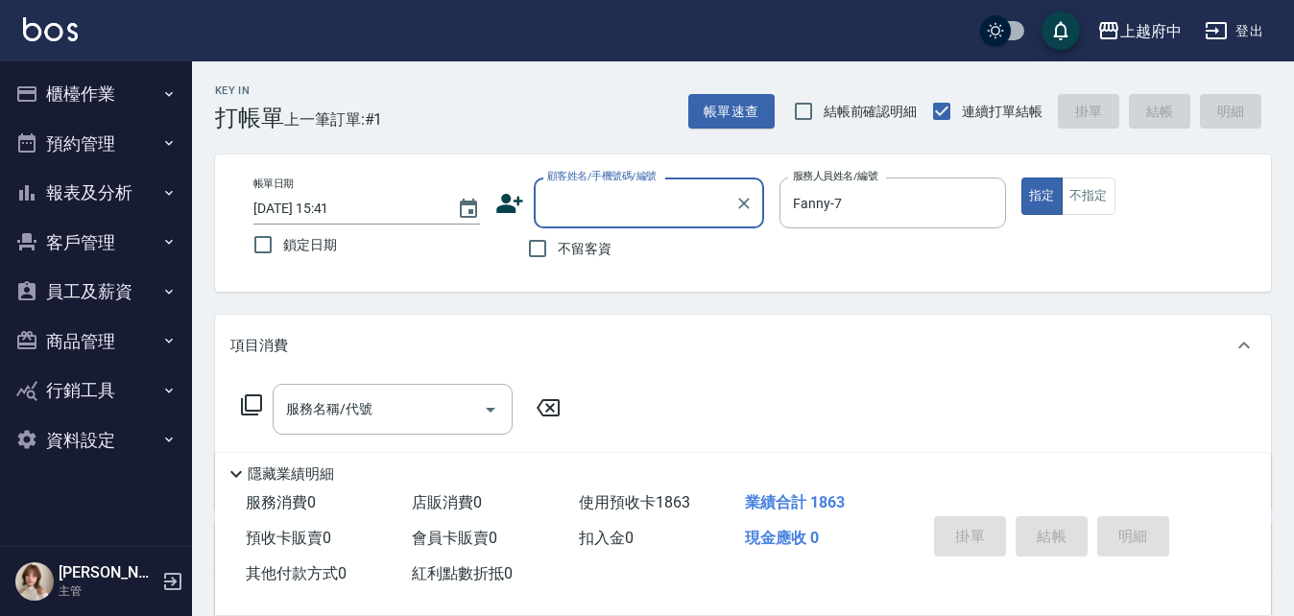
click at [595, 202] on input "顧客姓名/手機號碼/編號" at bounding box center [635, 203] width 184 height 34
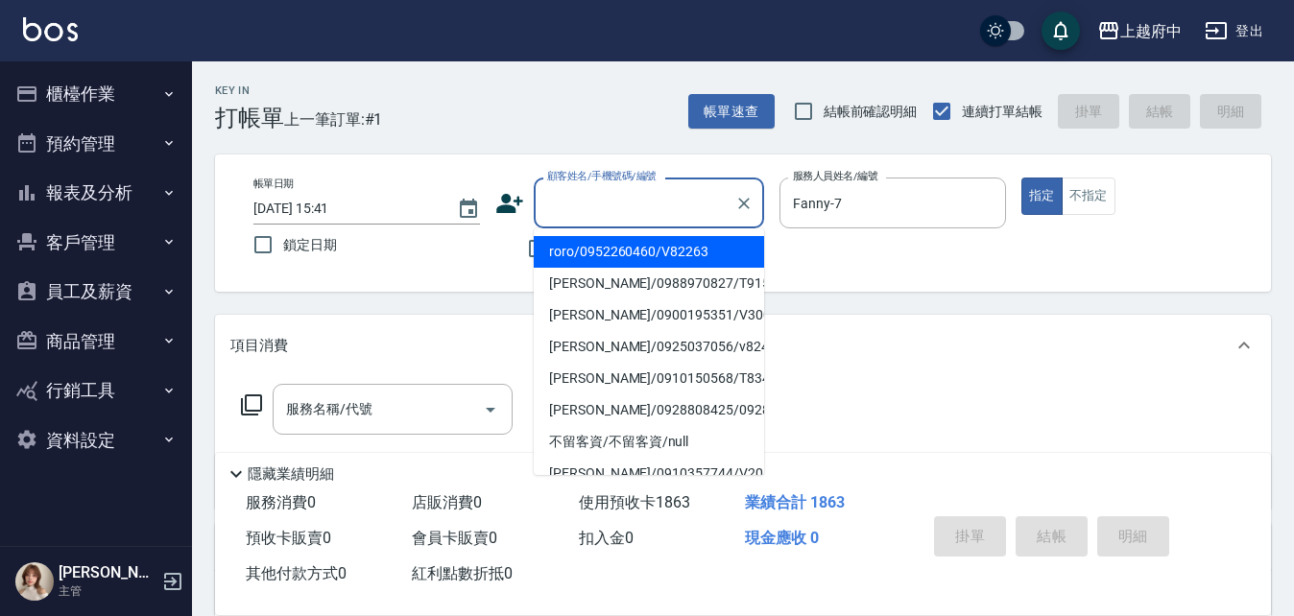
click at [583, 254] on li "roro/0952260460/V82263" at bounding box center [649, 252] width 230 height 32
type input "roro/0952260460/V82263"
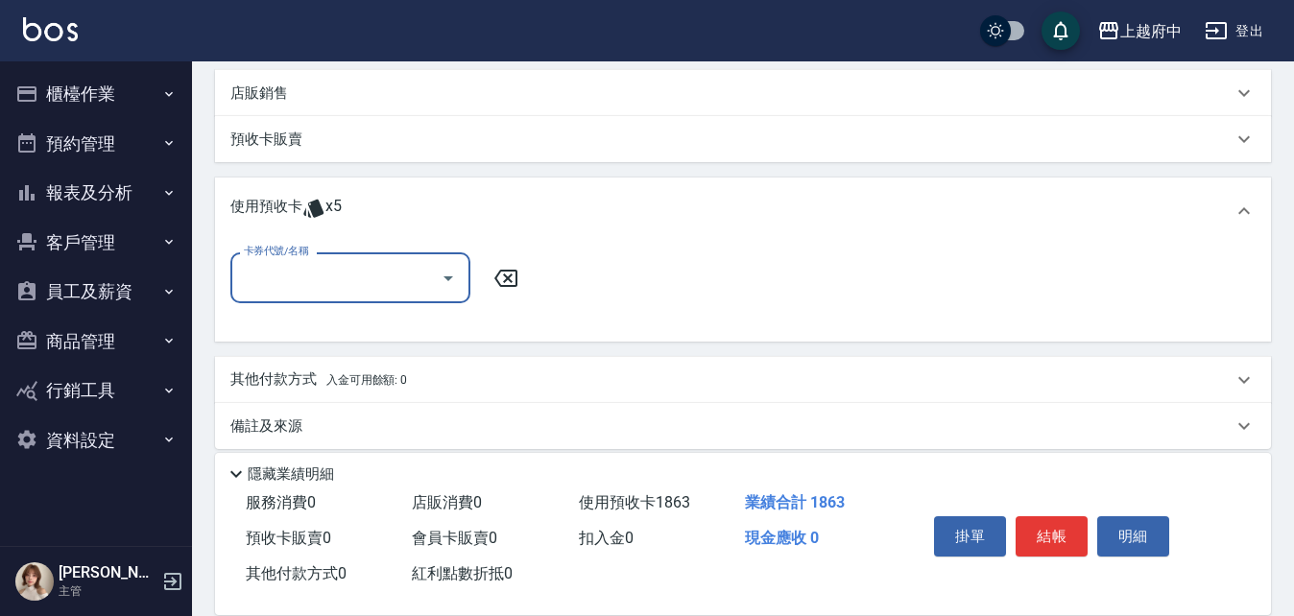
scroll to position [471, 0]
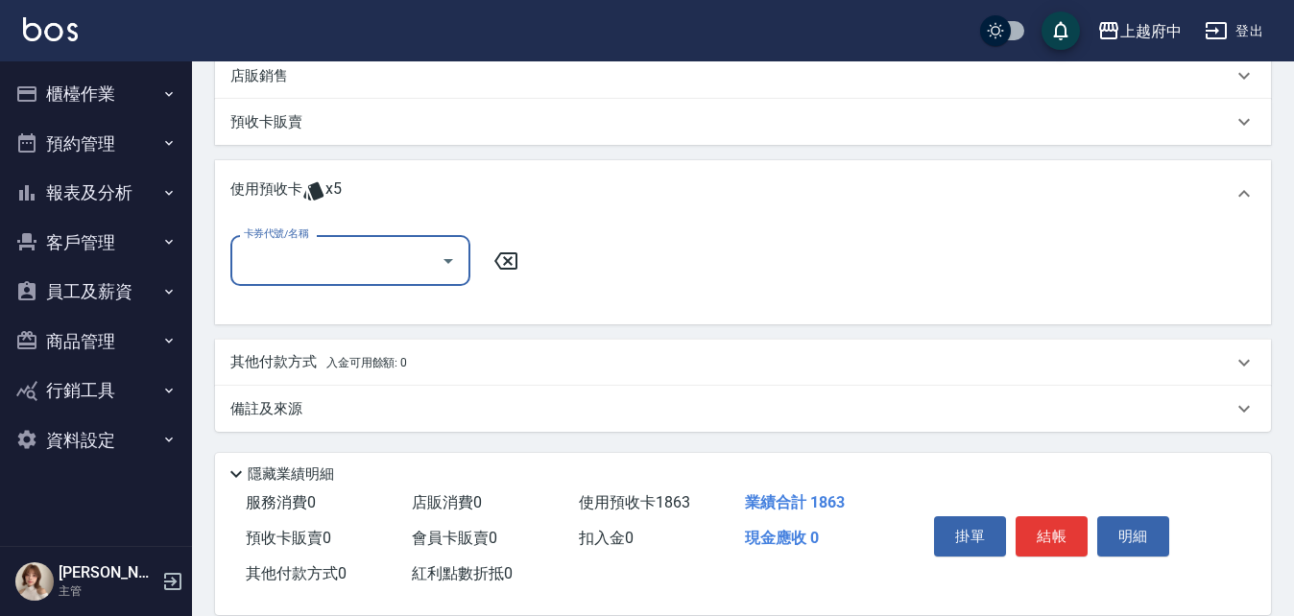
click at [445, 257] on icon "Open" at bounding box center [448, 261] width 23 height 23
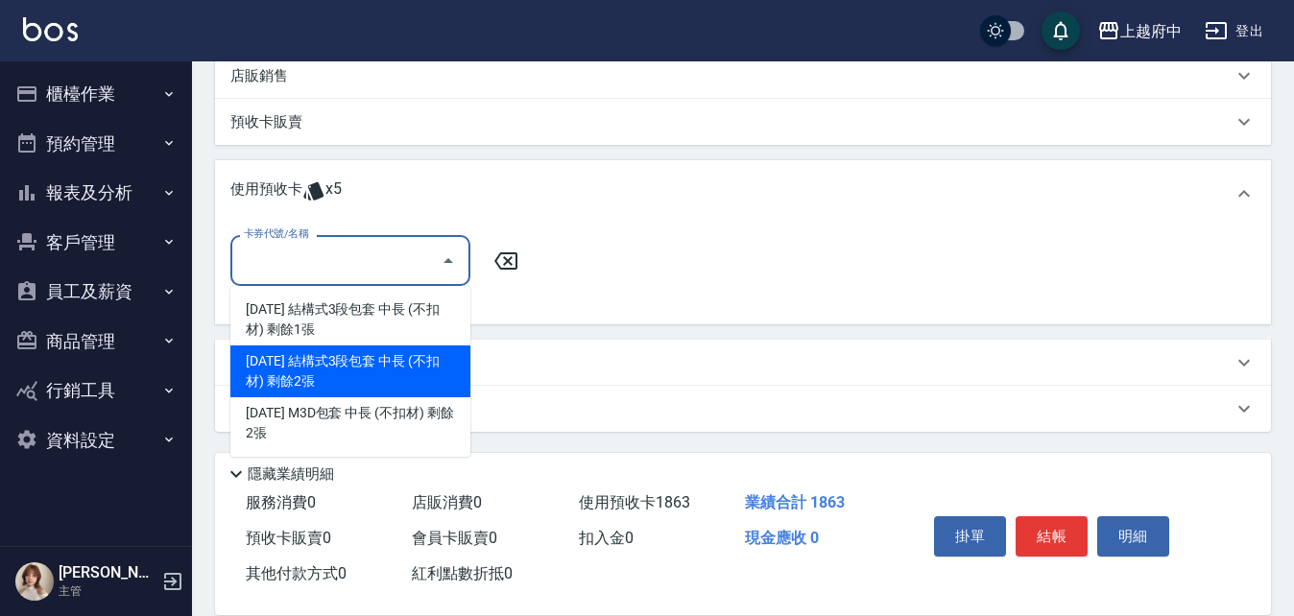
click at [624, 289] on div "卡券代號/名稱 卡券代號/名稱" at bounding box center [743, 272] width 1026 height 74
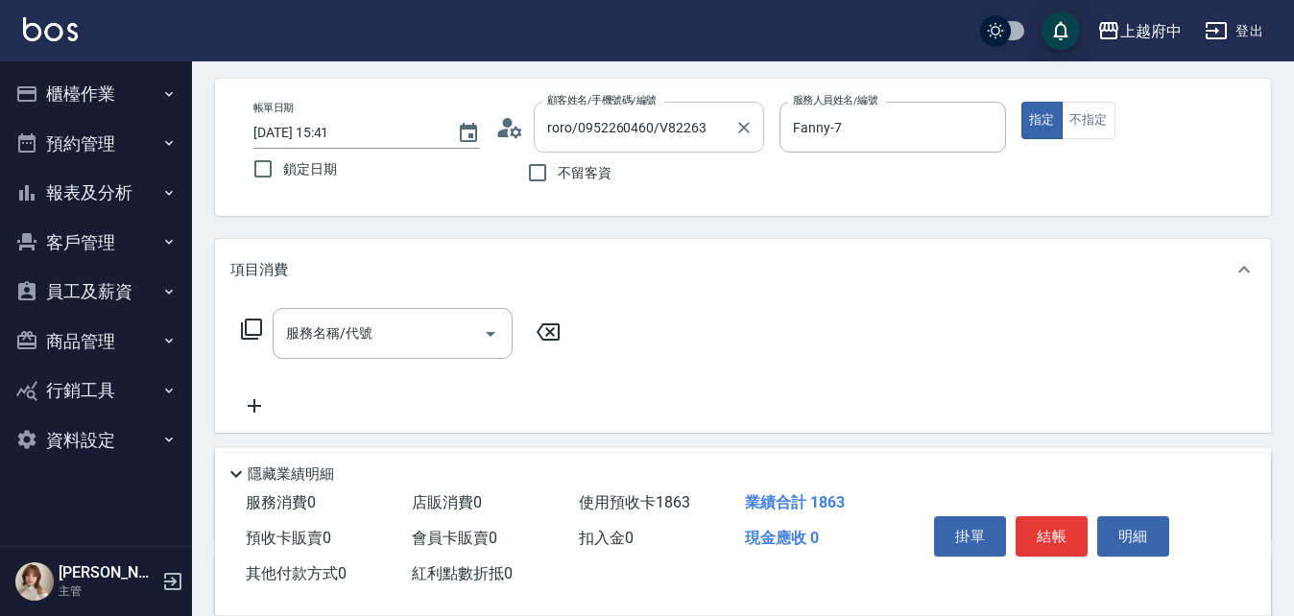
scroll to position [0, 0]
